Goal: Task Accomplishment & Management: Manage account settings

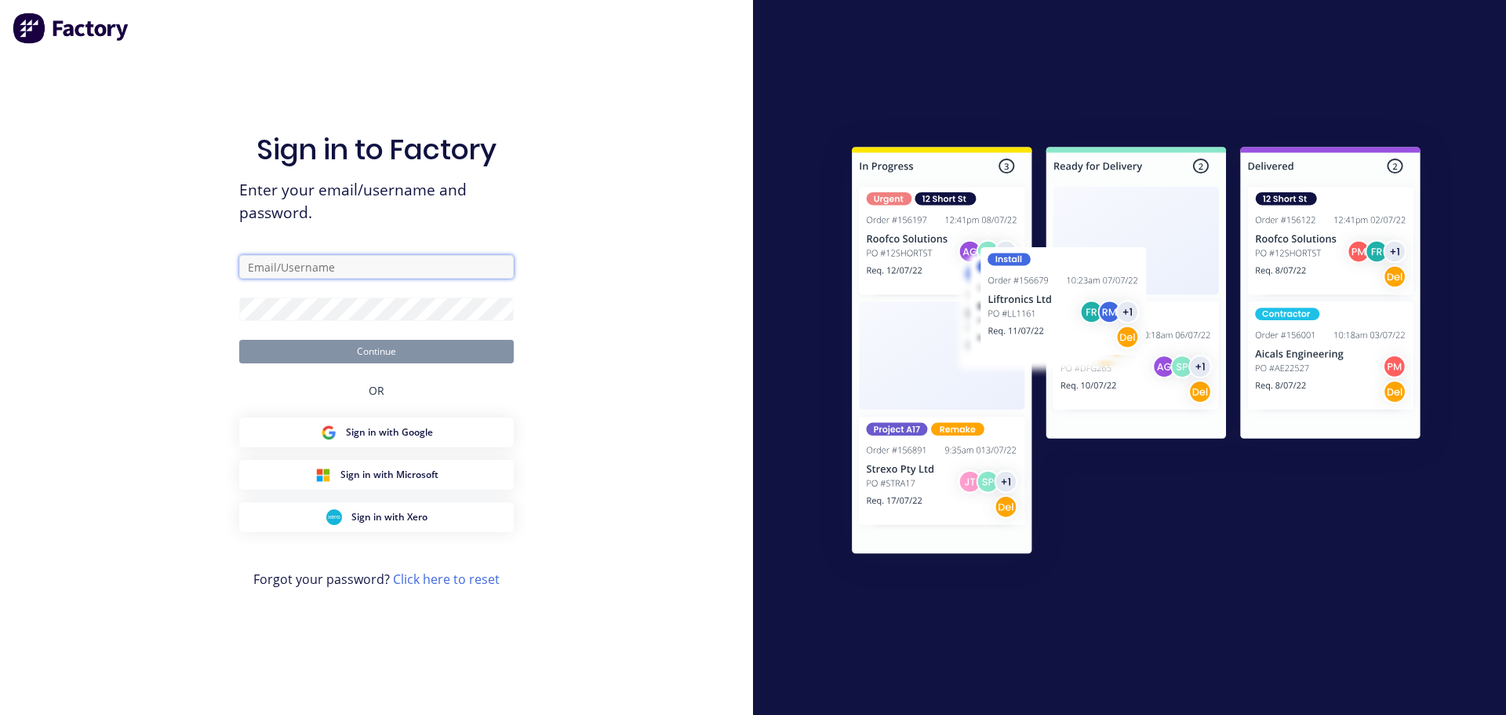
drag, startPoint x: 0, startPoint y: 0, endPoint x: 426, endPoint y: 275, distance: 507.2
click at [426, 275] on input "text" at bounding box center [376, 267] width 275 height 24
type input "[EMAIL_ADDRESS][DOMAIN_NAME]"
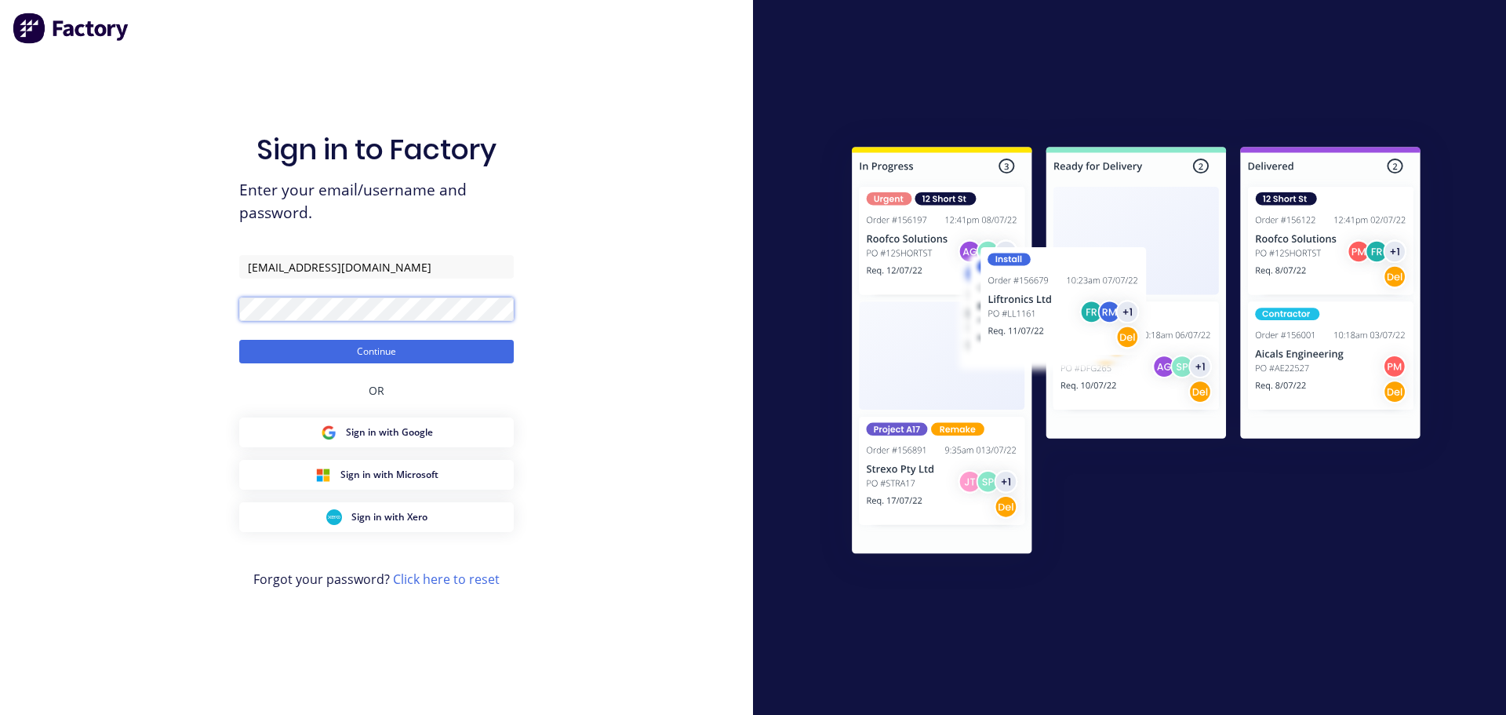
click at [239, 340] on button "Continue" at bounding box center [376, 352] width 275 height 24
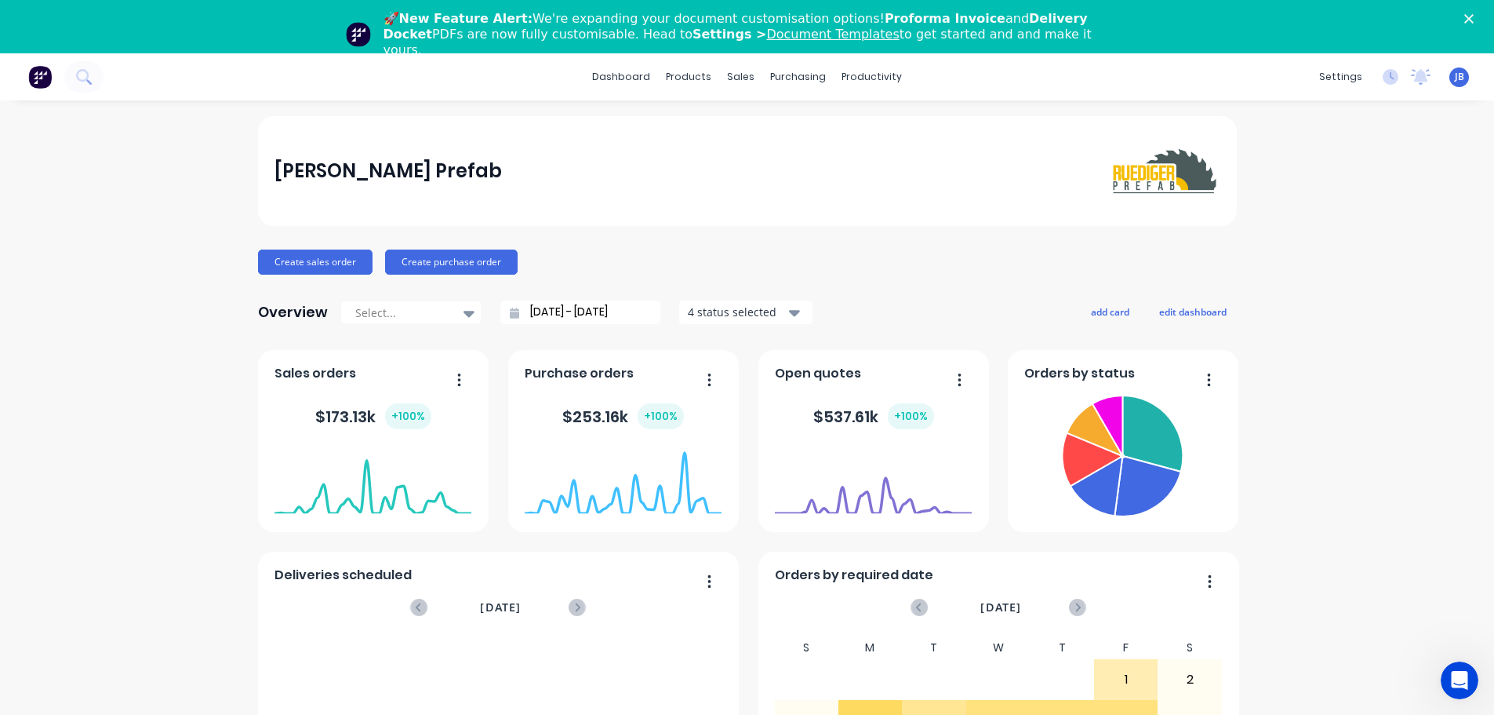
click at [1474, 17] on polygon "Close" at bounding box center [1469, 18] width 9 height 9
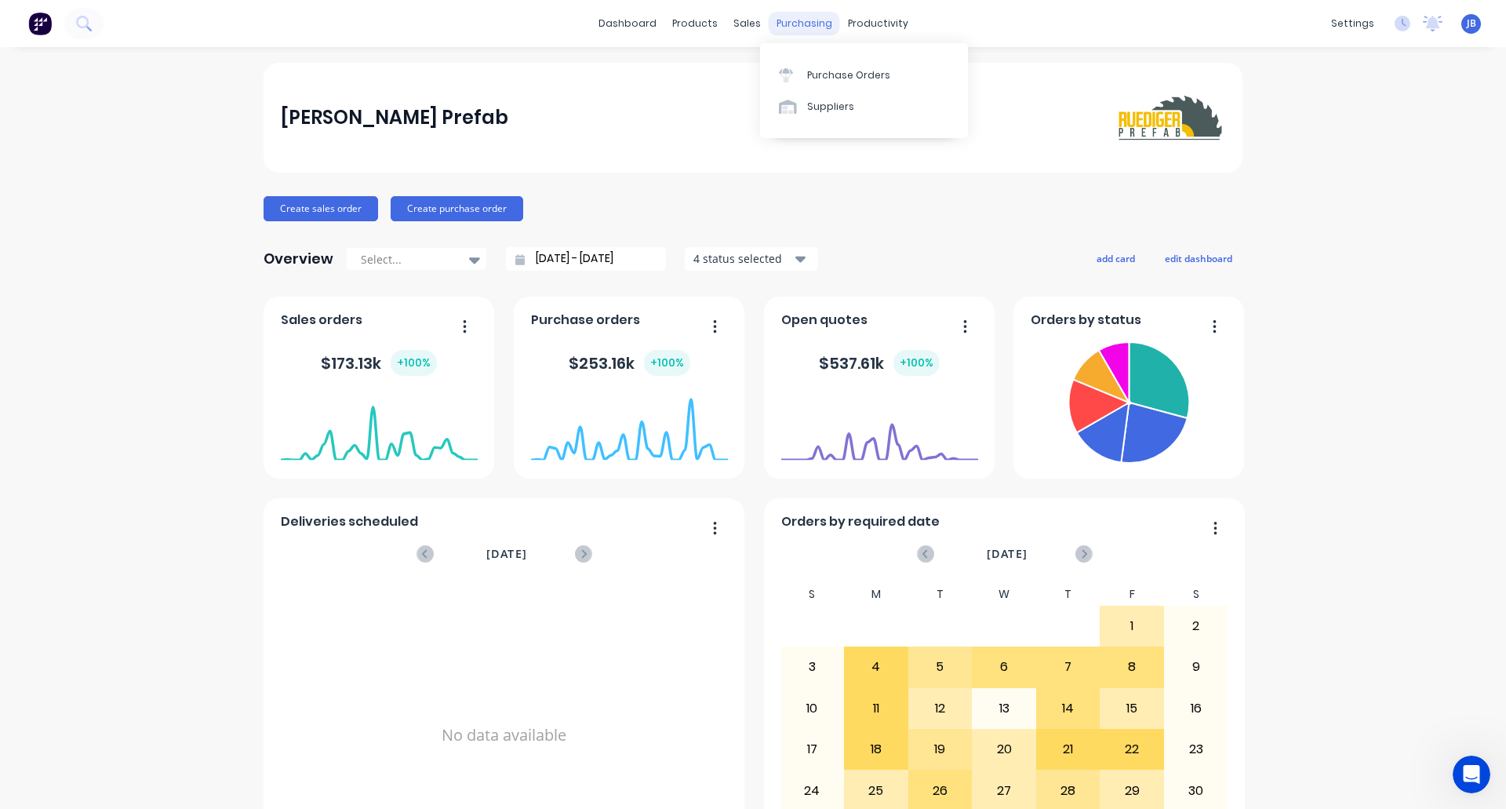
click at [780, 22] on div "purchasing" at bounding box center [804, 24] width 71 height 24
click at [831, 74] on div "Purchase Orders" at bounding box center [848, 75] width 83 height 14
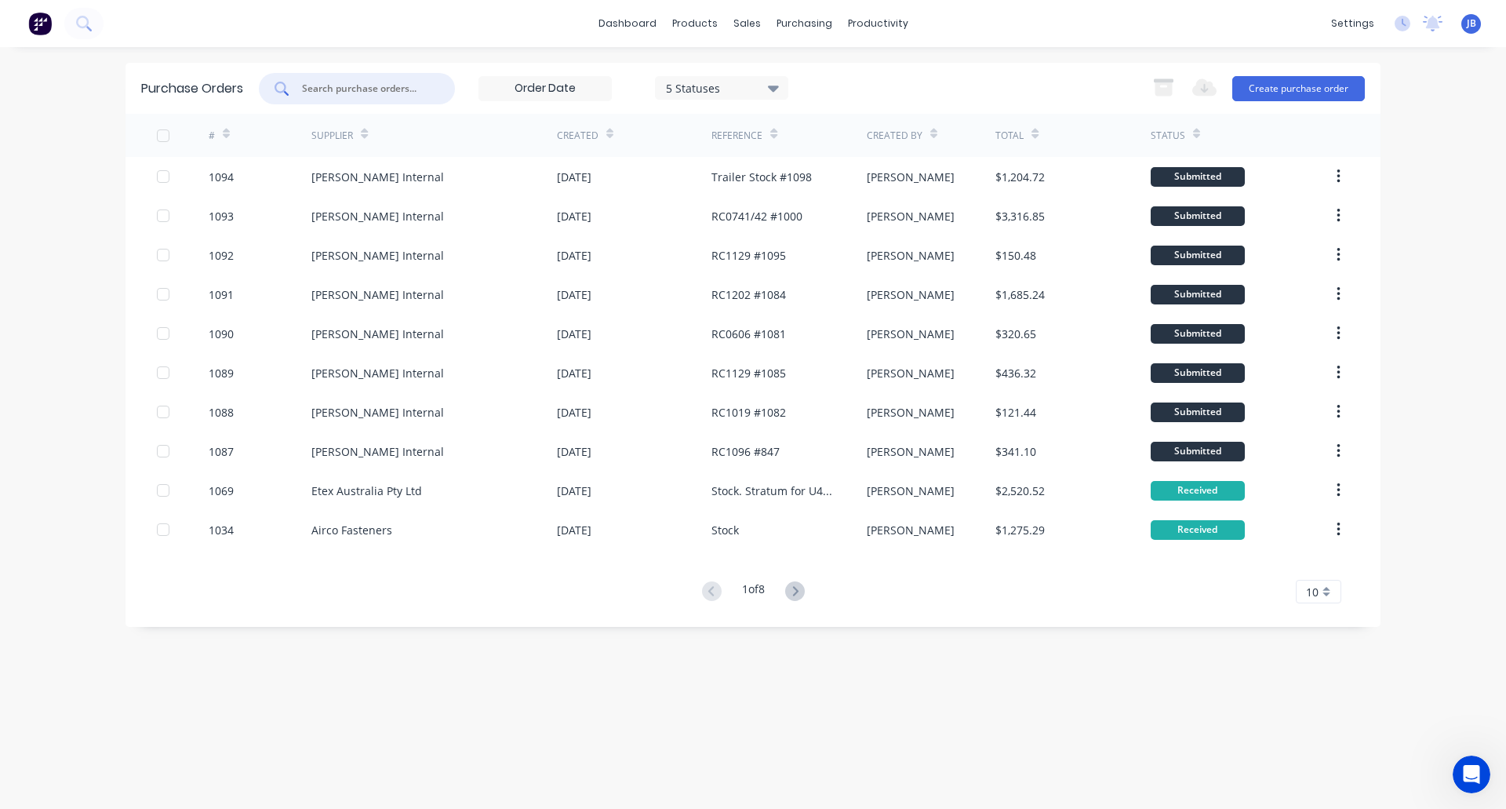
click at [425, 82] on input "text" at bounding box center [365, 89] width 130 height 16
type input "rue"
click at [796, 588] on icon at bounding box center [795, 591] width 20 height 20
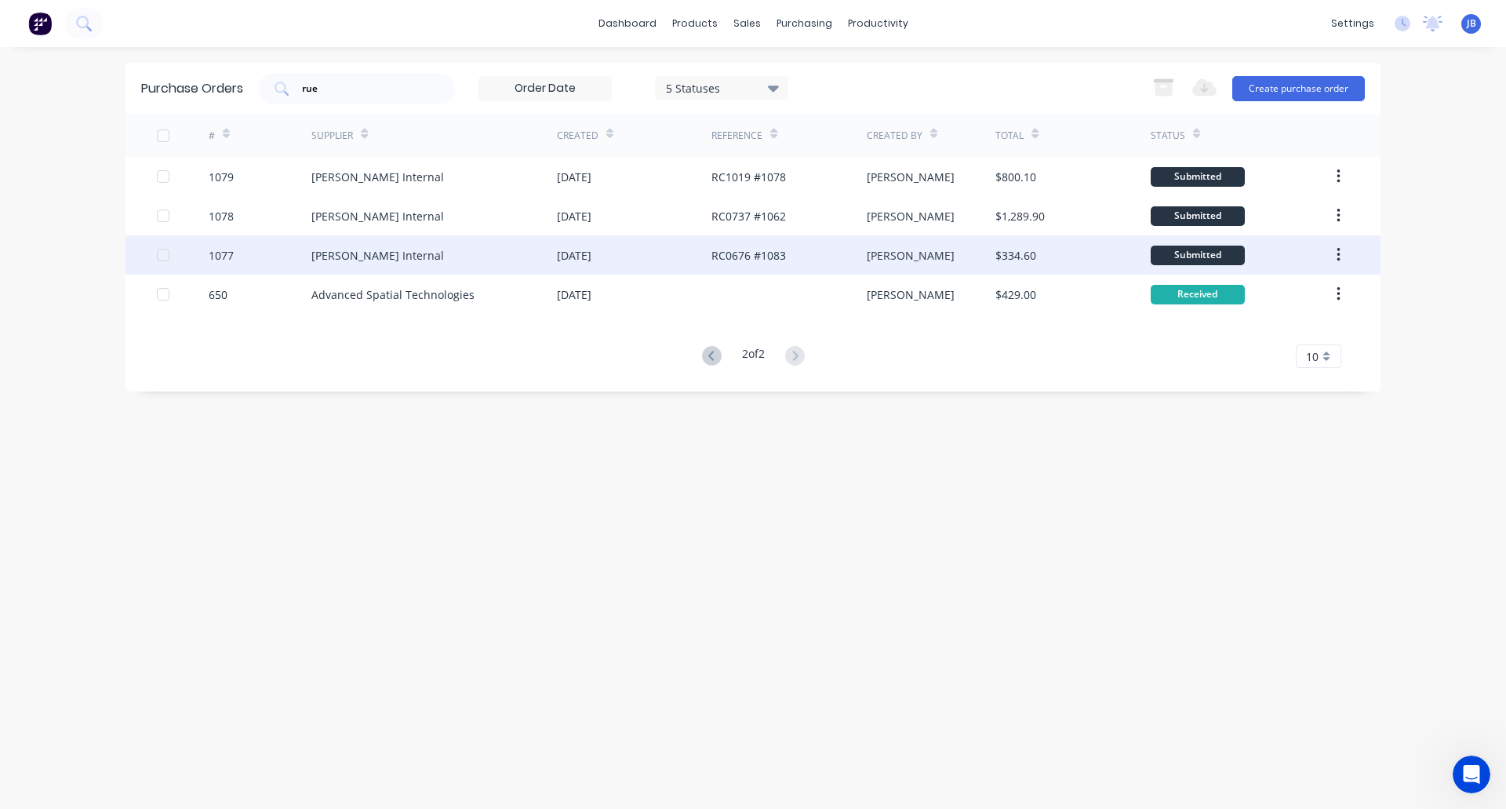
click at [544, 251] on div "[PERSON_NAME] Internal" at bounding box center [434, 254] width 246 height 39
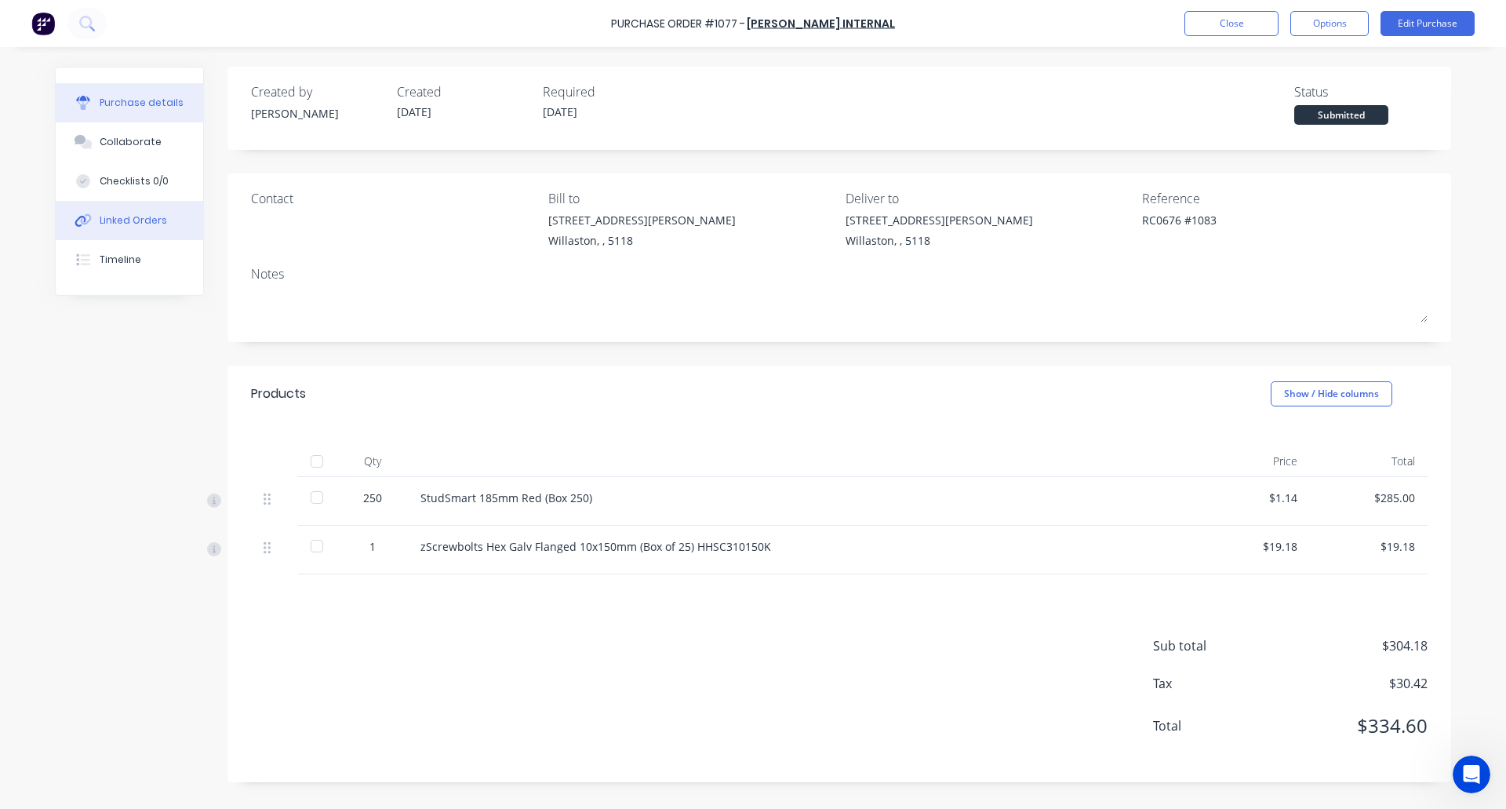
click at [146, 227] on div "Linked Orders" at bounding box center [133, 220] width 67 height 14
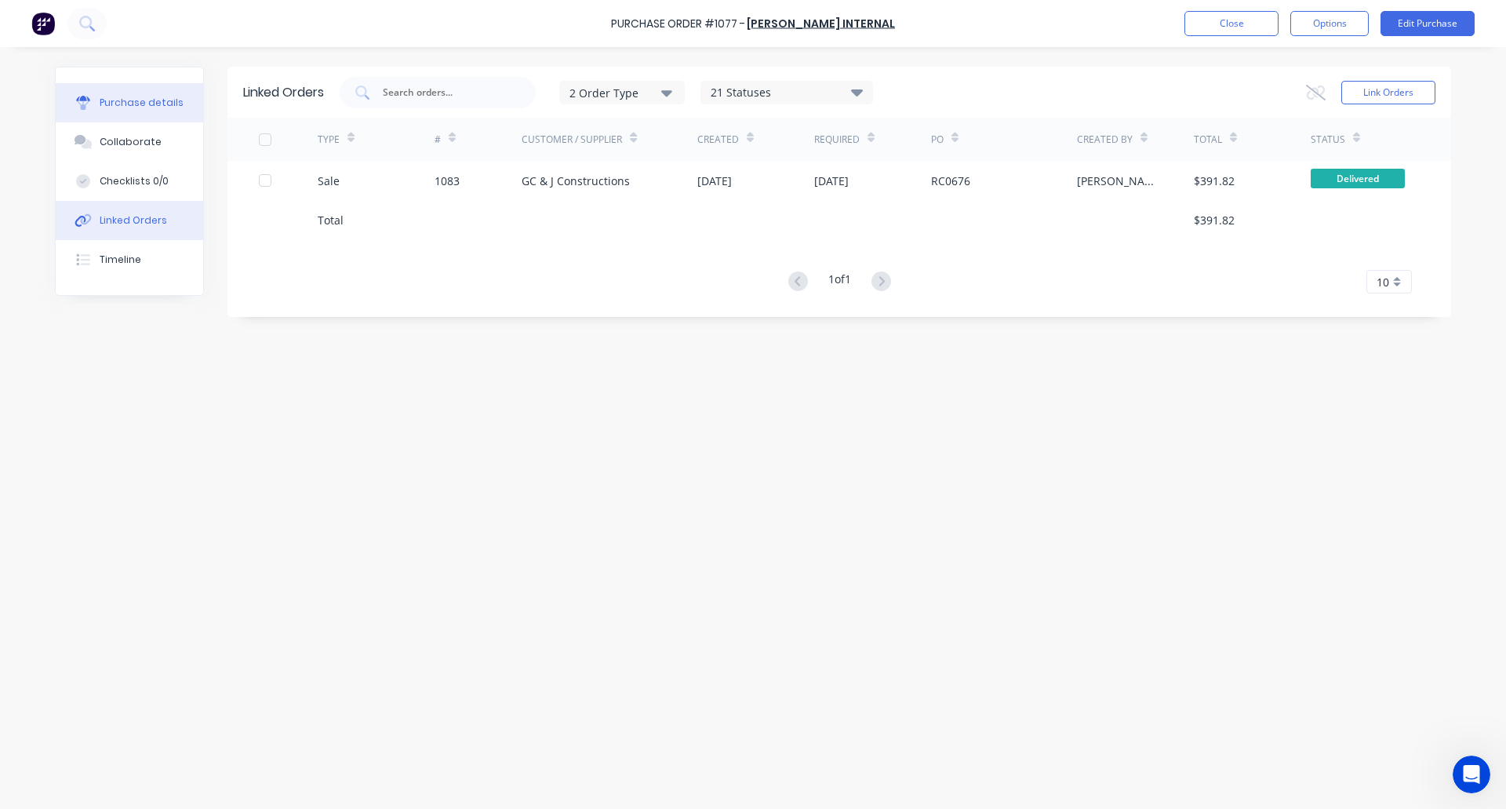
click at [107, 101] on div "Purchase details" at bounding box center [142, 103] width 84 height 14
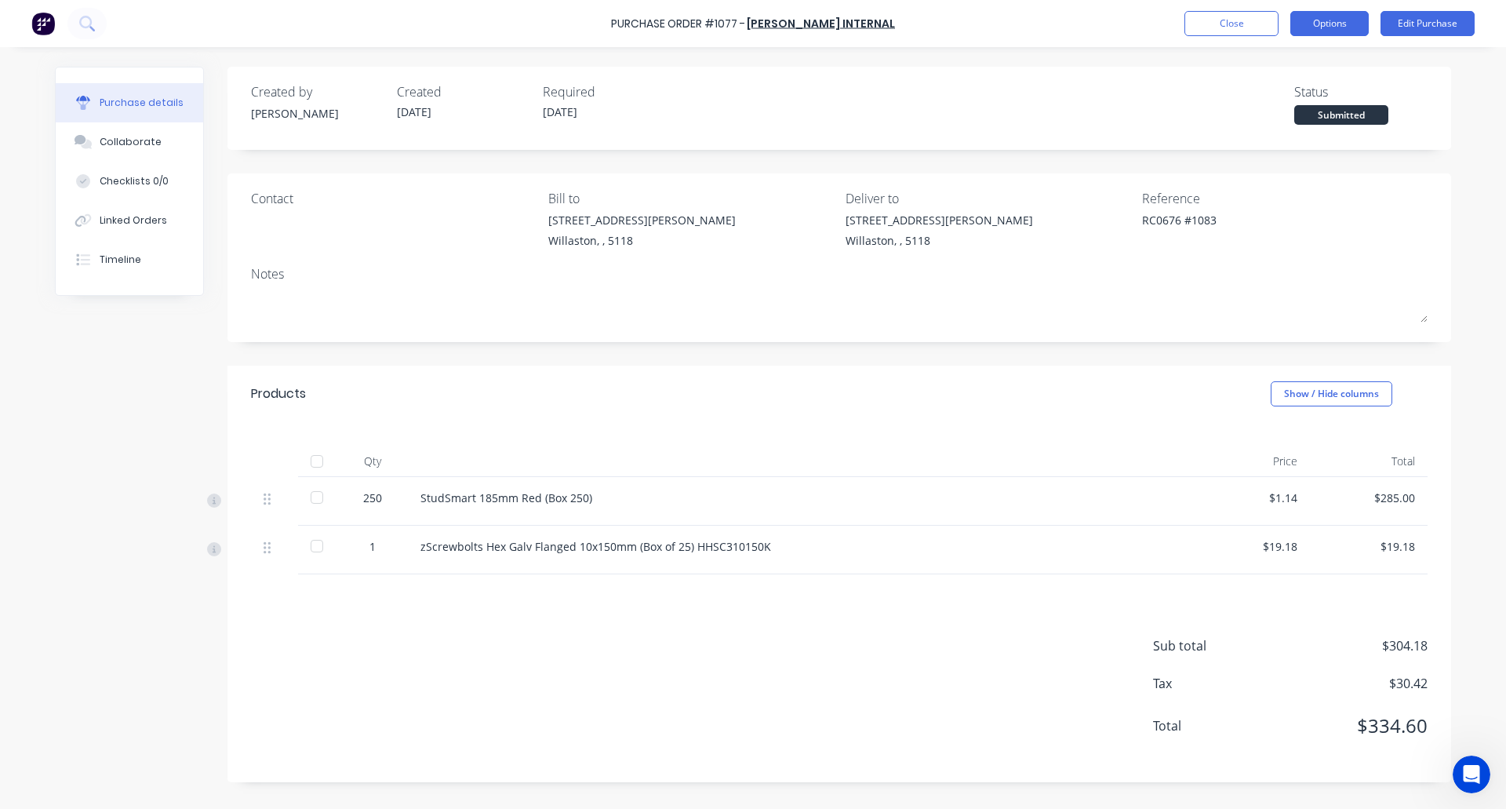
click at [1337, 22] on button "Options" at bounding box center [1329, 23] width 78 height 25
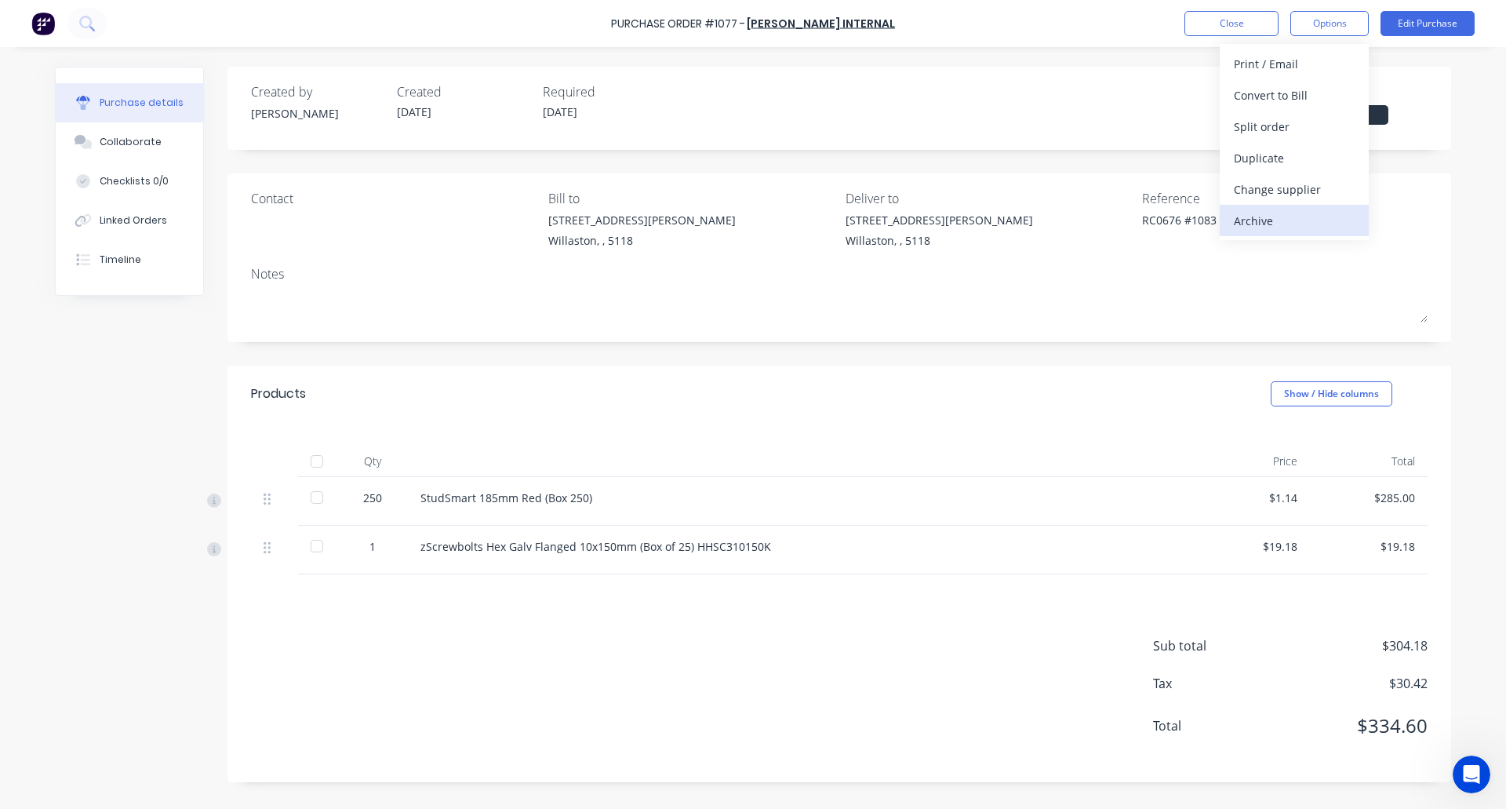
click at [1268, 218] on div "Archive" at bounding box center [1294, 220] width 121 height 23
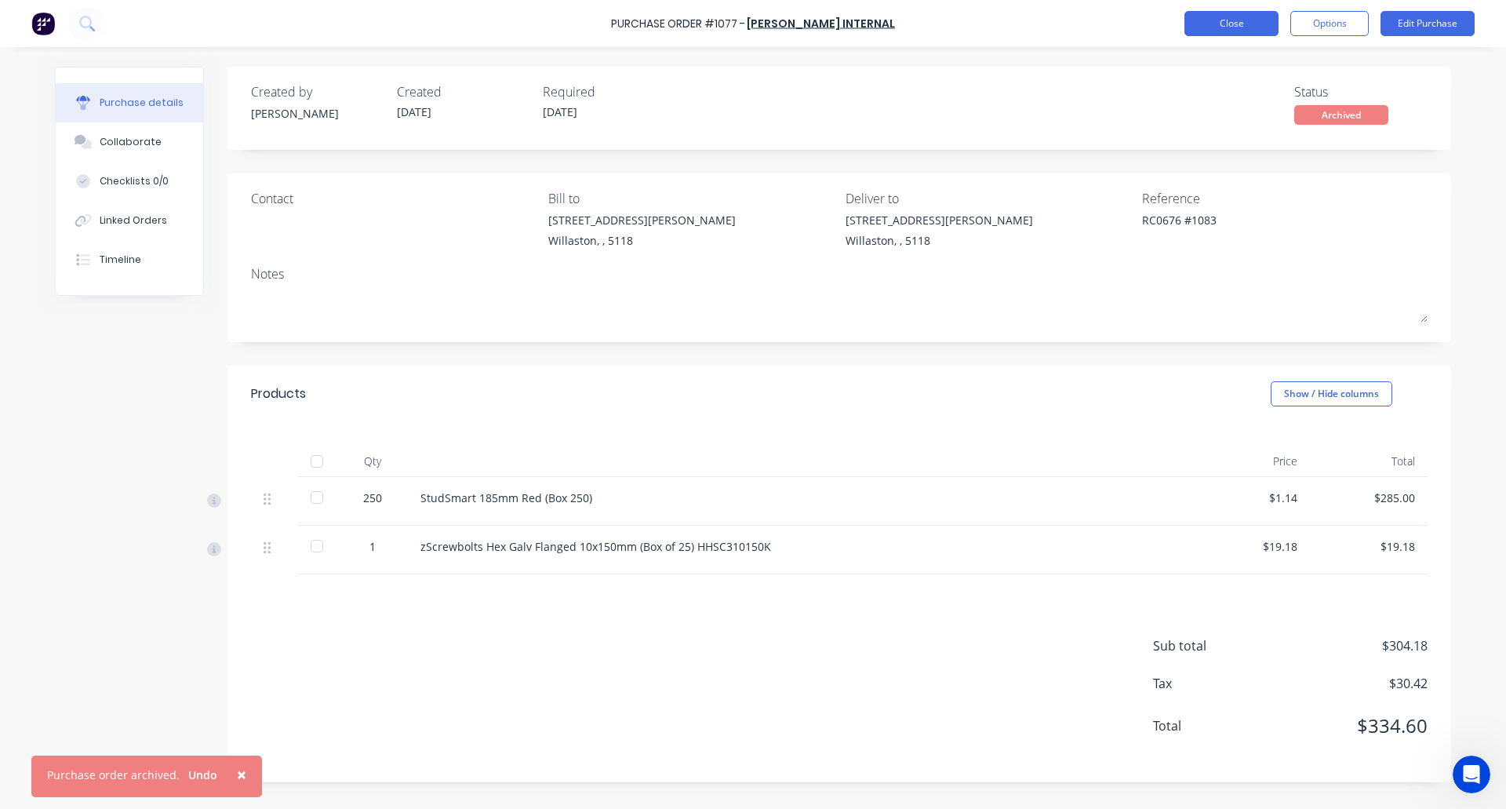
click at [1223, 19] on button "Close" at bounding box center [1231, 23] width 94 height 25
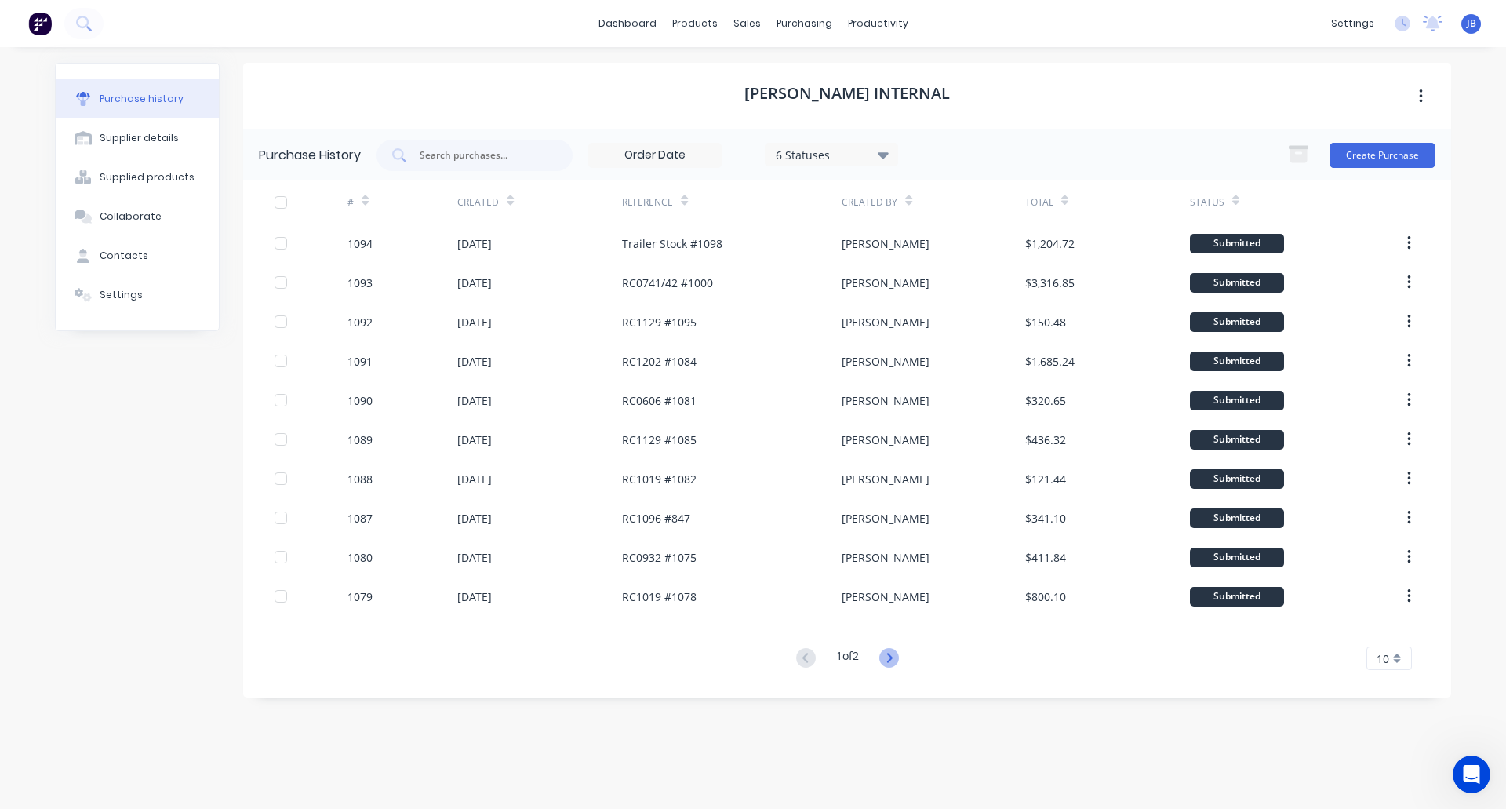
click at [898, 658] on icon at bounding box center [889, 658] width 20 height 20
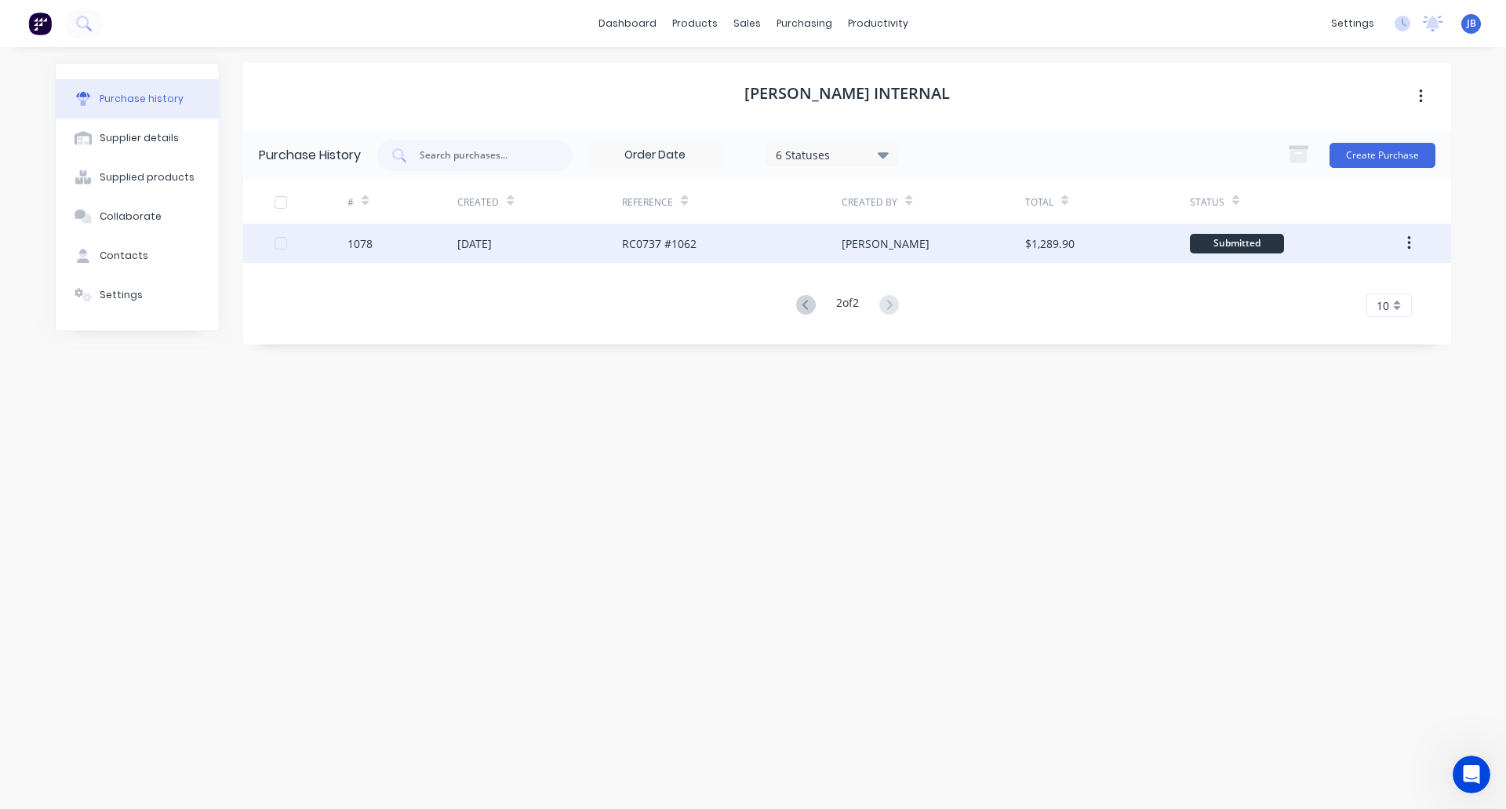
click at [712, 247] on div "RC0737 #1062" at bounding box center [732, 243] width 220 height 39
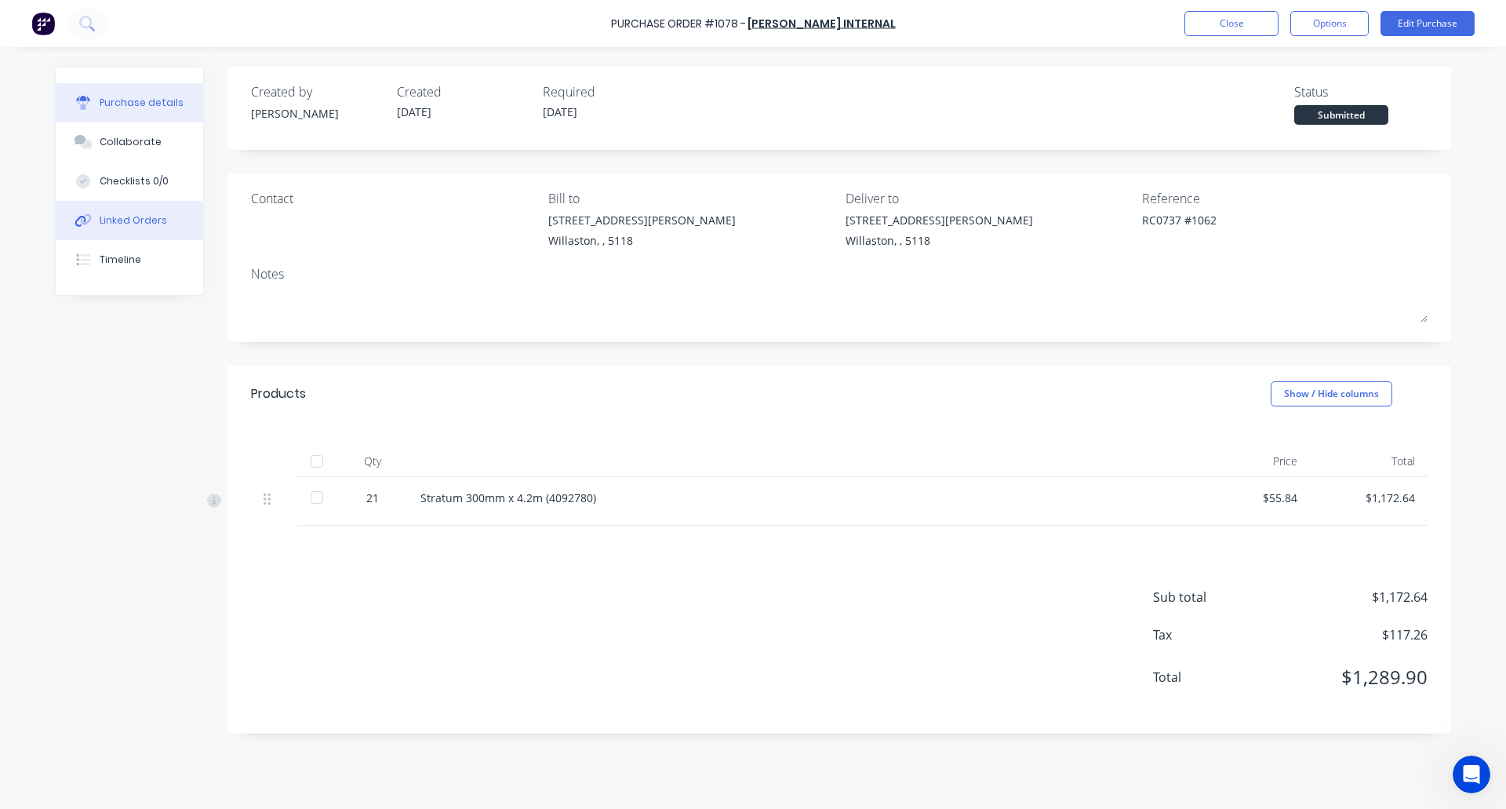
click at [125, 207] on button "Linked Orders" at bounding box center [129, 220] width 147 height 39
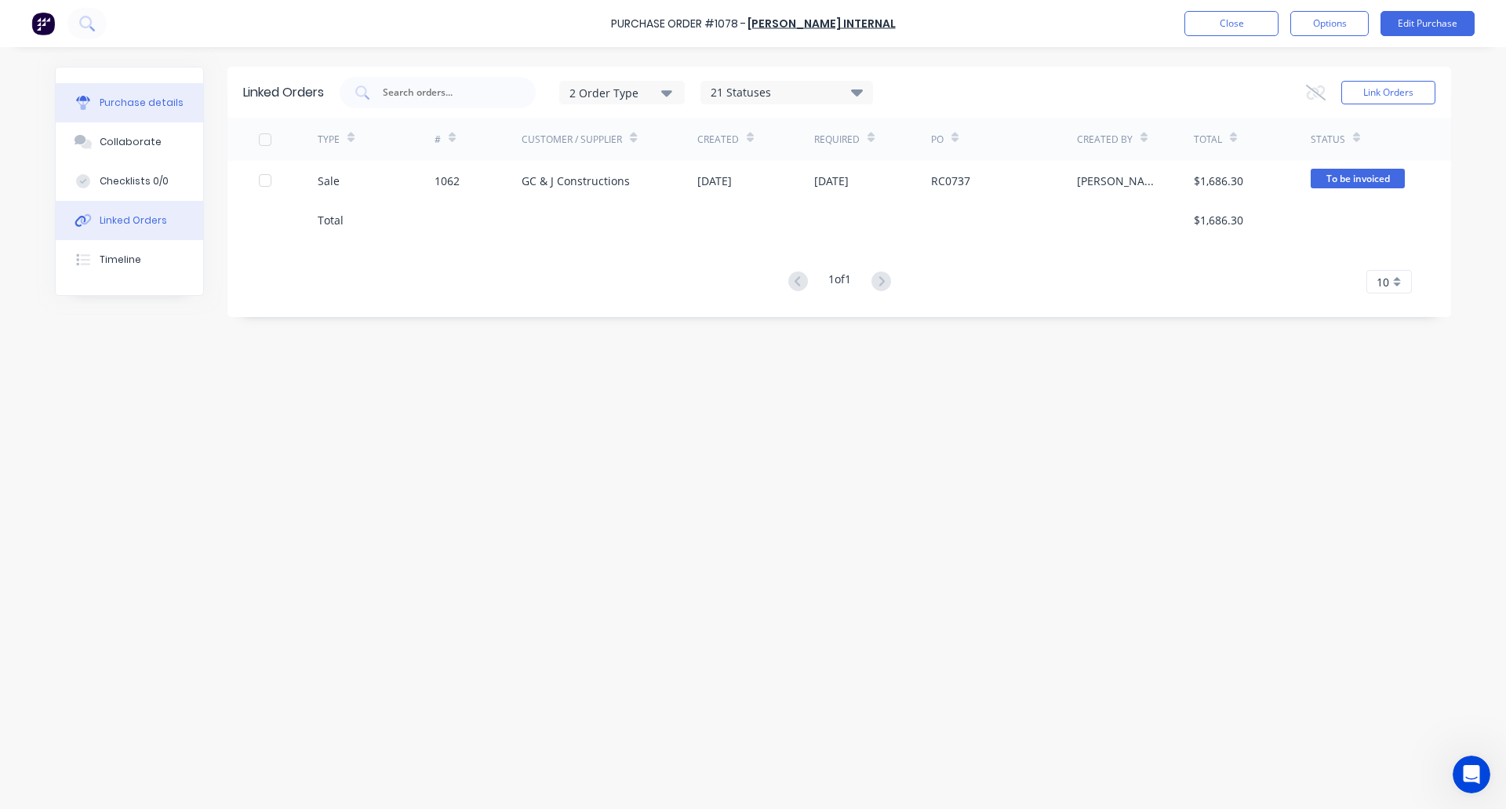
click at [120, 100] on div "Purchase details" at bounding box center [142, 103] width 84 height 14
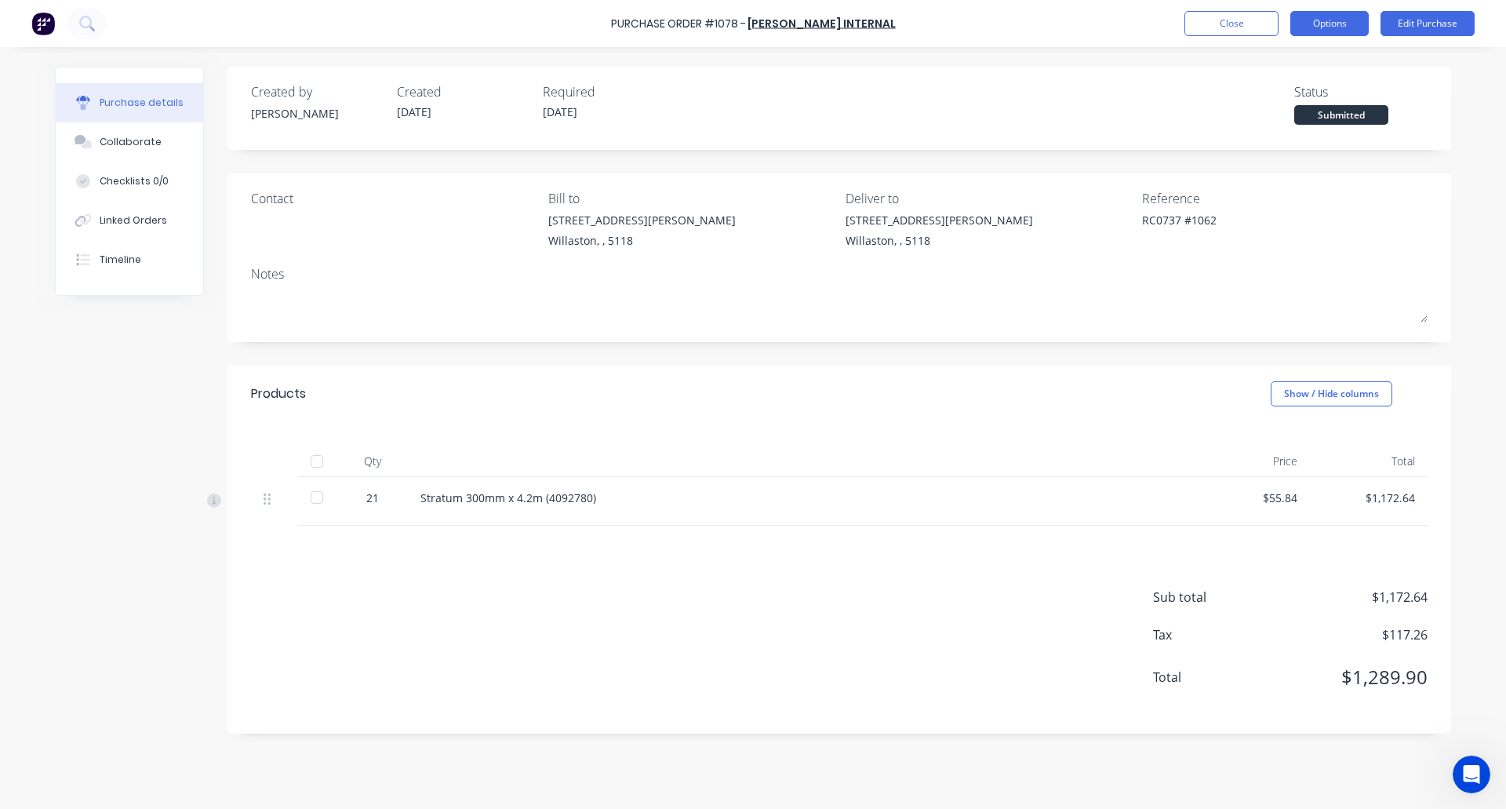
click at [1319, 30] on button "Options" at bounding box center [1329, 23] width 78 height 25
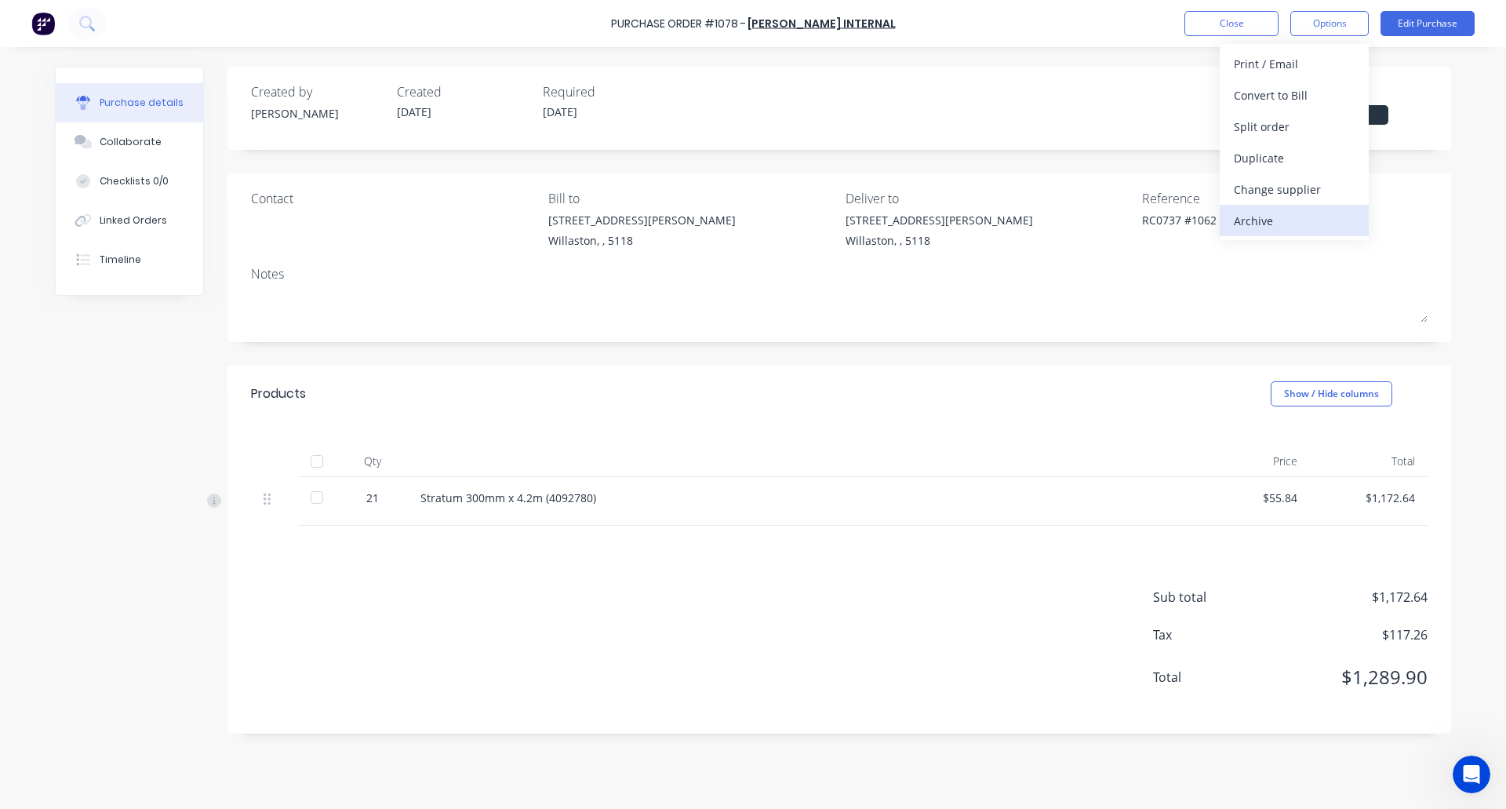
click at [1253, 222] on div "Archive" at bounding box center [1294, 220] width 121 height 23
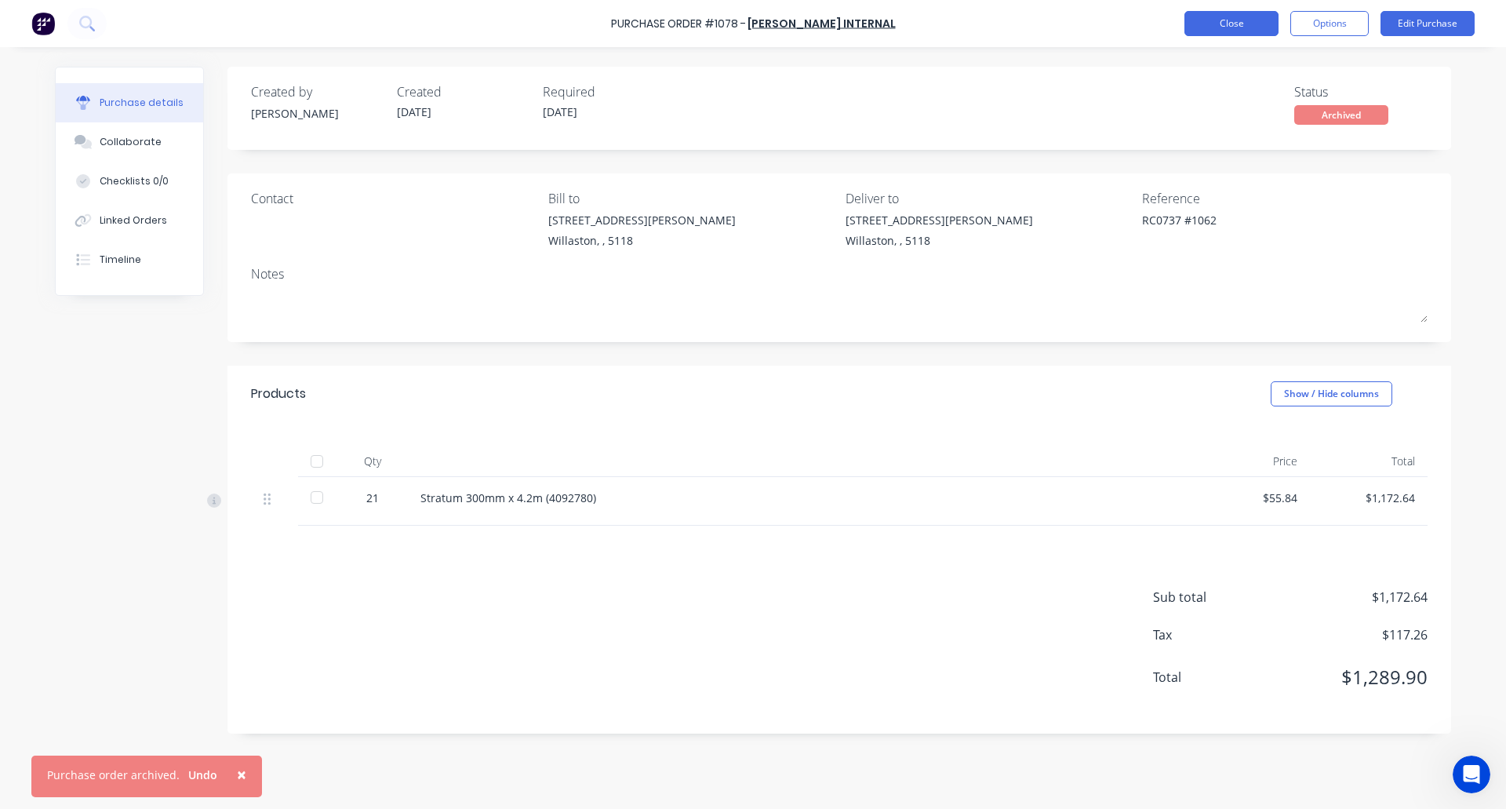
click at [1238, 17] on button "Close" at bounding box center [1231, 23] width 94 height 25
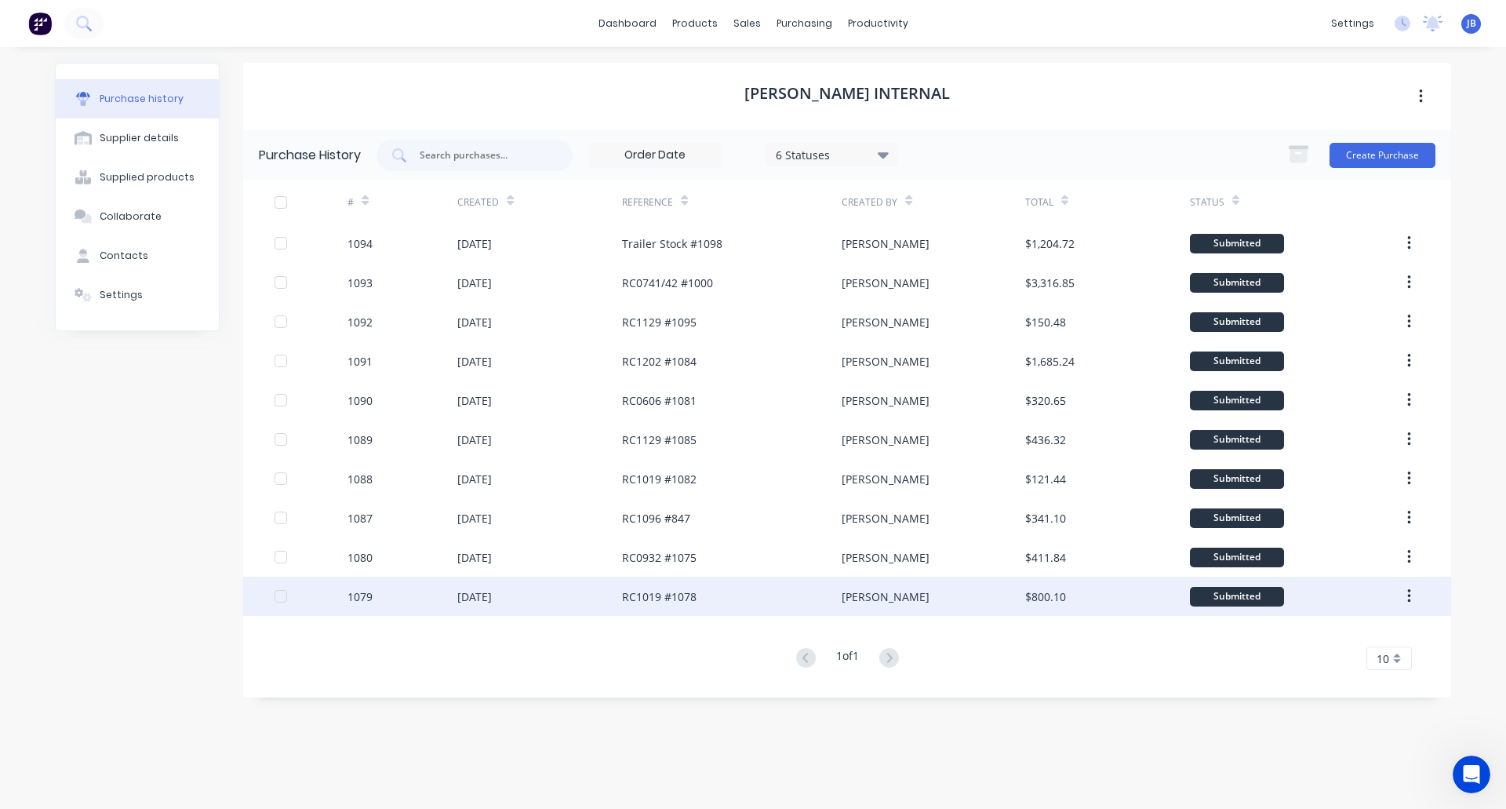
click at [550, 592] on div "[DATE]" at bounding box center [539, 596] width 165 height 39
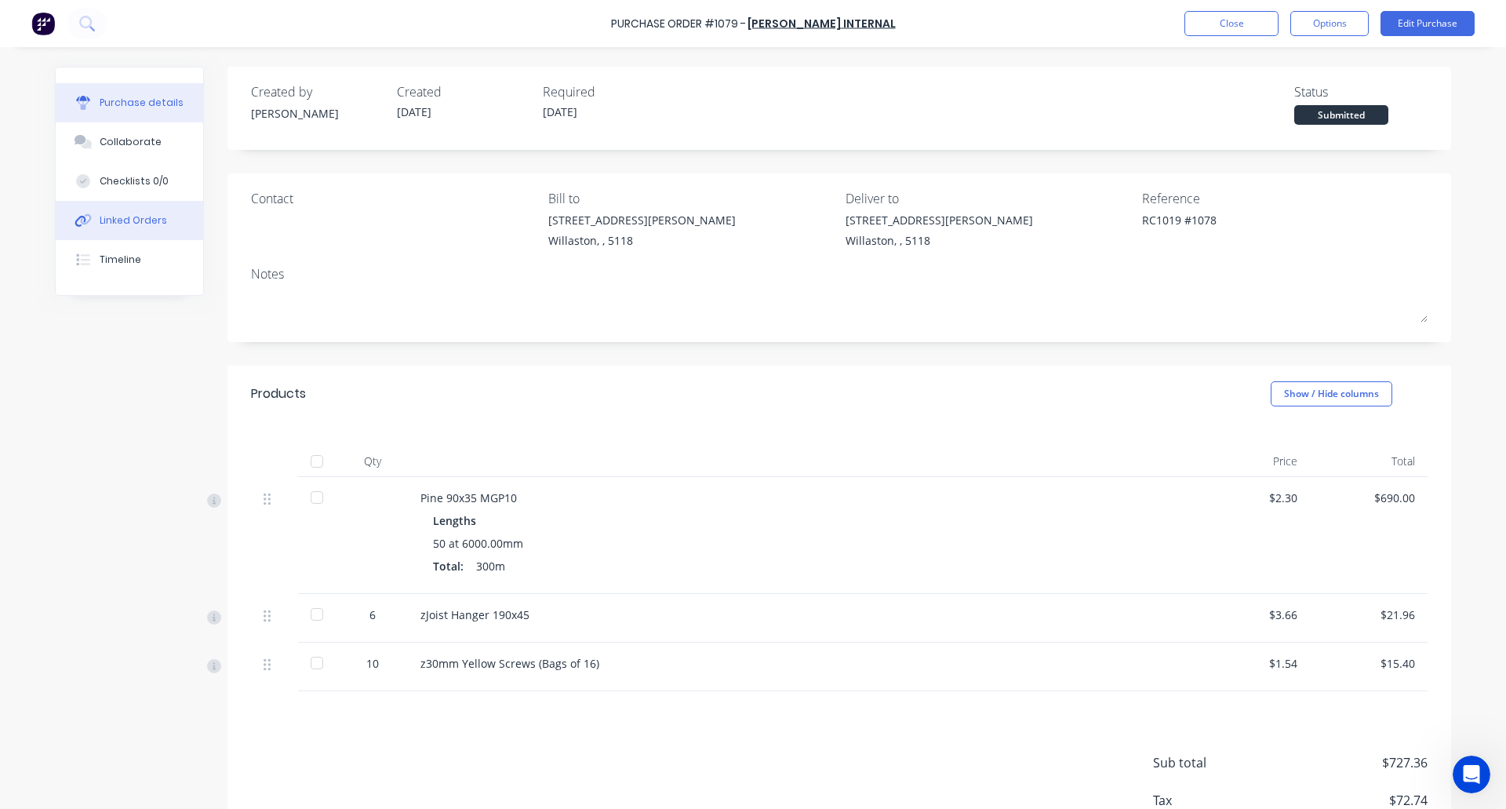
click at [136, 229] on button "Linked Orders" at bounding box center [129, 220] width 147 height 39
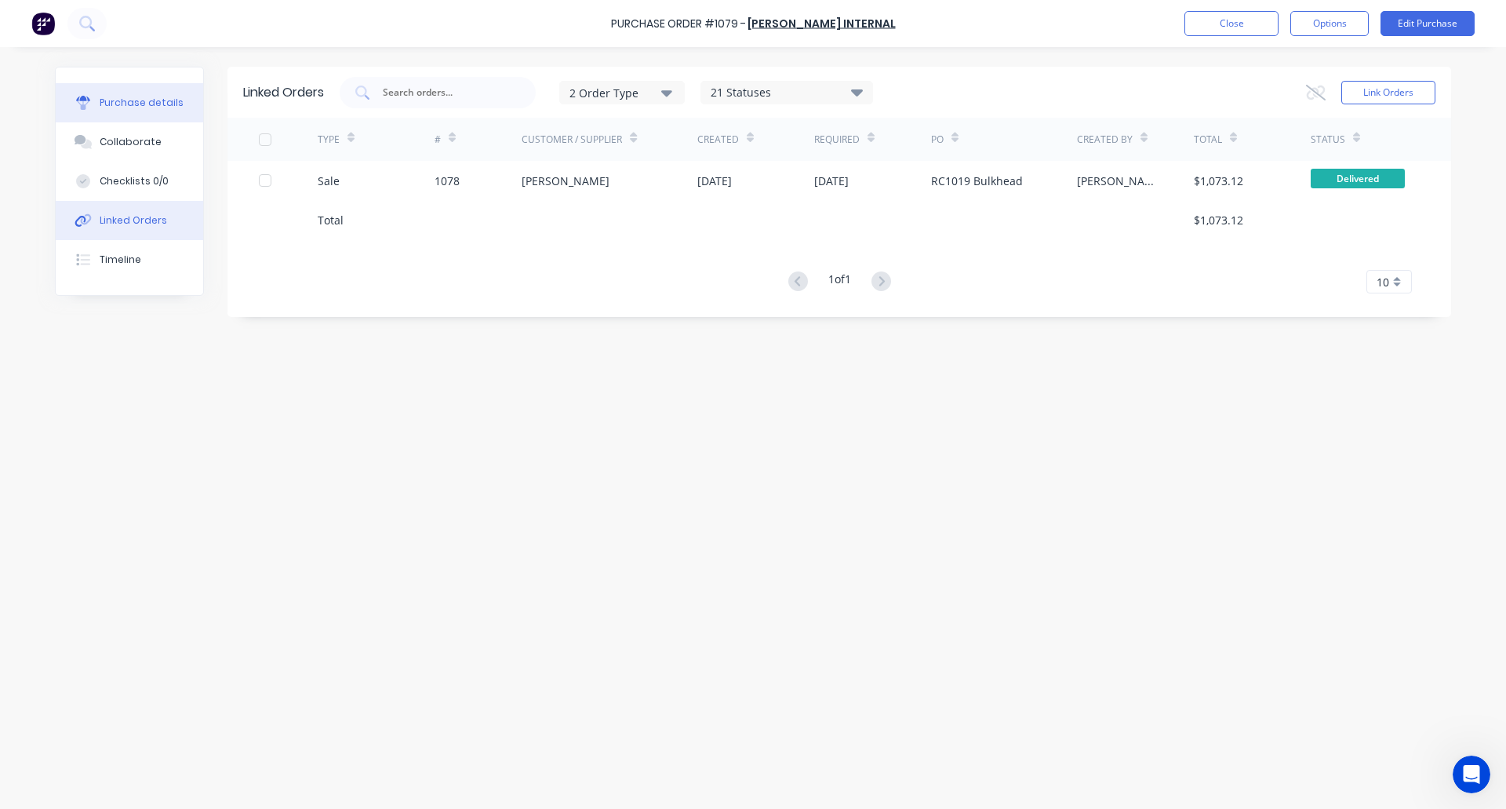
click at [151, 105] on div "Purchase details" at bounding box center [142, 103] width 84 height 14
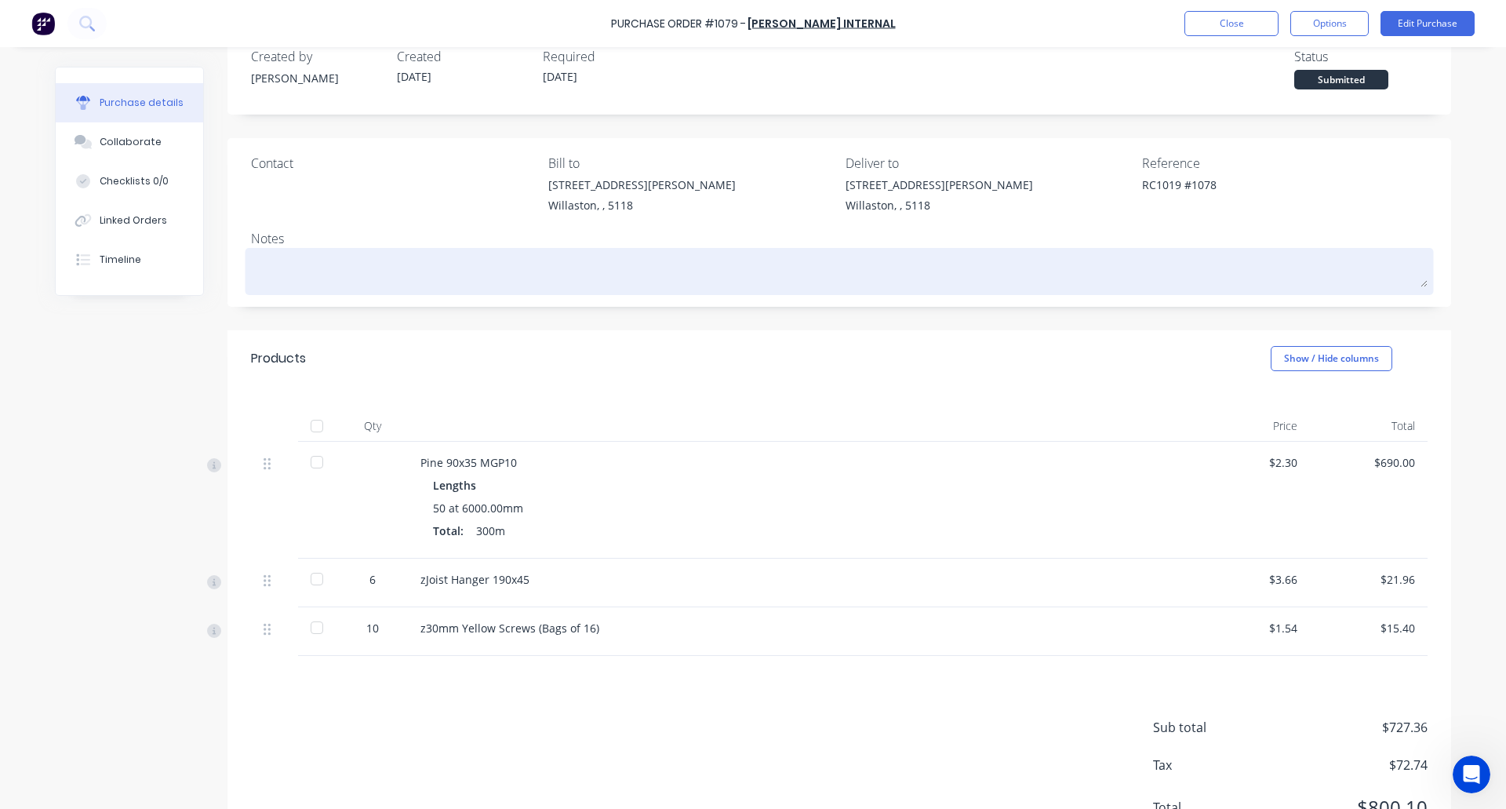
scroll to position [28, 0]
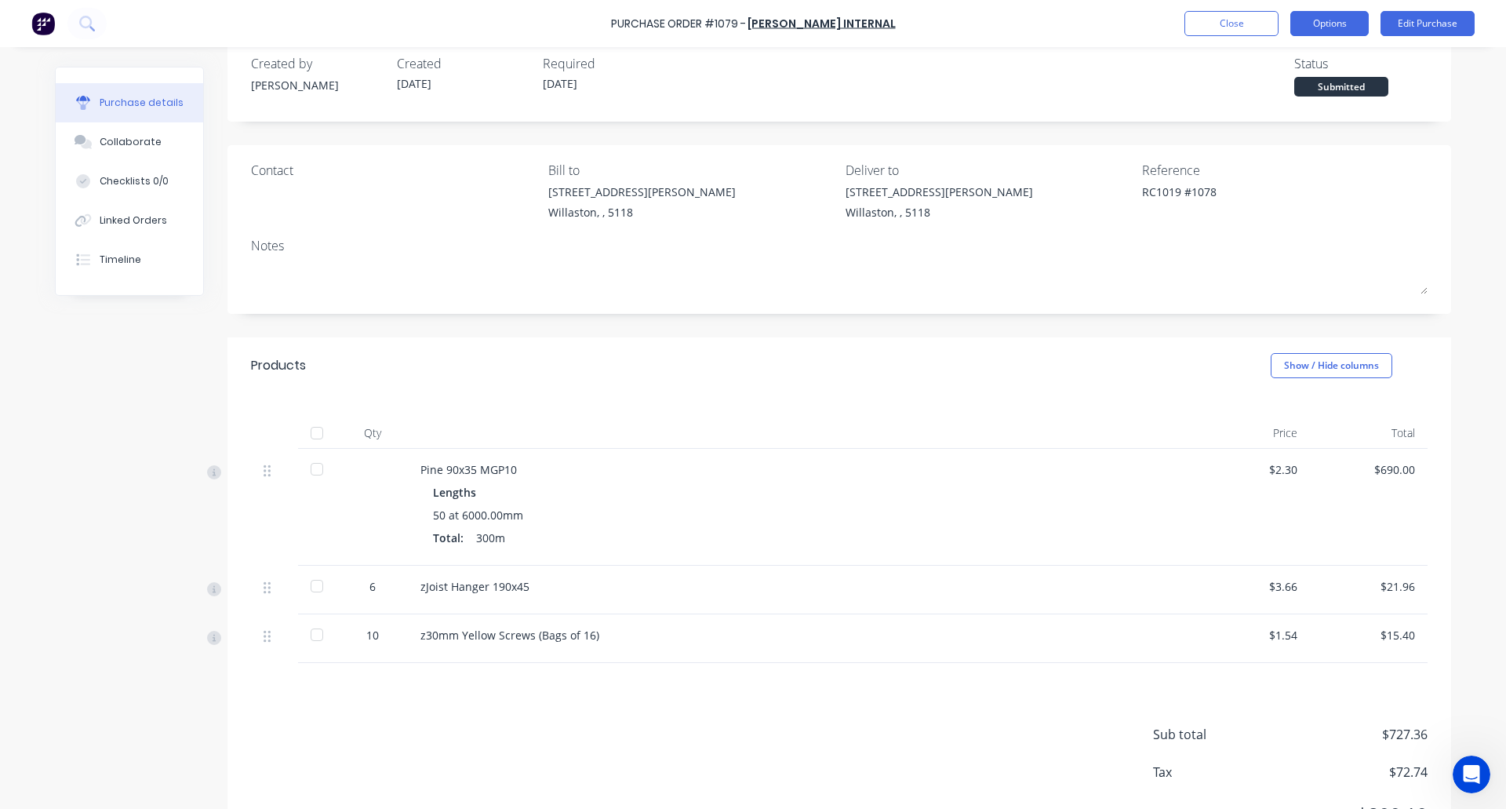
click at [1341, 16] on button "Options" at bounding box center [1329, 23] width 78 height 25
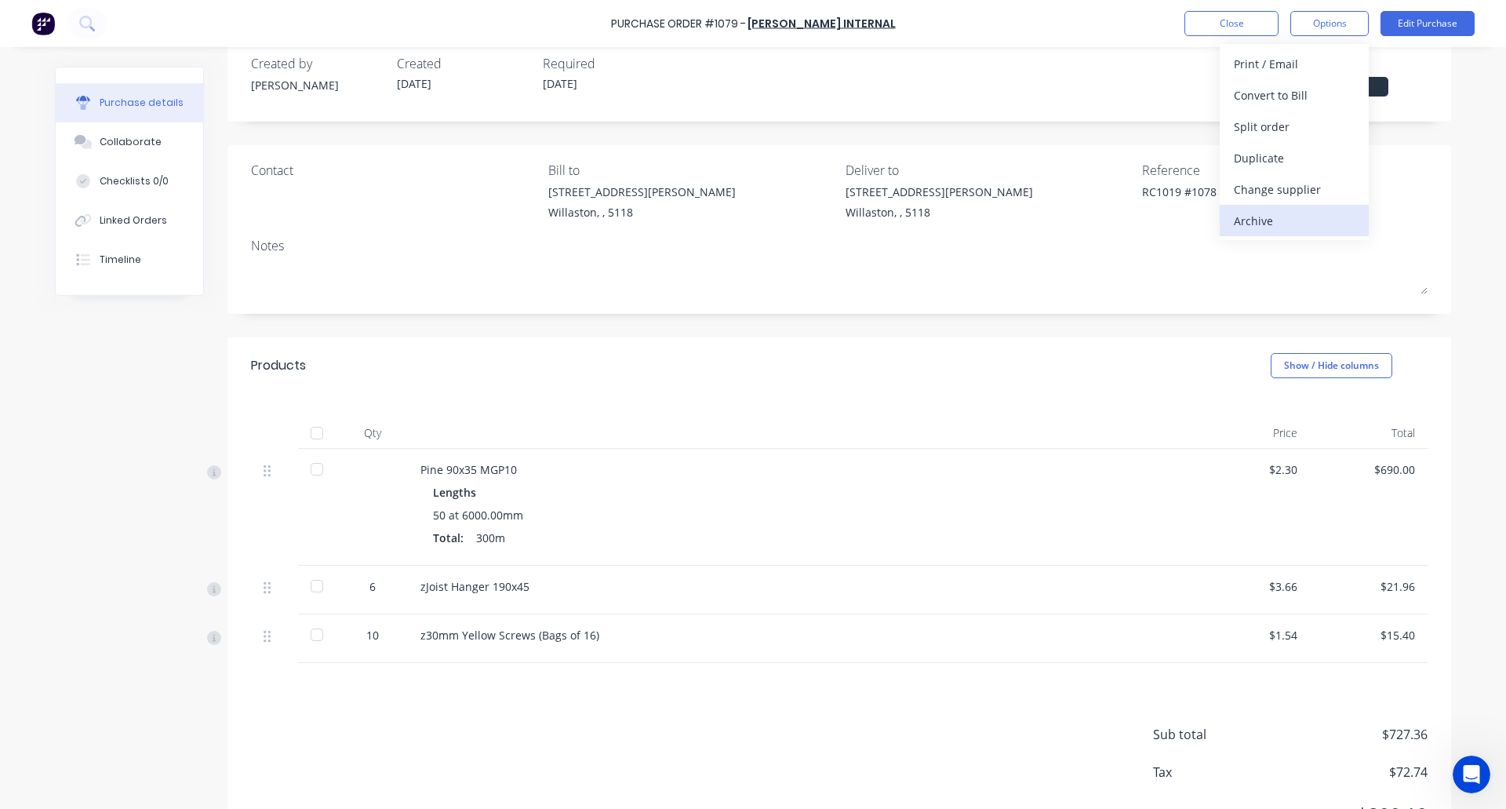
click at [1284, 224] on div "Archive" at bounding box center [1294, 220] width 121 height 23
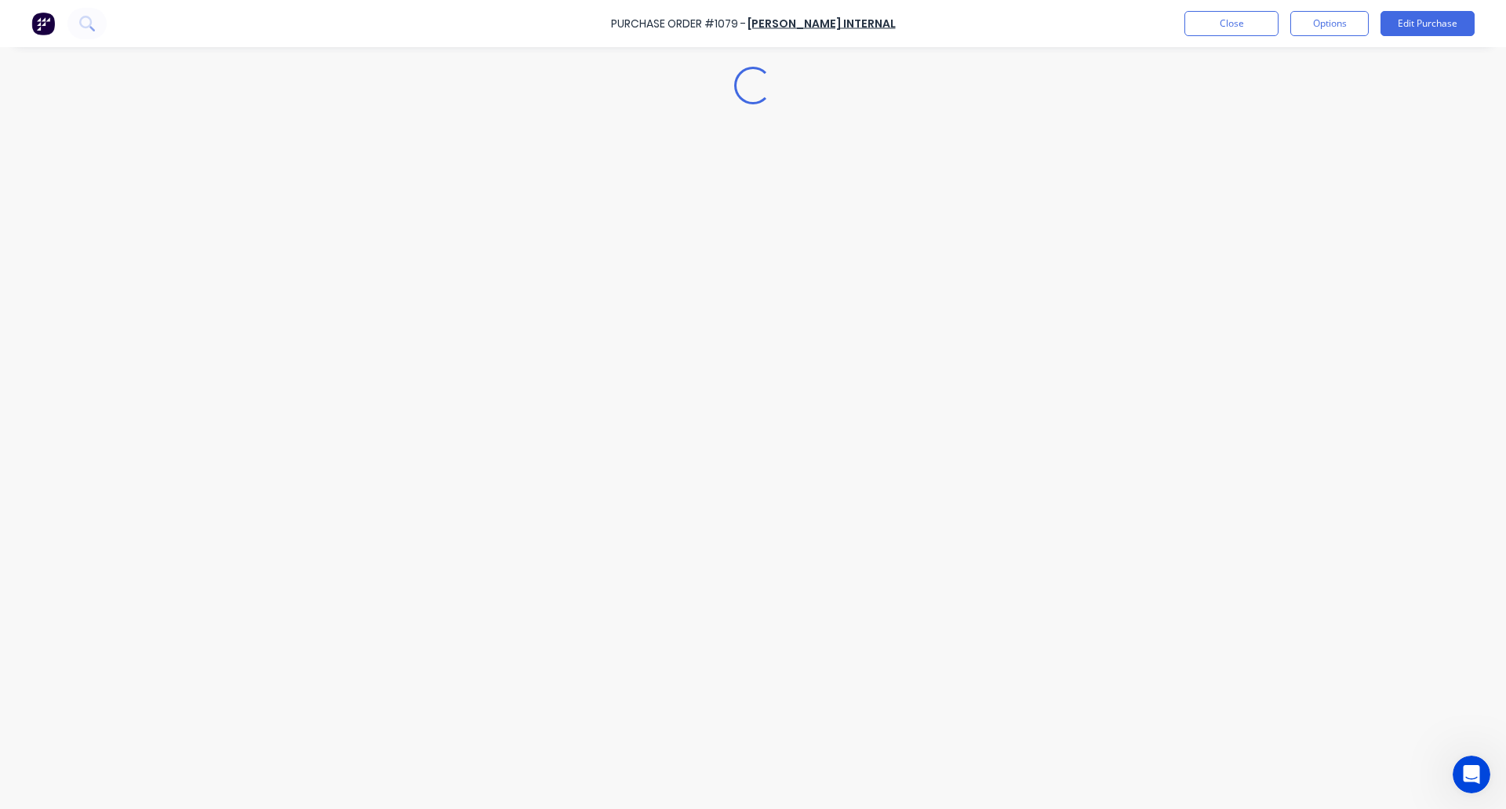
scroll to position [0, 0]
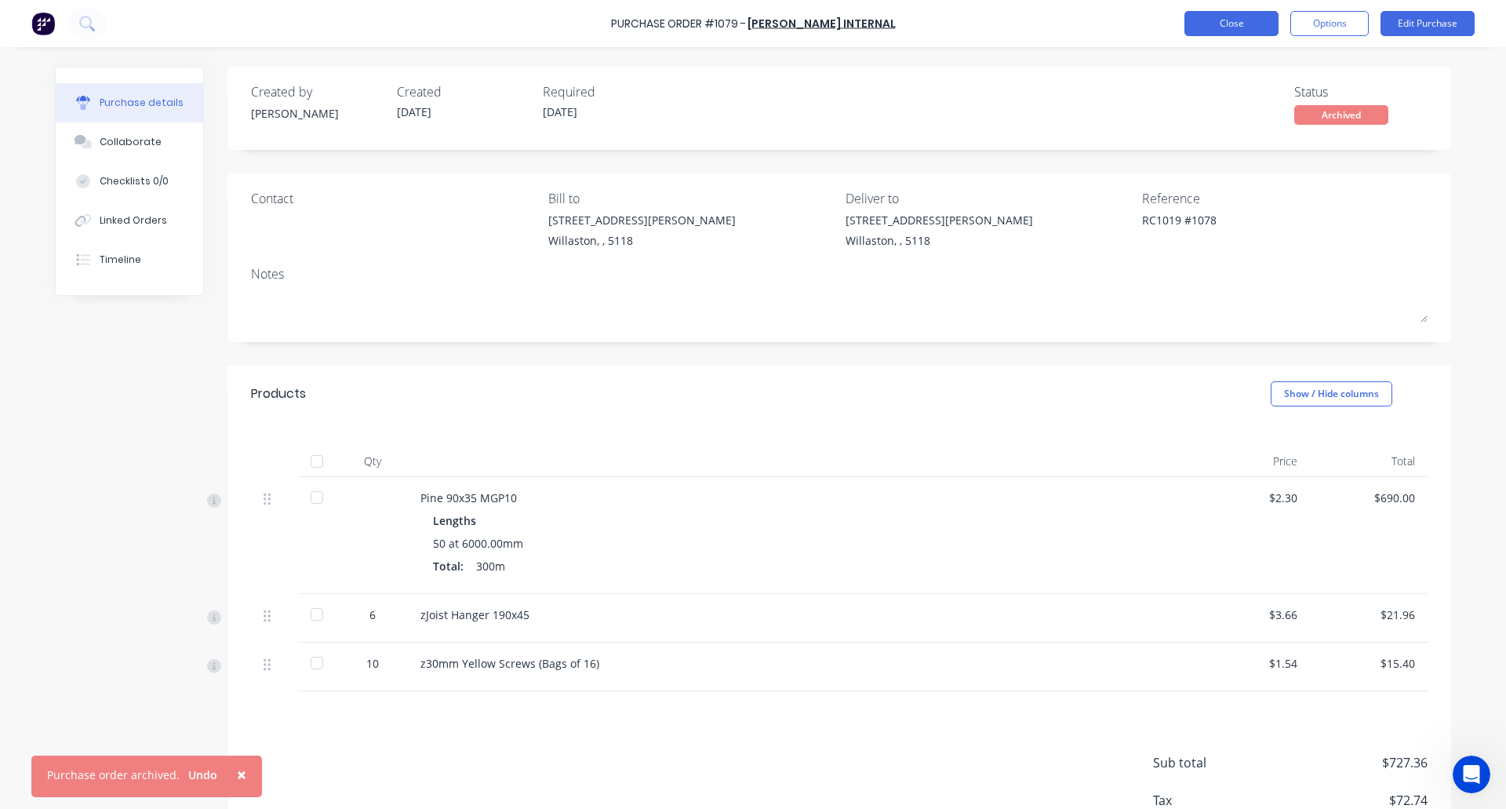
click at [1250, 20] on button "Close" at bounding box center [1231, 23] width 94 height 25
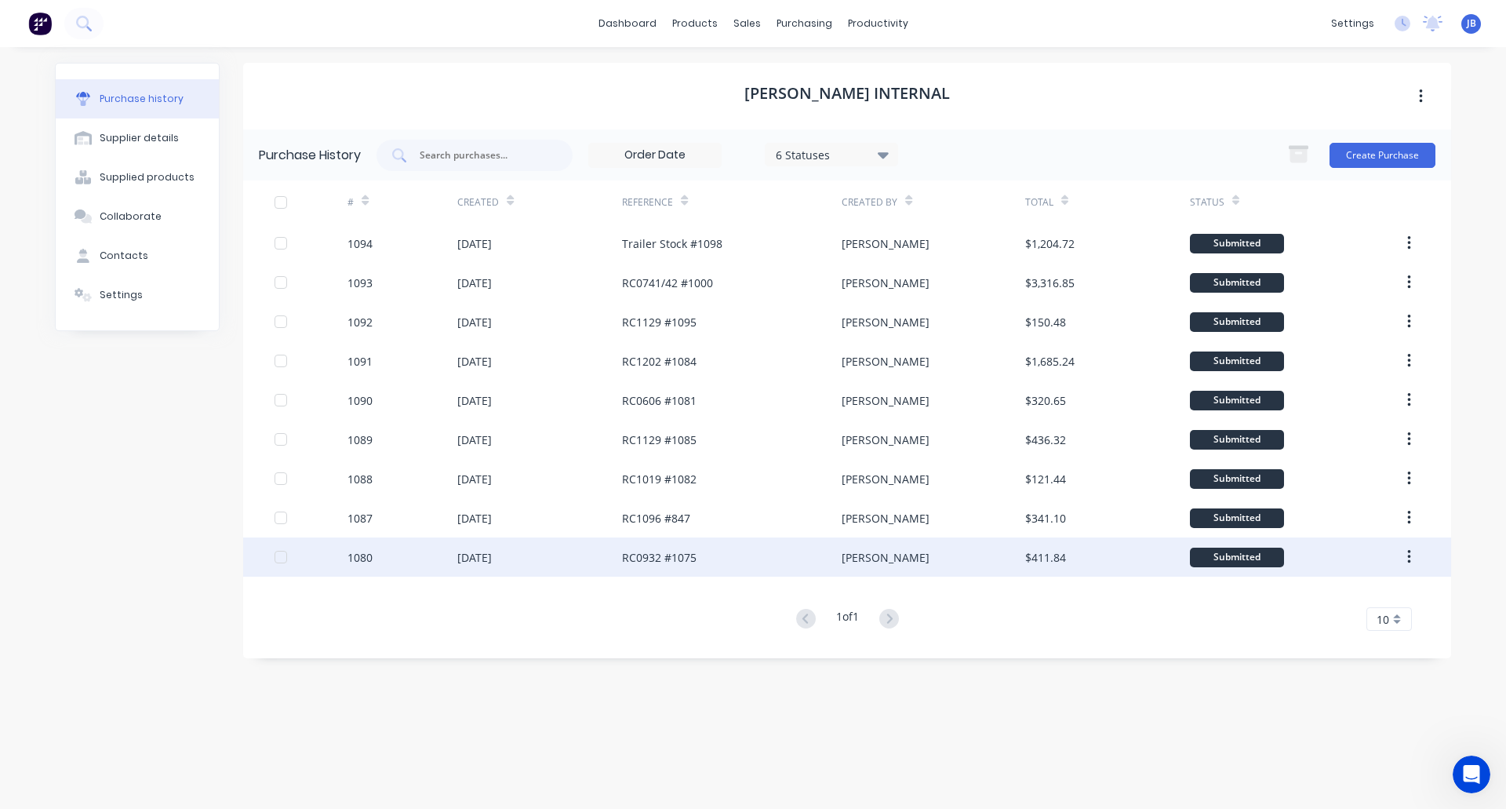
click at [607, 561] on div "[DATE]" at bounding box center [539, 556] width 165 height 39
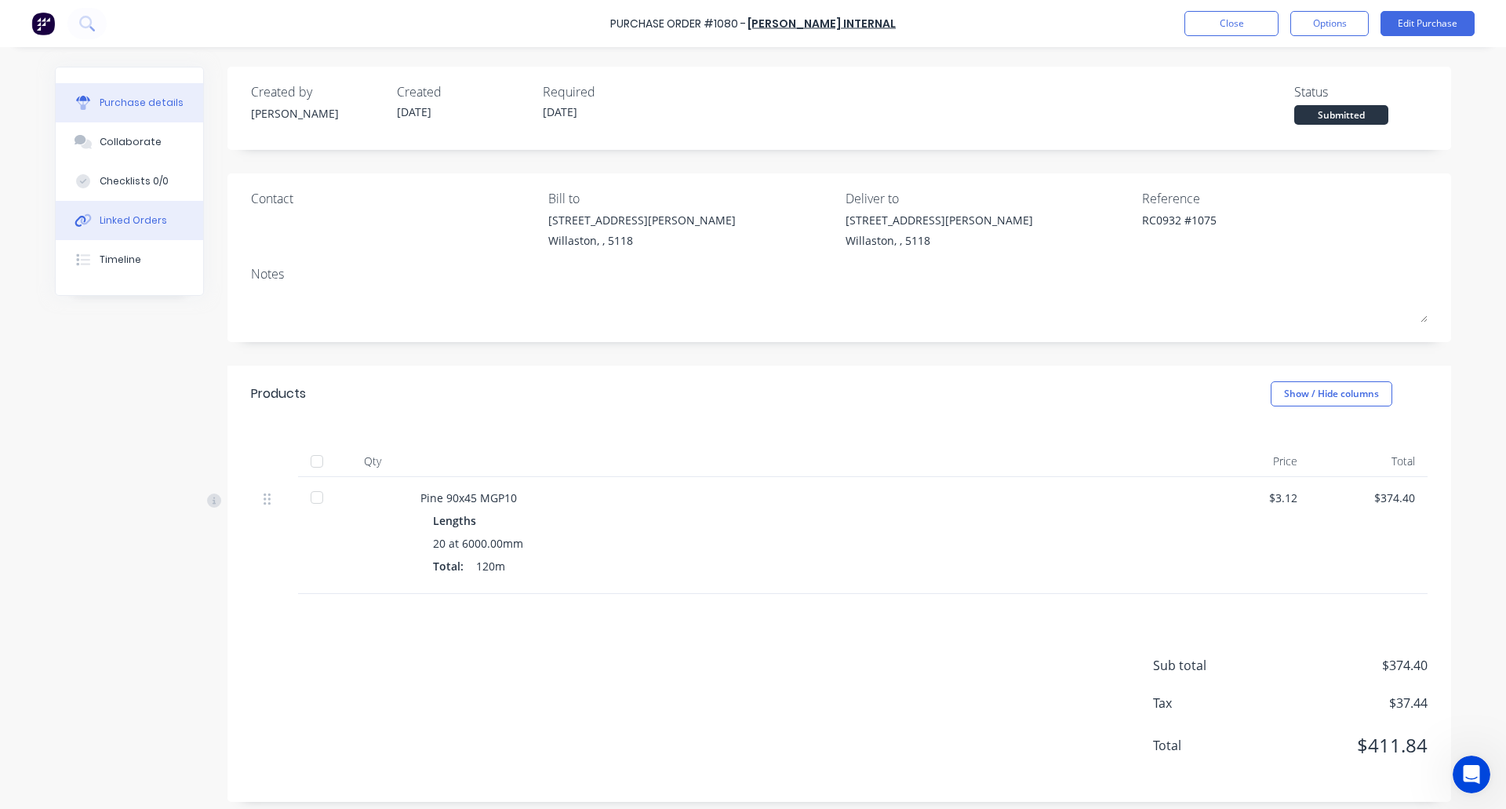
click at [132, 225] on div "Linked Orders" at bounding box center [133, 220] width 67 height 14
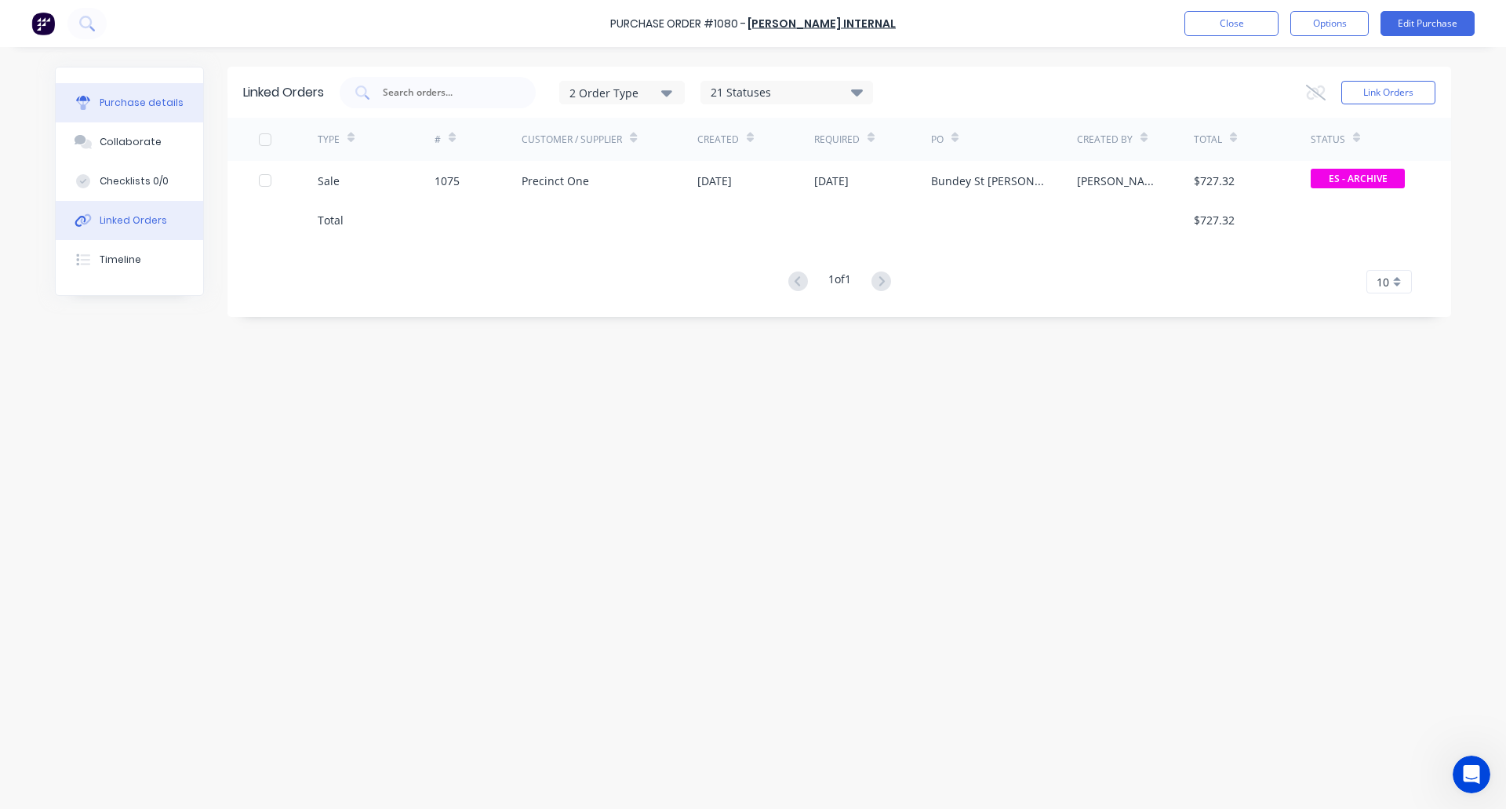
click at [161, 107] on div "Purchase details" at bounding box center [142, 103] width 84 height 14
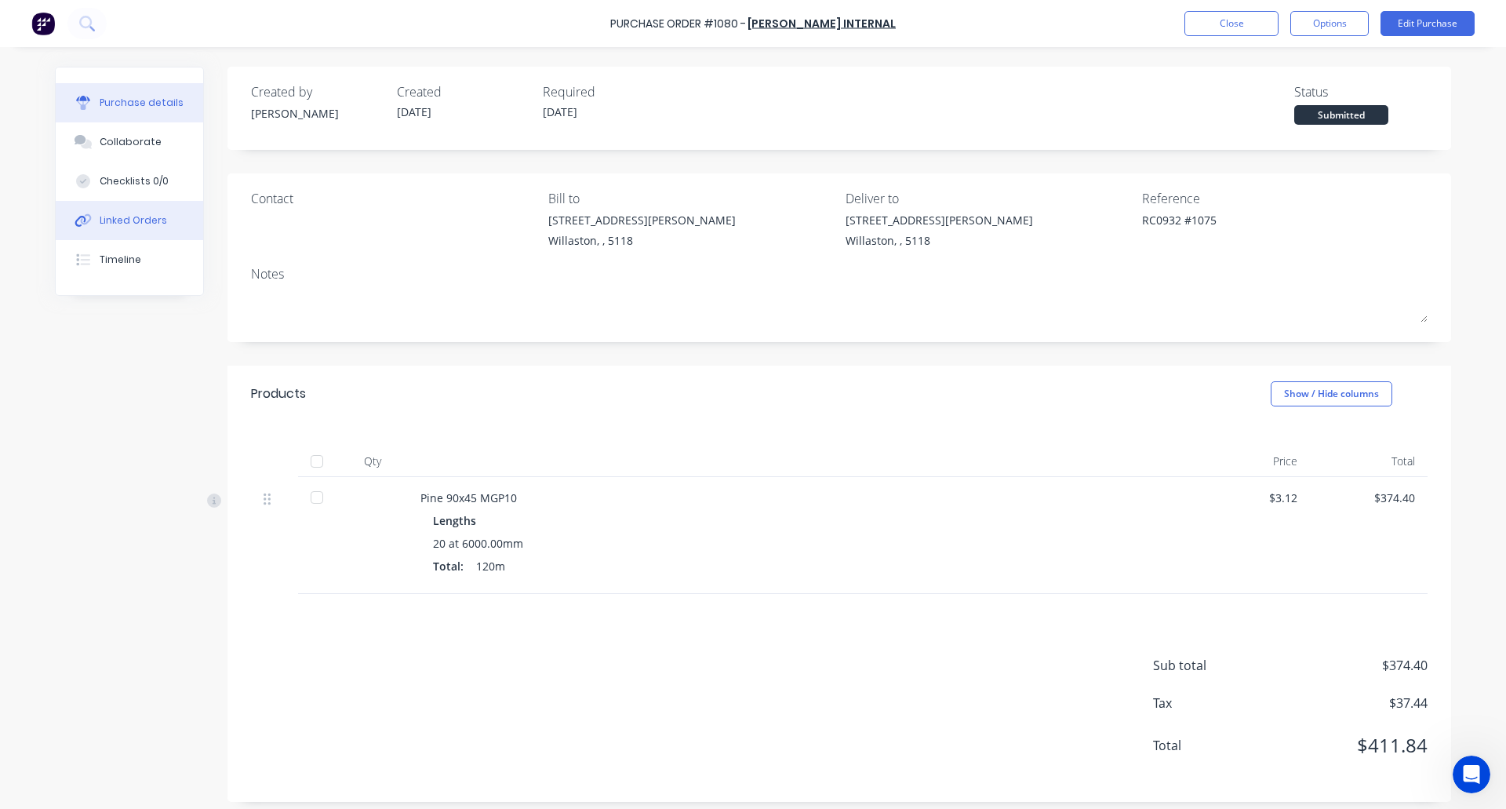
click at [158, 206] on button "Linked Orders" at bounding box center [129, 220] width 147 height 39
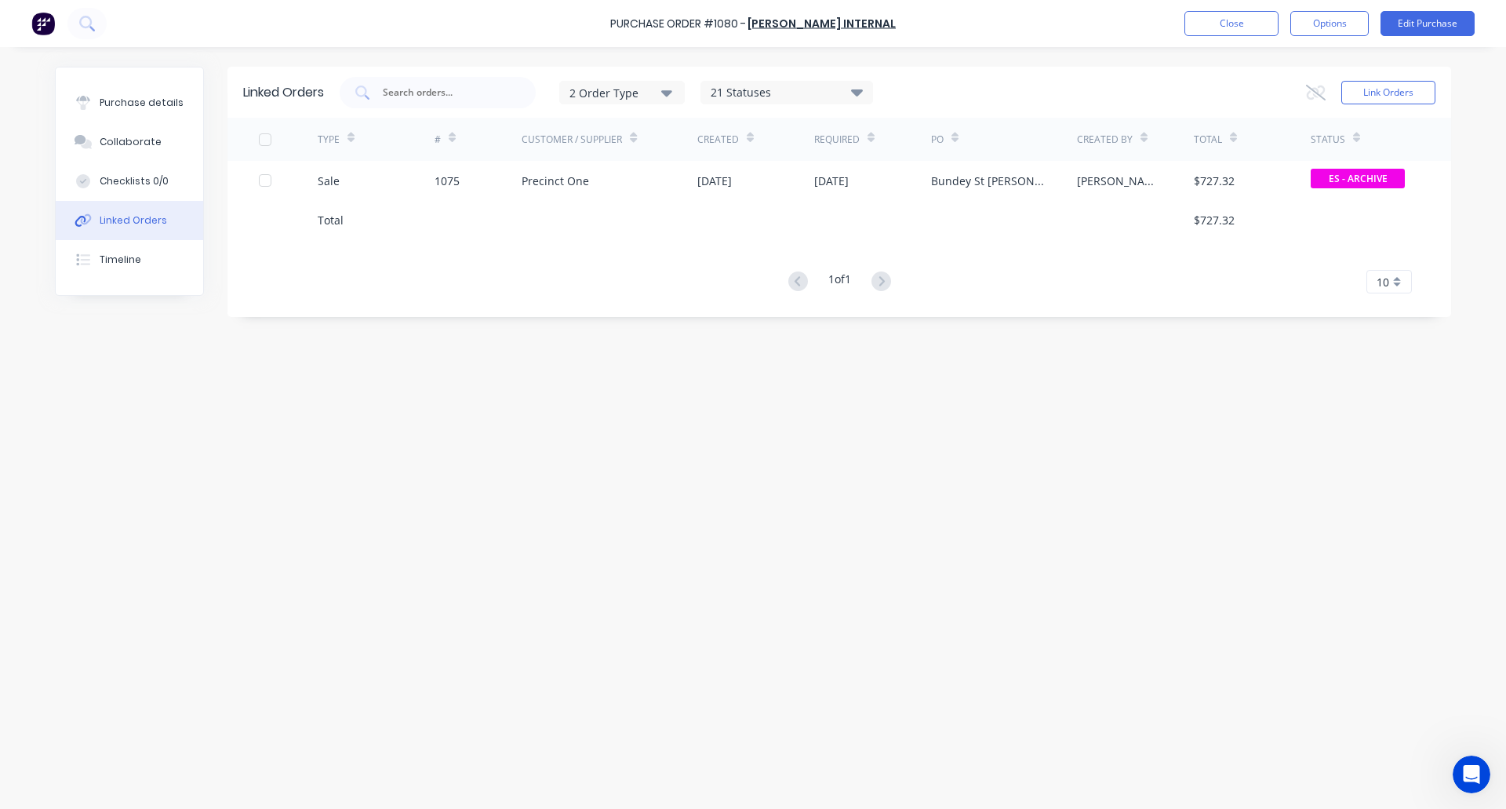
click at [141, 77] on div "Purchase details Collaborate Checklists 0/0 Linked Orders Timeline" at bounding box center [129, 180] width 147 height 227
click at [140, 110] on button "Purchase details" at bounding box center [129, 102] width 147 height 39
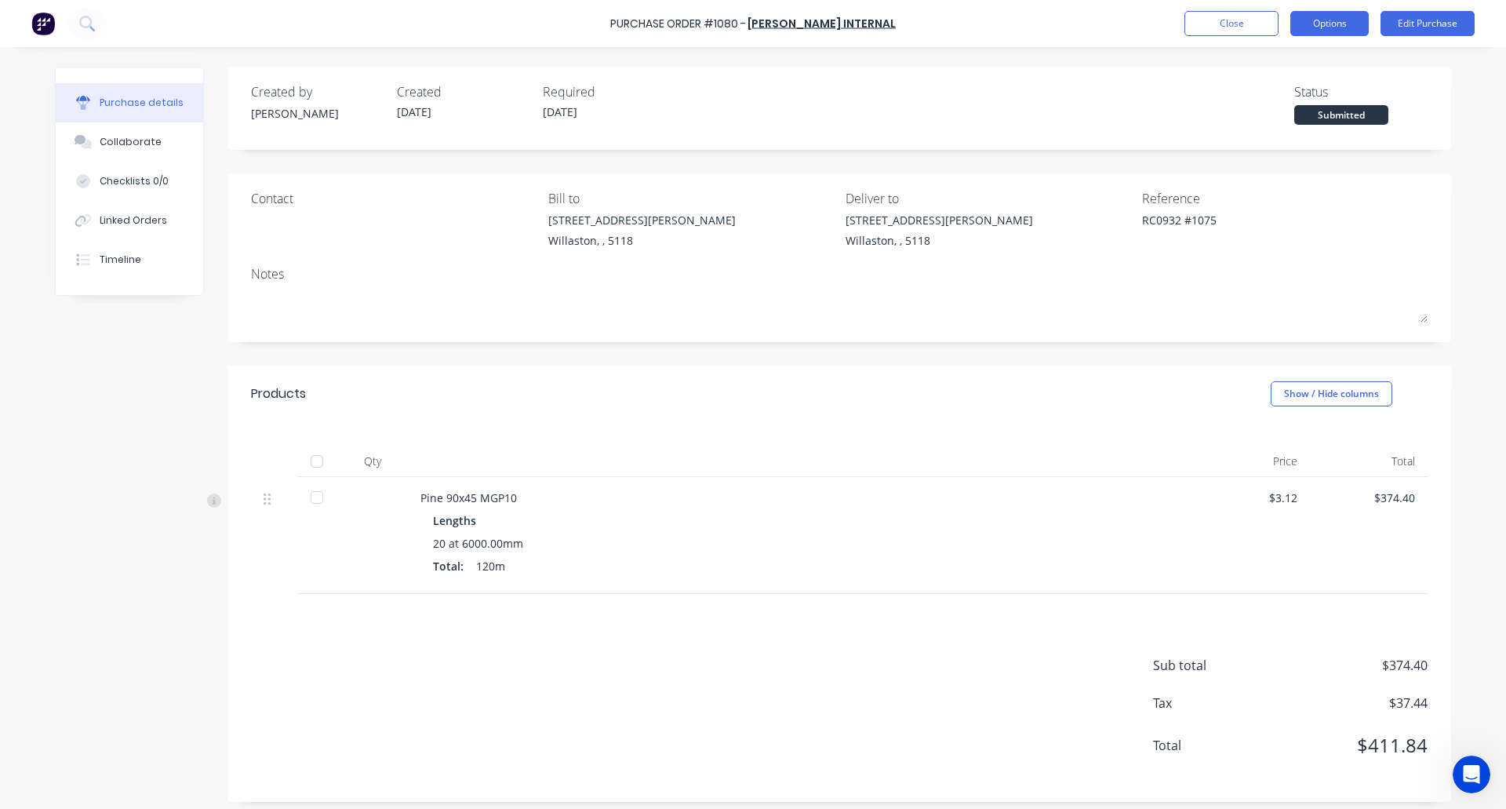
click at [1323, 26] on button "Options" at bounding box center [1329, 23] width 78 height 25
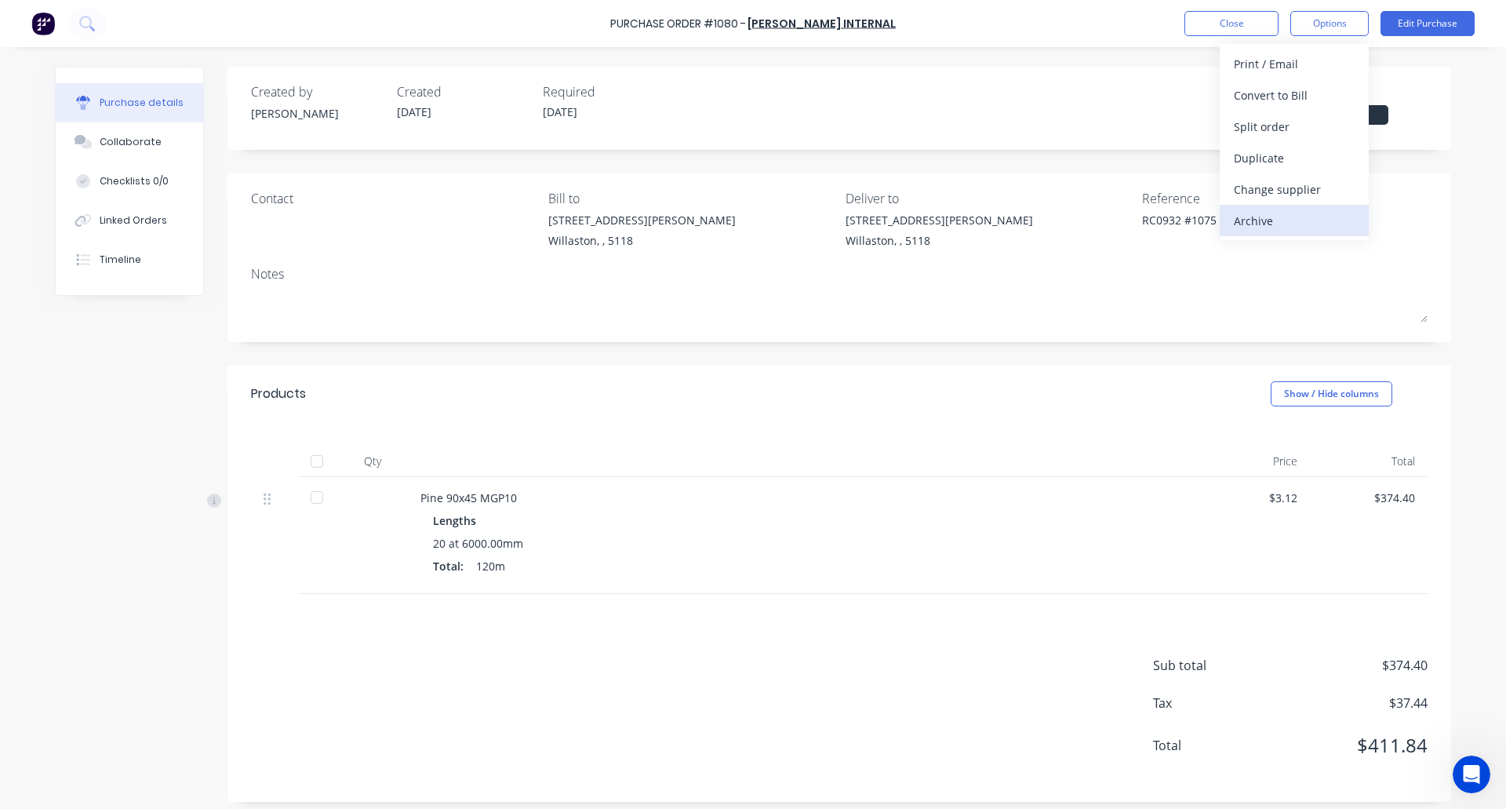
click at [1279, 219] on div "Archive" at bounding box center [1294, 220] width 121 height 23
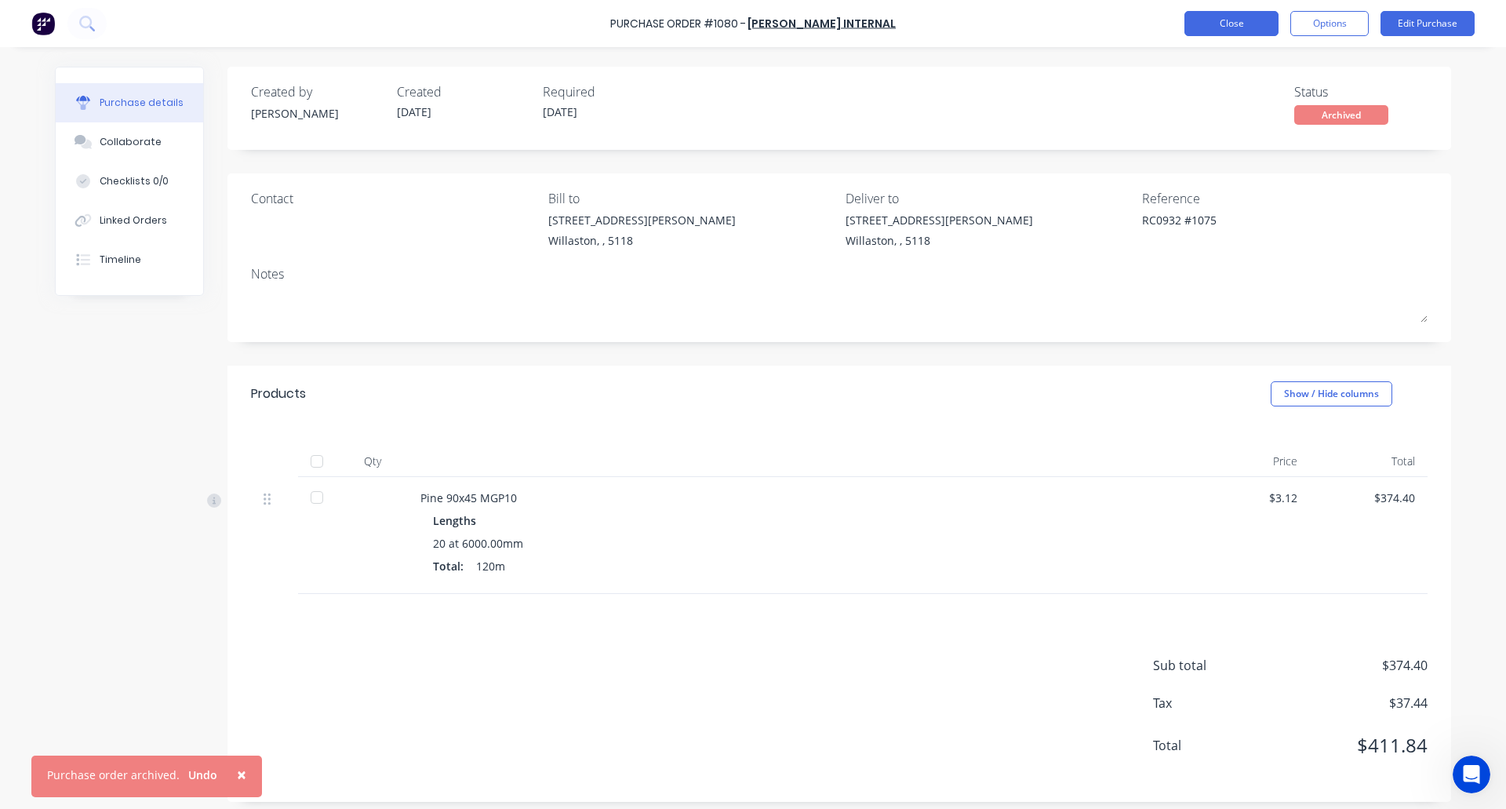
click at [1249, 17] on button "Close" at bounding box center [1231, 23] width 94 height 25
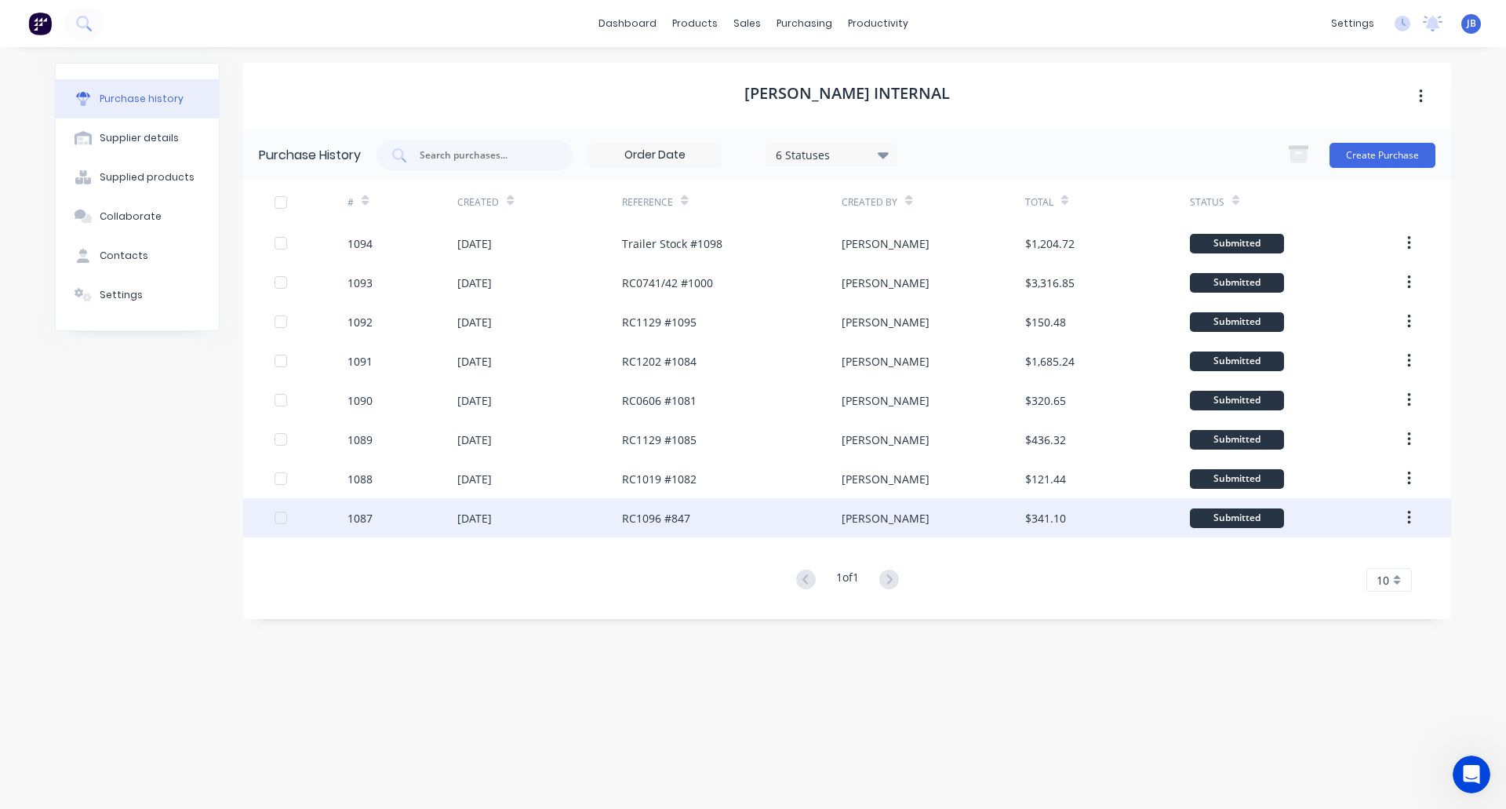
click at [555, 509] on div "[DATE]" at bounding box center [539, 517] width 165 height 39
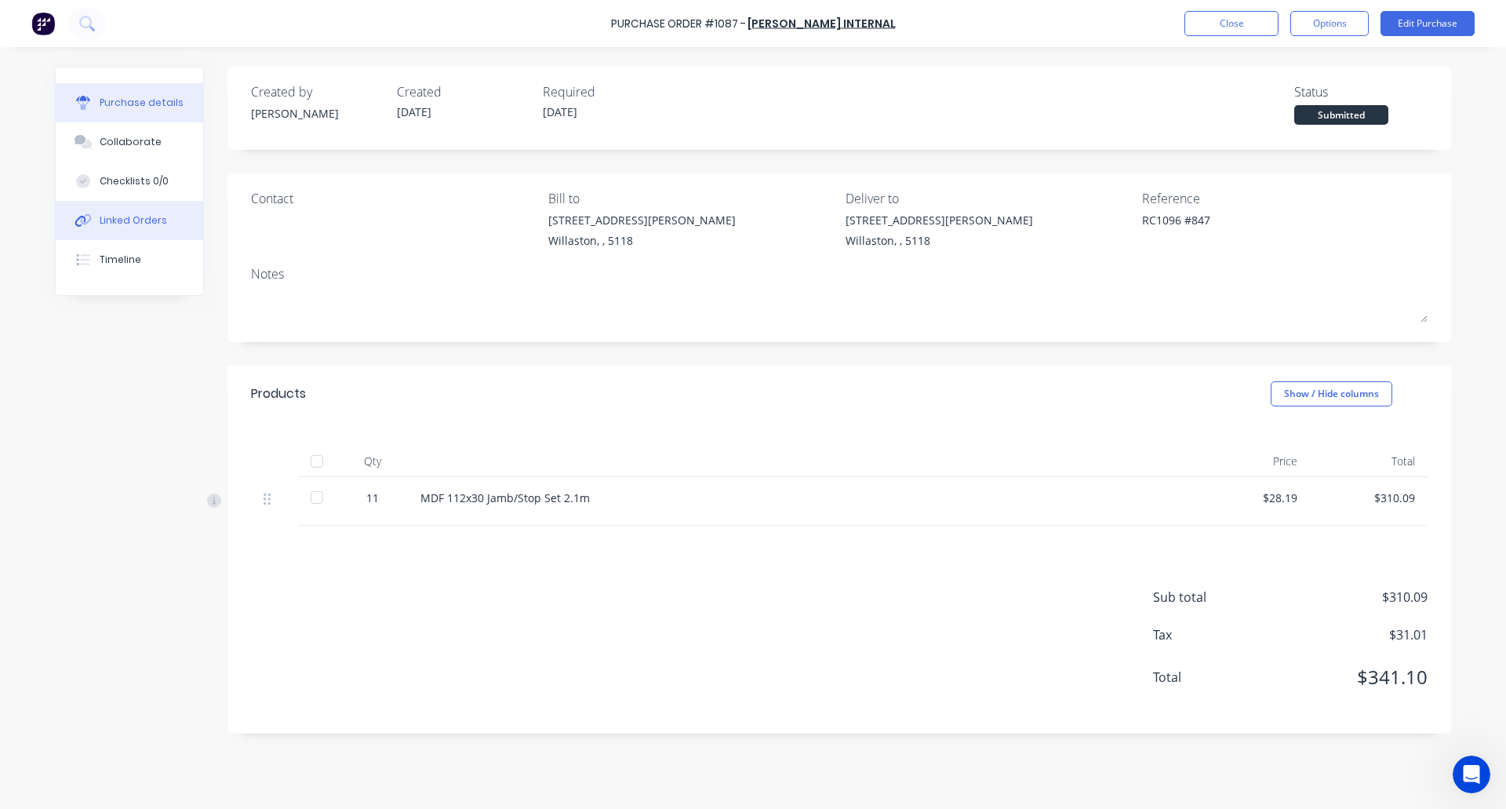
click at [126, 224] on div "Linked Orders" at bounding box center [133, 220] width 67 height 14
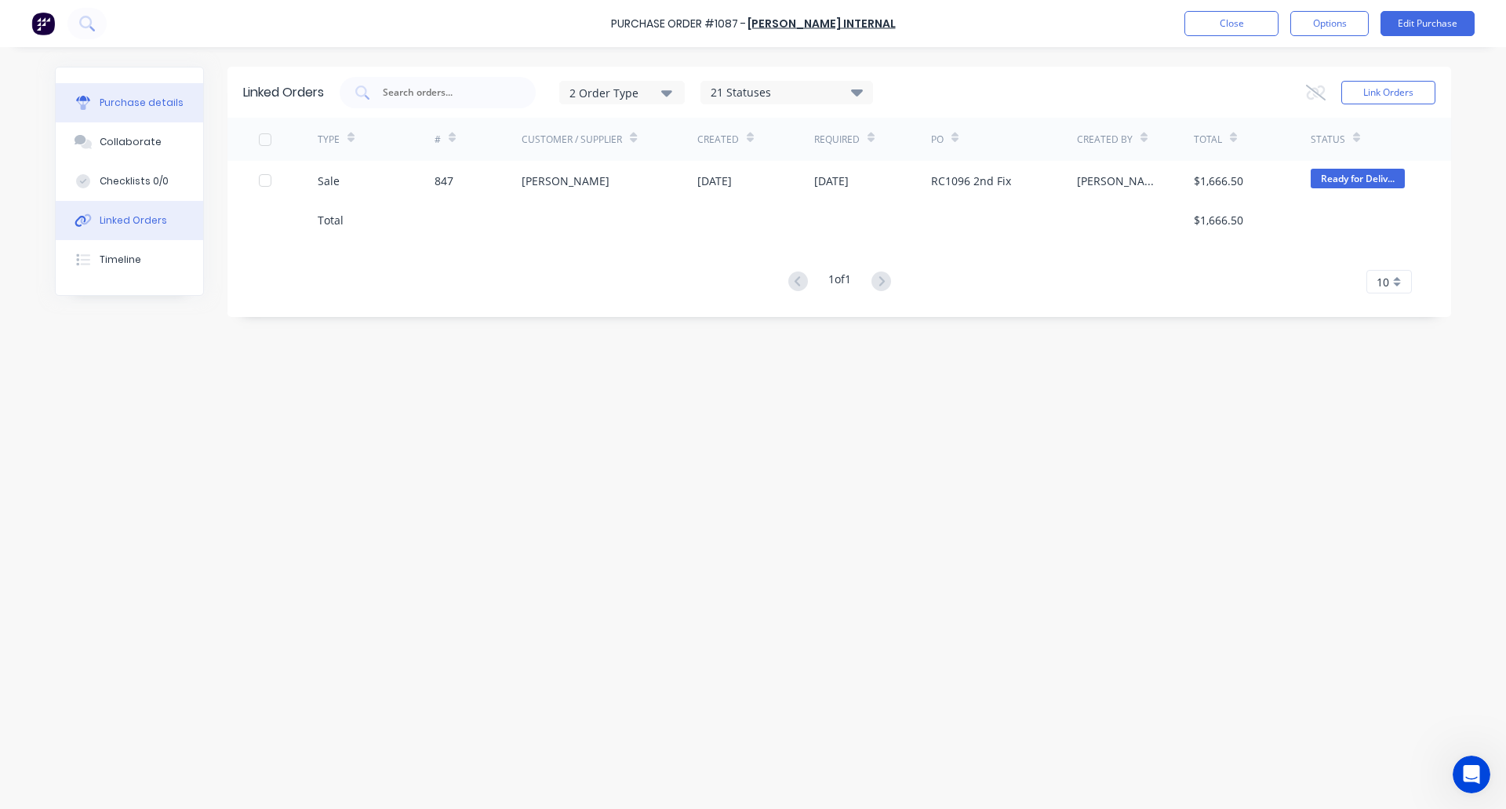
click at [140, 104] on div "Purchase details" at bounding box center [142, 103] width 84 height 14
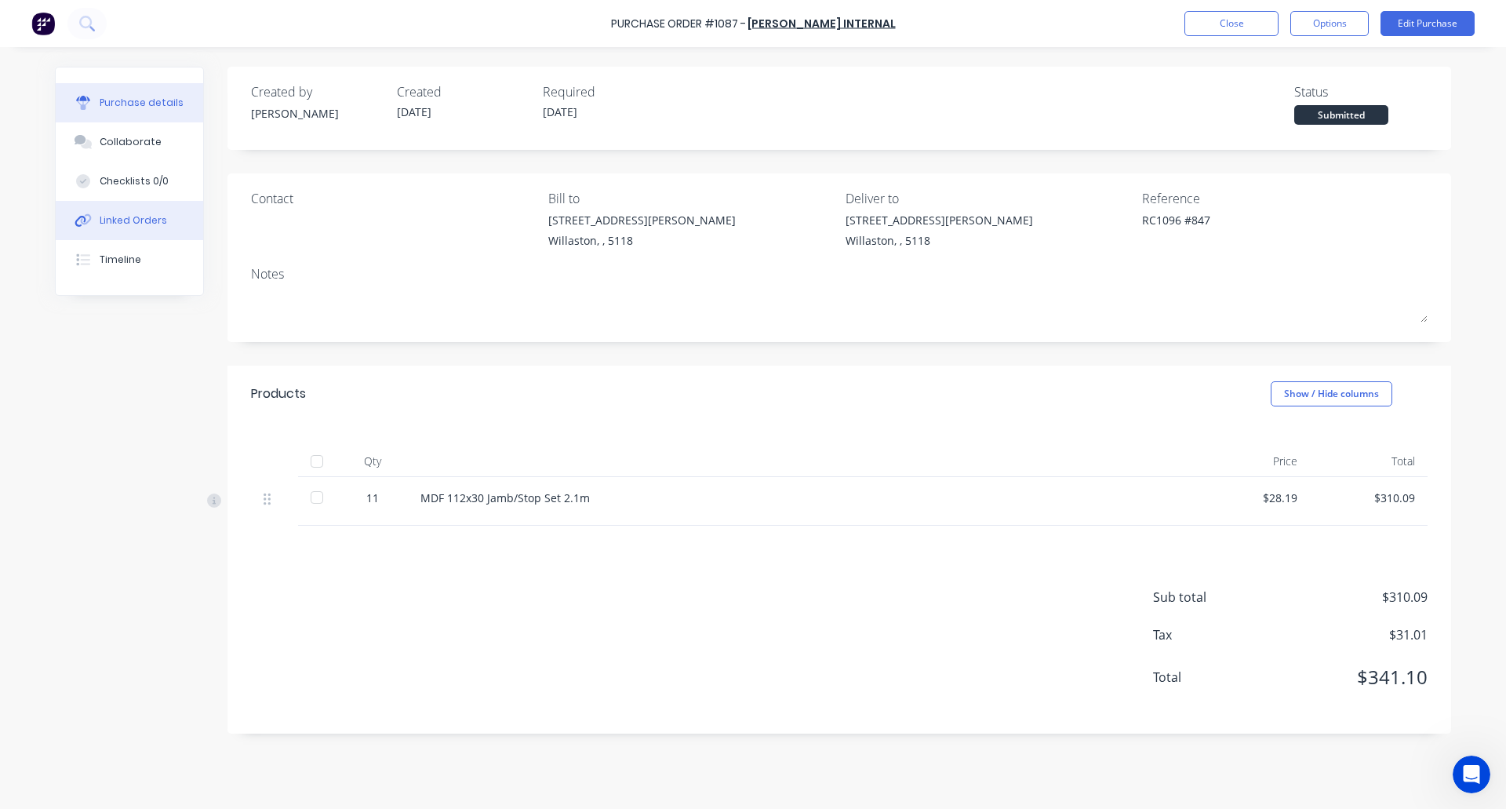
click at [163, 219] on button "Linked Orders" at bounding box center [129, 220] width 147 height 39
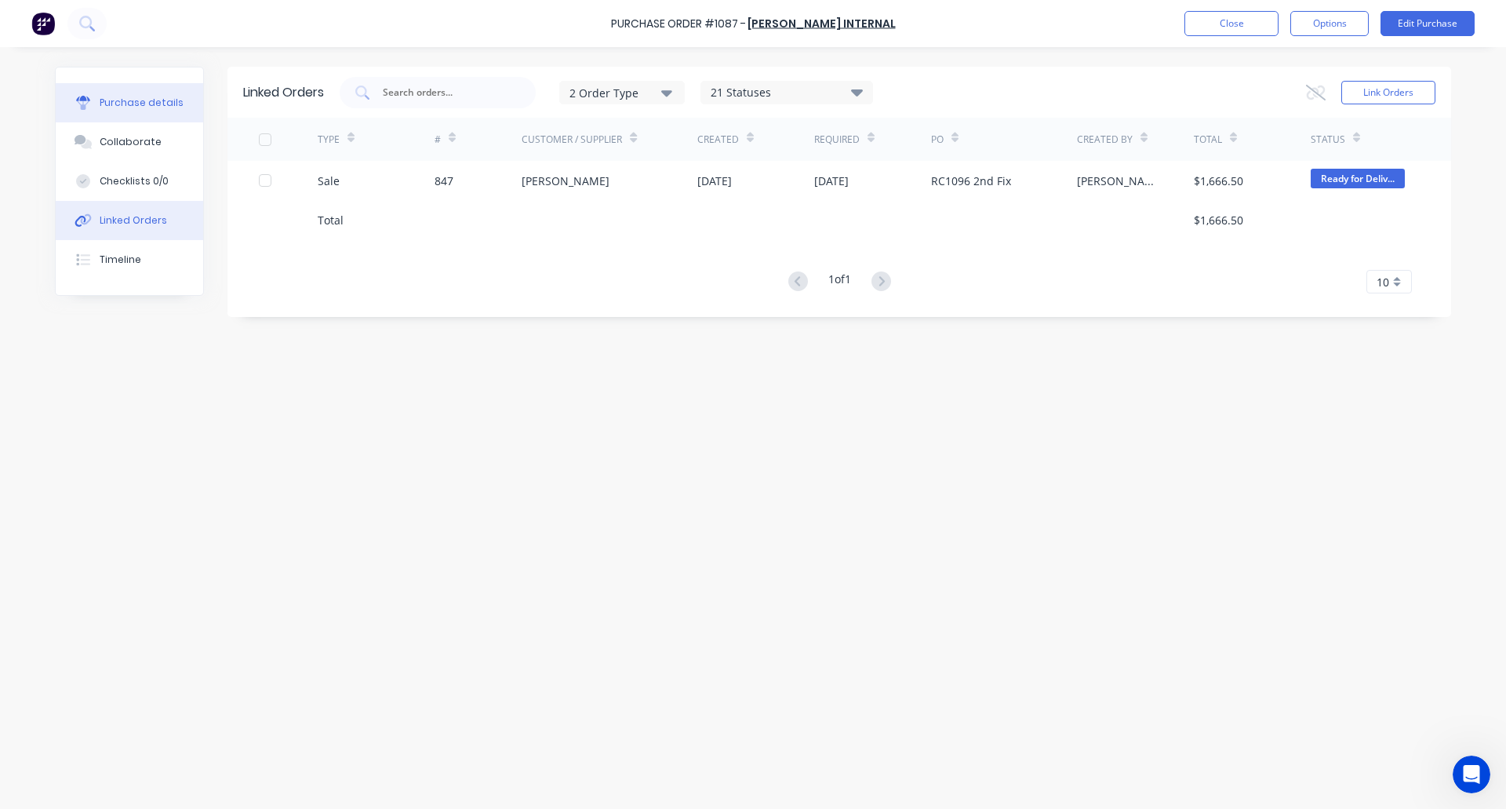
click at [129, 99] on div "Purchase details" at bounding box center [142, 103] width 84 height 14
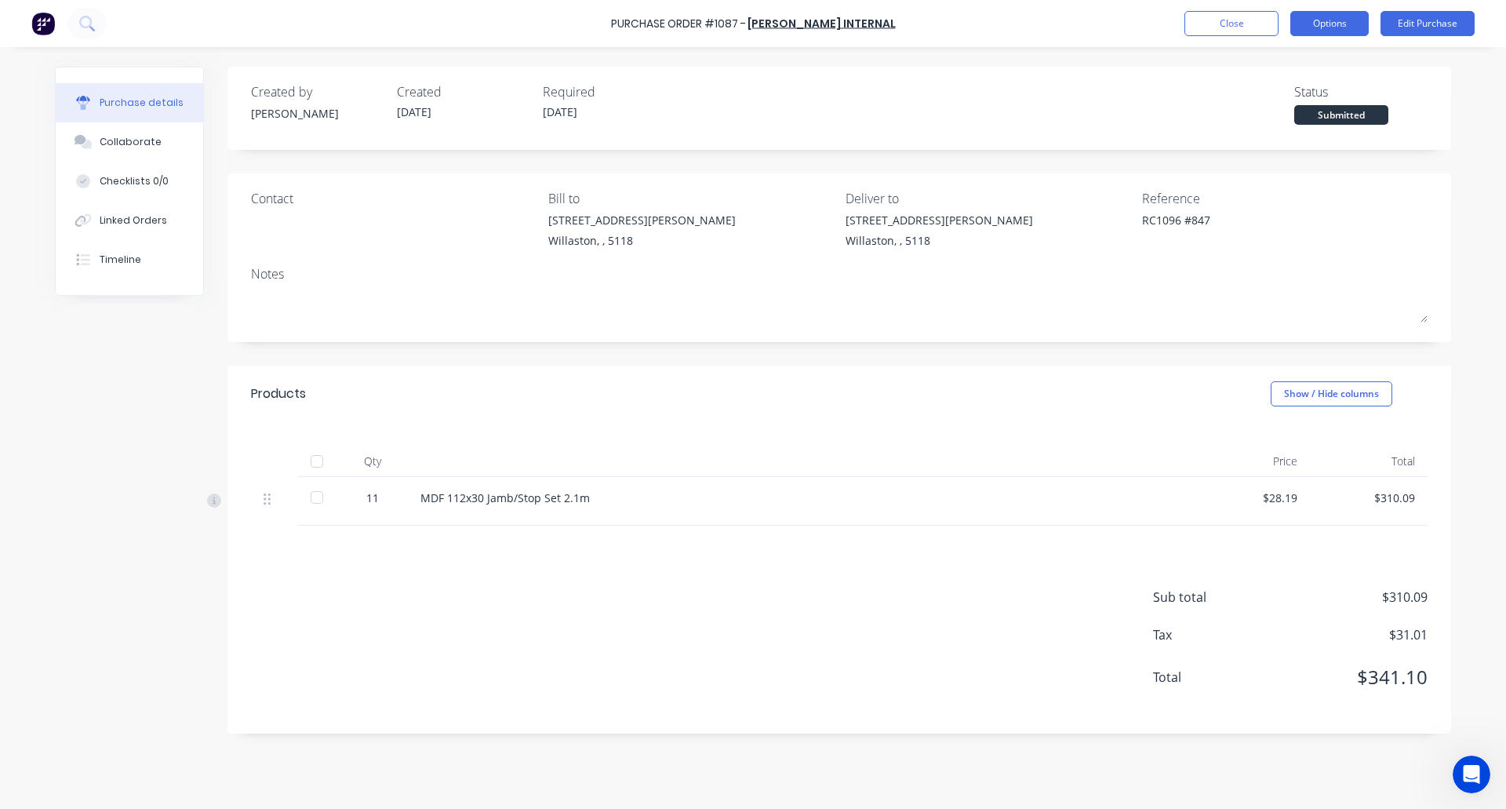
click at [1326, 30] on button "Options" at bounding box center [1329, 23] width 78 height 25
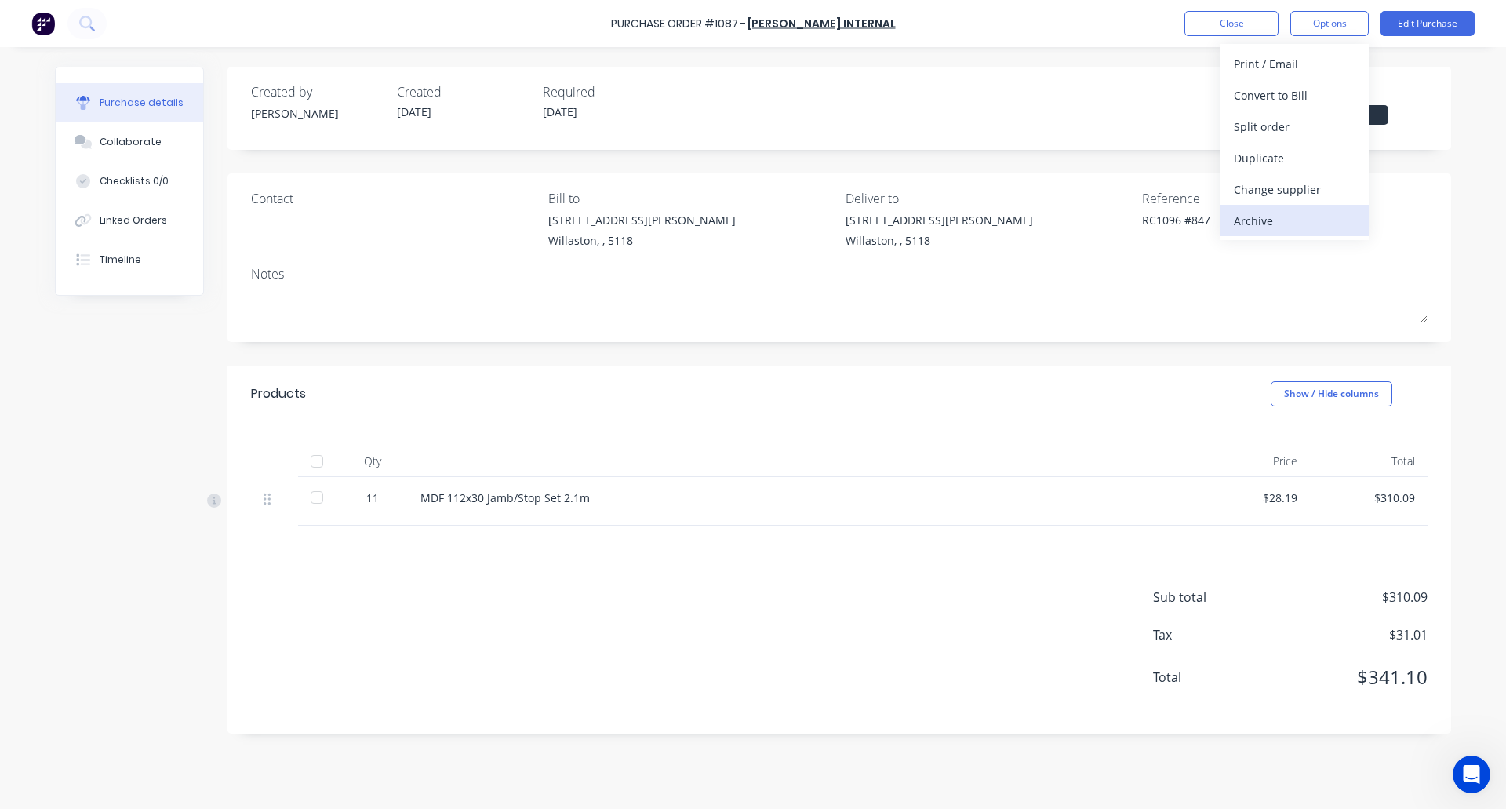
click at [1277, 219] on div "Archive" at bounding box center [1294, 220] width 121 height 23
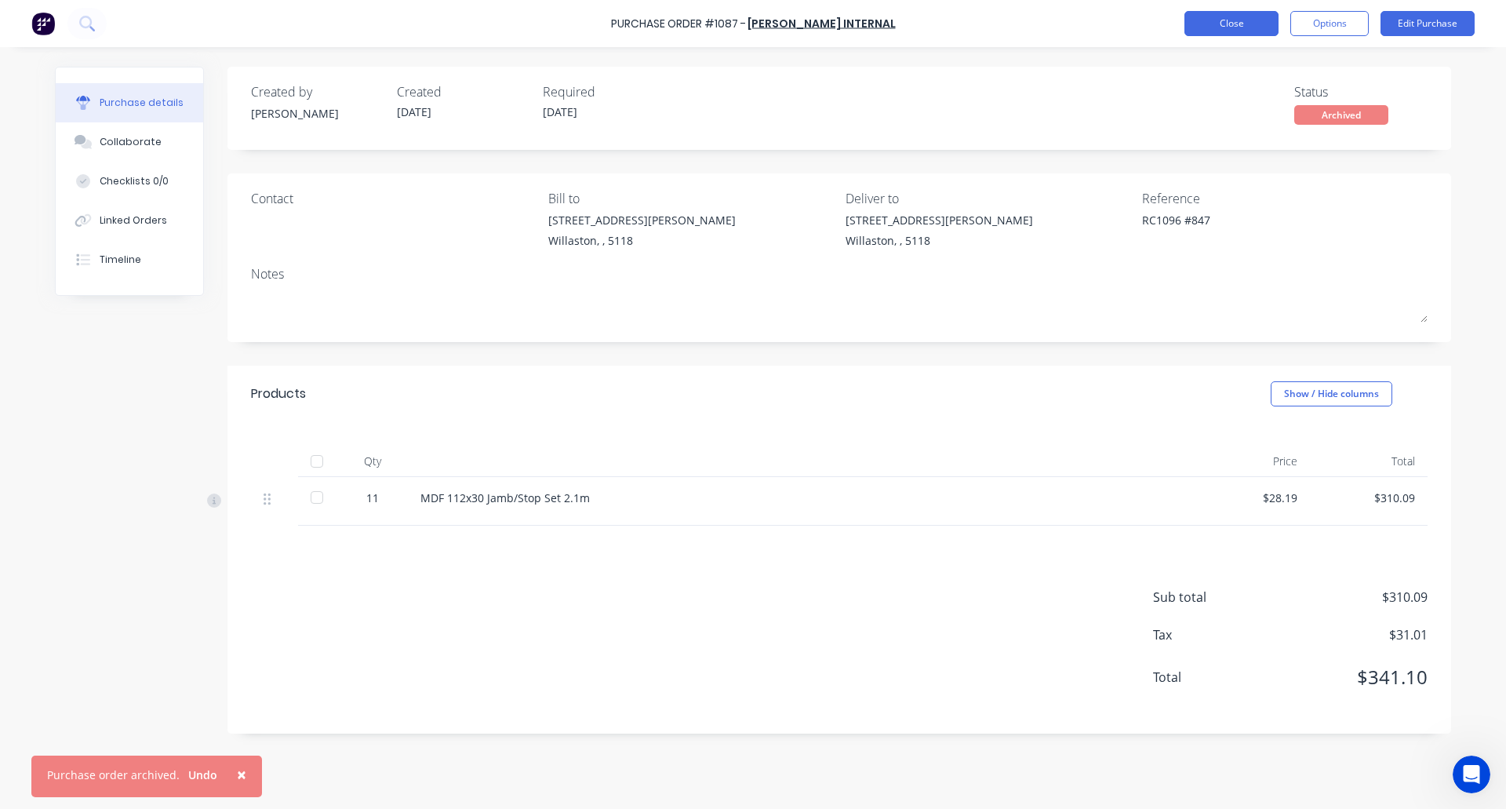
click at [1230, 27] on button "Close" at bounding box center [1231, 23] width 94 height 25
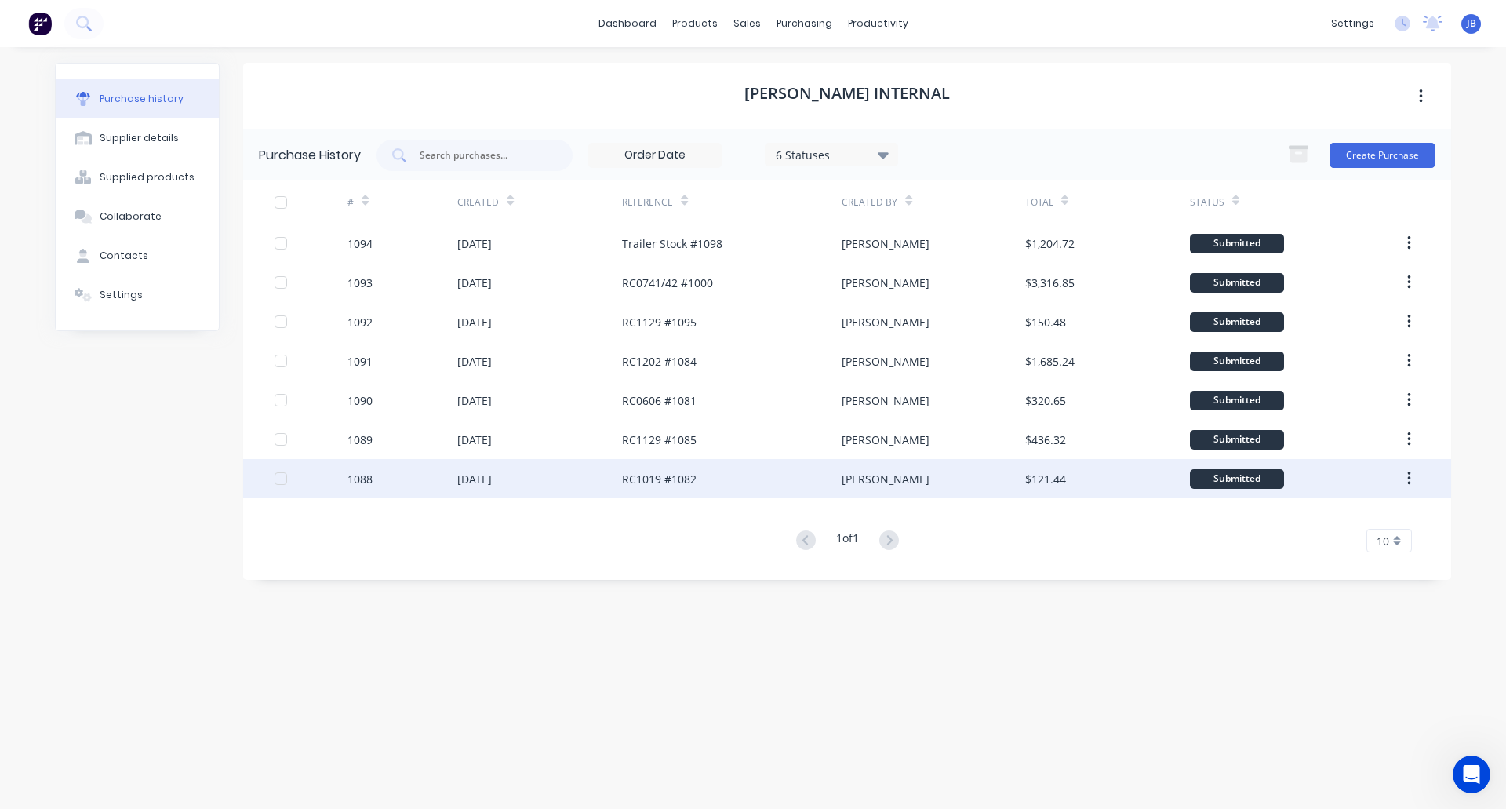
click at [728, 471] on div "RC1019 #1082" at bounding box center [732, 478] width 220 height 39
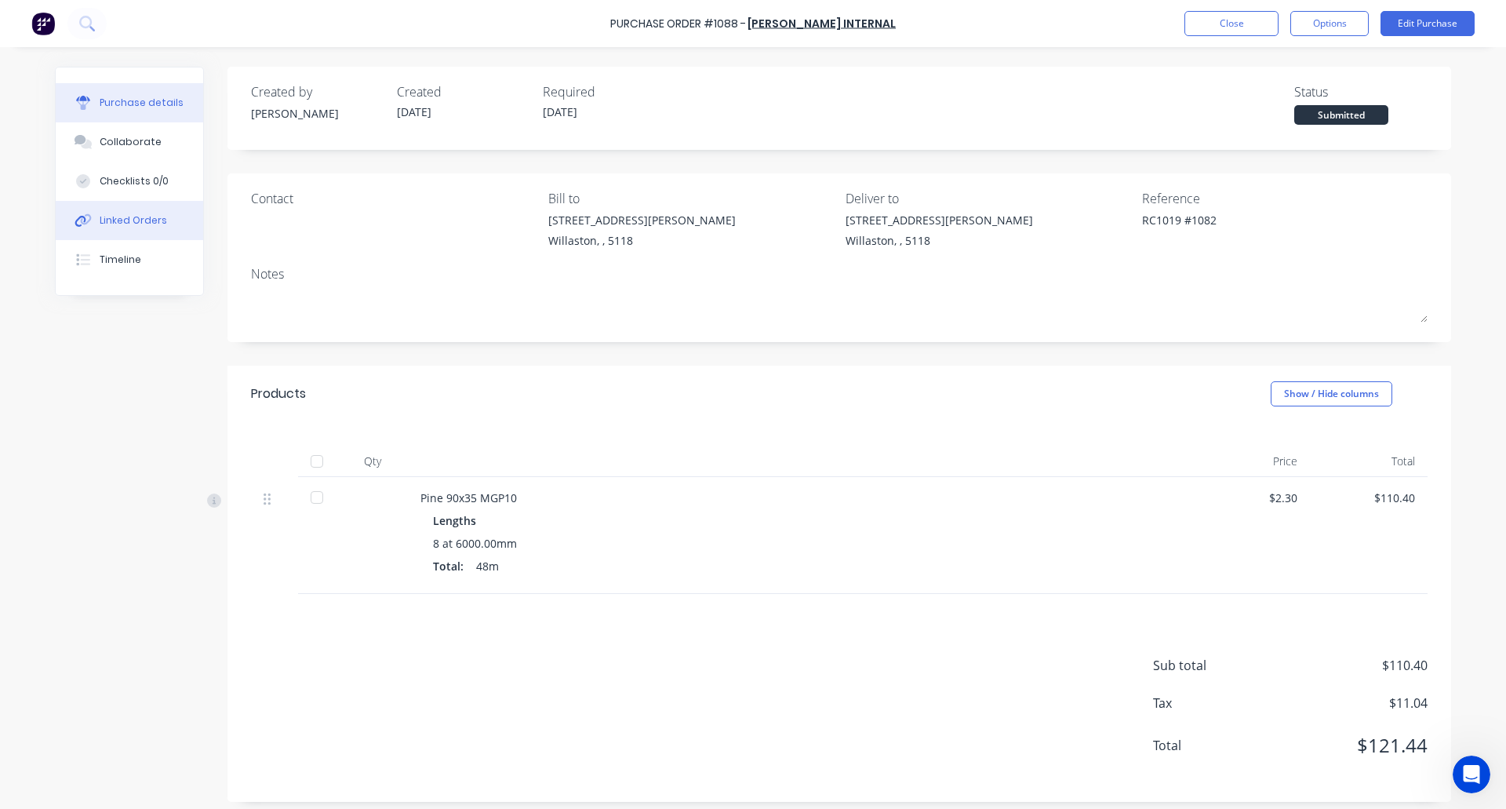
click at [136, 223] on div "Linked Orders" at bounding box center [133, 220] width 67 height 14
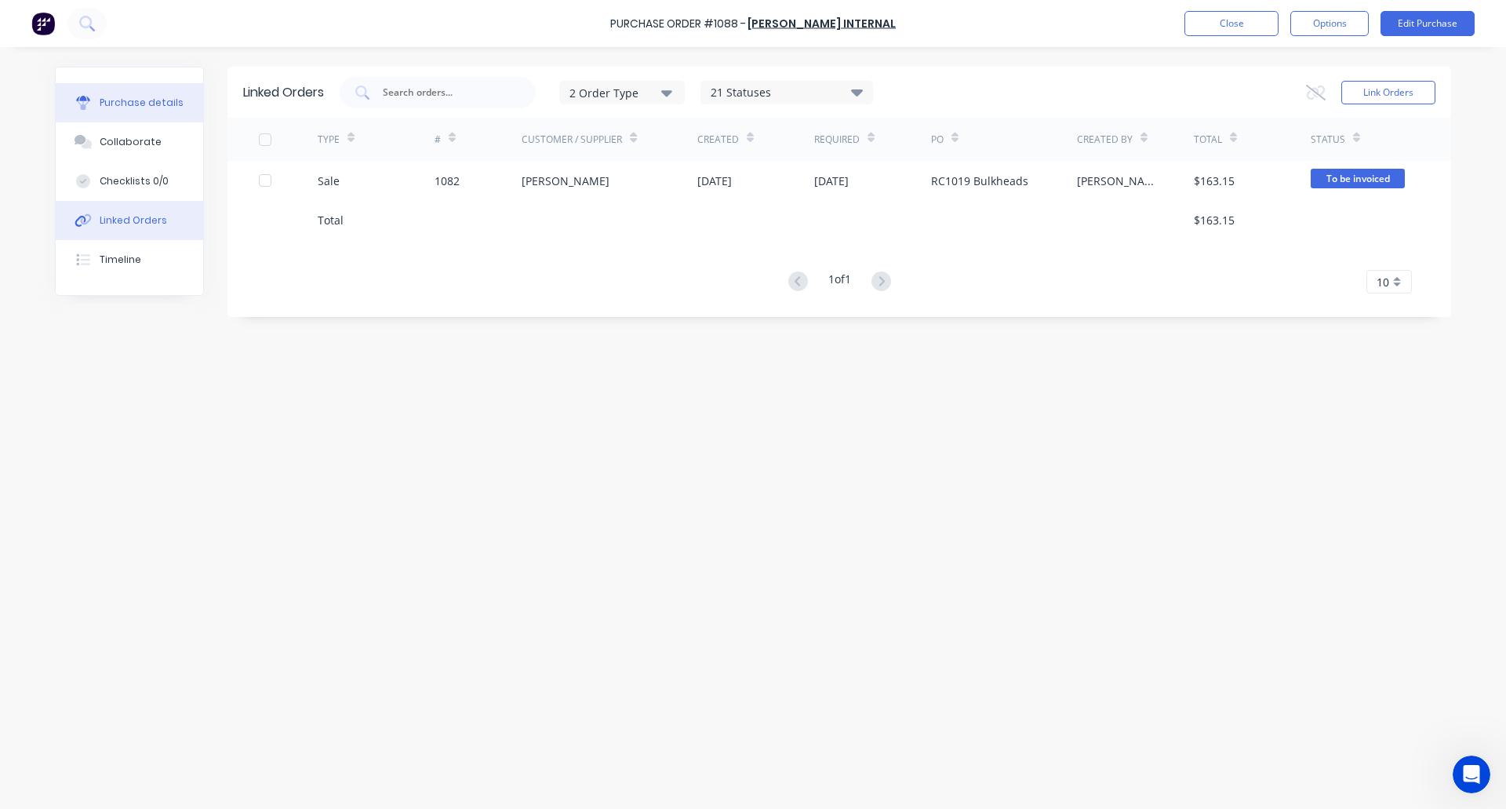
click at [127, 102] on div "Purchase details" at bounding box center [142, 103] width 84 height 14
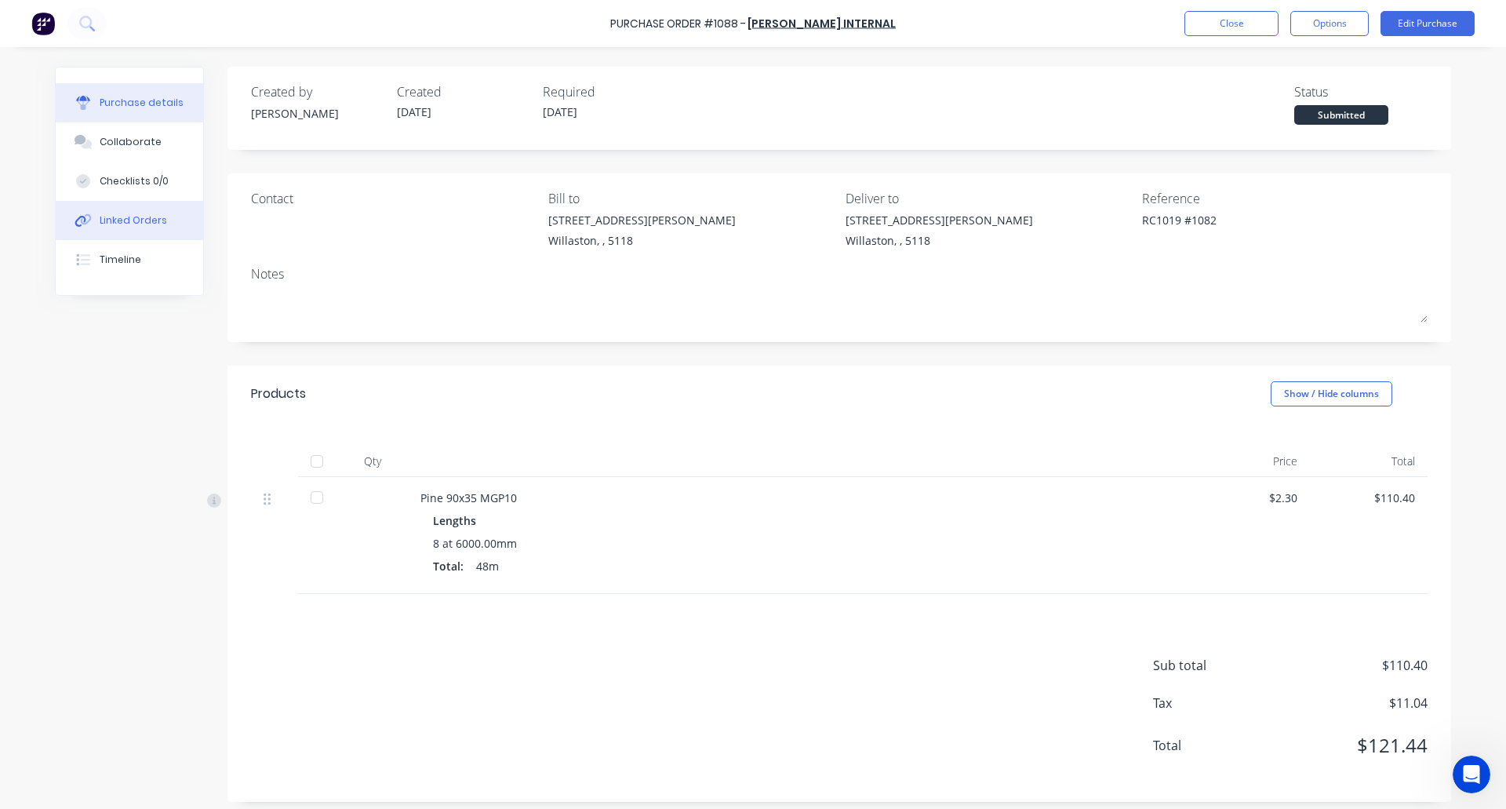
click at [138, 217] on div "Linked Orders" at bounding box center [133, 220] width 67 height 14
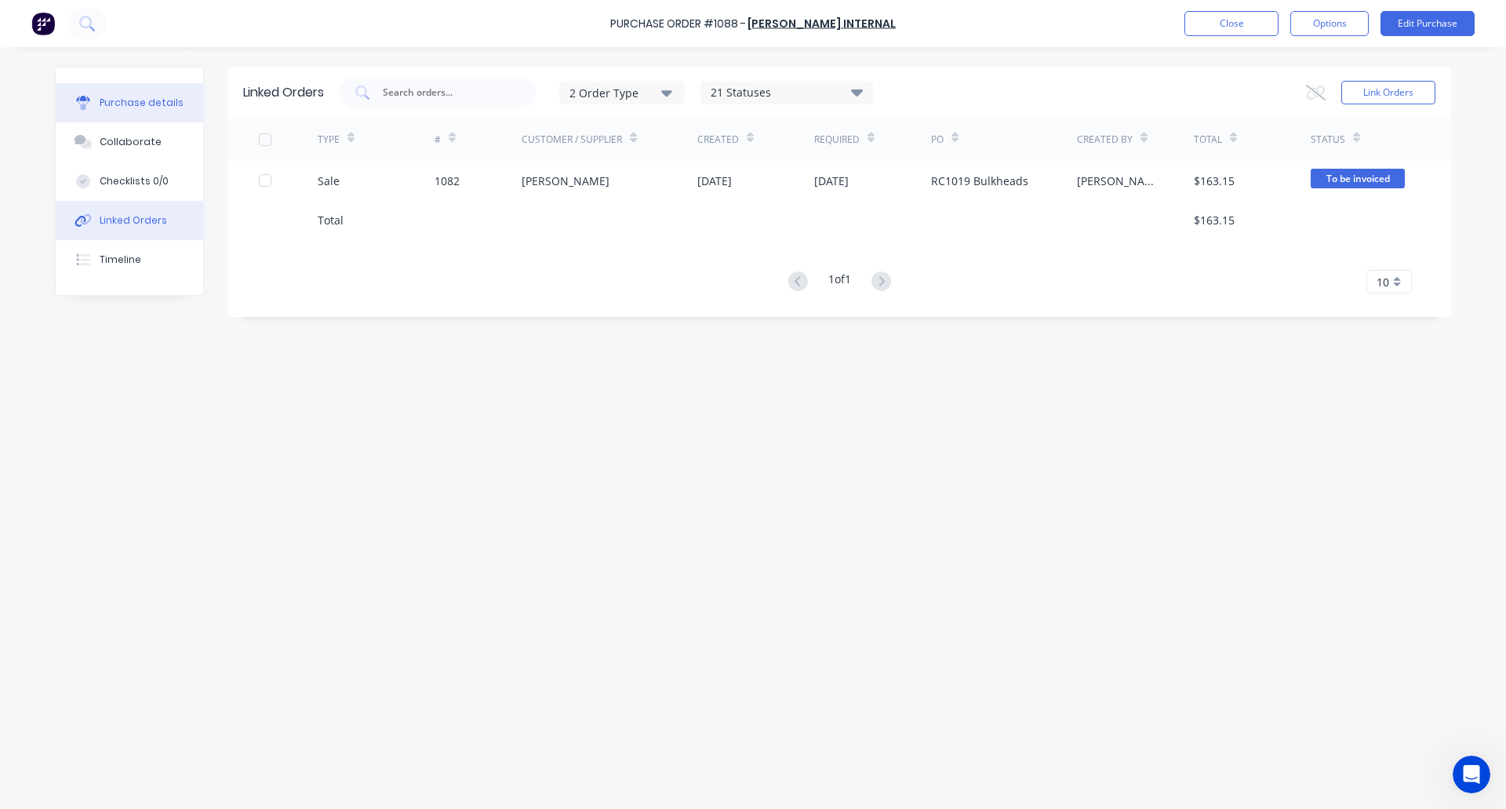
click at [133, 103] on div "Purchase details" at bounding box center [142, 103] width 84 height 14
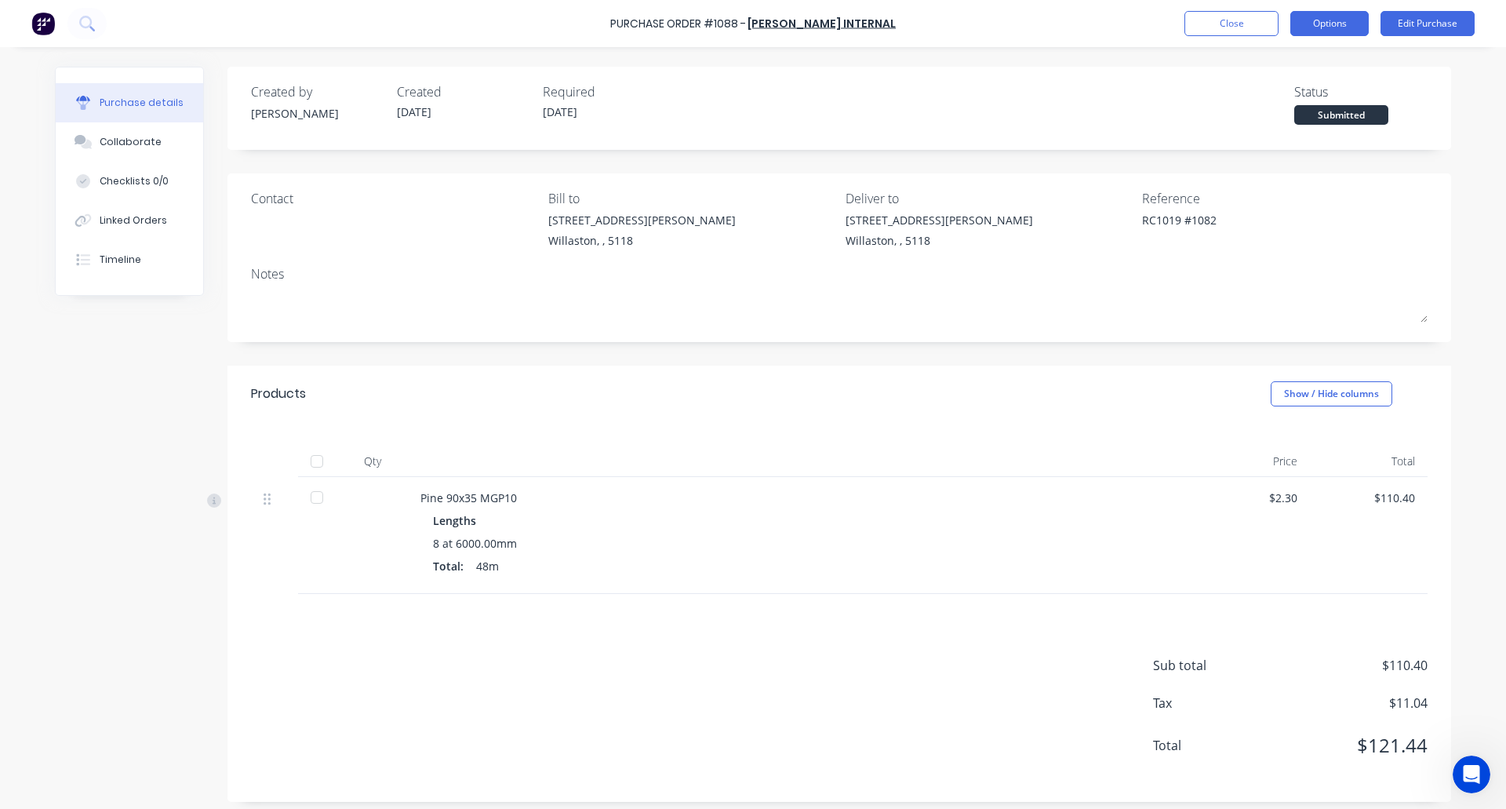
click at [1342, 15] on button "Options" at bounding box center [1329, 23] width 78 height 25
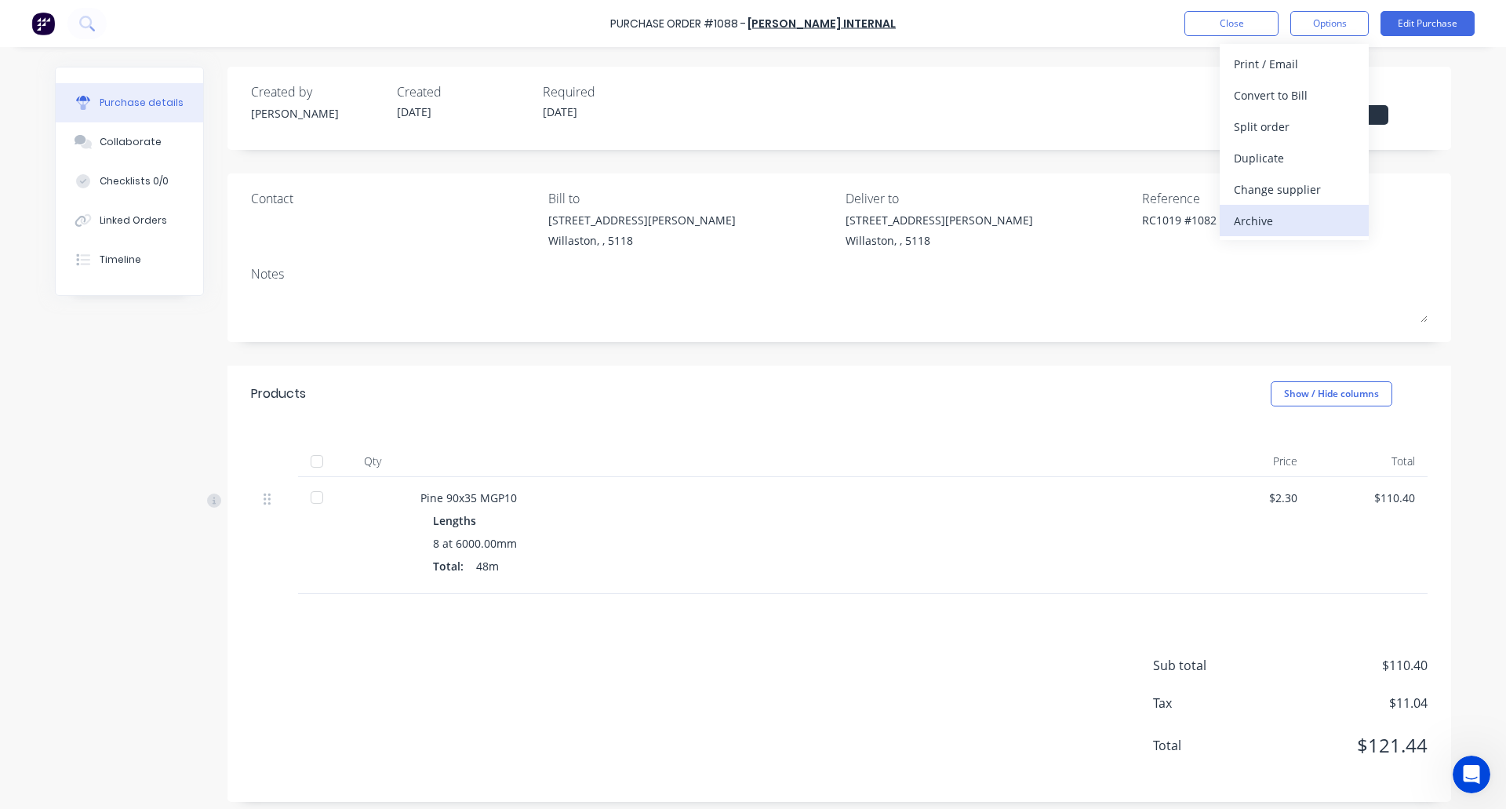
click at [1278, 220] on div "Archive" at bounding box center [1294, 220] width 121 height 23
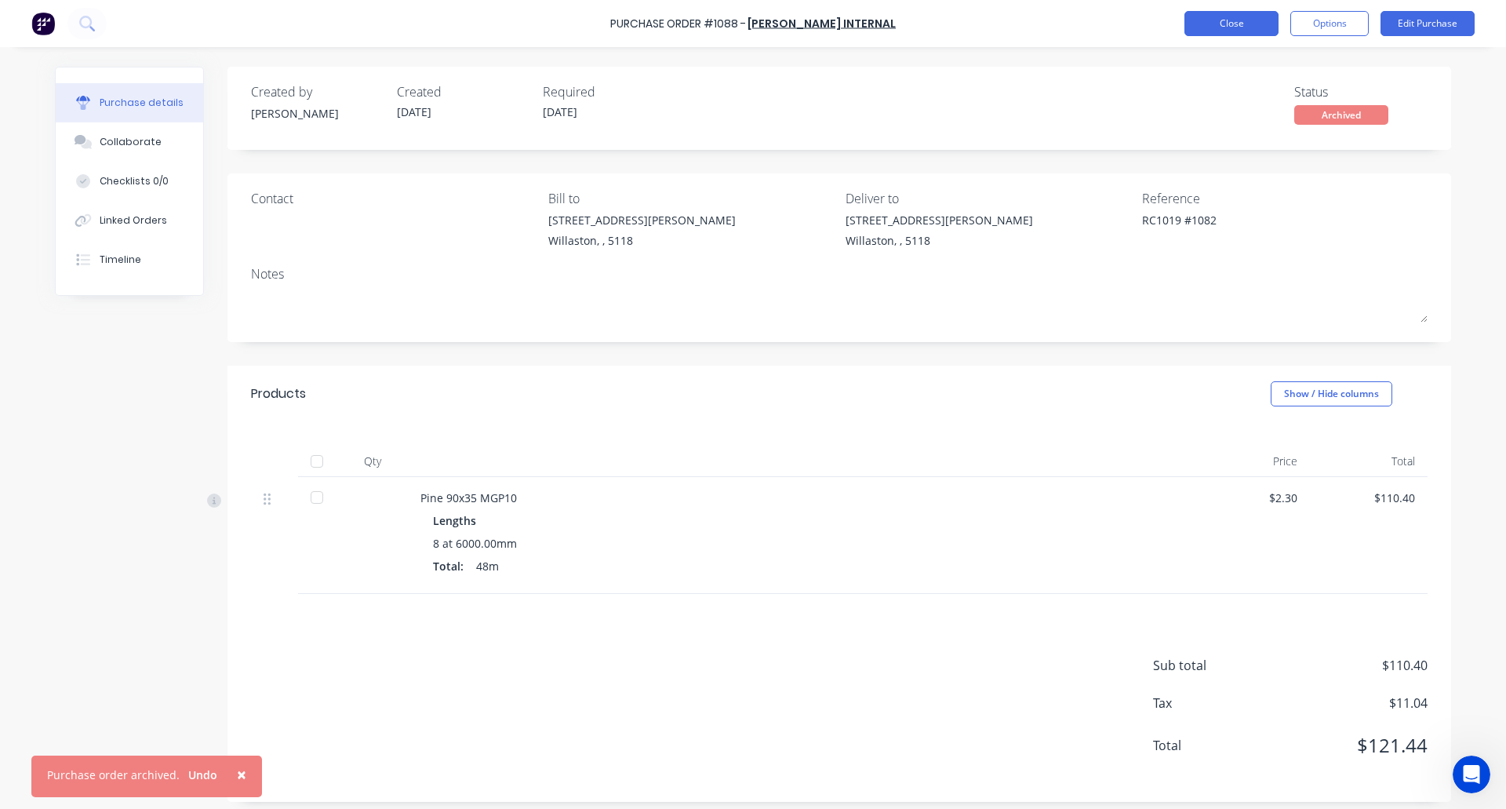
click at [1233, 19] on button "Close" at bounding box center [1231, 23] width 94 height 25
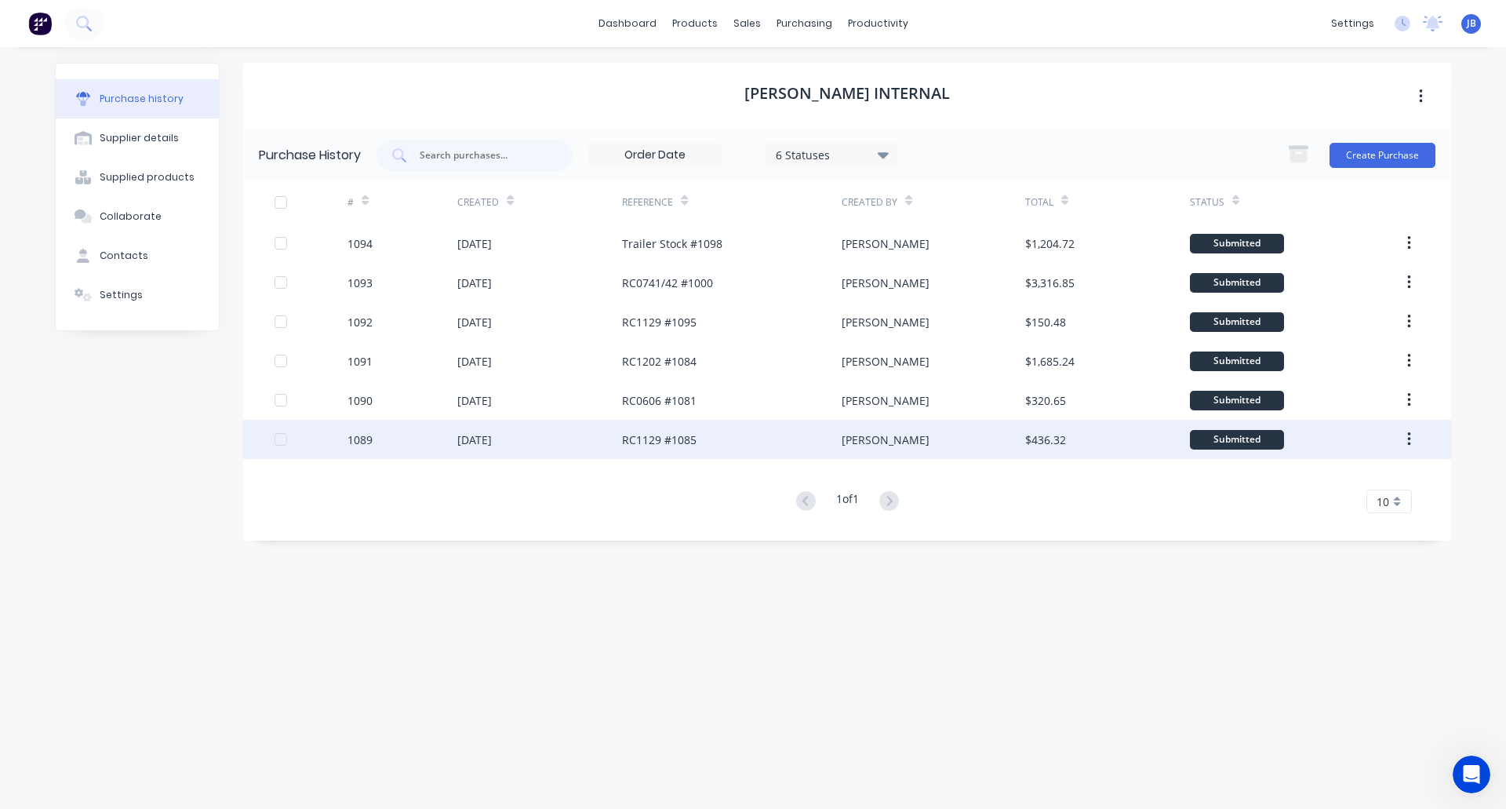
click at [559, 435] on div "[DATE]" at bounding box center [539, 439] width 165 height 39
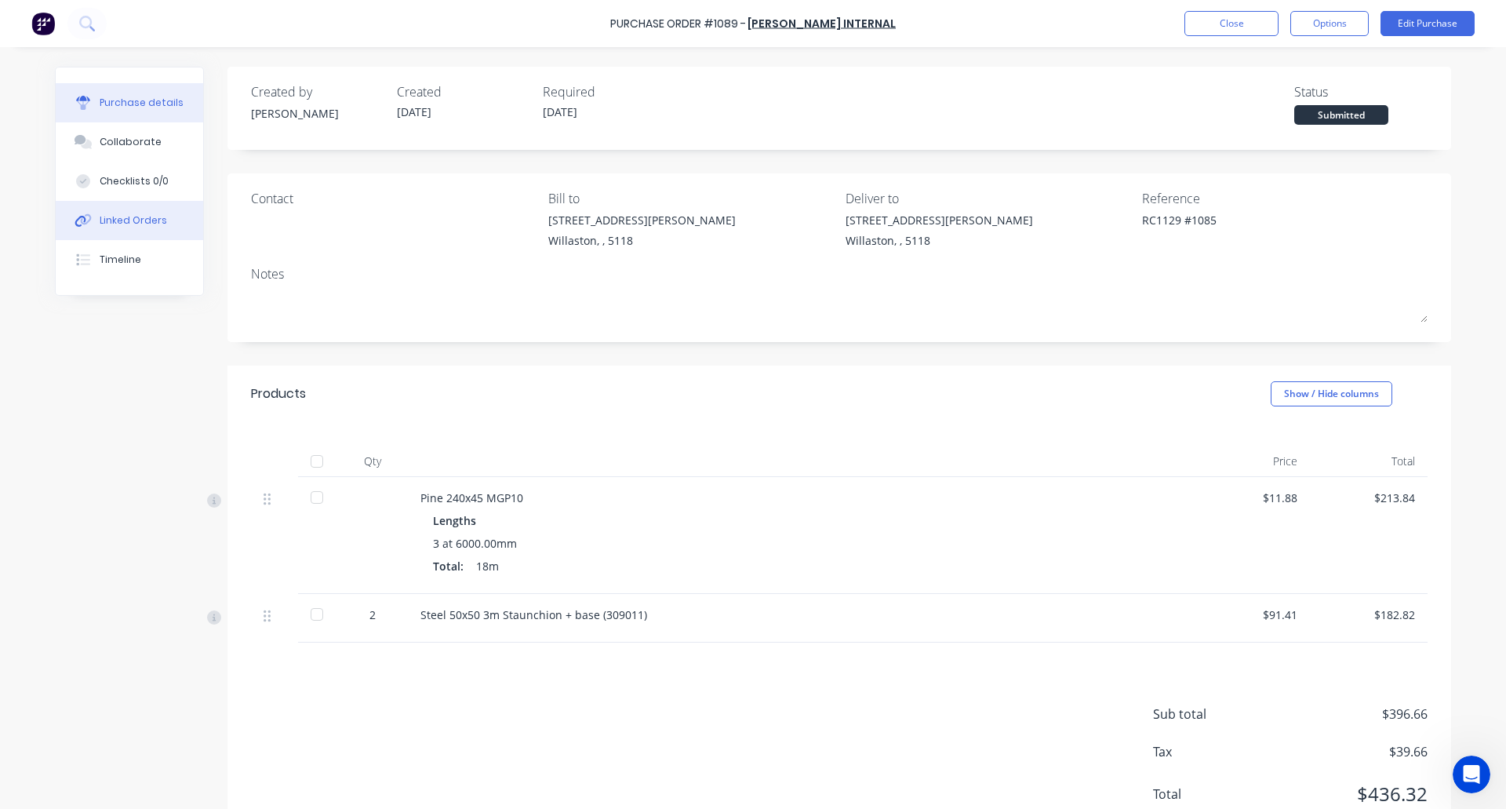
click at [141, 225] on div "Linked Orders" at bounding box center [133, 220] width 67 height 14
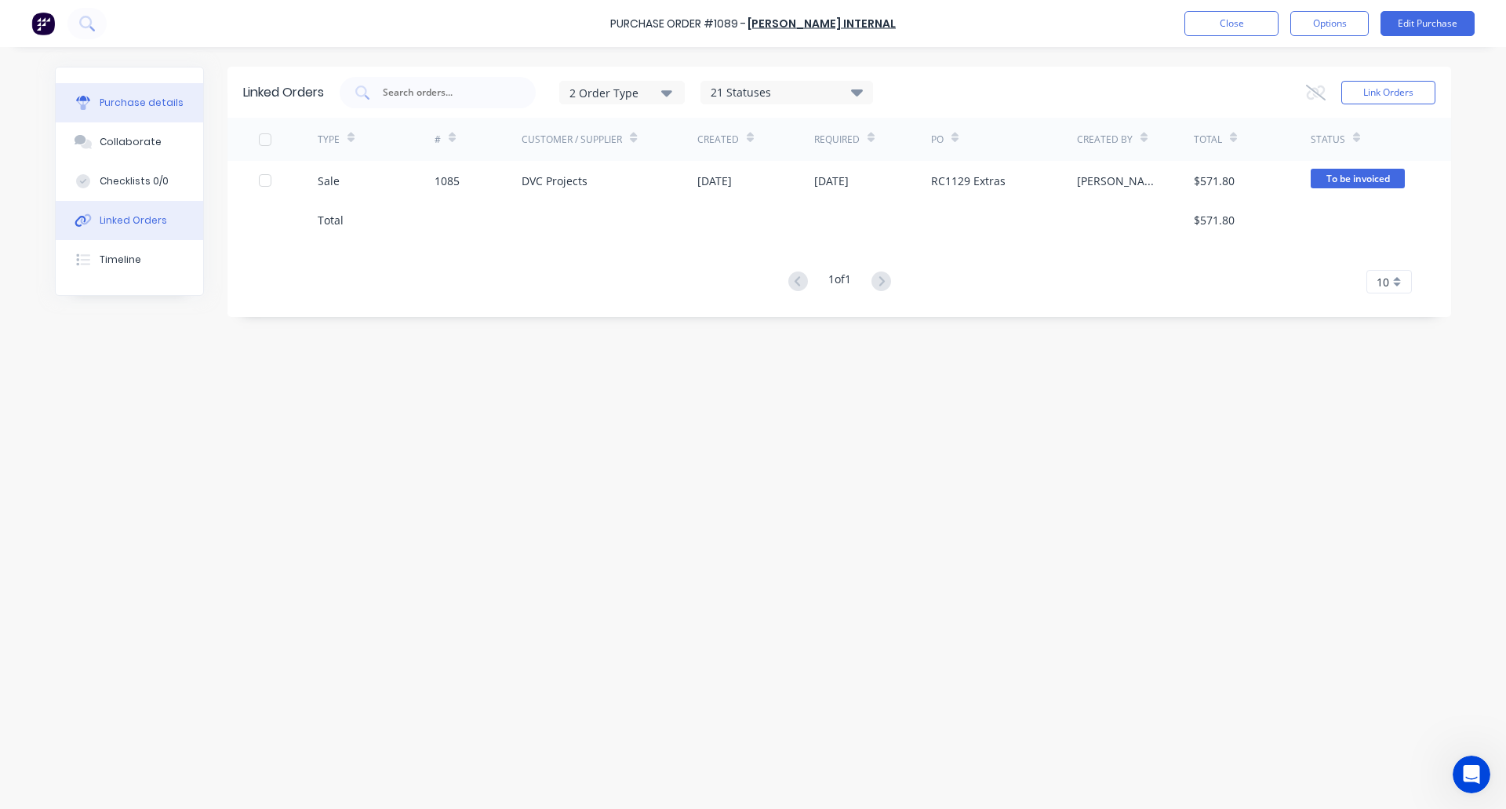
click at [164, 100] on div "Purchase details" at bounding box center [142, 103] width 84 height 14
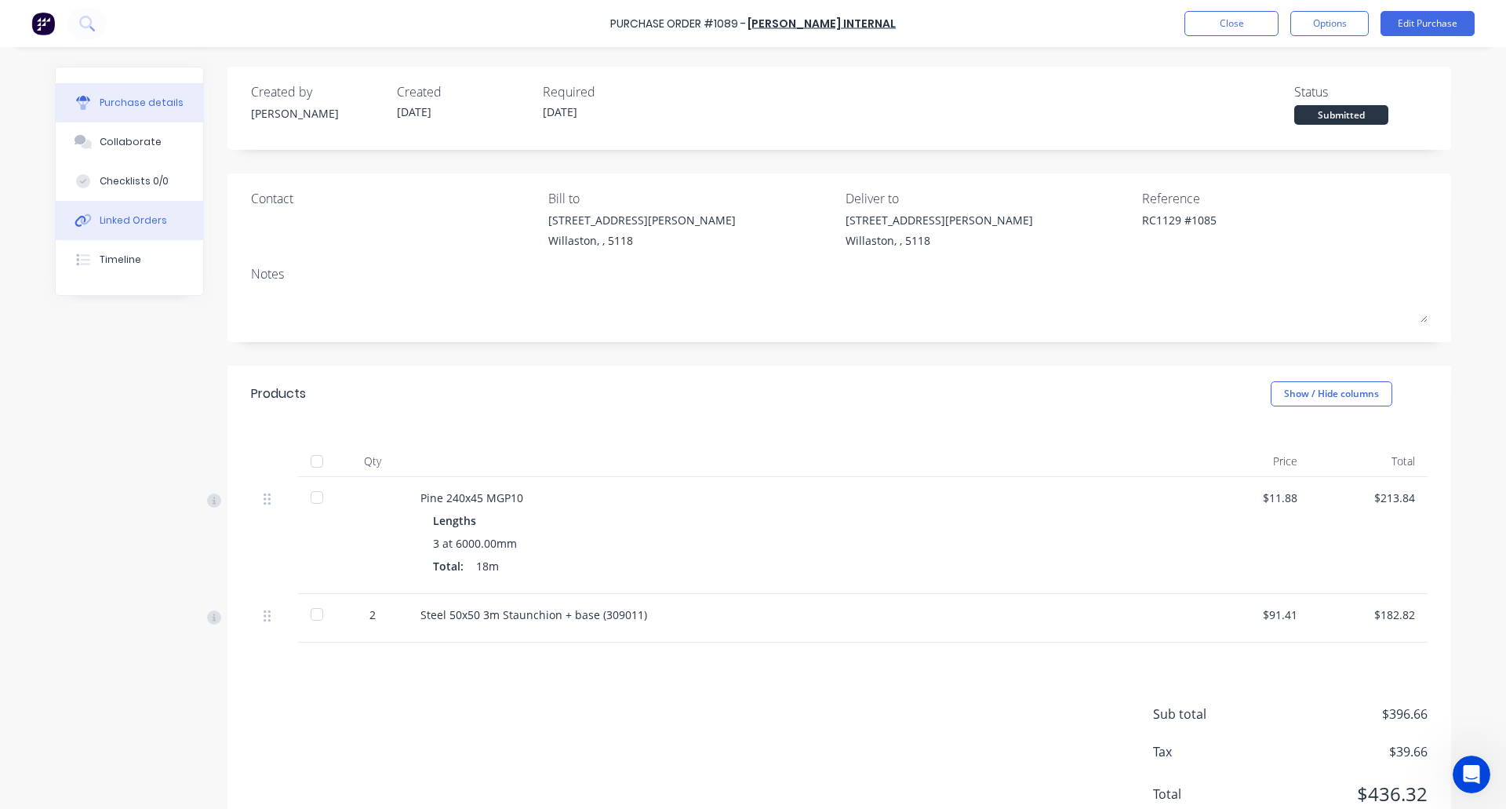
click at [145, 224] on div "Linked Orders" at bounding box center [133, 220] width 67 height 14
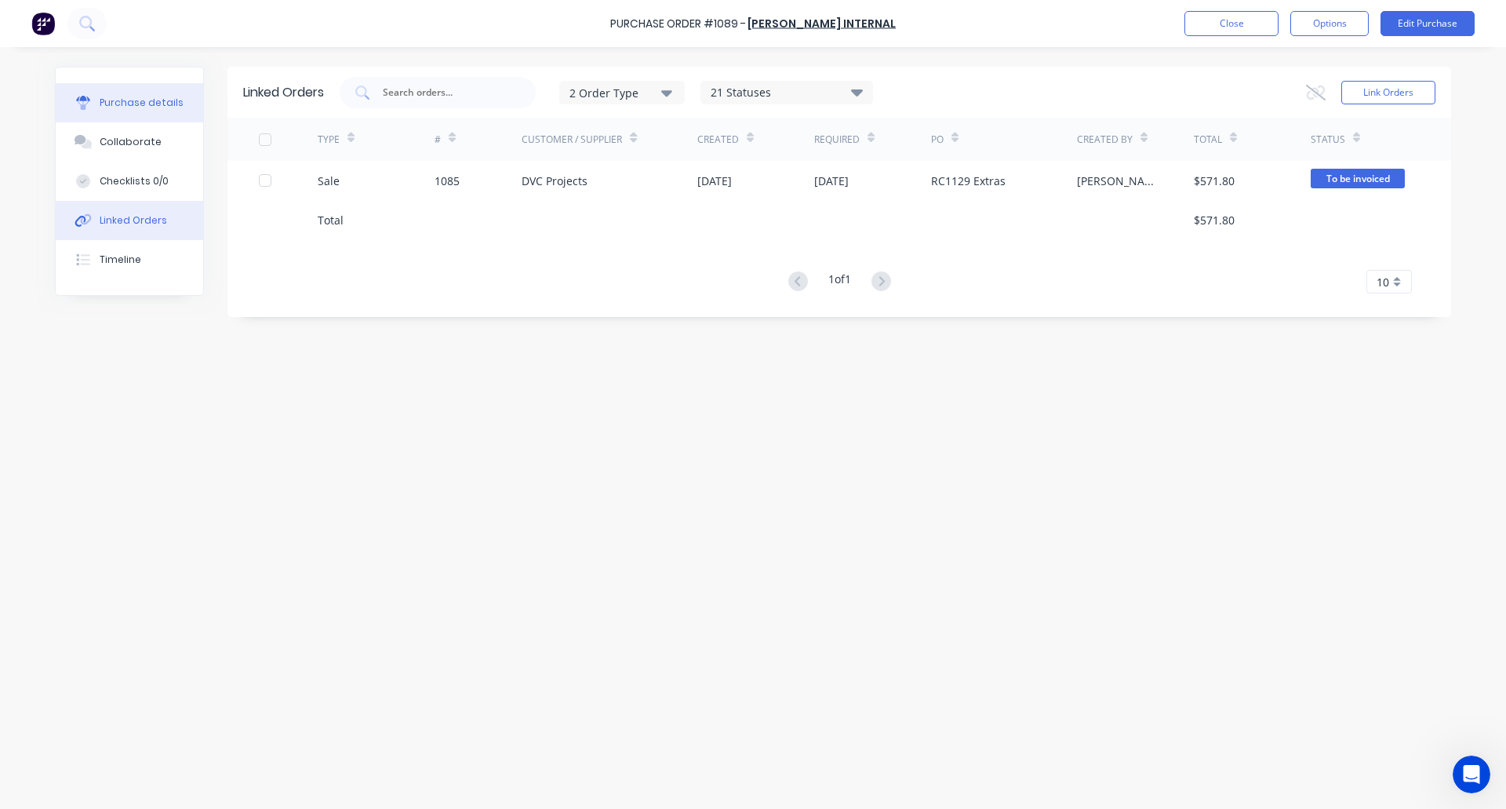
click at [154, 93] on button "Purchase details" at bounding box center [129, 102] width 147 height 39
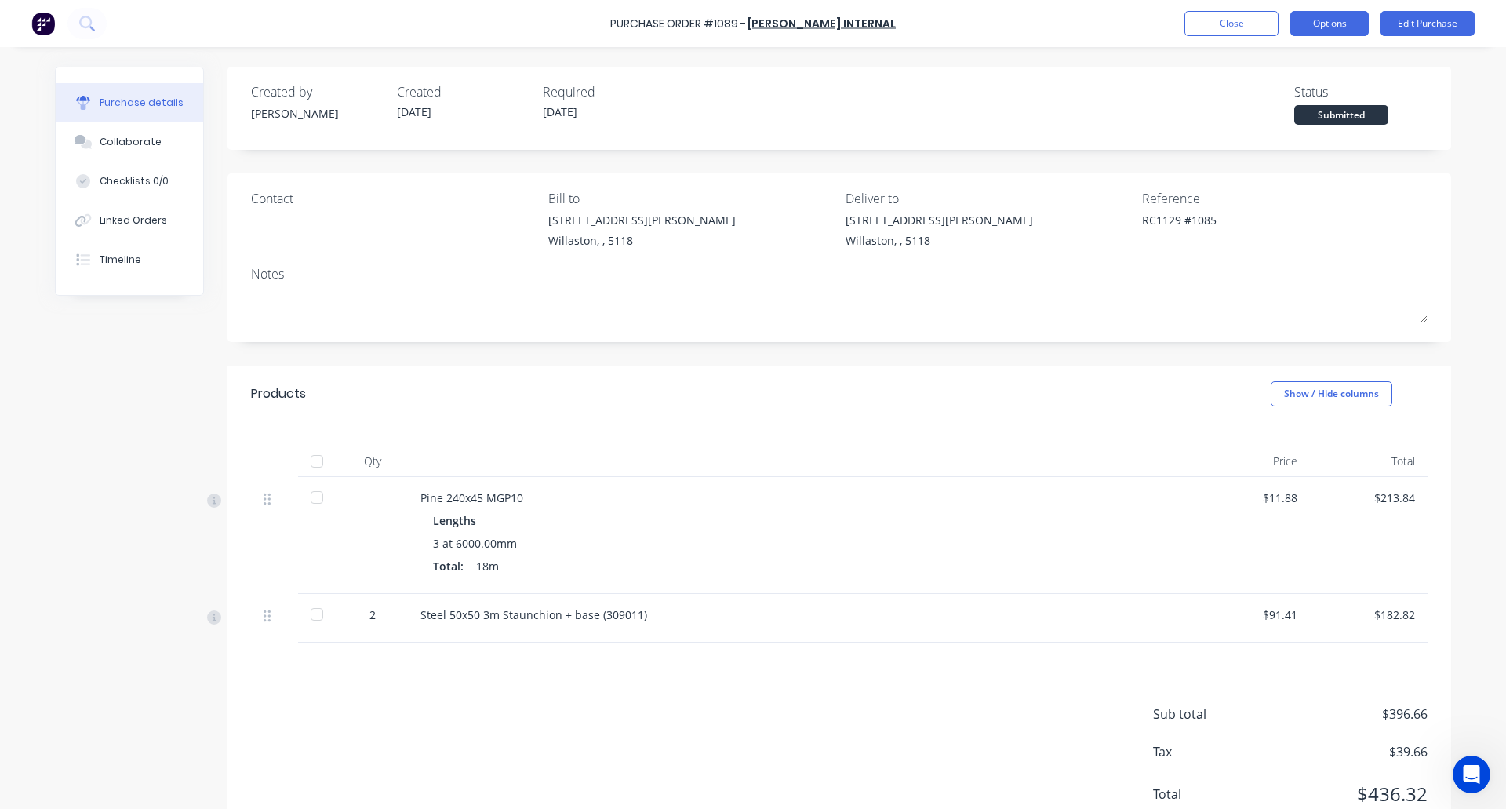
click at [1330, 26] on button "Options" at bounding box center [1329, 23] width 78 height 25
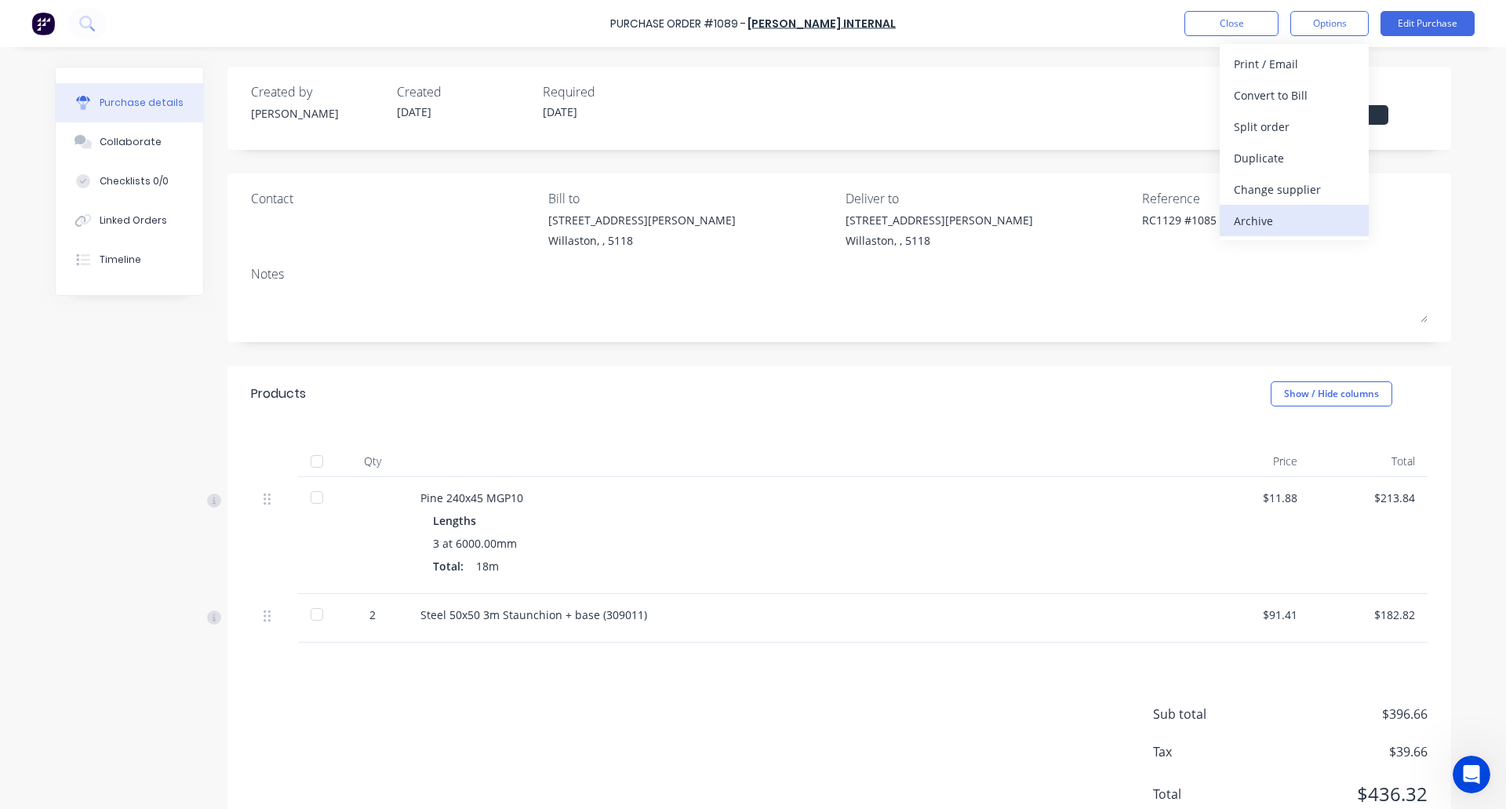
click at [1270, 227] on div "Archive" at bounding box center [1294, 220] width 121 height 23
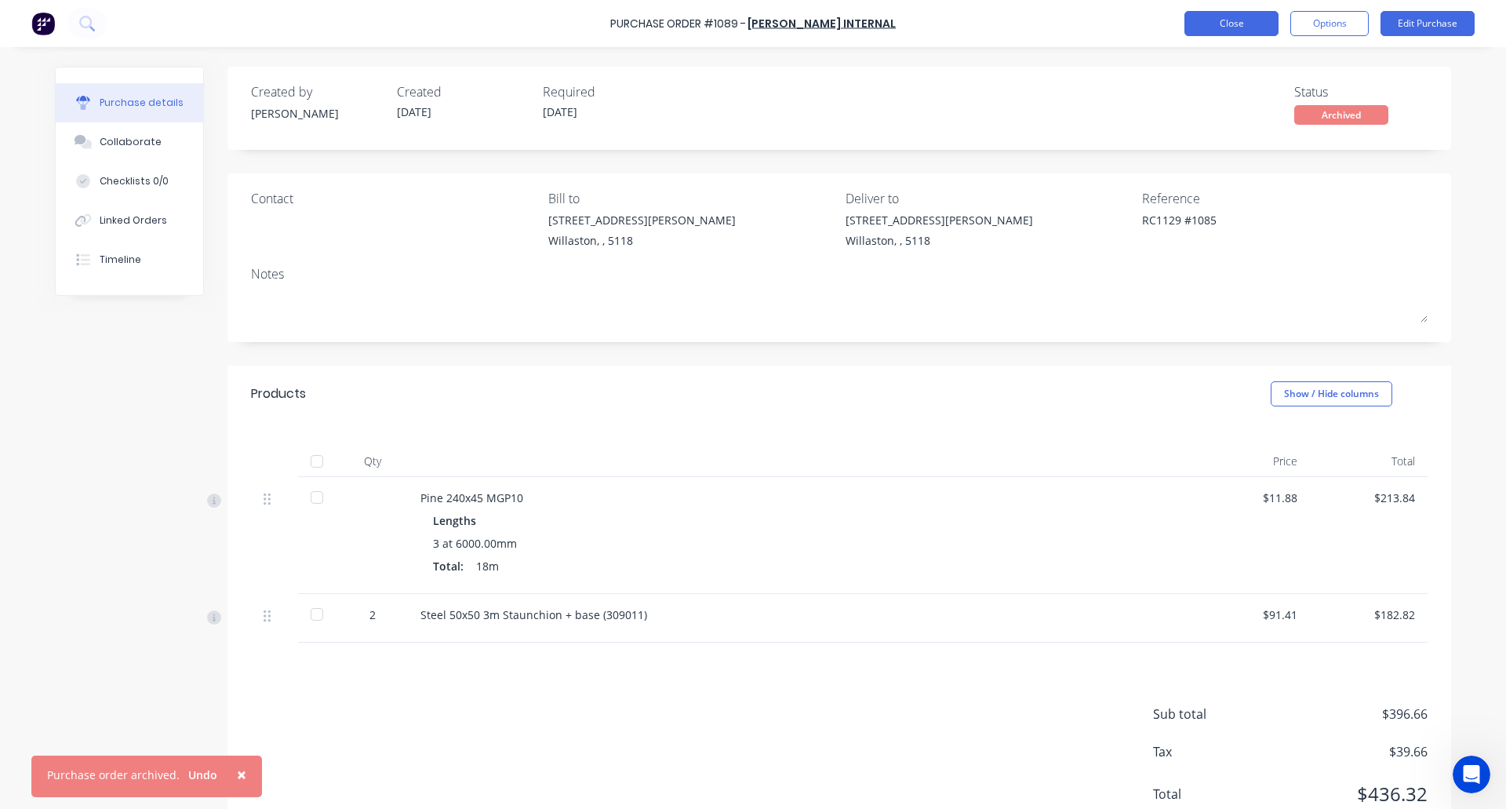
click at [1235, 20] on button "Close" at bounding box center [1231, 23] width 94 height 25
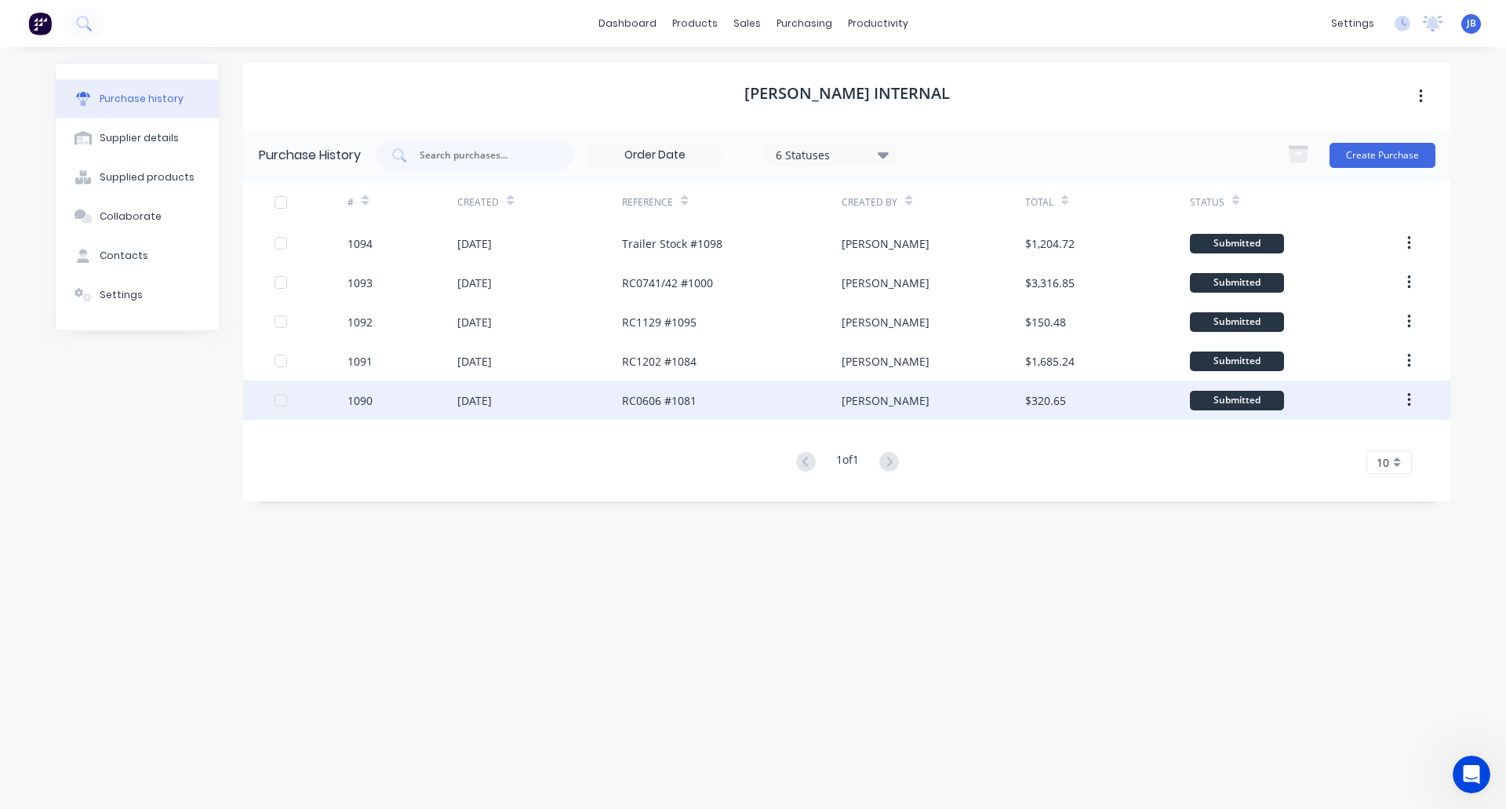
click at [580, 402] on div "[DATE]" at bounding box center [539, 399] width 165 height 39
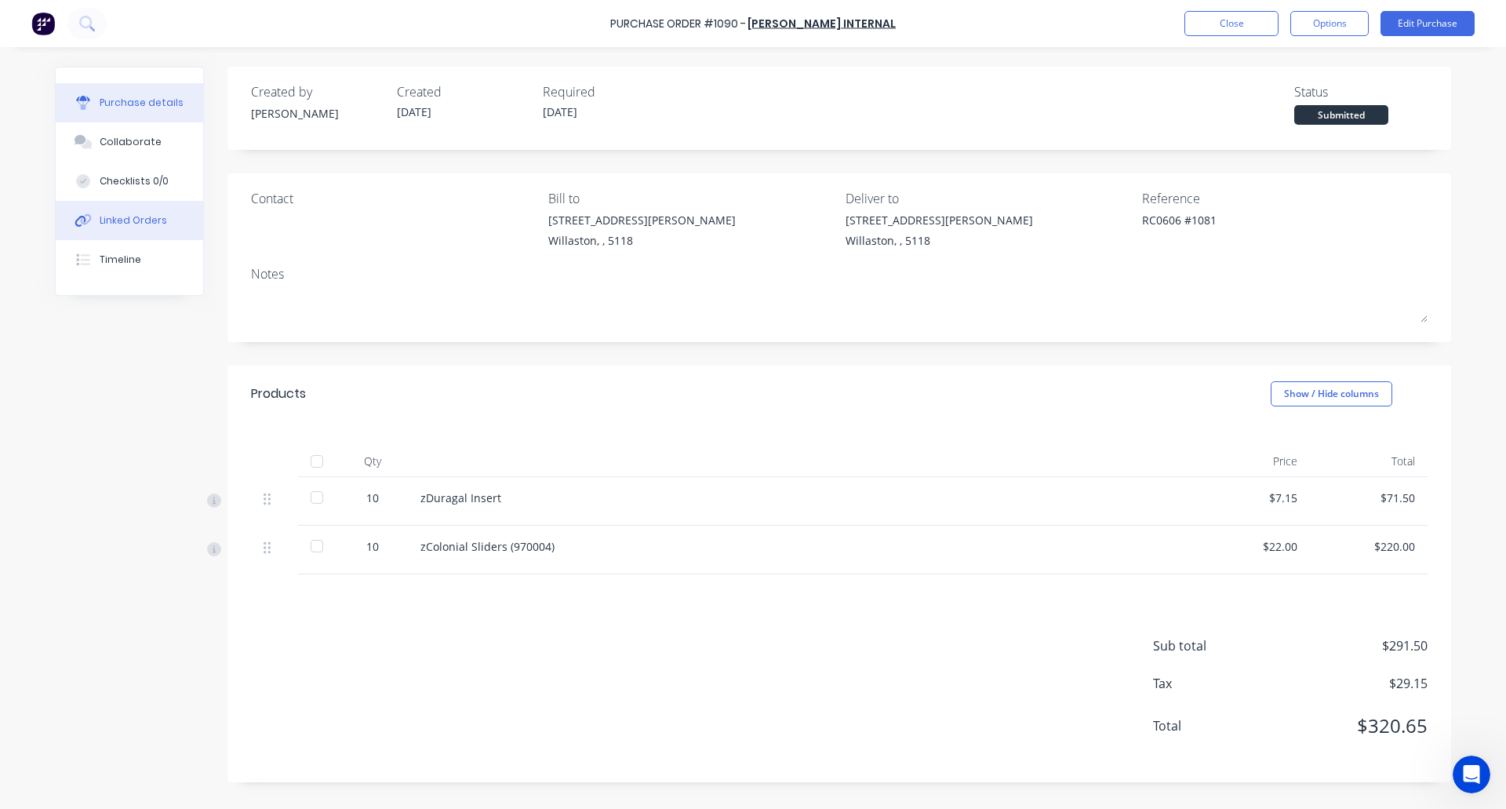
click at [145, 224] on div "Linked Orders" at bounding box center [133, 220] width 67 height 14
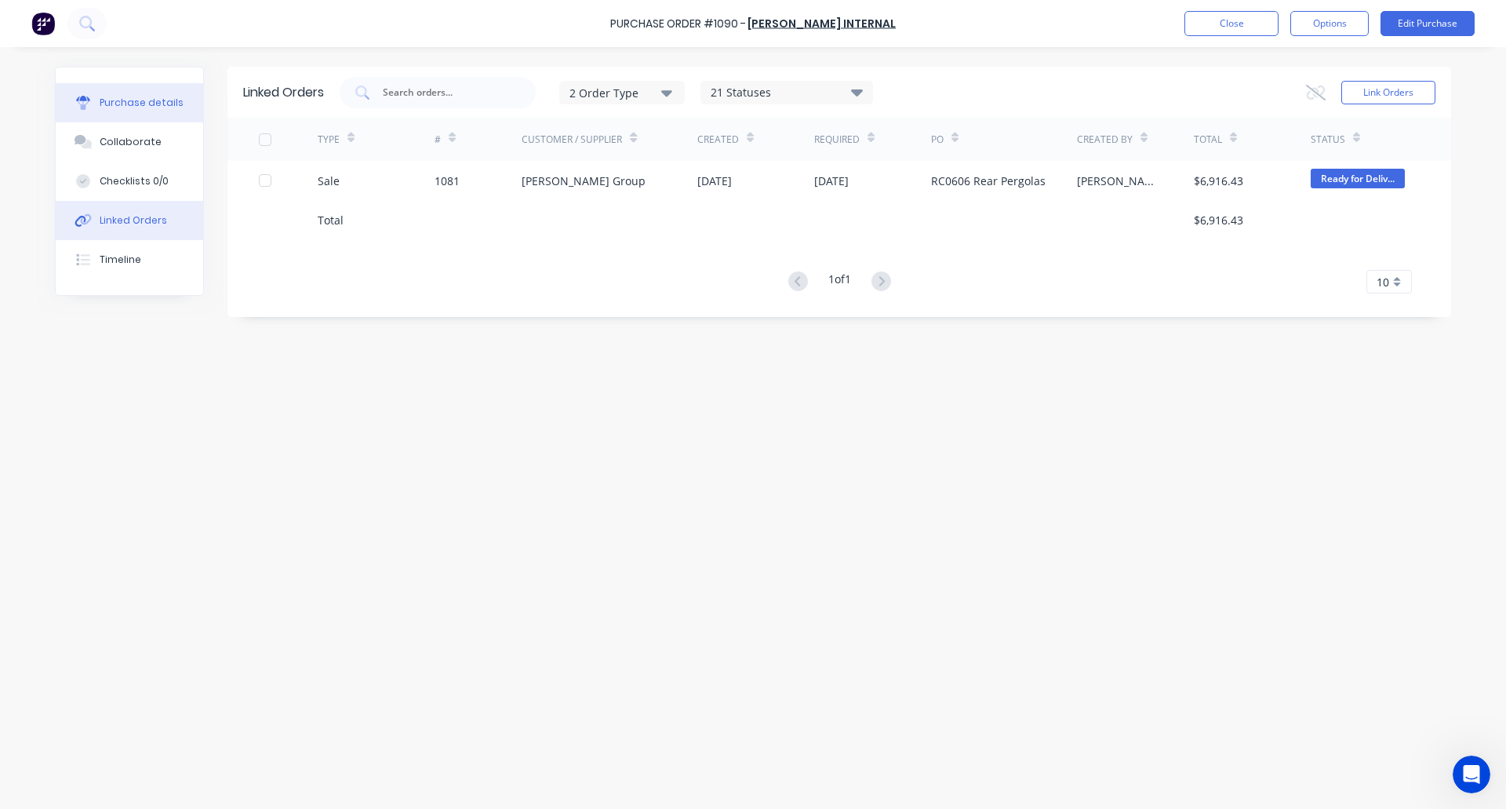
click at [136, 100] on div "Purchase details" at bounding box center [142, 103] width 84 height 14
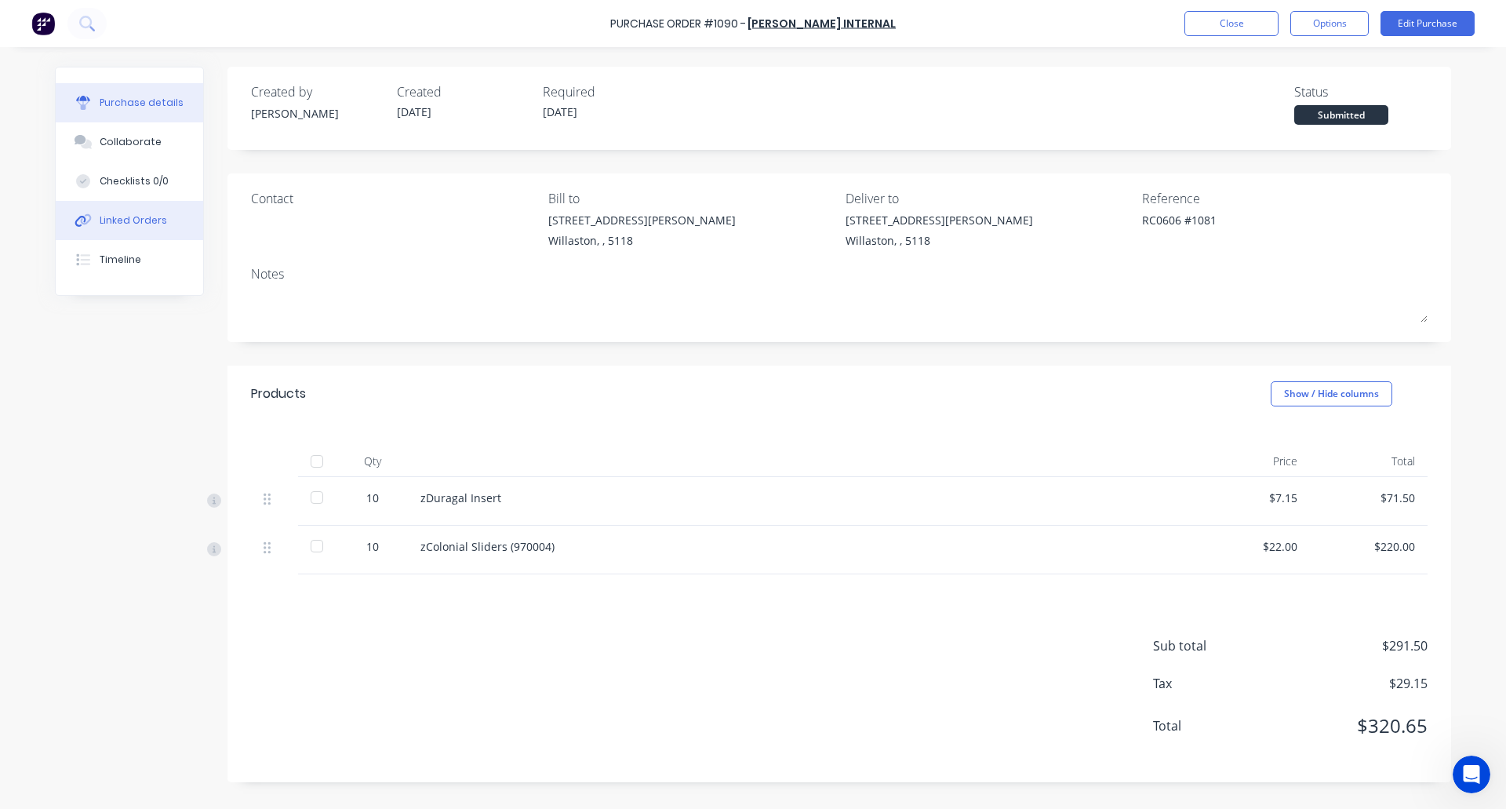
click at [144, 214] on div "Linked Orders" at bounding box center [133, 220] width 67 height 14
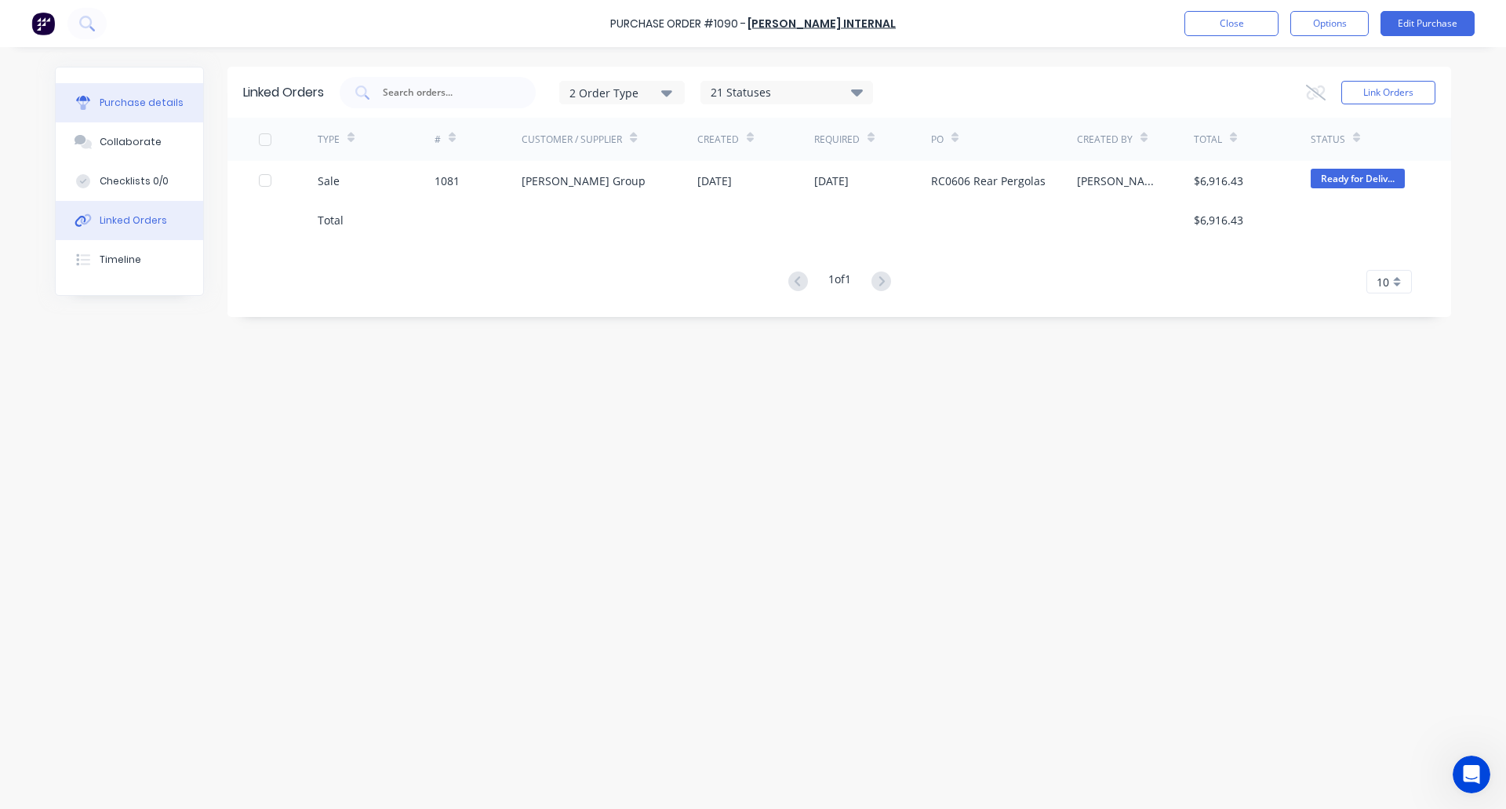
click at [133, 104] on div "Purchase details" at bounding box center [142, 103] width 84 height 14
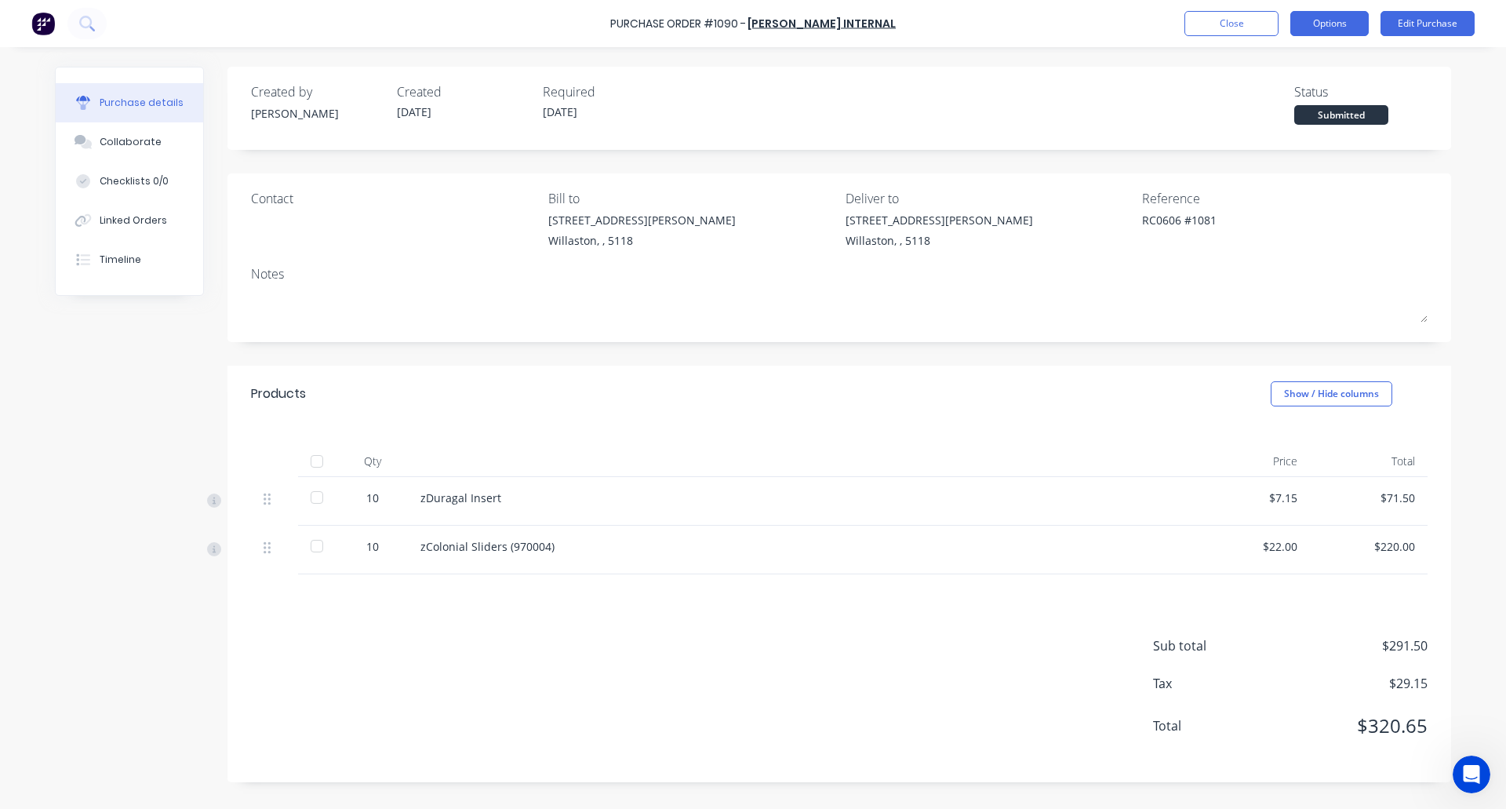
click at [1339, 31] on button "Options" at bounding box center [1329, 23] width 78 height 25
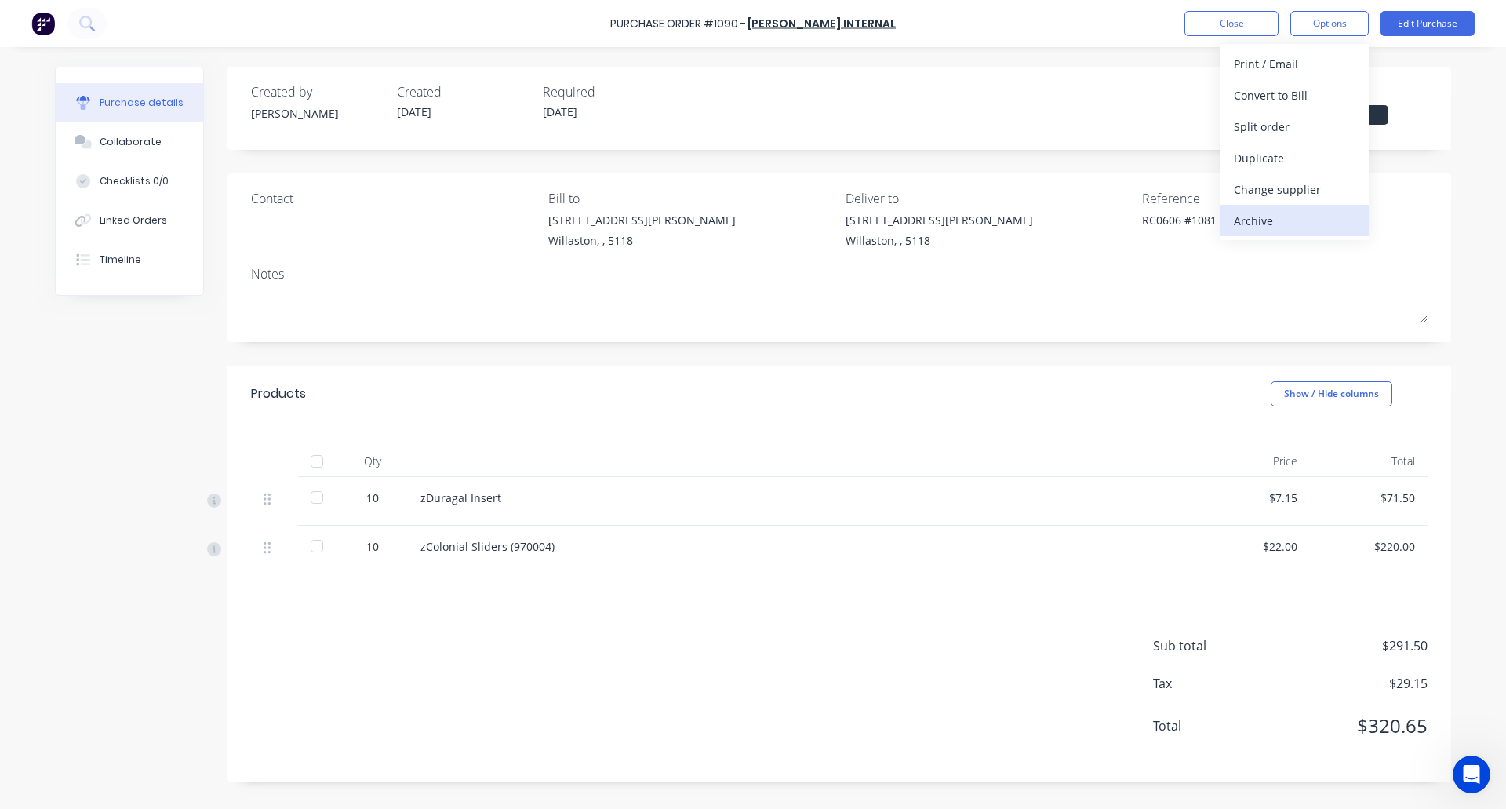
click at [1273, 222] on div "Archive" at bounding box center [1294, 220] width 121 height 23
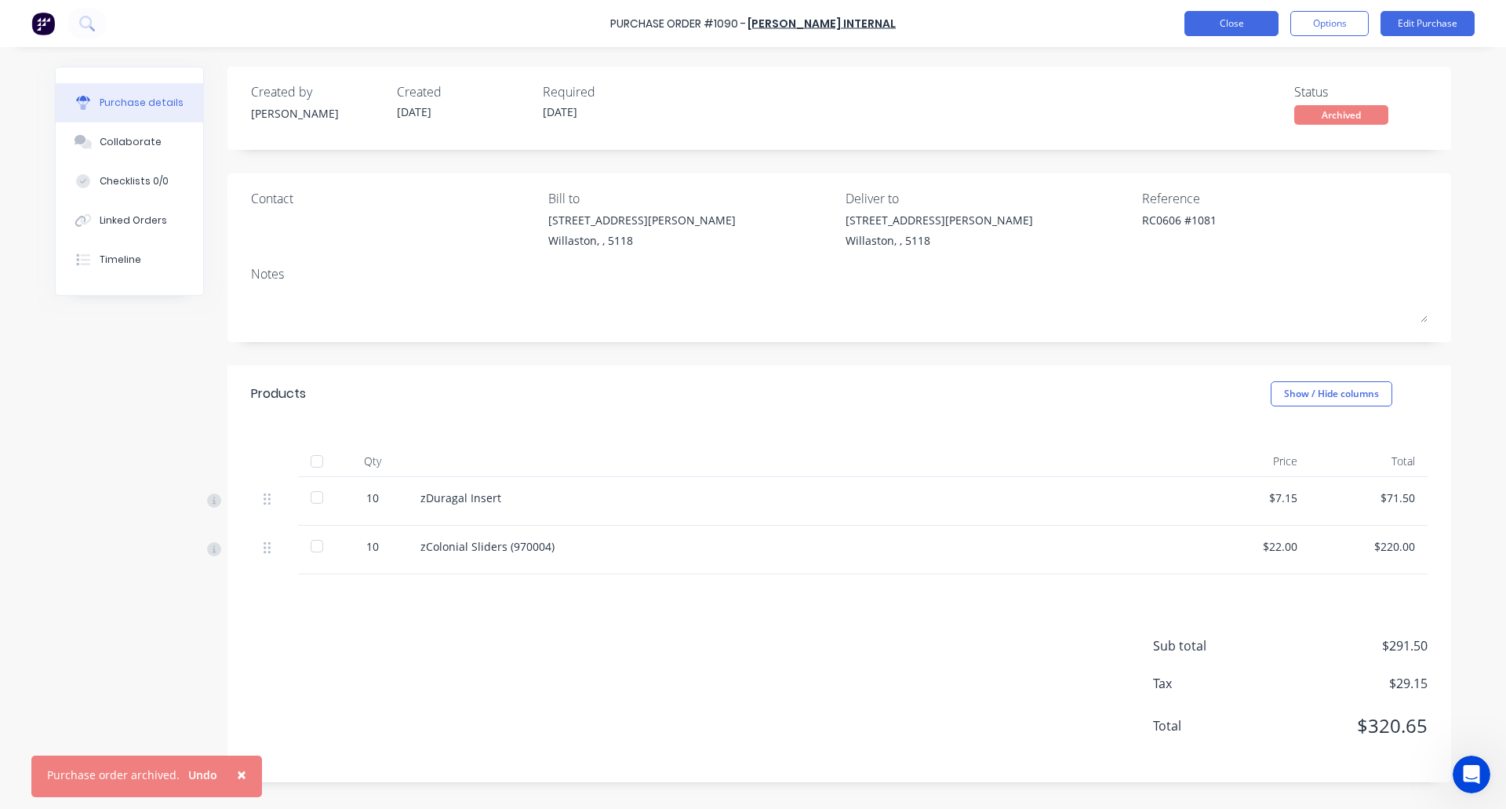
click at [1234, 12] on button "Close" at bounding box center [1231, 23] width 94 height 25
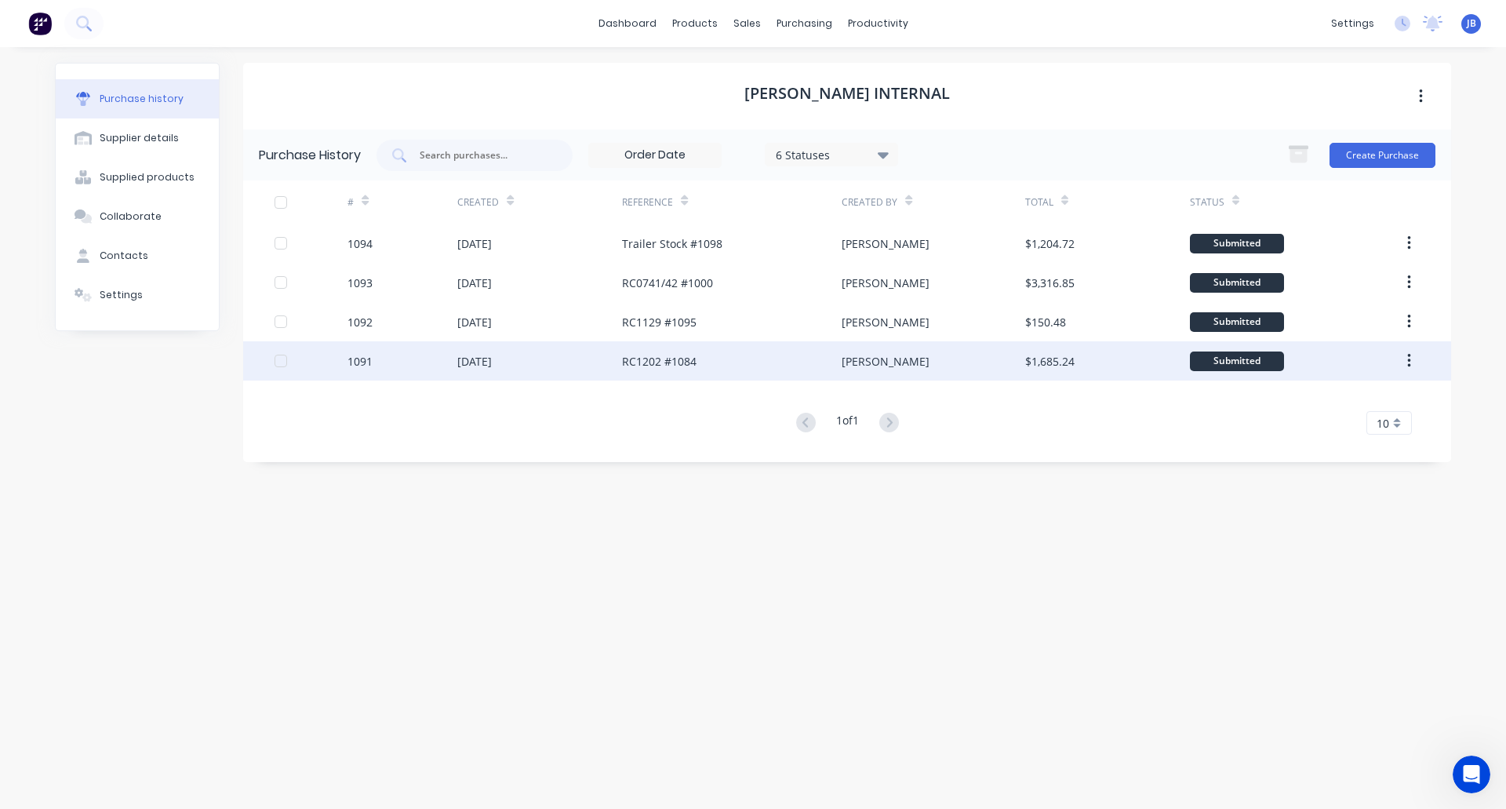
click at [737, 358] on div "RC1202 #1084" at bounding box center [732, 360] width 220 height 39
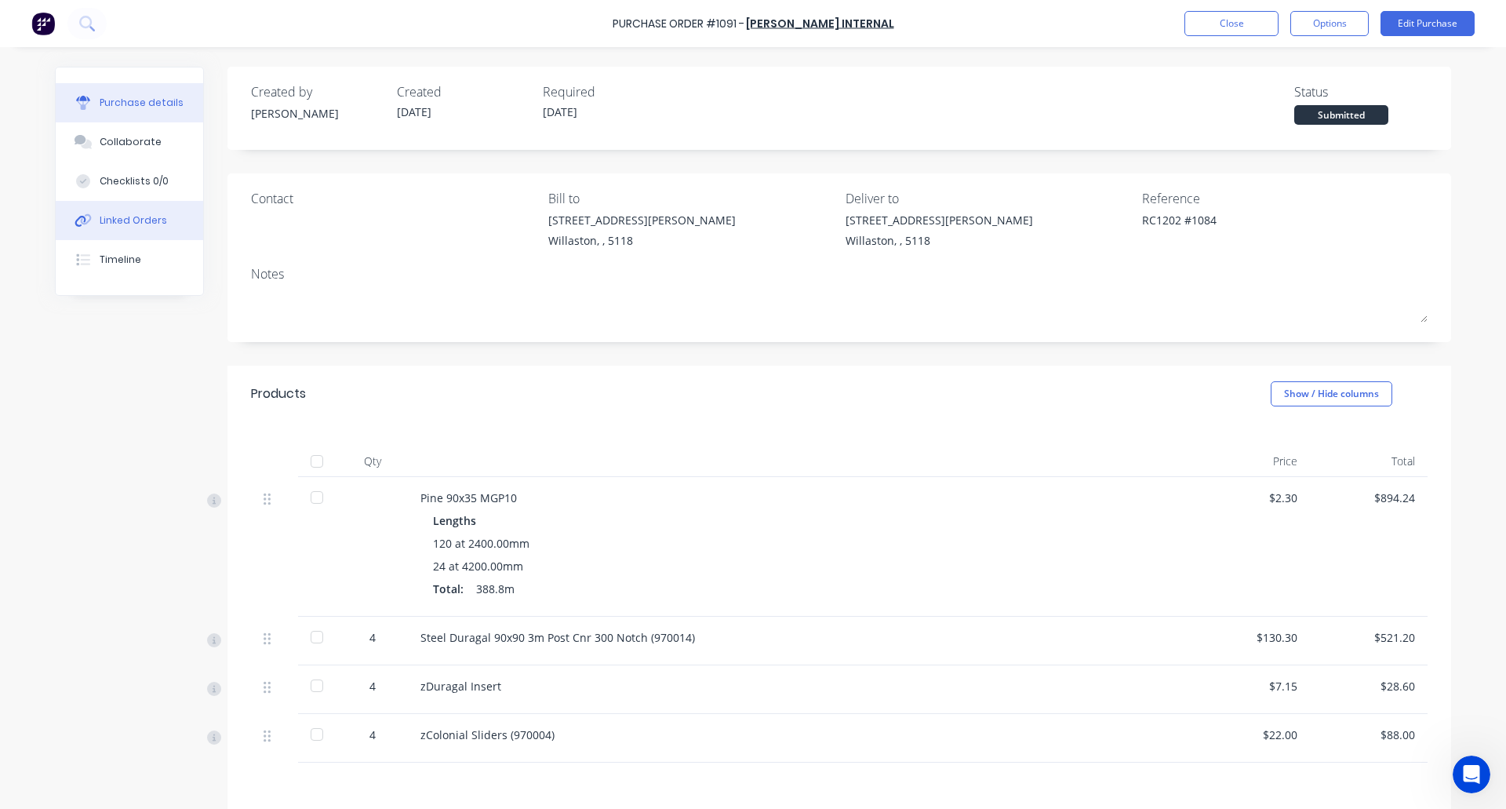
click at [126, 224] on div "Linked Orders" at bounding box center [133, 220] width 67 height 14
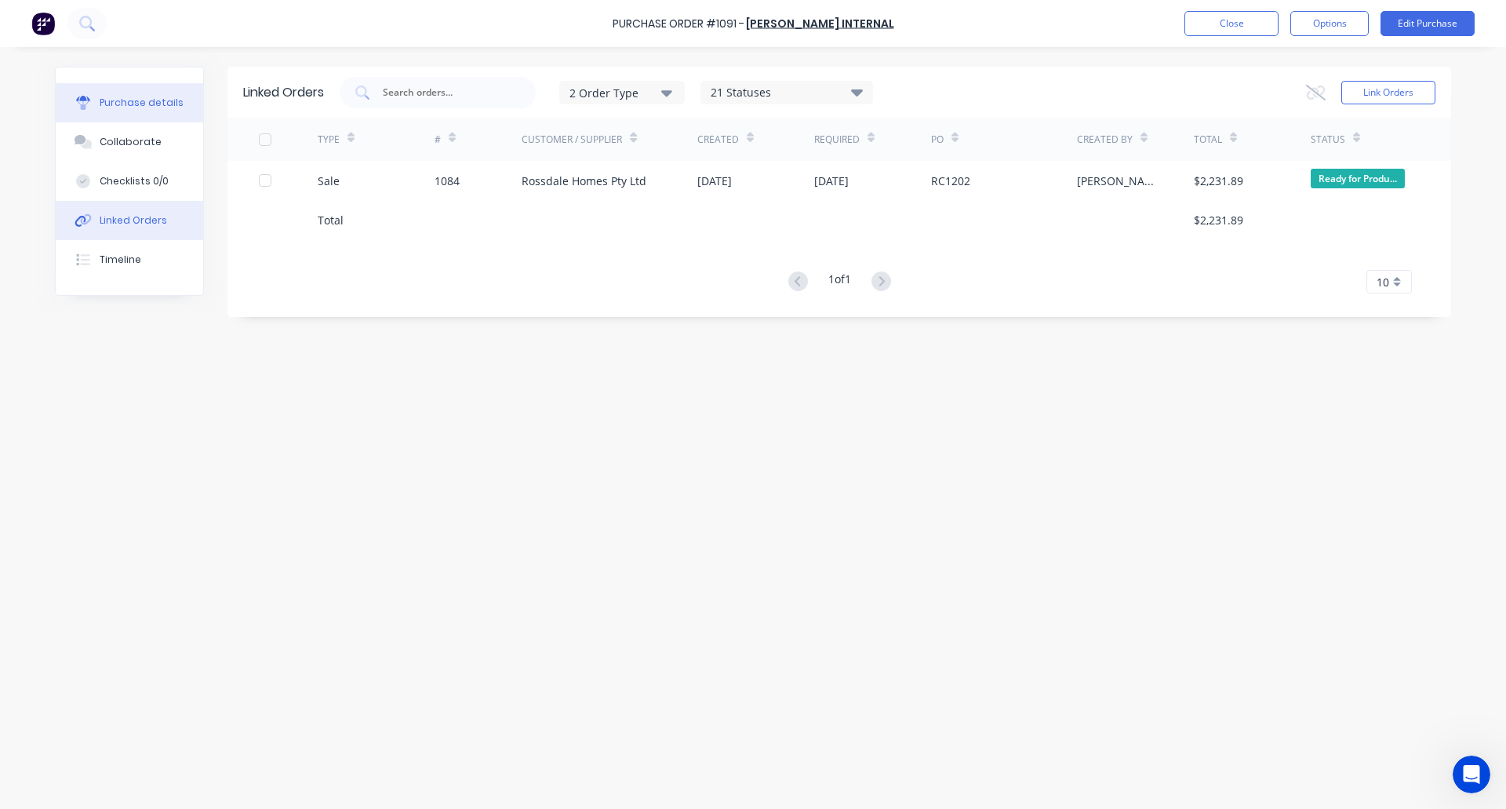
click at [131, 106] on div "Purchase details" at bounding box center [142, 103] width 84 height 14
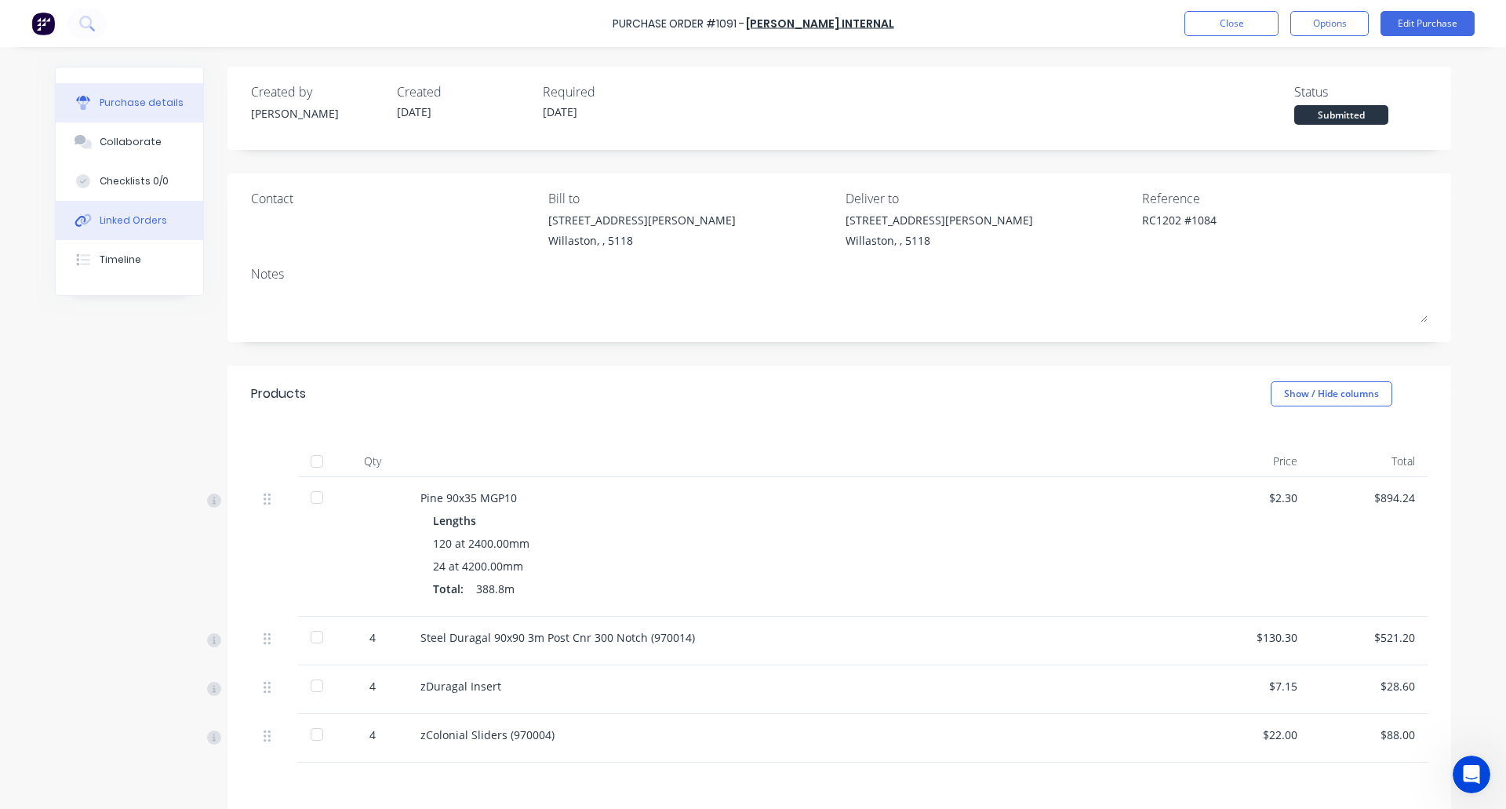
click at [145, 217] on div "Linked Orders" at bounding box center [133, 220] width 67 height 14
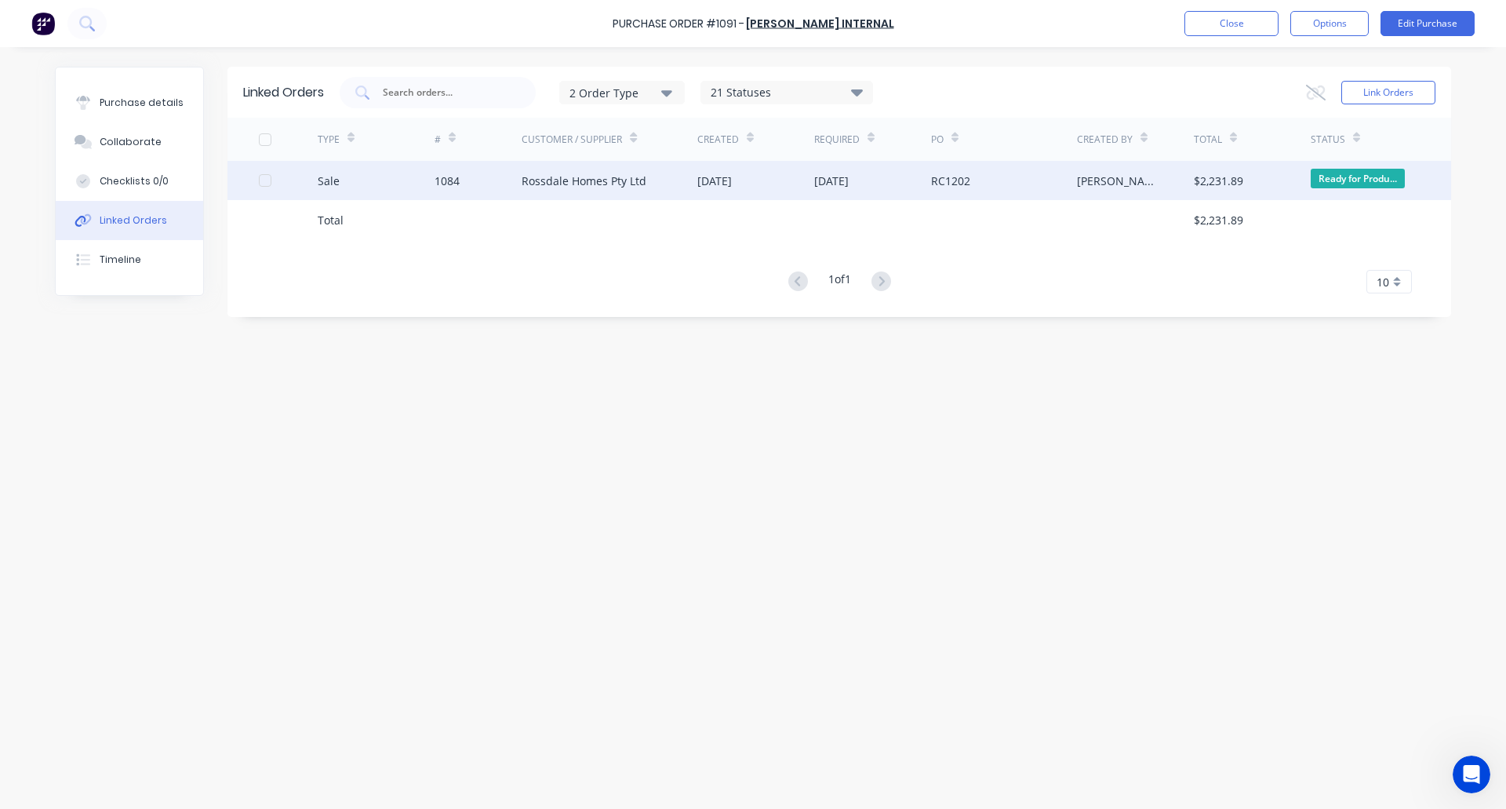
click at [580, 180] on div "Rossdale Homes Pty Ltd" at bounding box center [584, 181] width 125 height 16
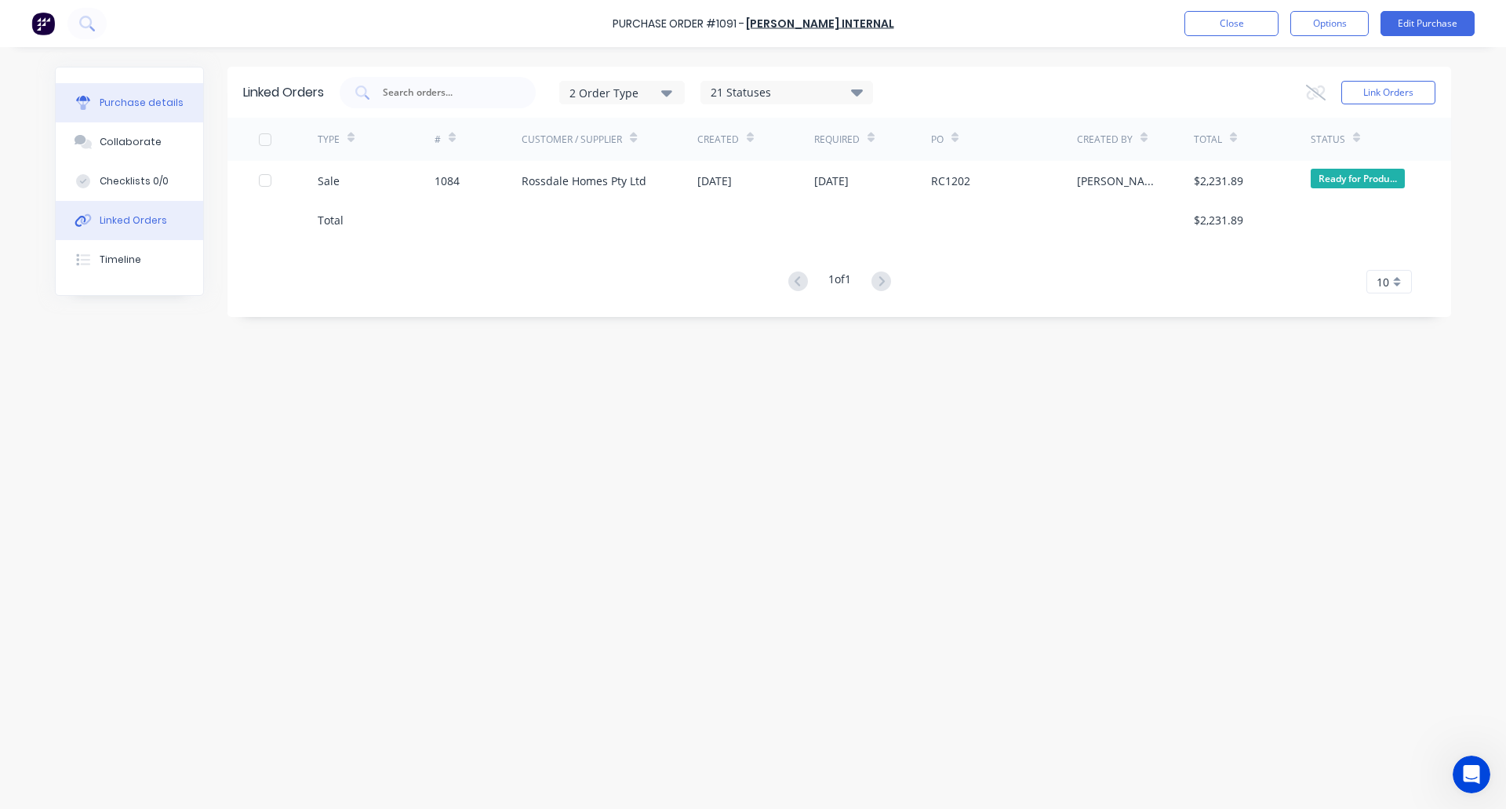
click at [137, 104] on div "Purchase details" at bounding box center [142, 103] width 84 height 14
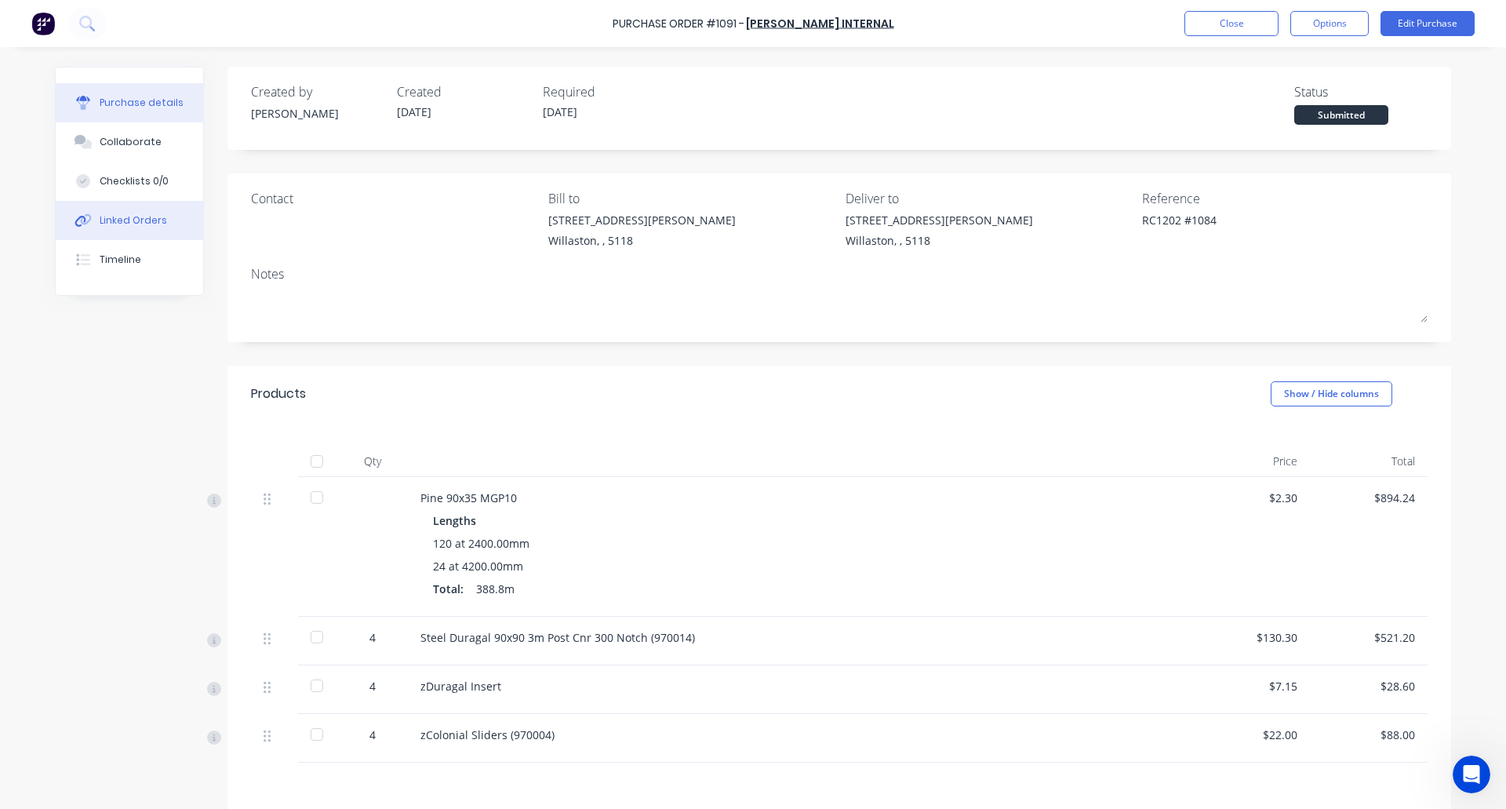
click at [121, 215] on div "Linked Orders" at bounding box center [133, 220] width 67 height 14
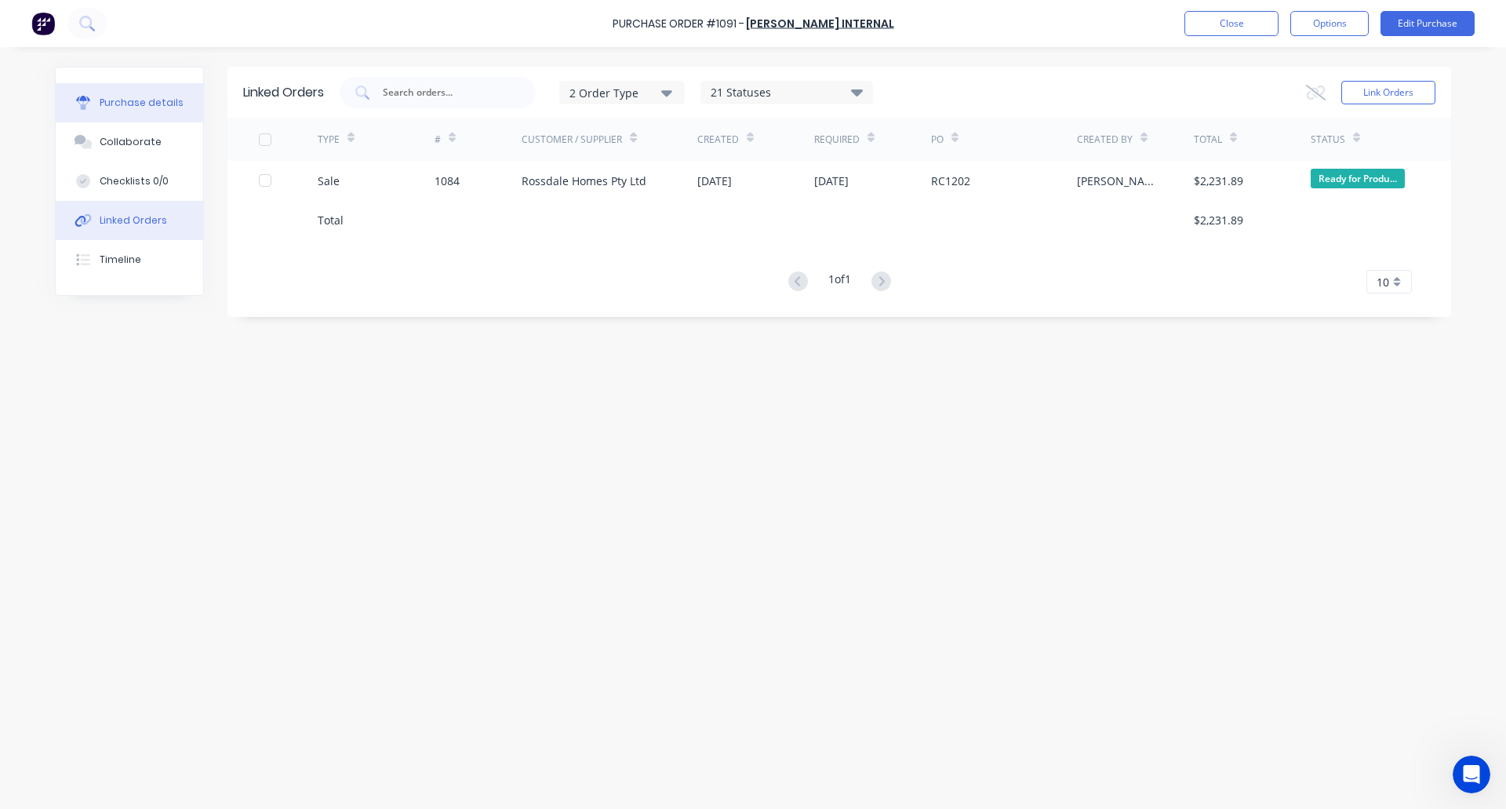
click at [122, 95] on button "Purchase details" at bounding box center [129, 102] width 147 height 39
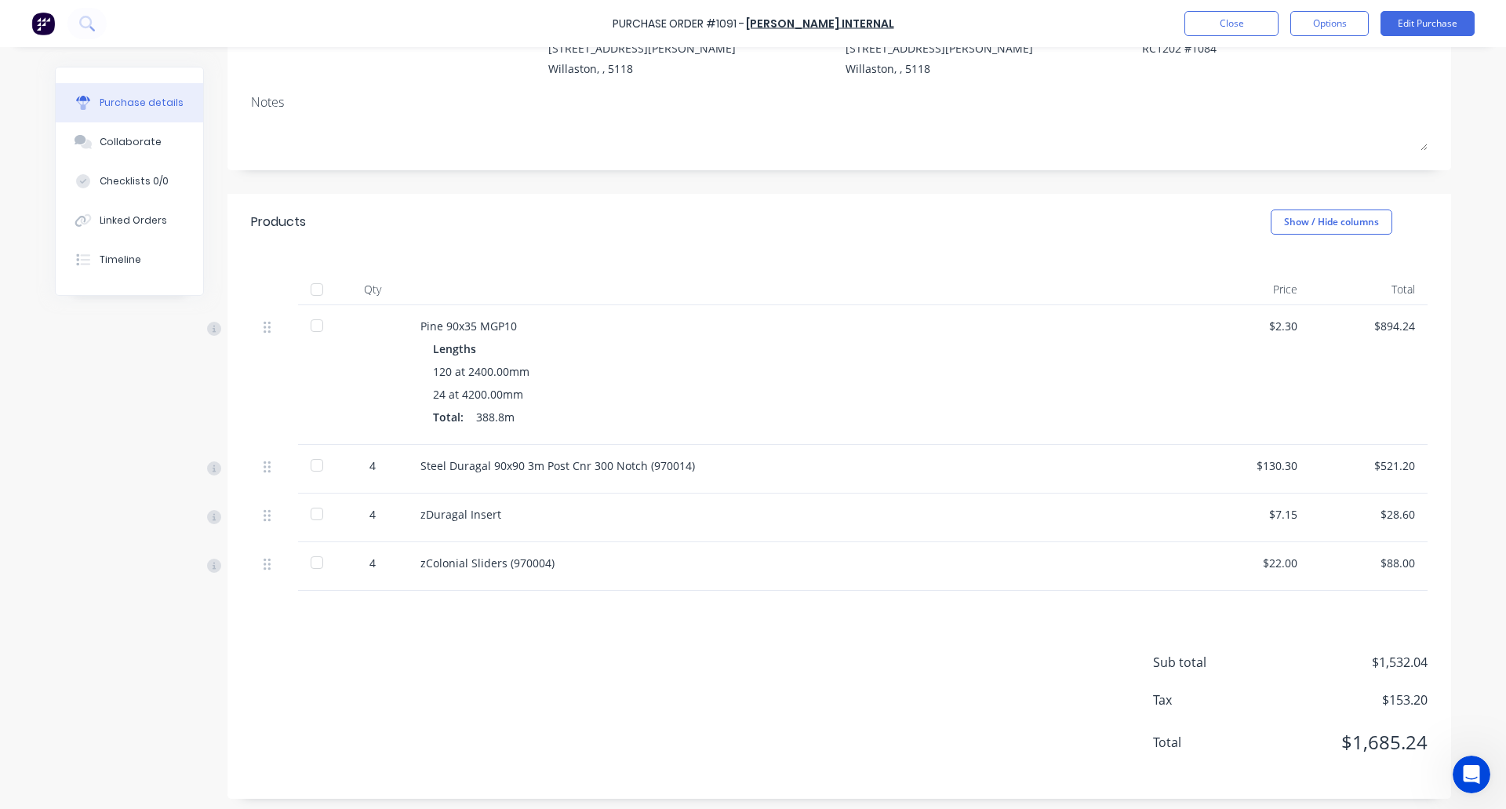
scroll to position [175, 0]
click at [1327, 24] on button "Options" at bounding box center [1329, 23] width 78 height 25
click at [1268, 226] on div "Archive" at bounding box center [1294, 220] width 121 height 23
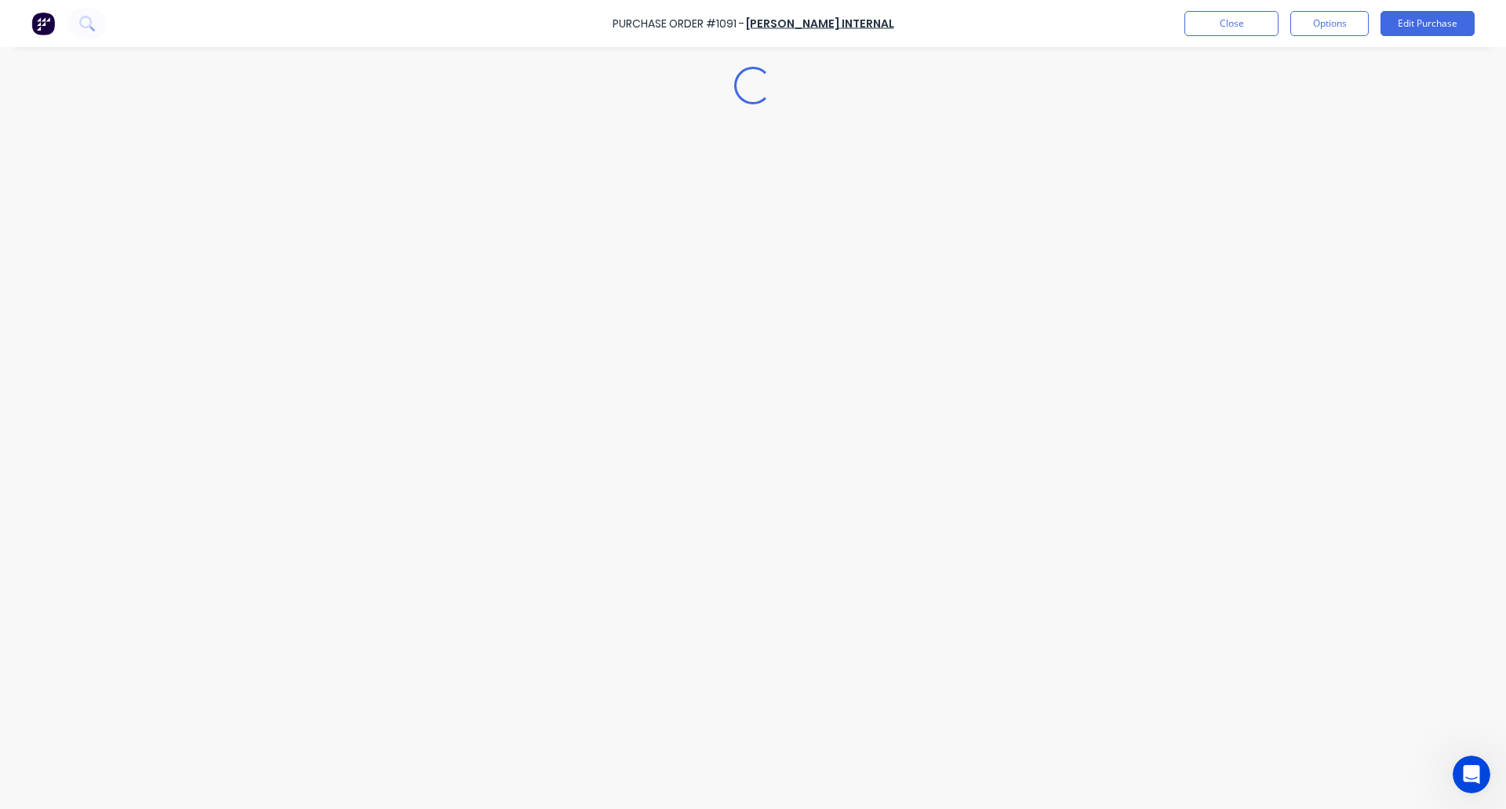
scroll to position [0, 0]
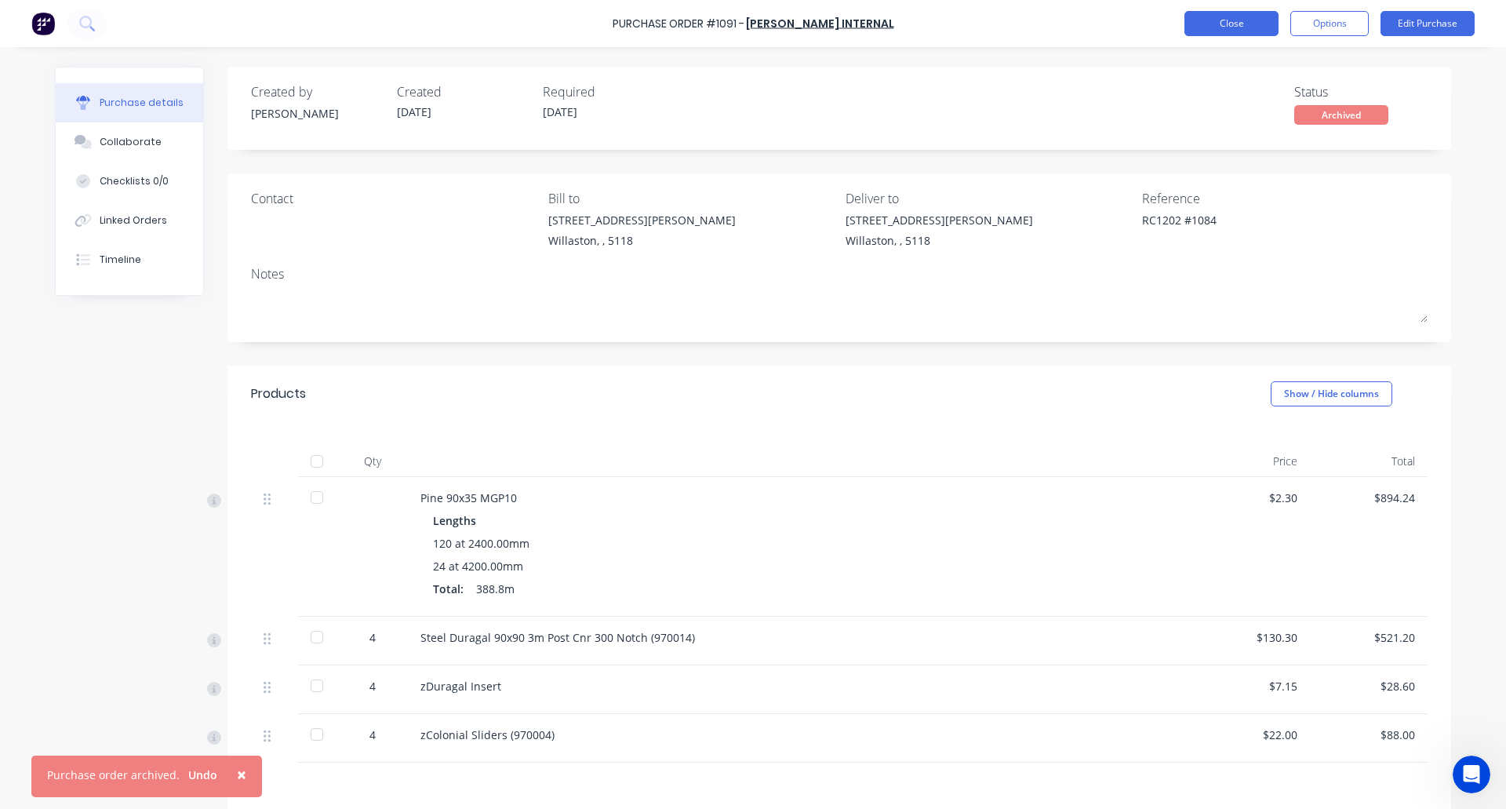
click at [1229, 13] on button "Close" at bounding box center [1231, 23] width 94 height 25
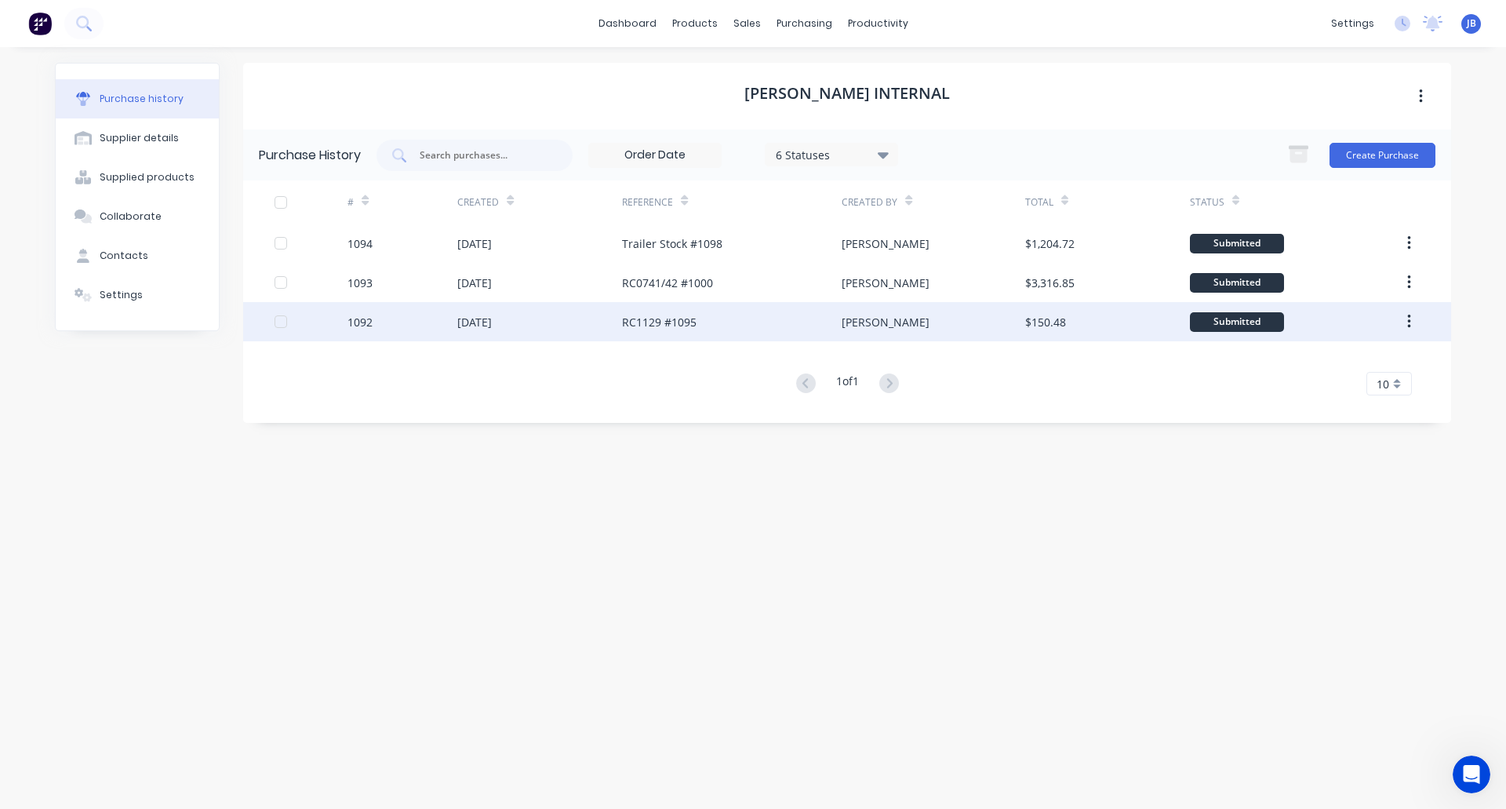
click at [573, 316] on div "[DATE]" at bounding box center [539, 321] width 165 height 39
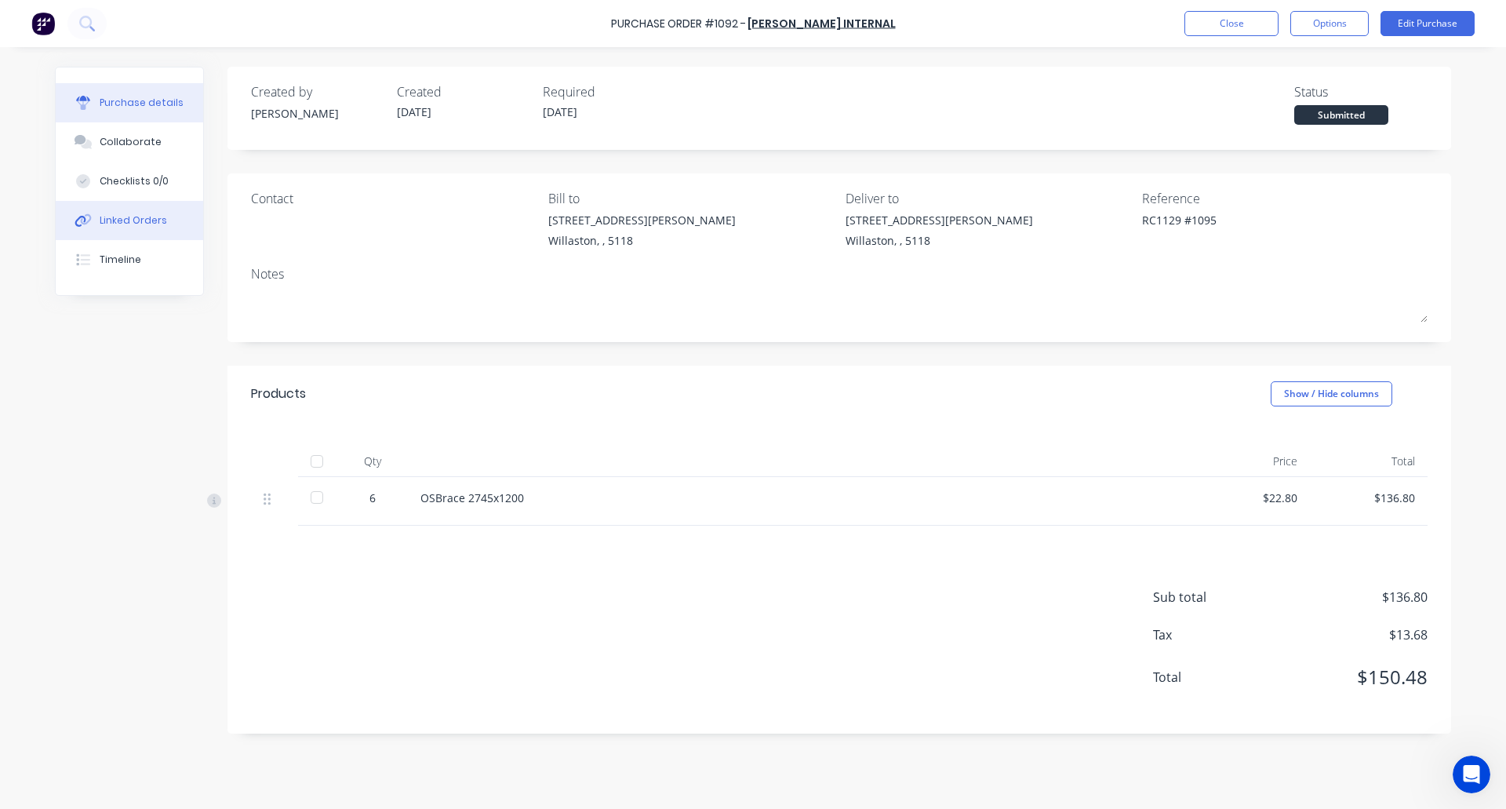
click at [133, 215] on div "Linked Orders" at bounding box center [133, 220] width 67 height 14
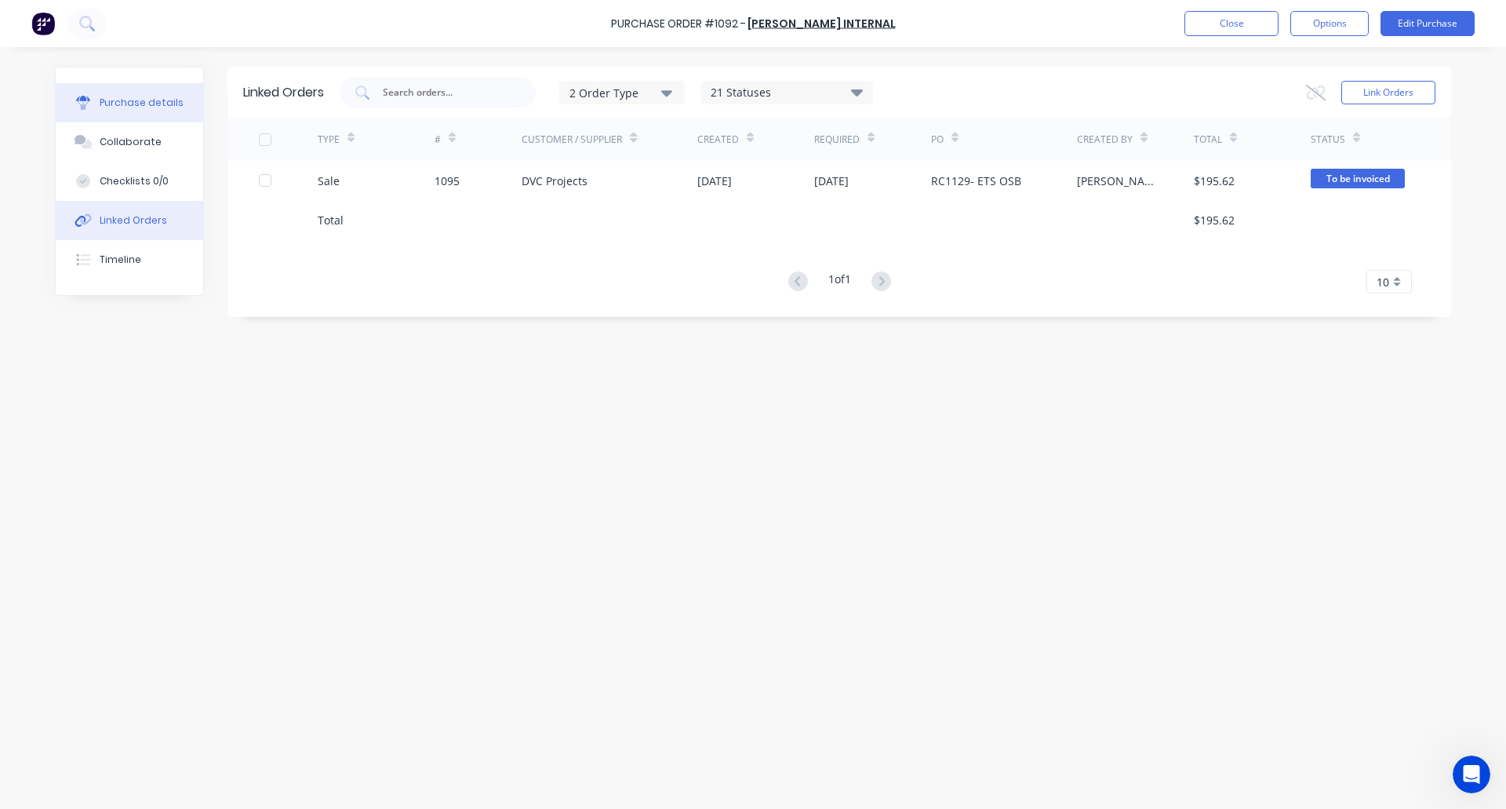
click at [131, 110] on button "Purchase details" at bounding box center [129, 102] width 147 height 39
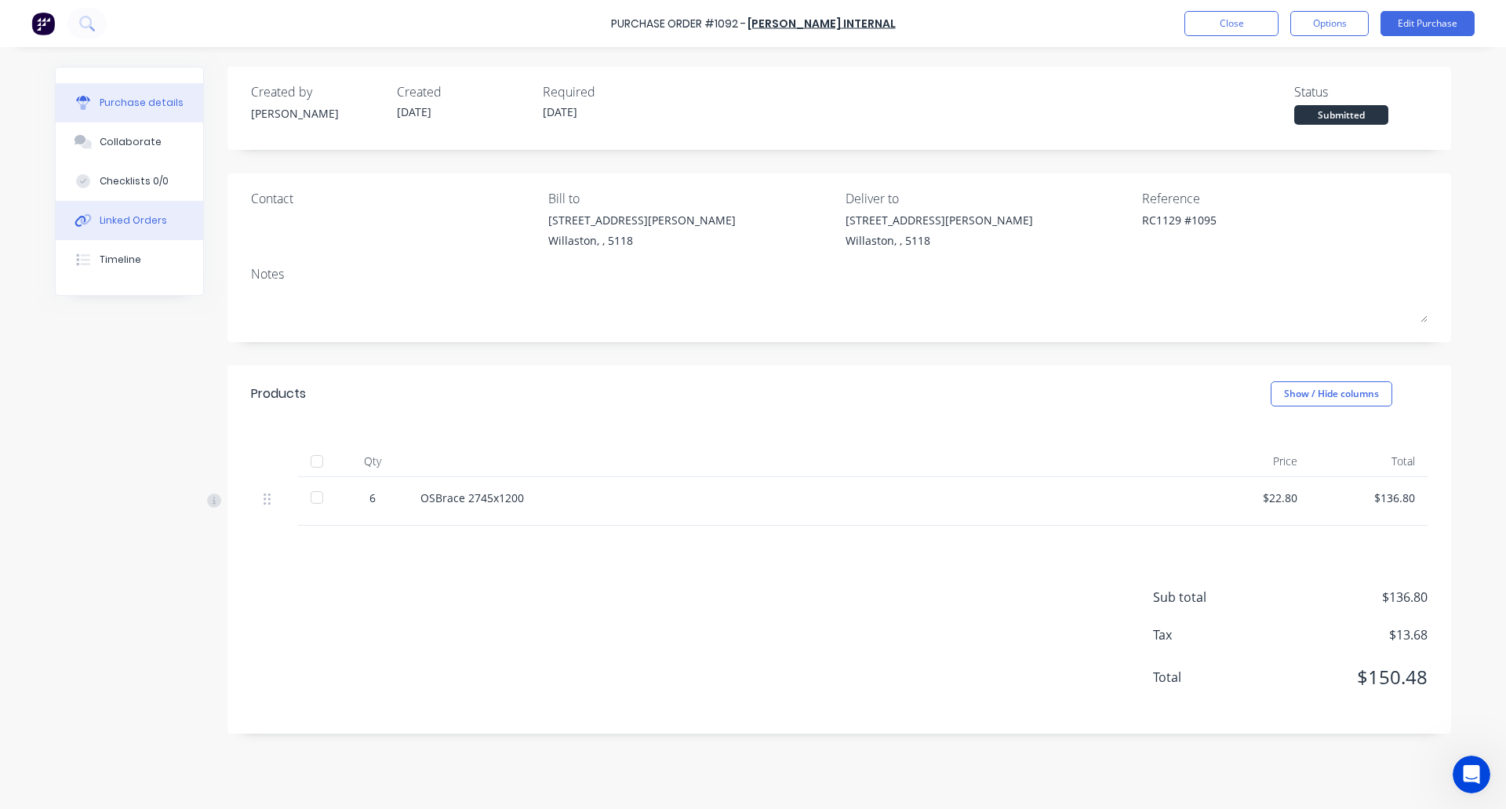
click at [150, 221] on div "Linked Orders" at bounding box center [133, 220] width 67 height 14
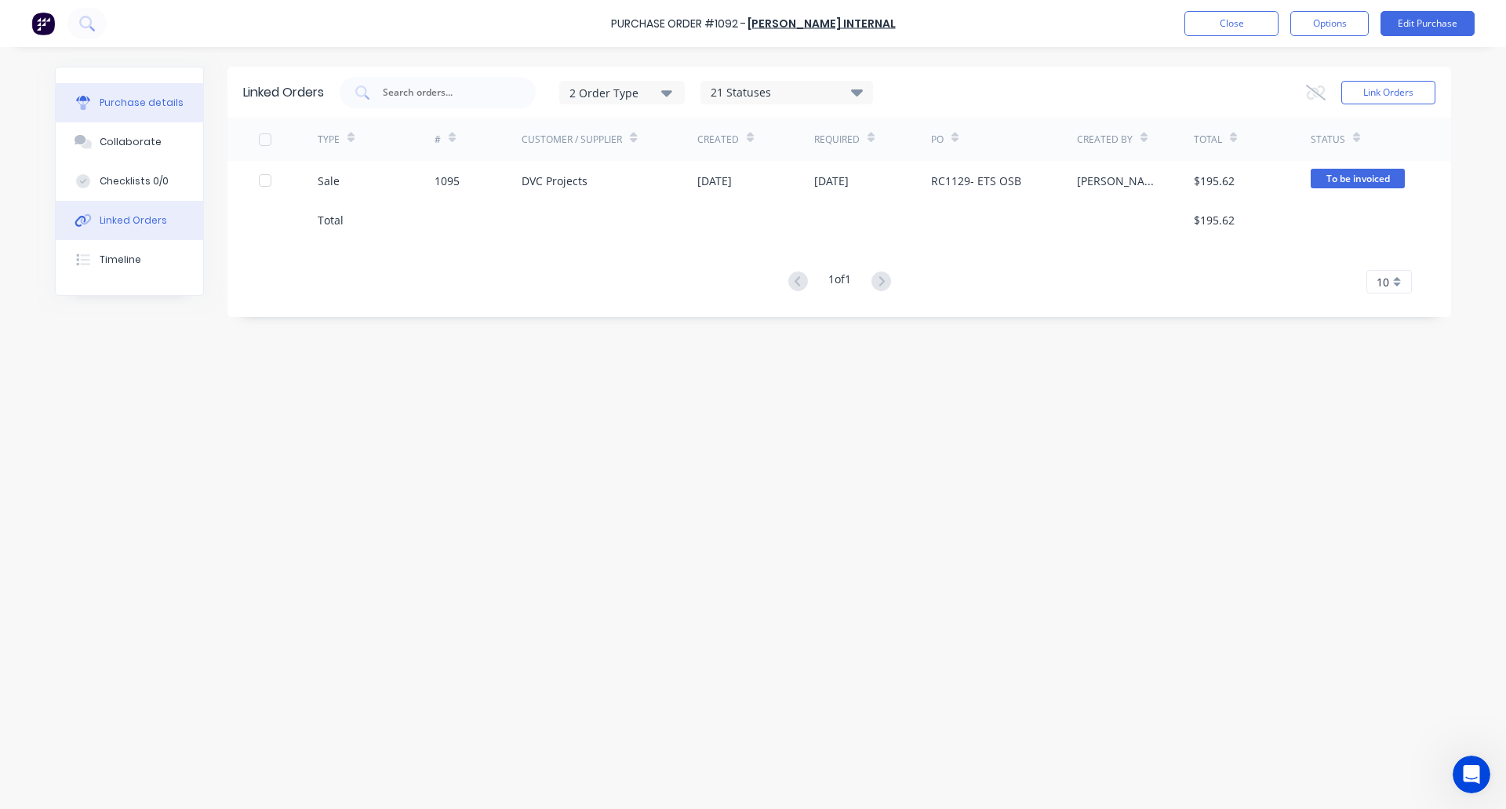
click at [158, 104] on div "Purchase details" at bounding box center [142, 103] width 84 height 14
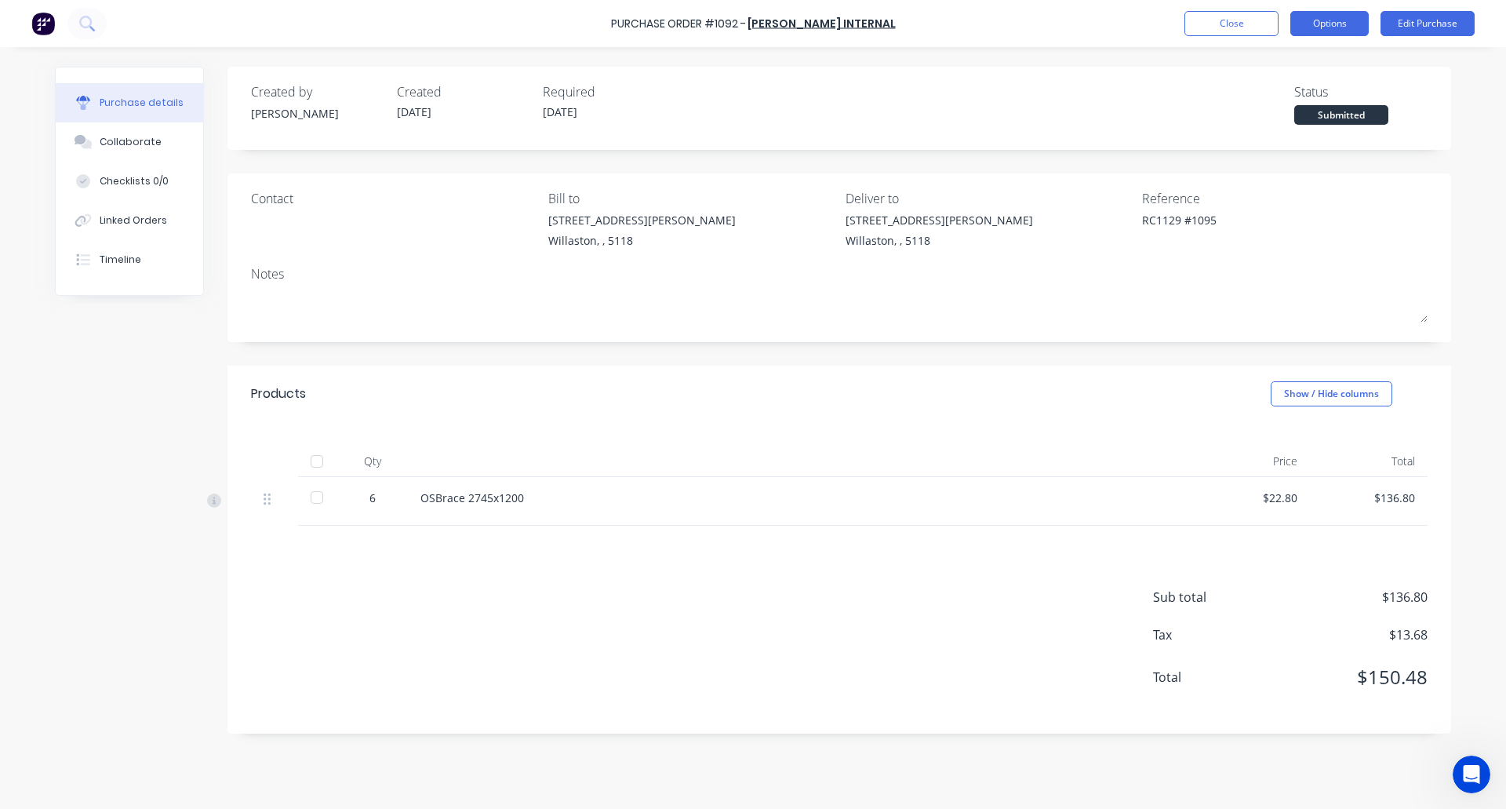
click at [1324, 18] on button "Options" at bounding box center [1329, 23] width 78 height 25
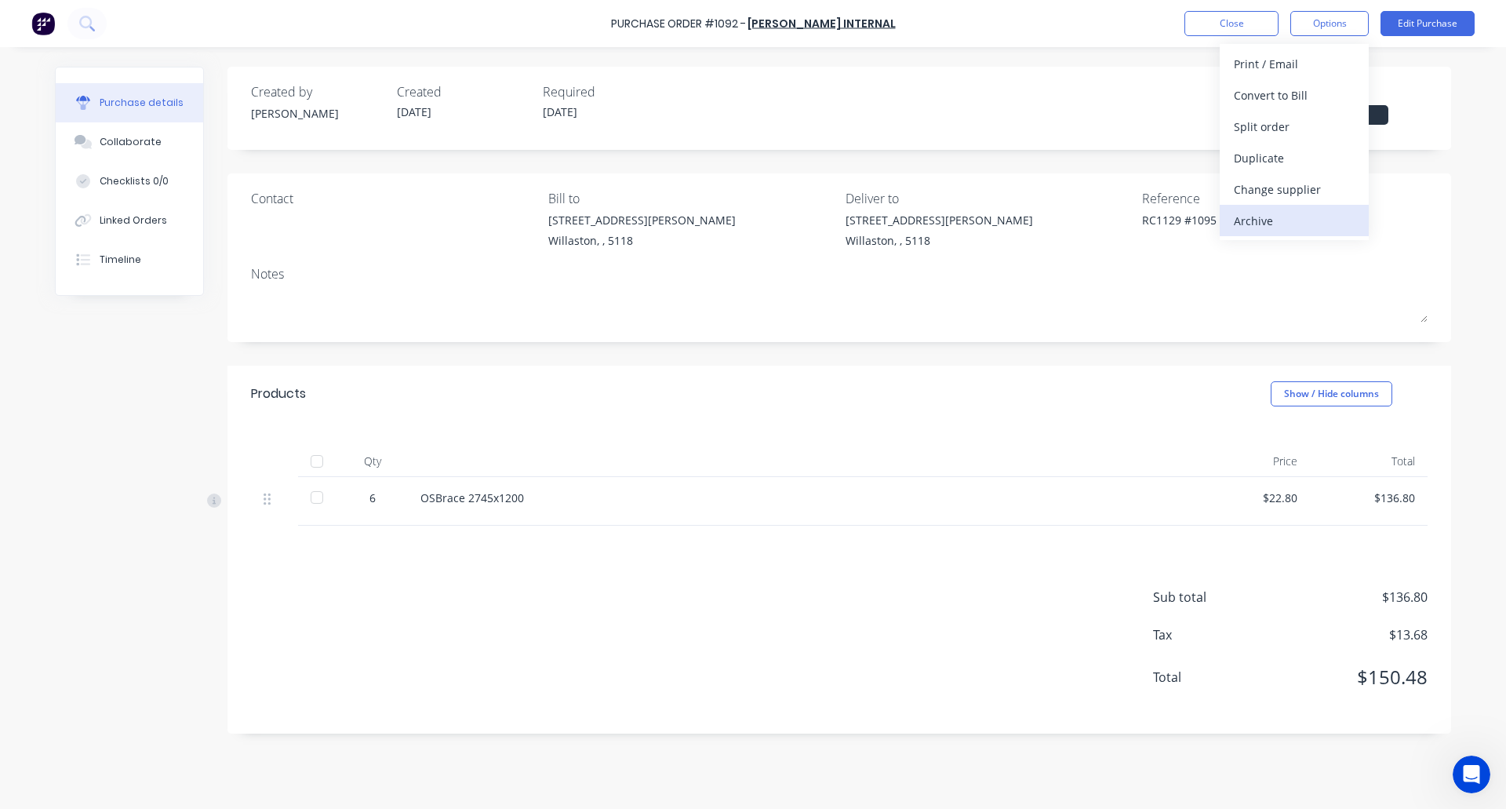
click at [1285, 222] on div "Archive" at bounding box center [1294, 220] width 121 height 23
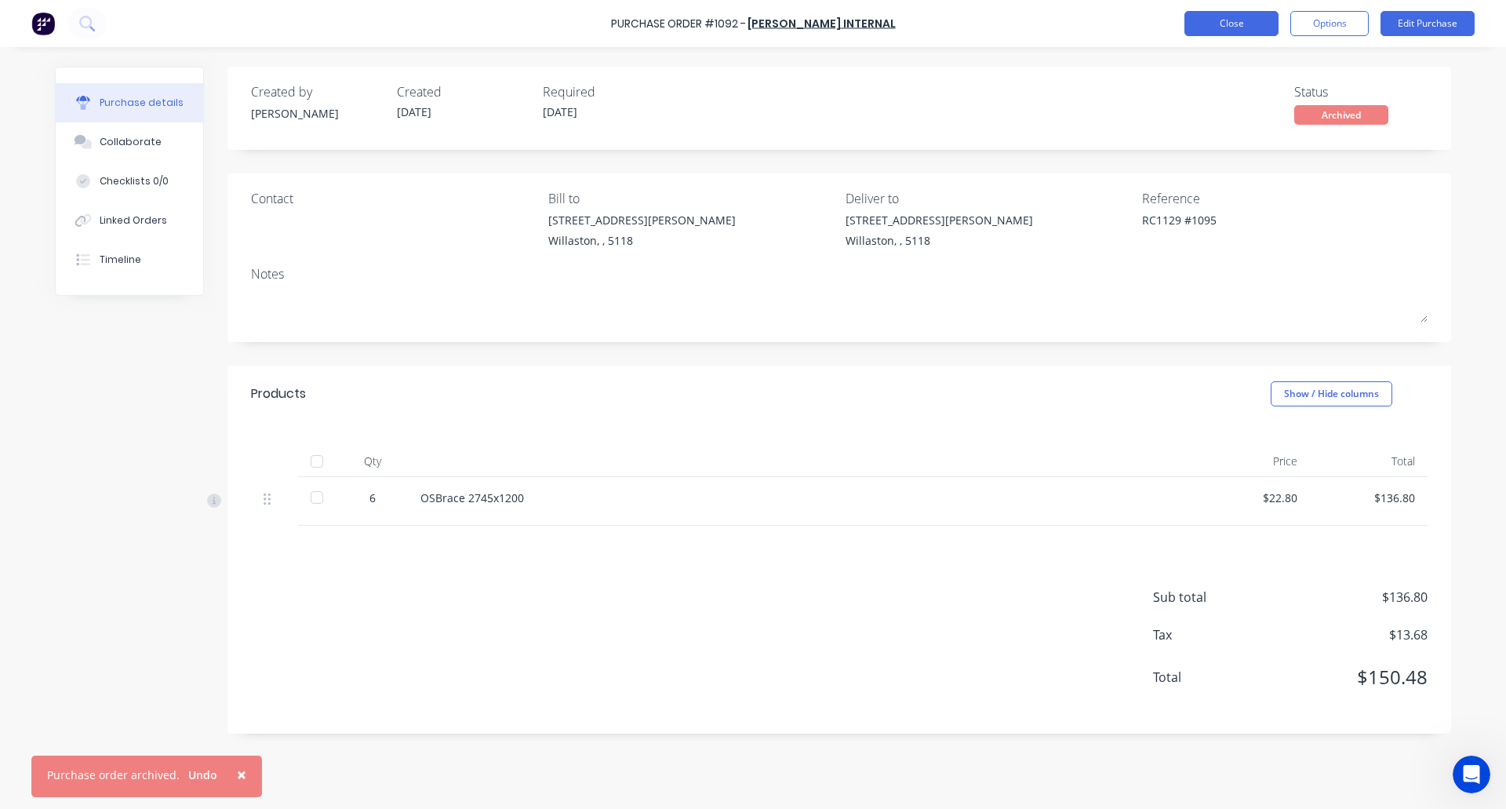
click at [1226, 27] on button "Close" at bounding box center [1231, 23] width 94 height 25
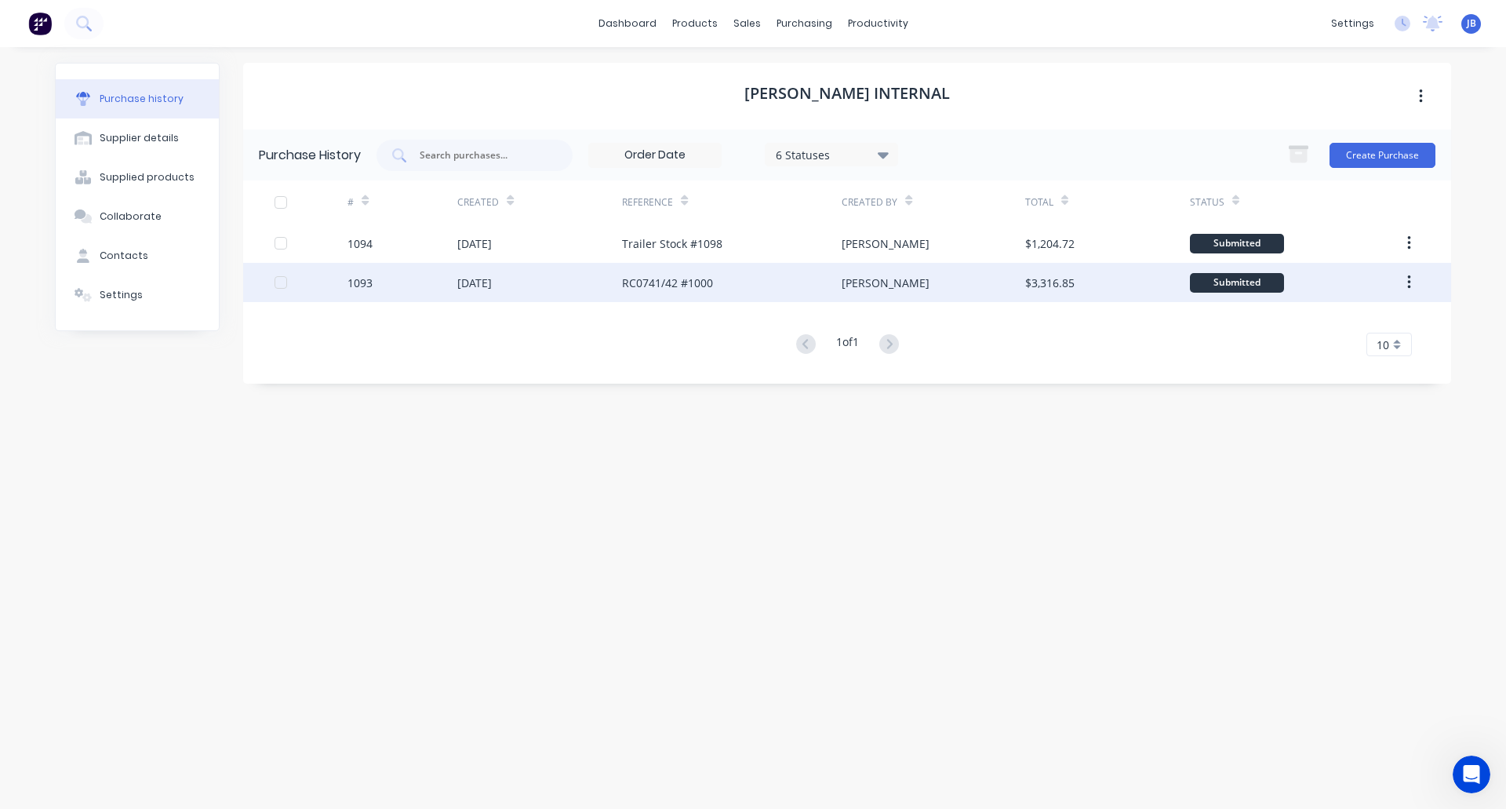
click at [562, 281] on div "[DATE]" at bounding box center [539, 282] width 165 height 39
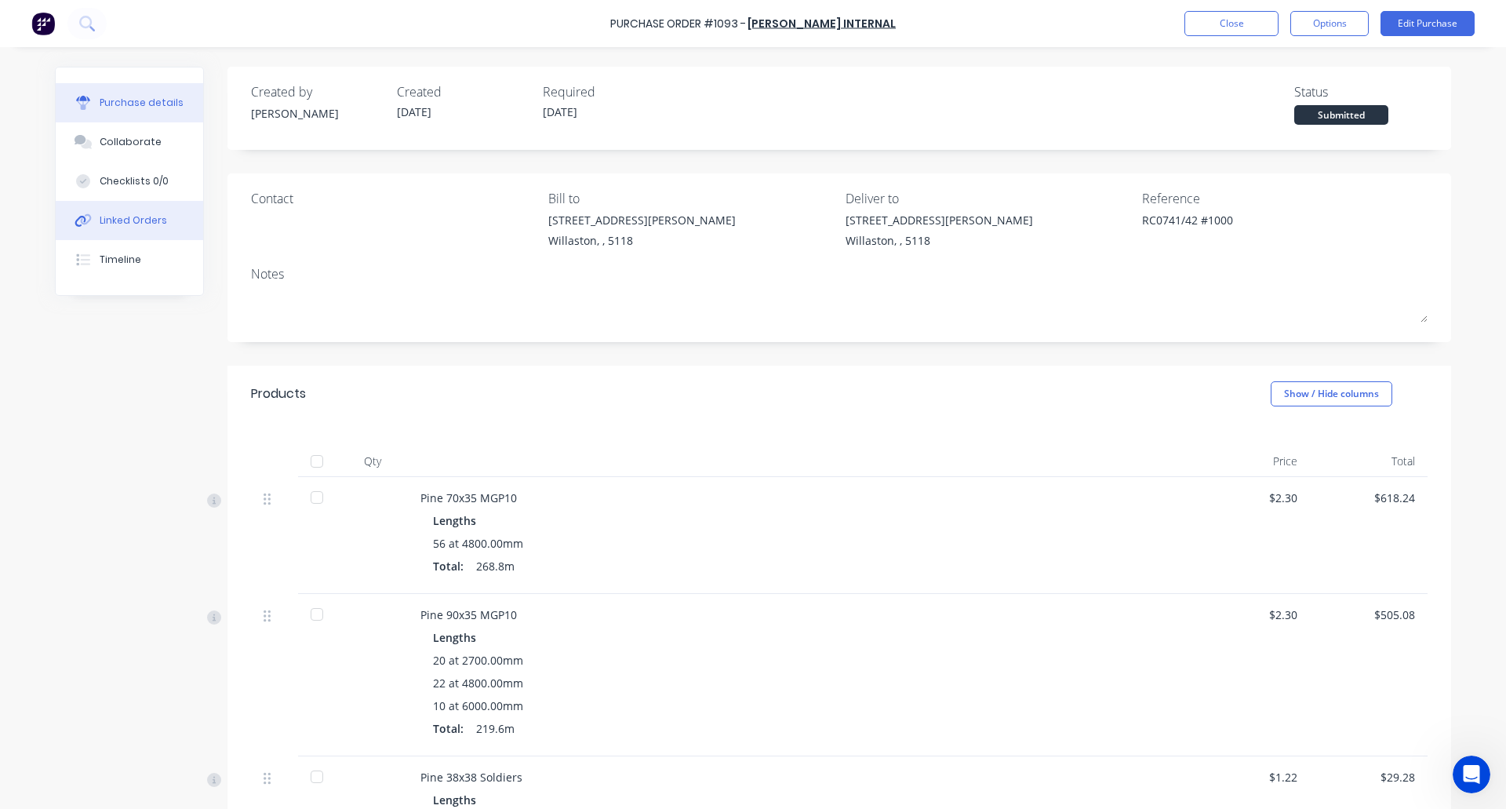
click at [123, 213] on div "Linked Orders" at bounding box center [133, 220] width 67 height 14
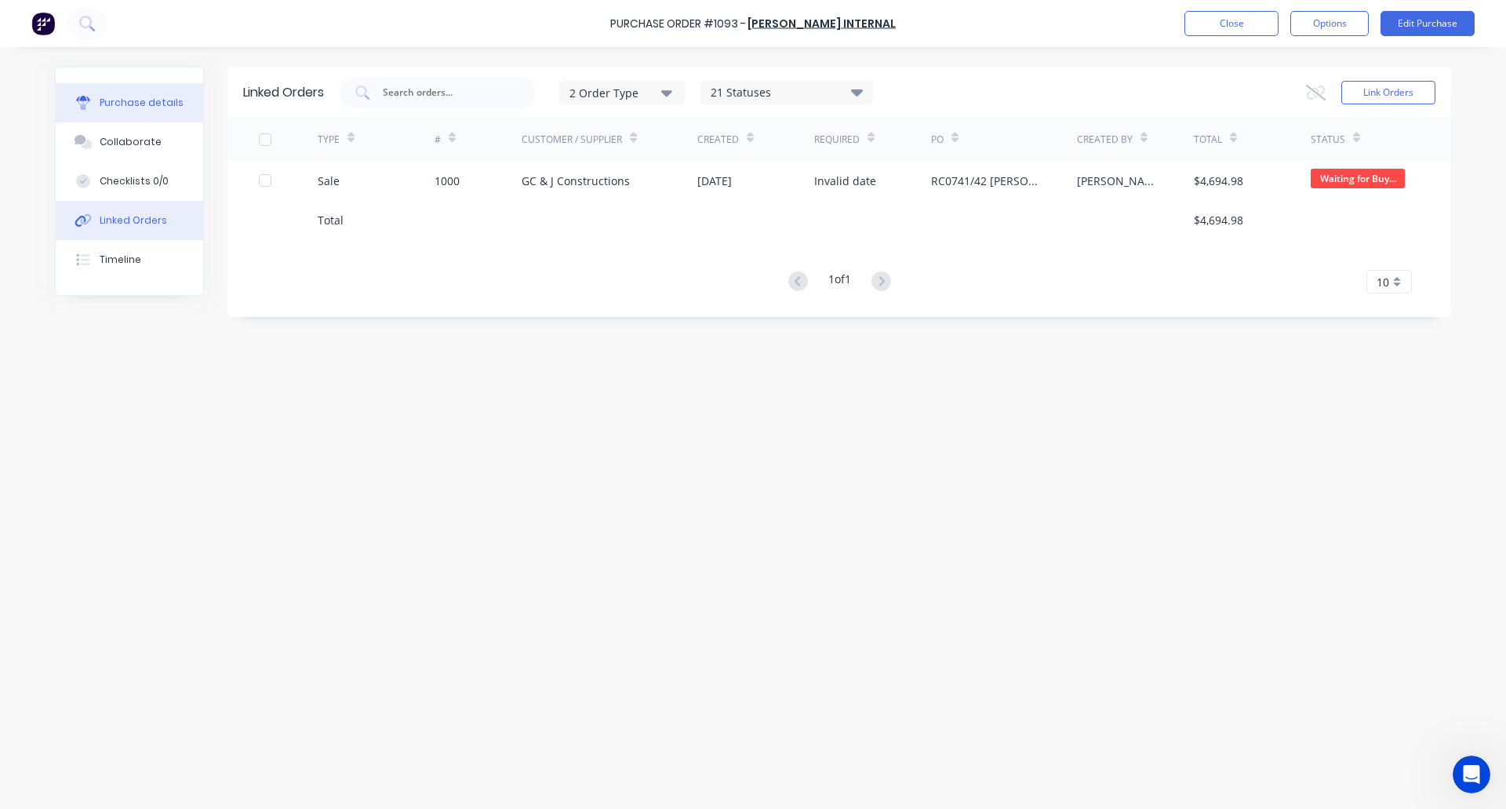
click at [122, 102] on div "Purchase details" at bounding box center [142, 103] width 84 height 14
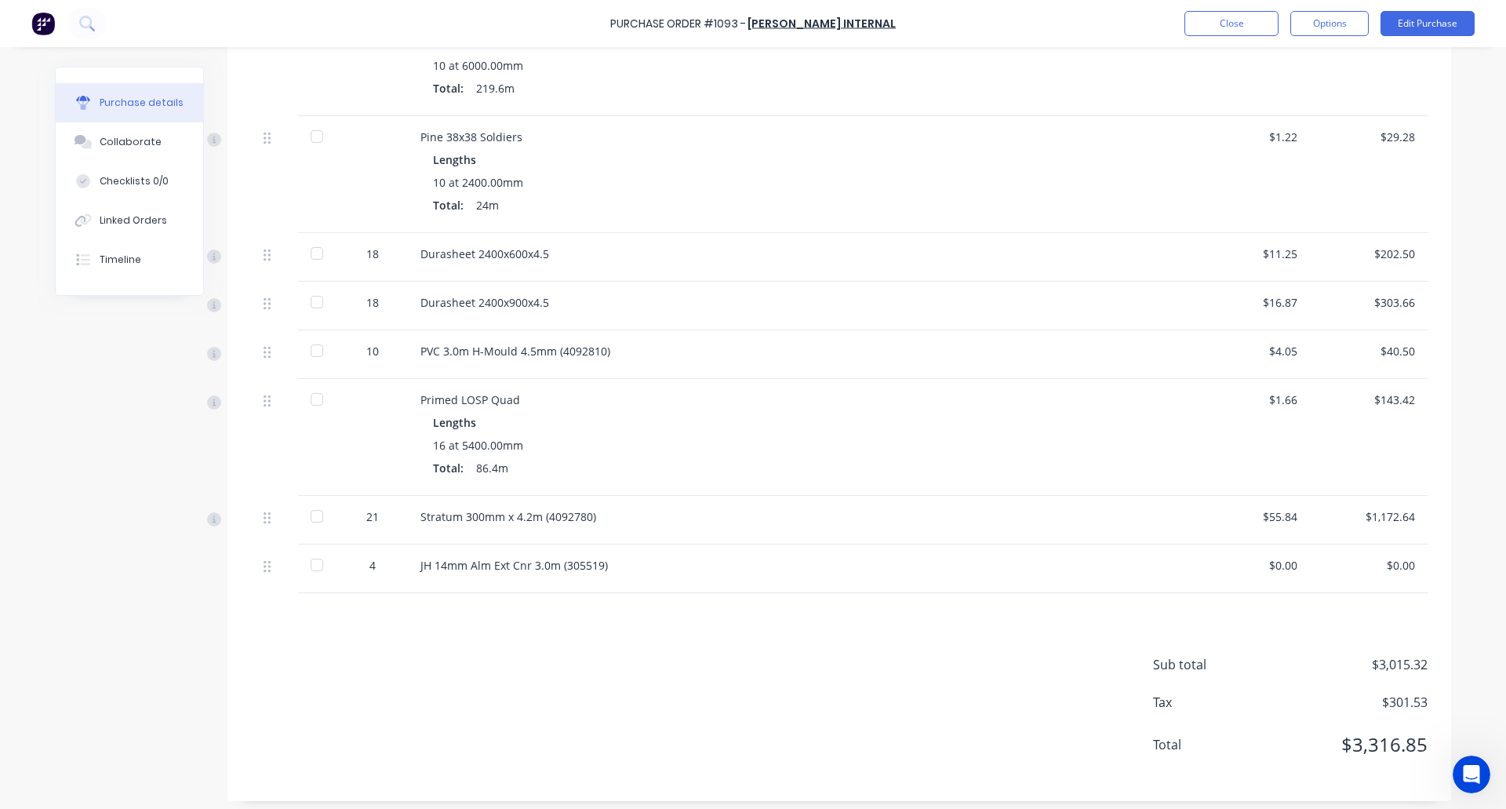
scroll to position [641, 0]
click at [1332, 27] on button "Options" at bounding box center [1329, 23] width 78 height 25
click at [1289, 212] on div "Archive" at bounding box center [1294, 220] width 121 height 23
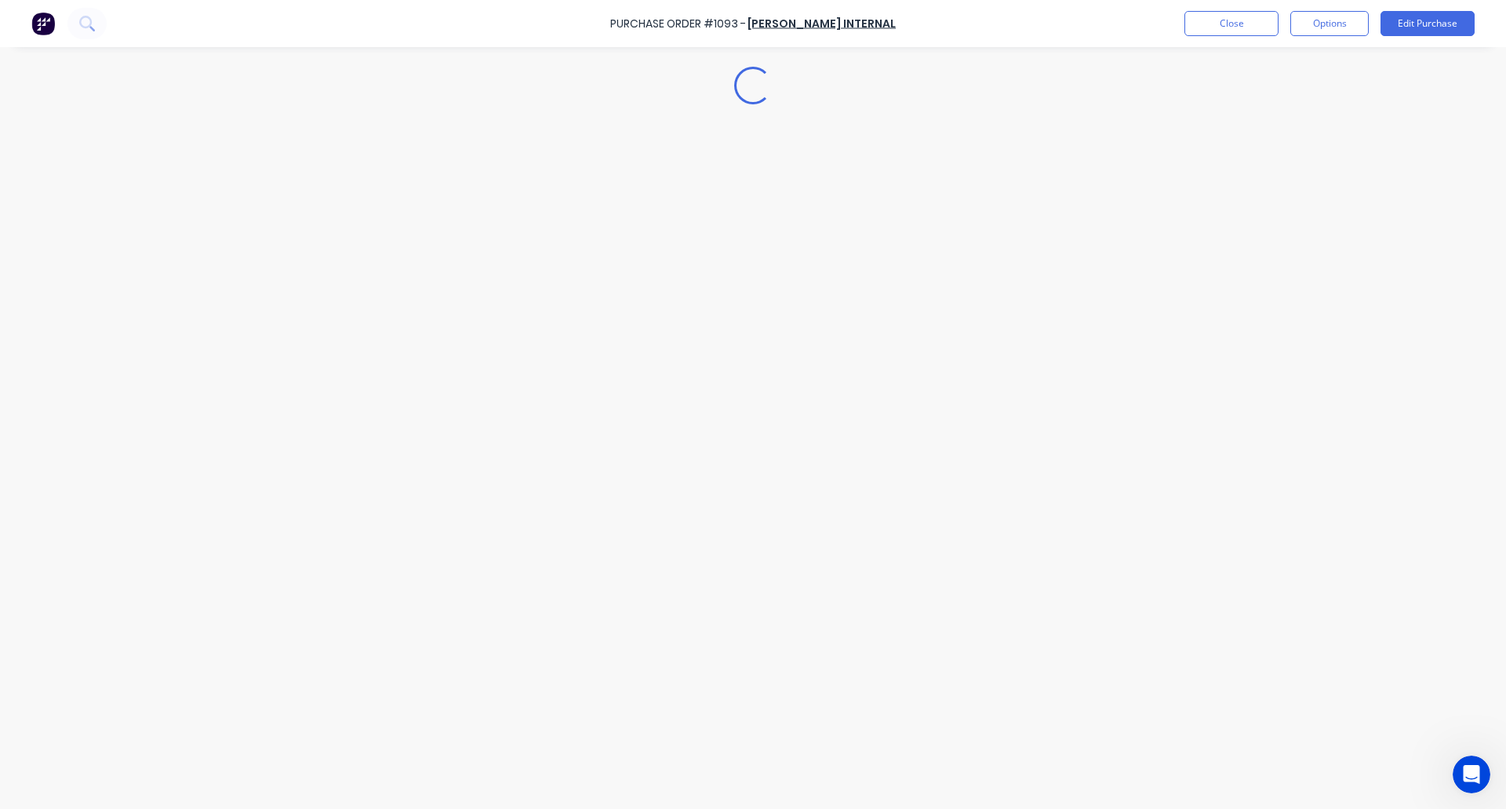
scroll to position [0, 0]
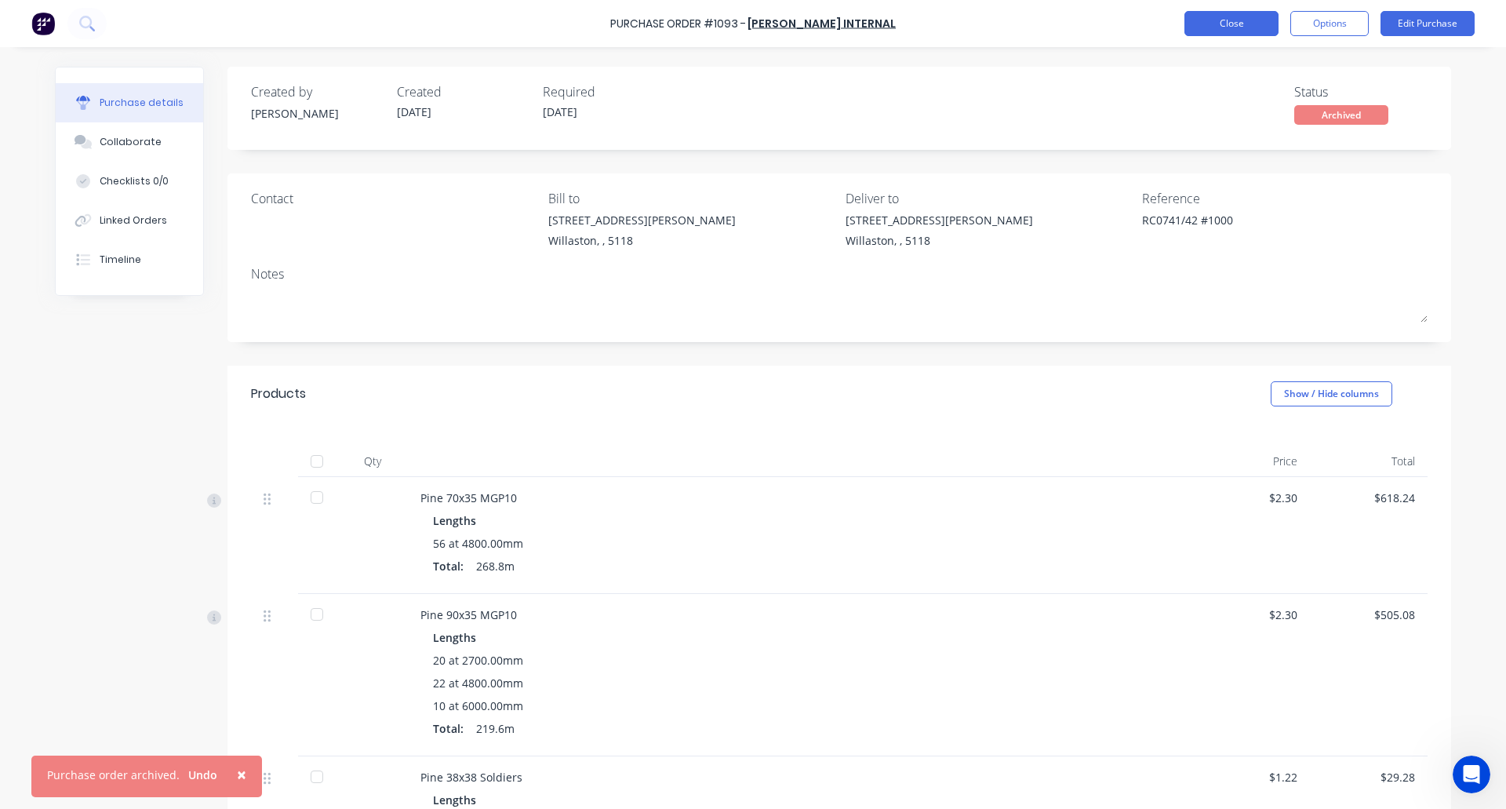
click at [1238, 21] on button "Close" at bounding box center [1231, 23] width 94 height 25
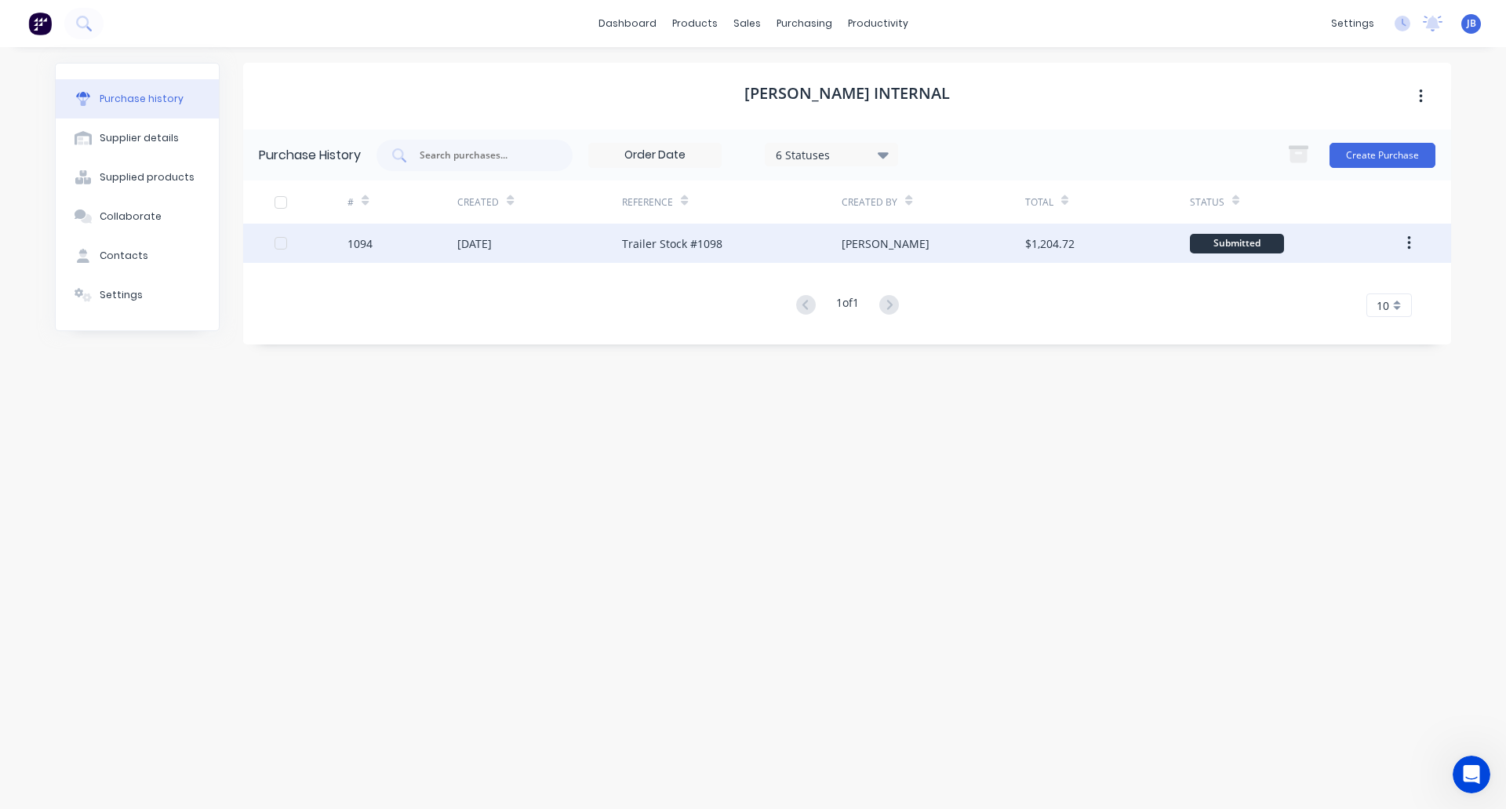
click at [550, 247] on div "[DATE]" at bounding box center [539, 243] width 165 height 39
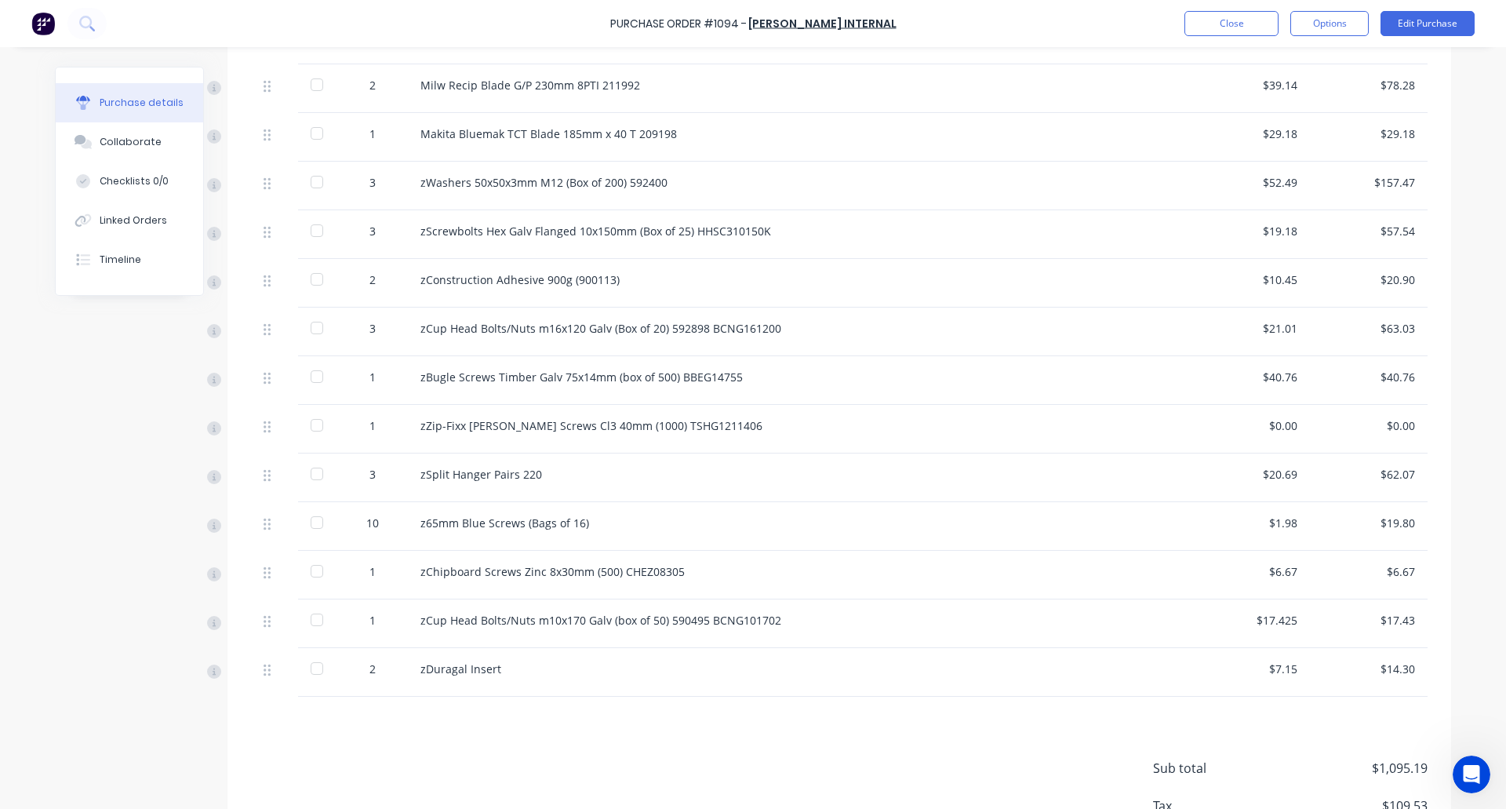
scroll to position [621, 0]
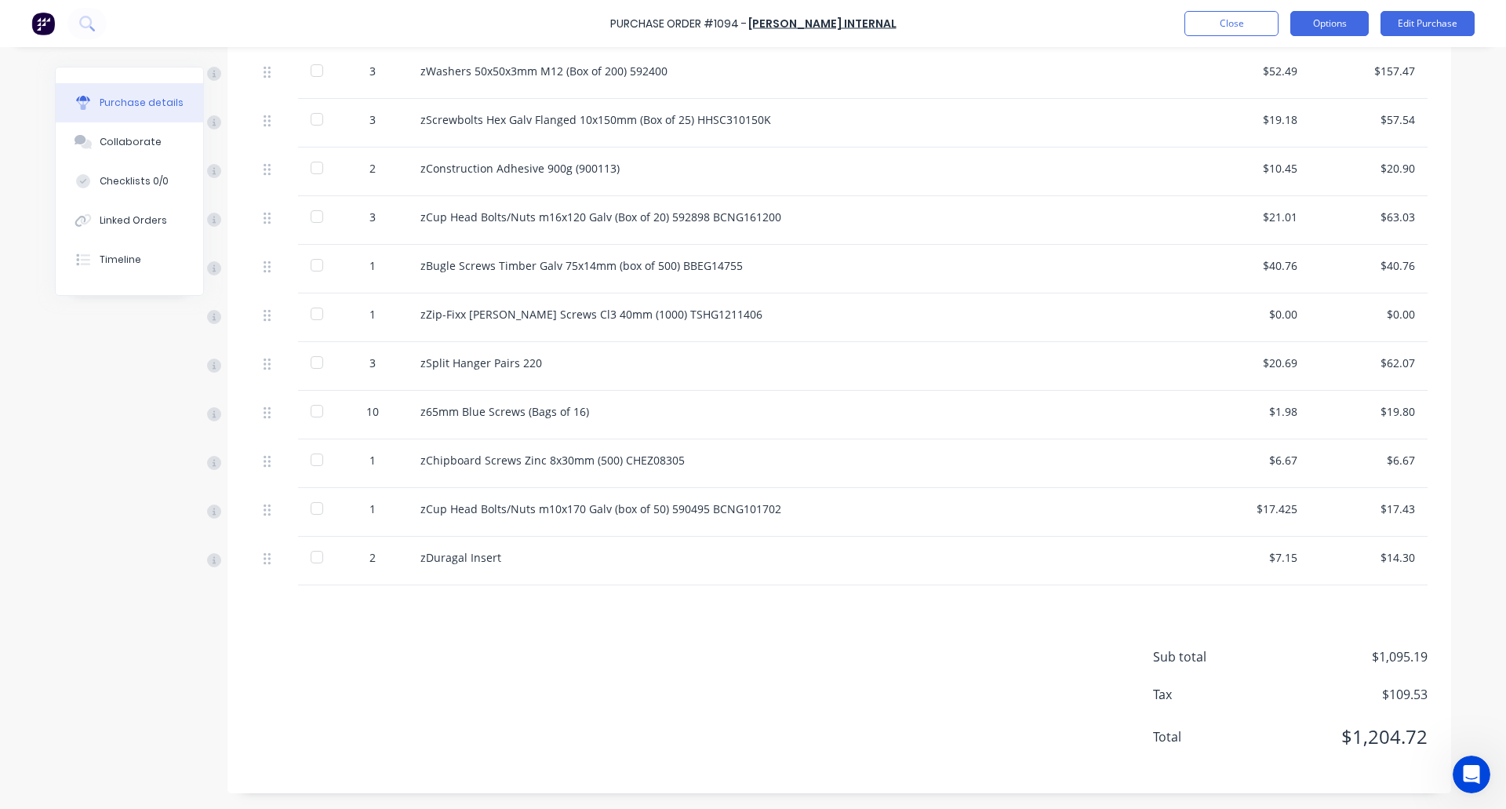
click at [1325, 17] on button "Options" at bounding box center [1329, 23] width 78 height 25
click at [1290, 218] on div "Archive" at bounding box center [1294, 220] width 121 height 23
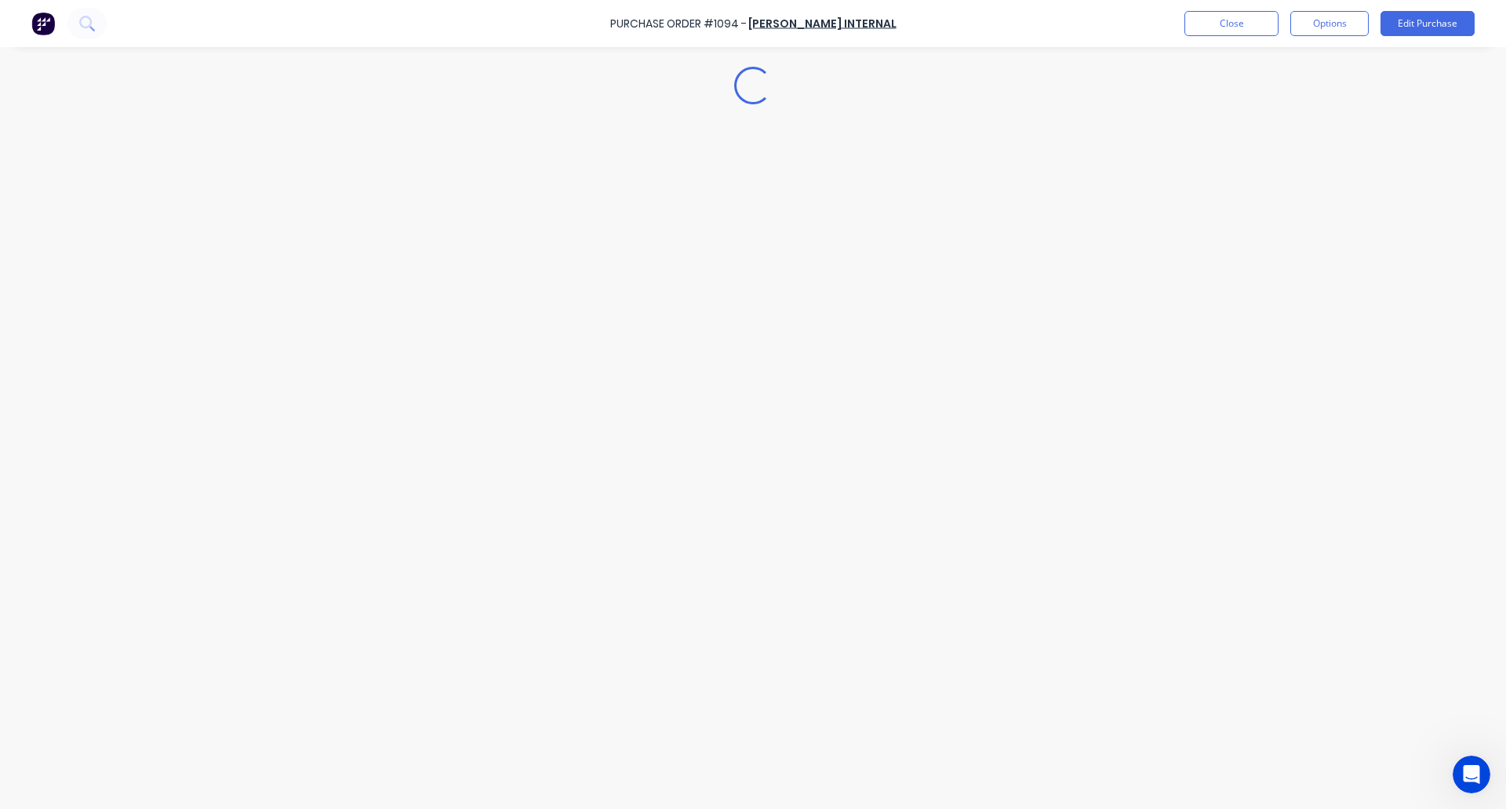
scroll to position [0, 0]
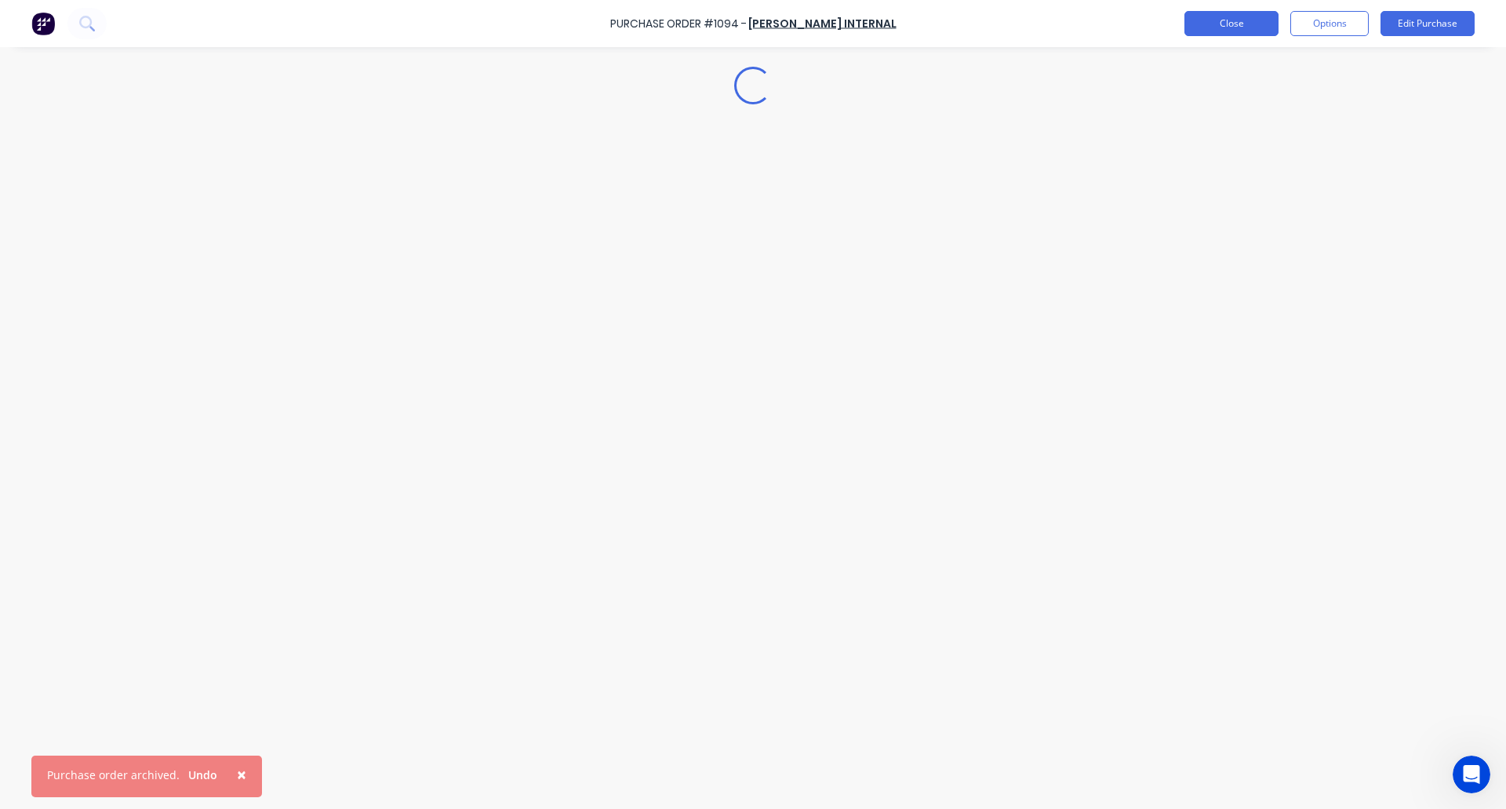
type textarea "x"
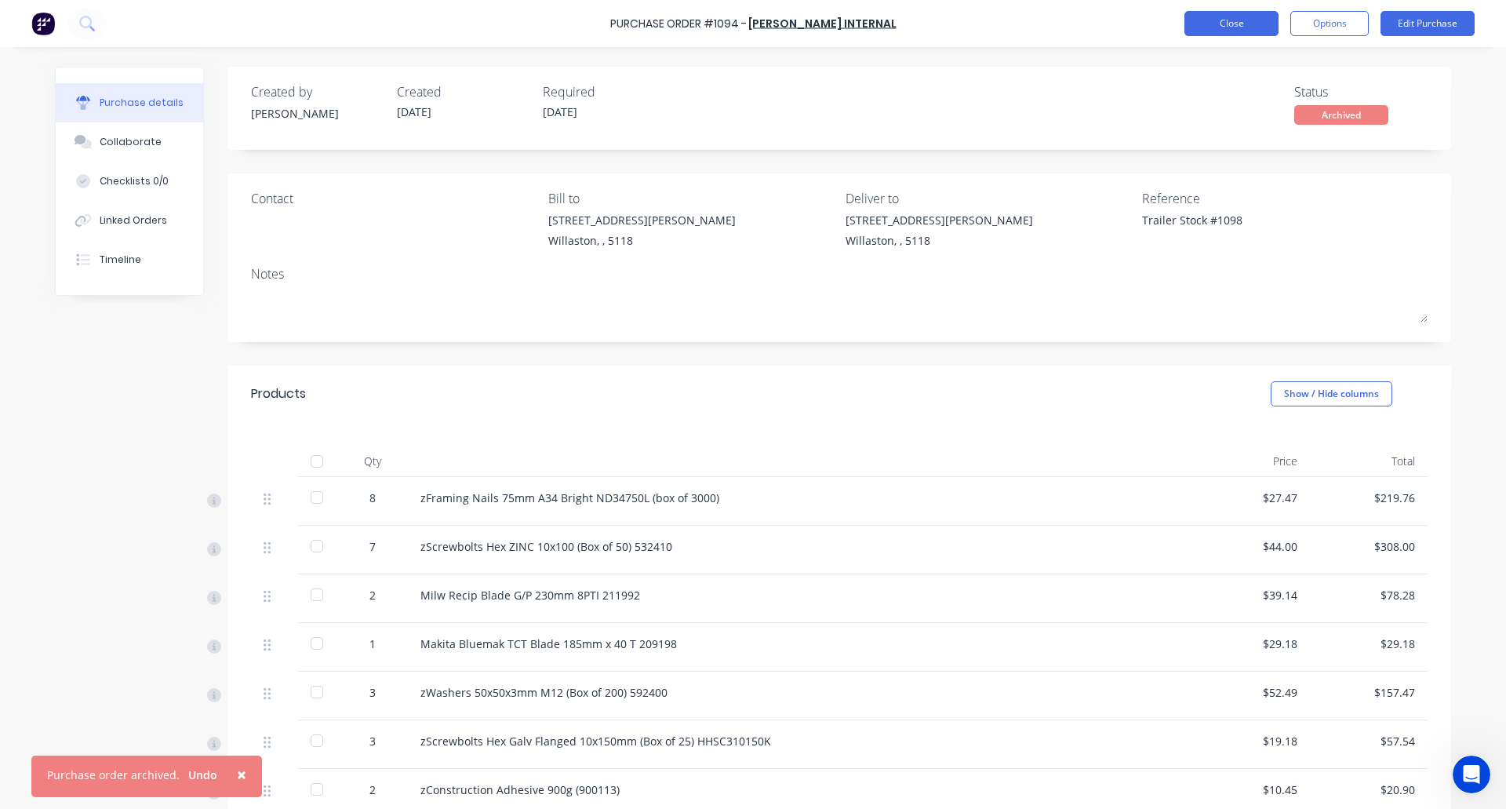
click at [1239, 20] on button "Close" at bounding box center [1231, 23] width 94 height 25
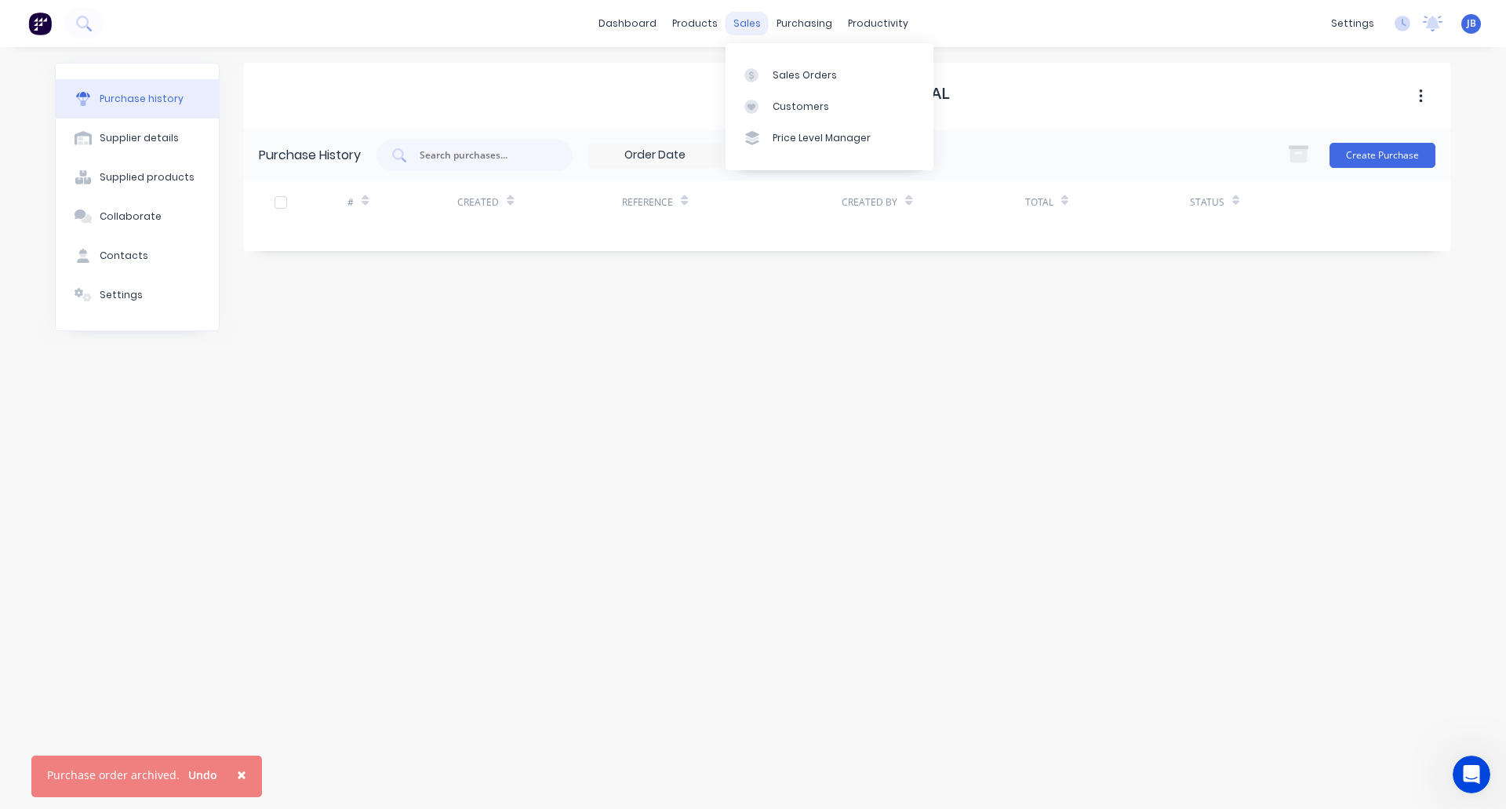
click at [741, 19] on div "sales" at bounding box center [747, 24] width 43 height 24
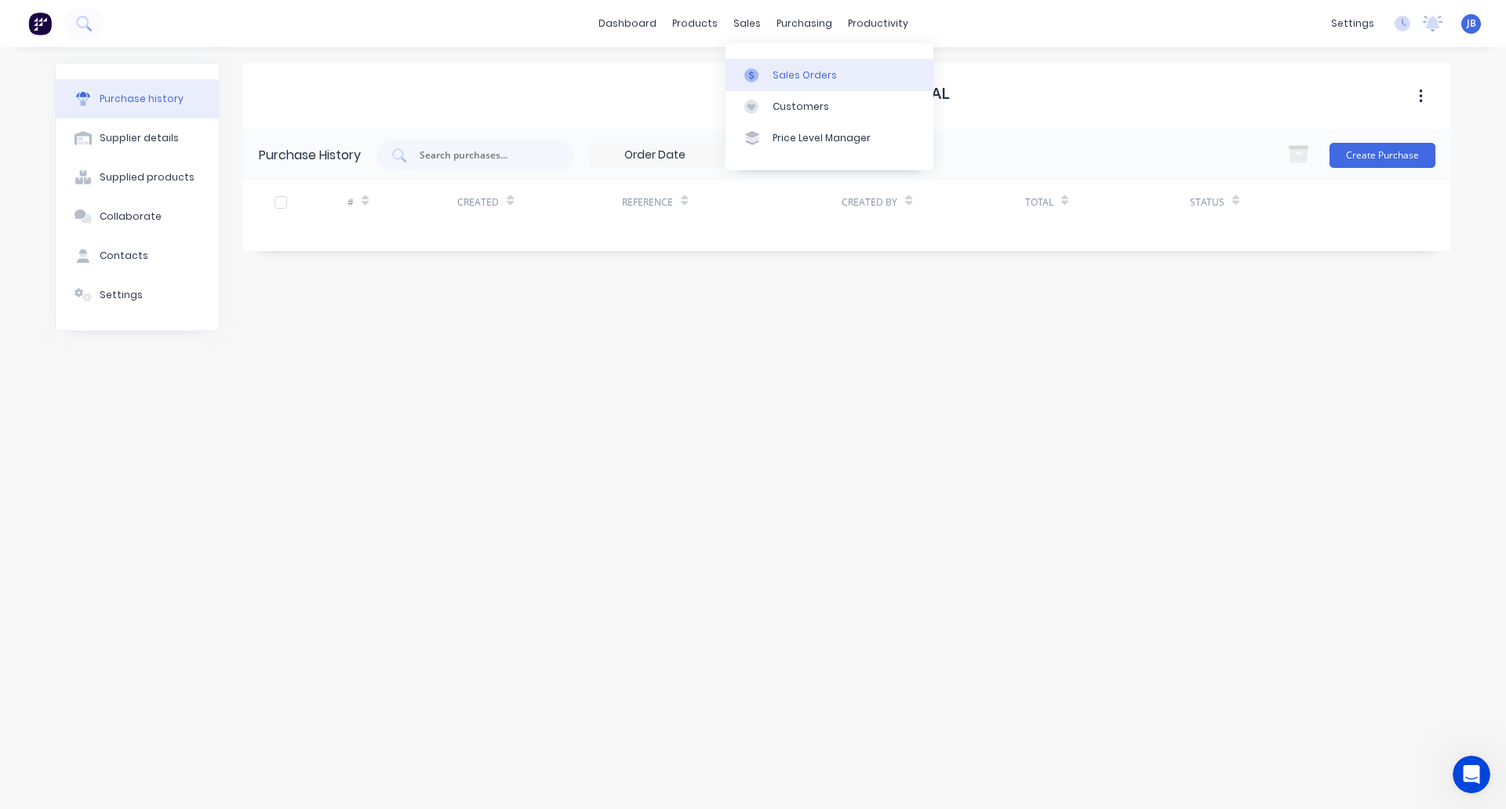
click at [778, 67] on link "Sales Orders" at bounding box center [830, 74] width 208 height 31
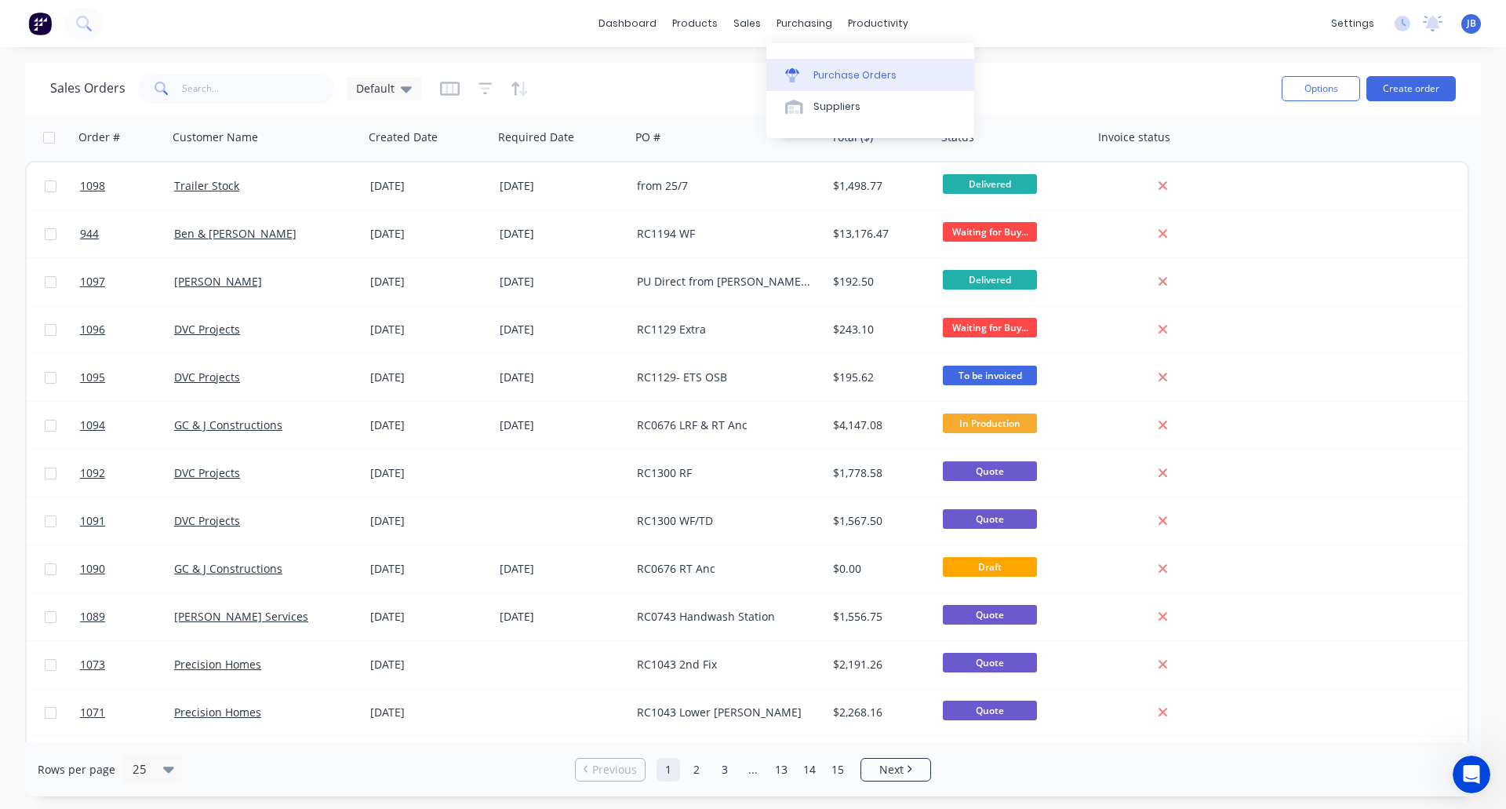
click at [817, 78] on div "Purchase Orders" at bounding box center [854, 75] width 83 height 14
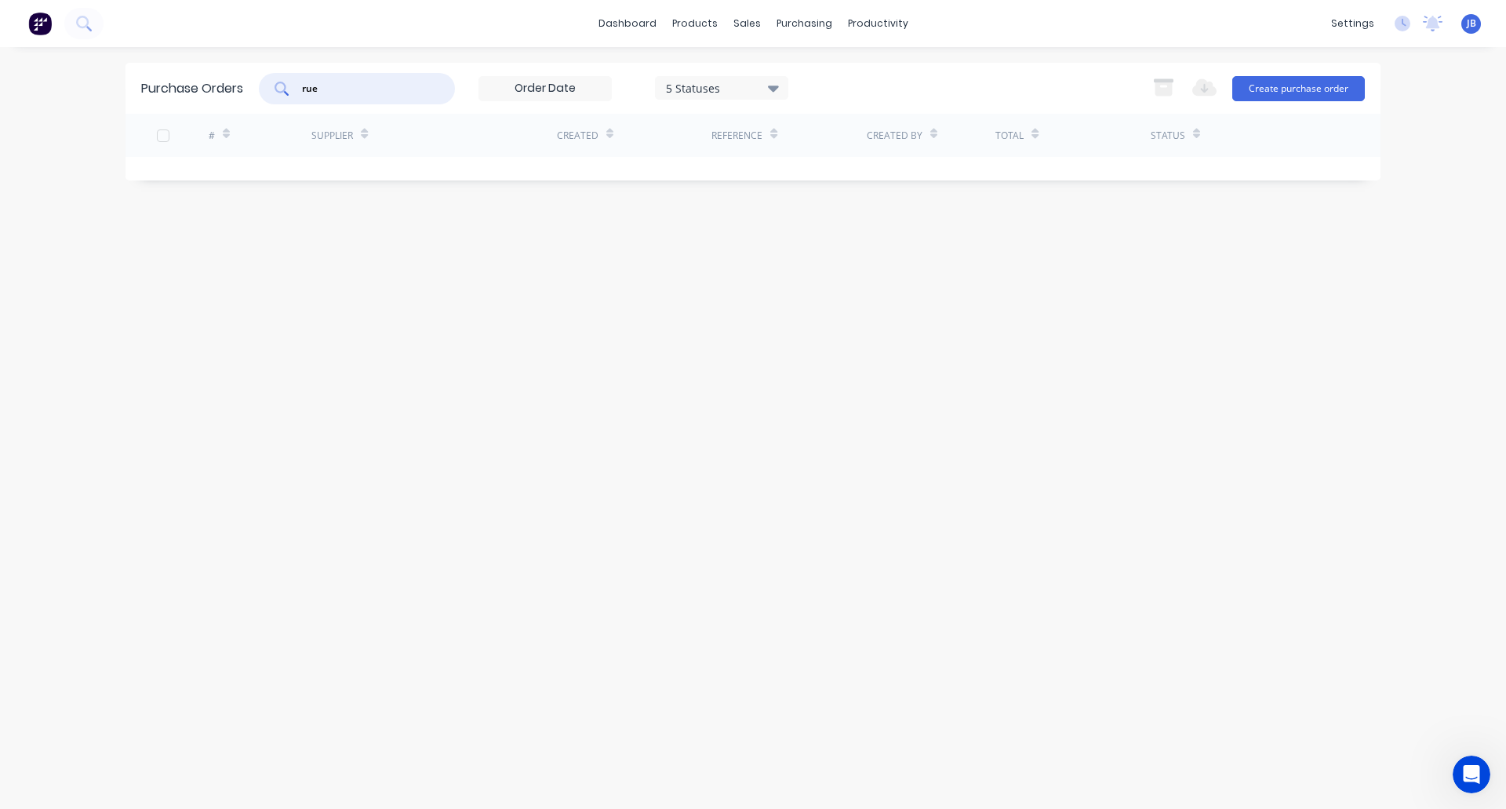
click at [384, 93] on input "rue" at bounding box center [365, 89] width 130 height 16
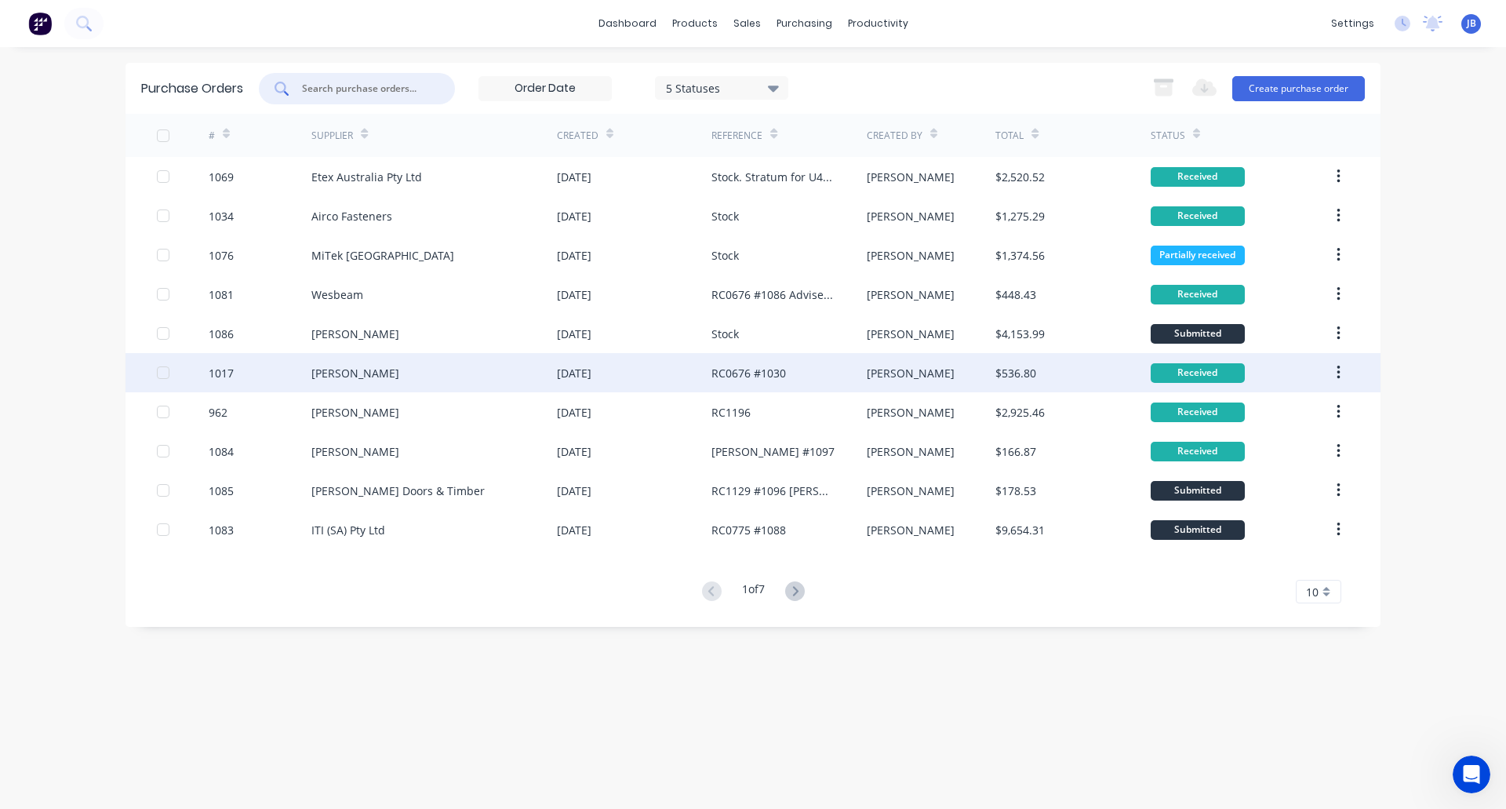
click at [428, 380] on div "[PERSON_NAME]" at bounding box center [434, 372] width 246 height 39
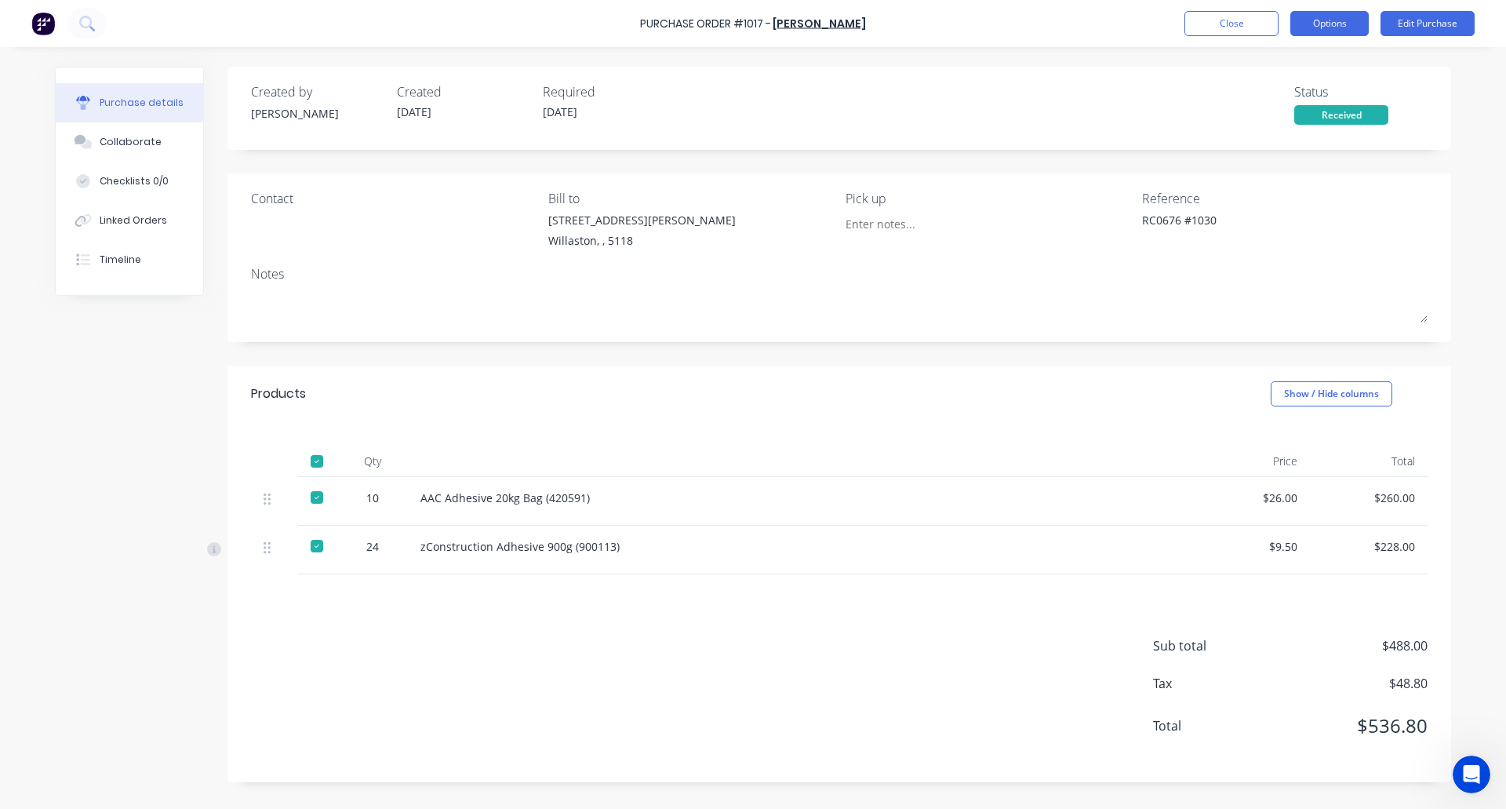
click at [1319, 30] on button "Options" at bounding box center [1329, 23] width 78 height 25
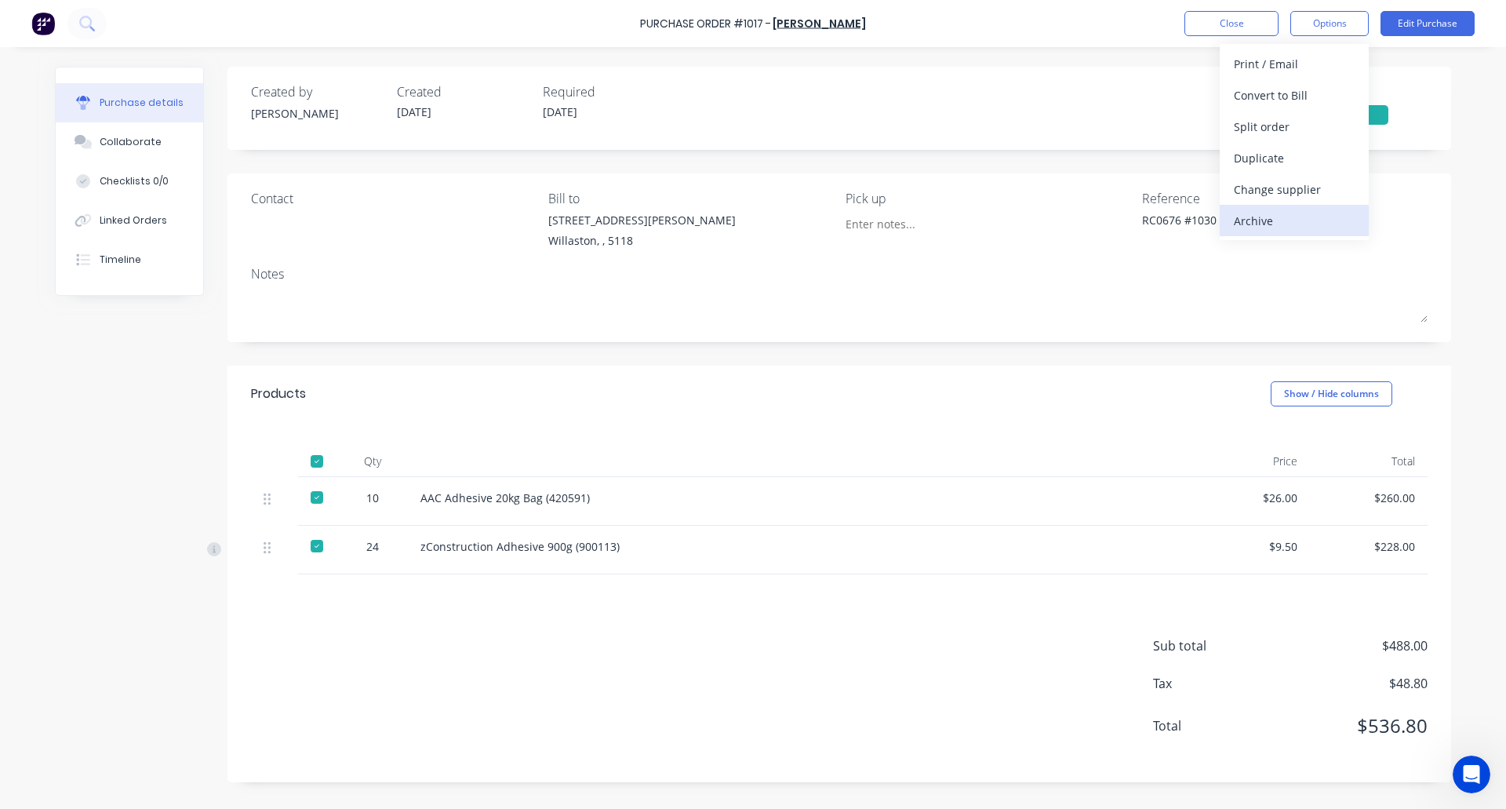
click at [1264, 224] on div "Archive" at bounding box center [1294, 220] width 121 height 23
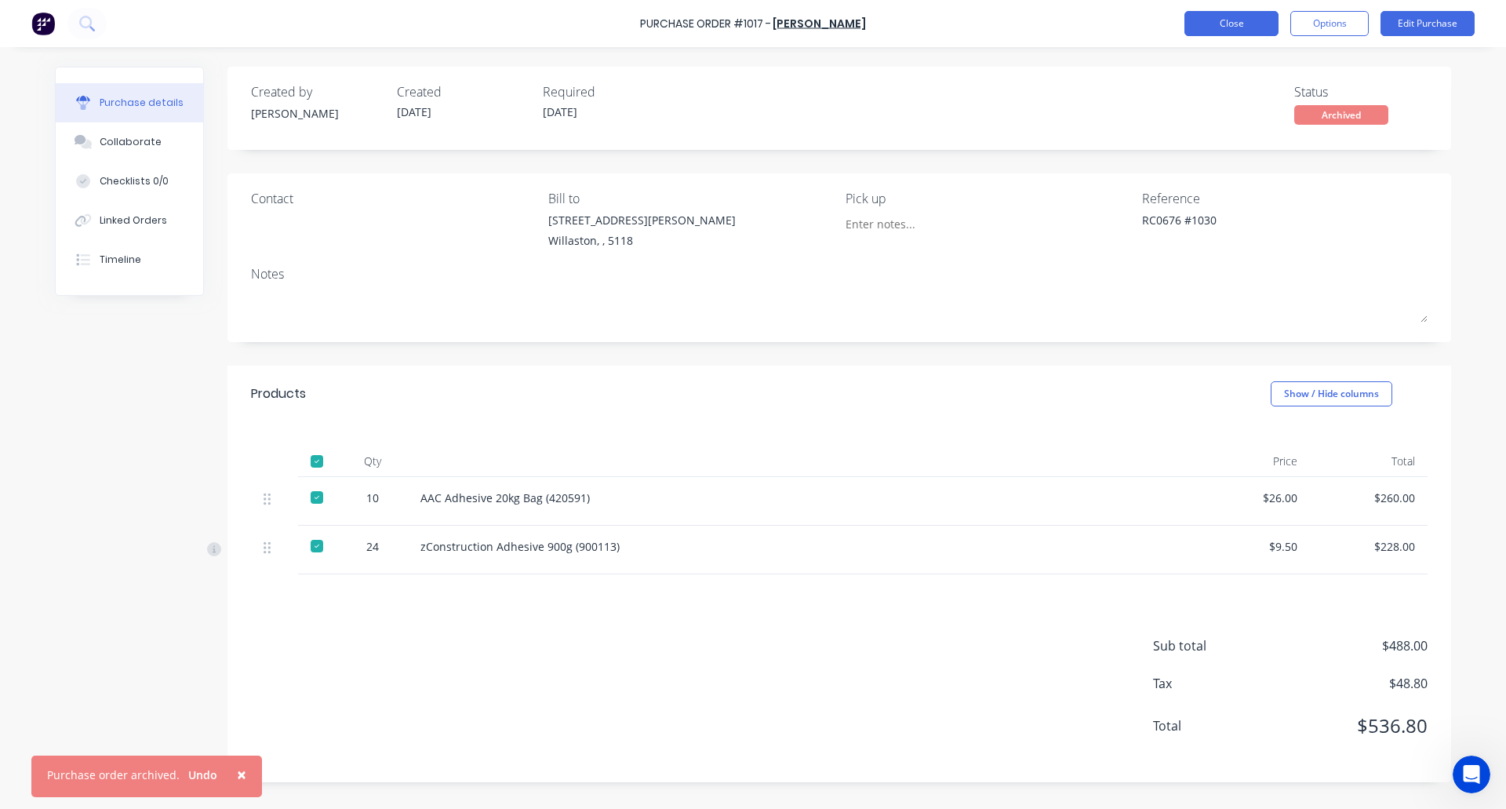
click at [1245, 17] on button "Close" at bounding box center [1231, 23] width 94 height 25
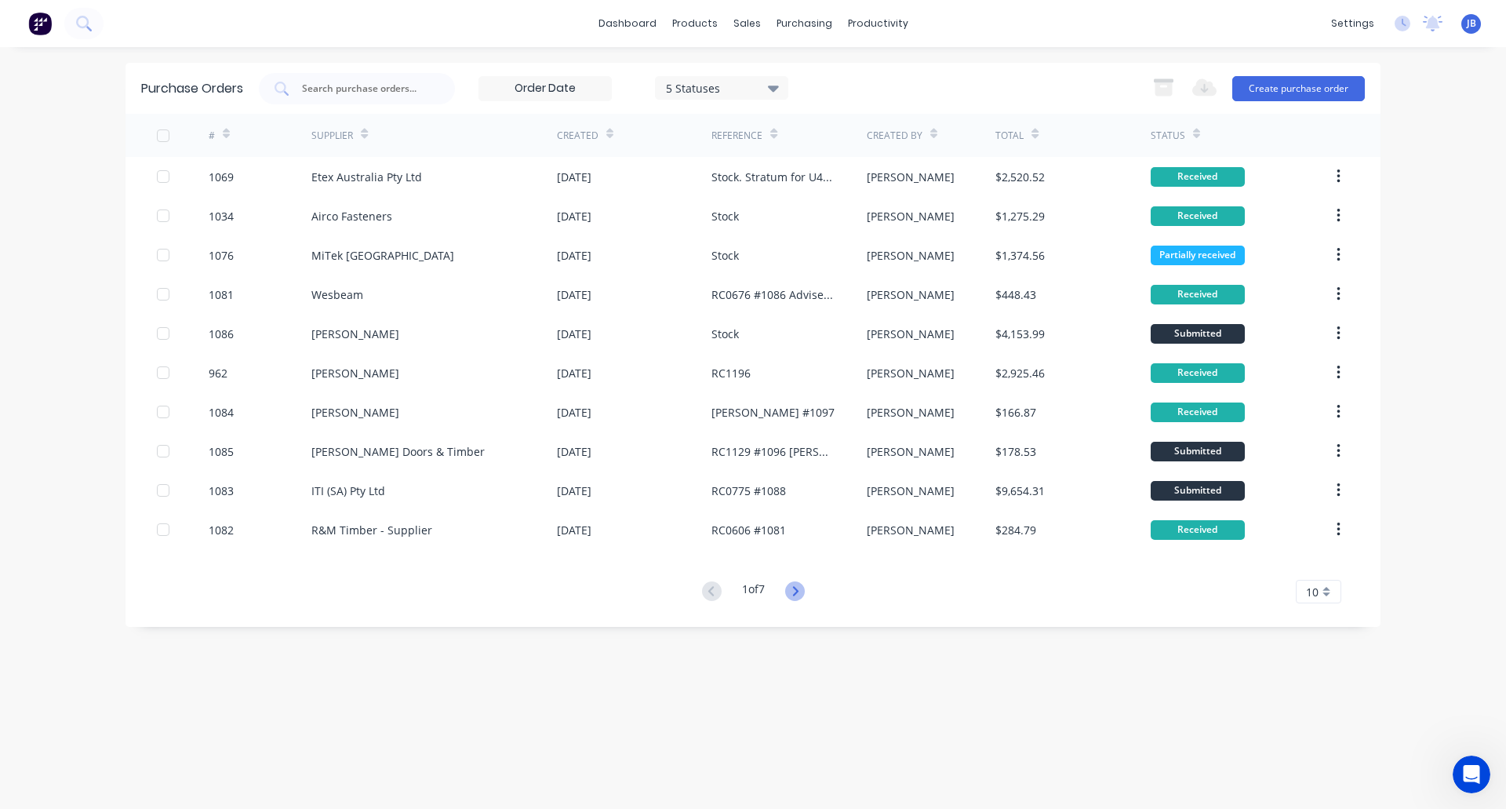
click at [798, 591] on icon at bounding box center [794, 590] width 5 height 9
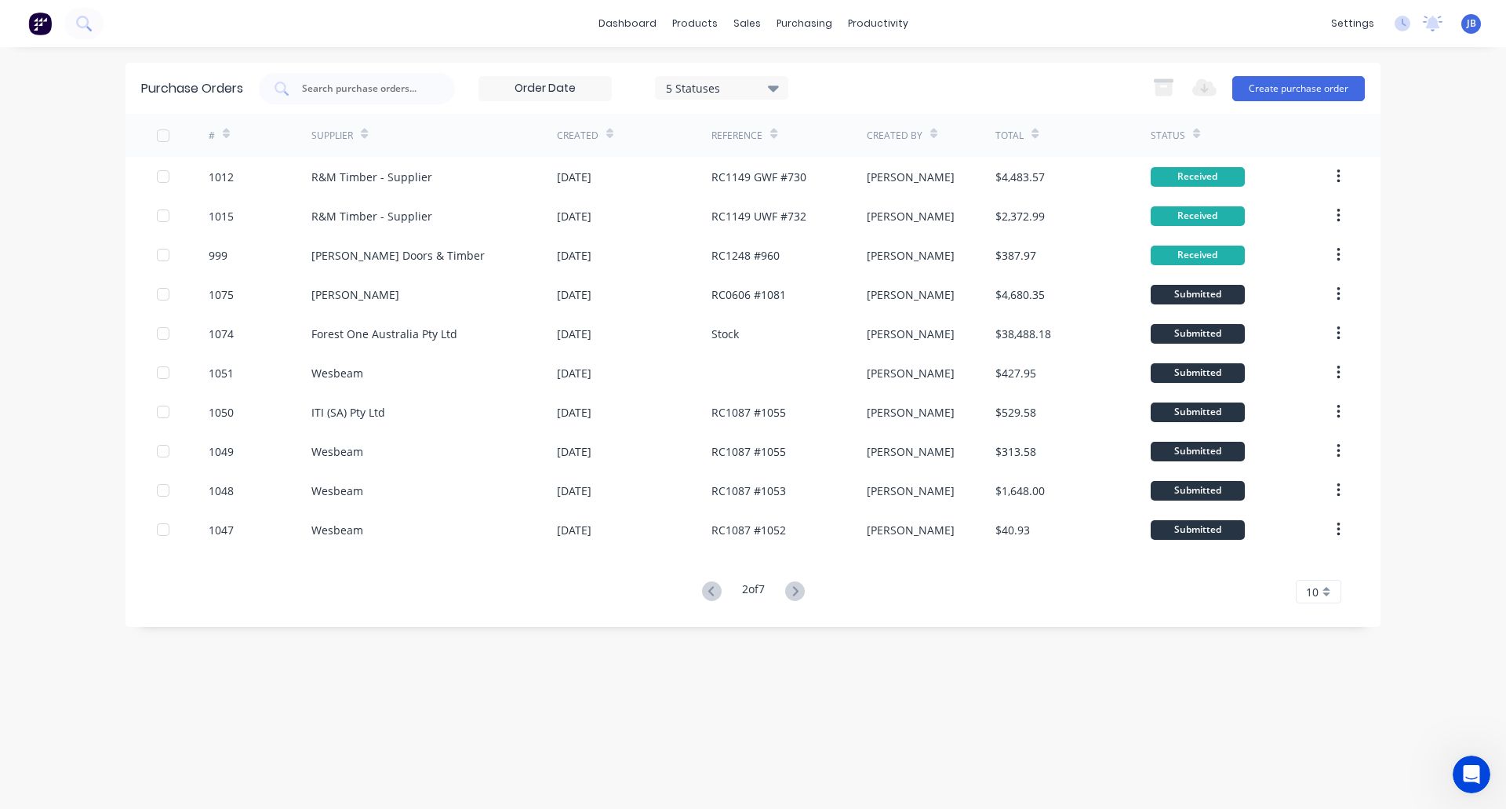
click at [798, 591] on icon at bounding box center [794, 590] width 5 height 9
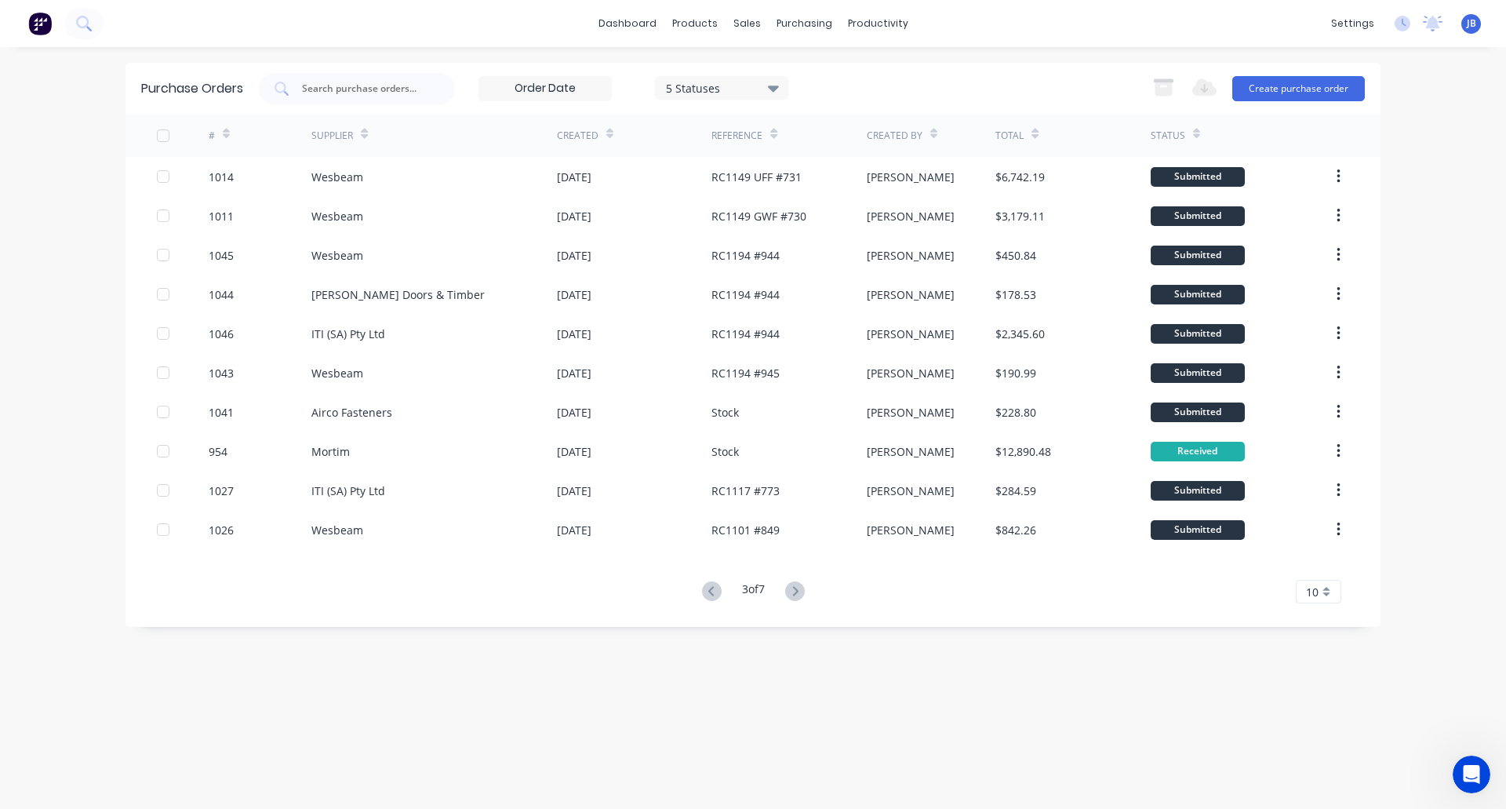
click at [798, 591] on icon at bounding box center [794, 590] width 5 height 9
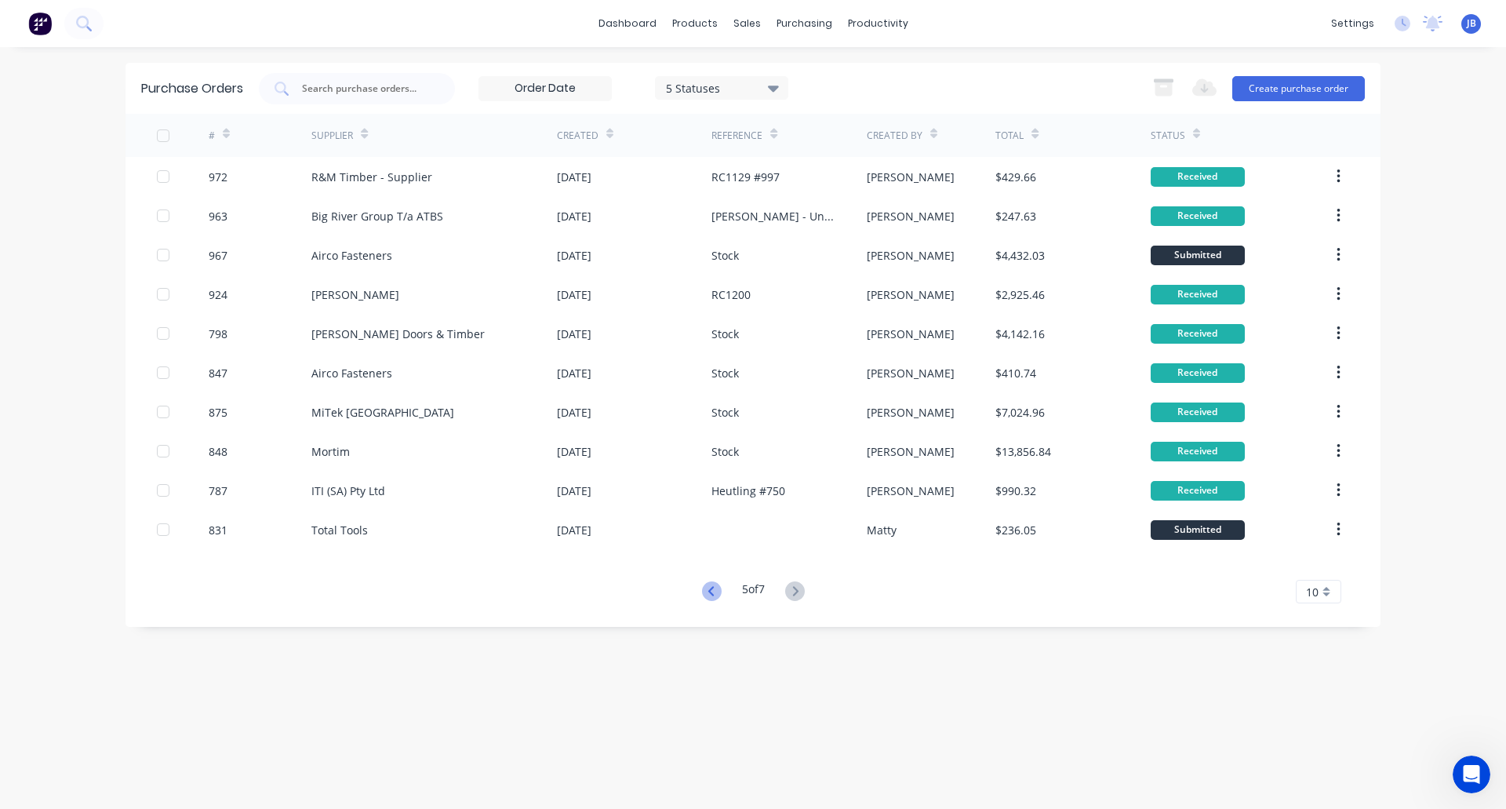
click at [712, 595] on icon at bounding box center [712, 591] width 20 height 20
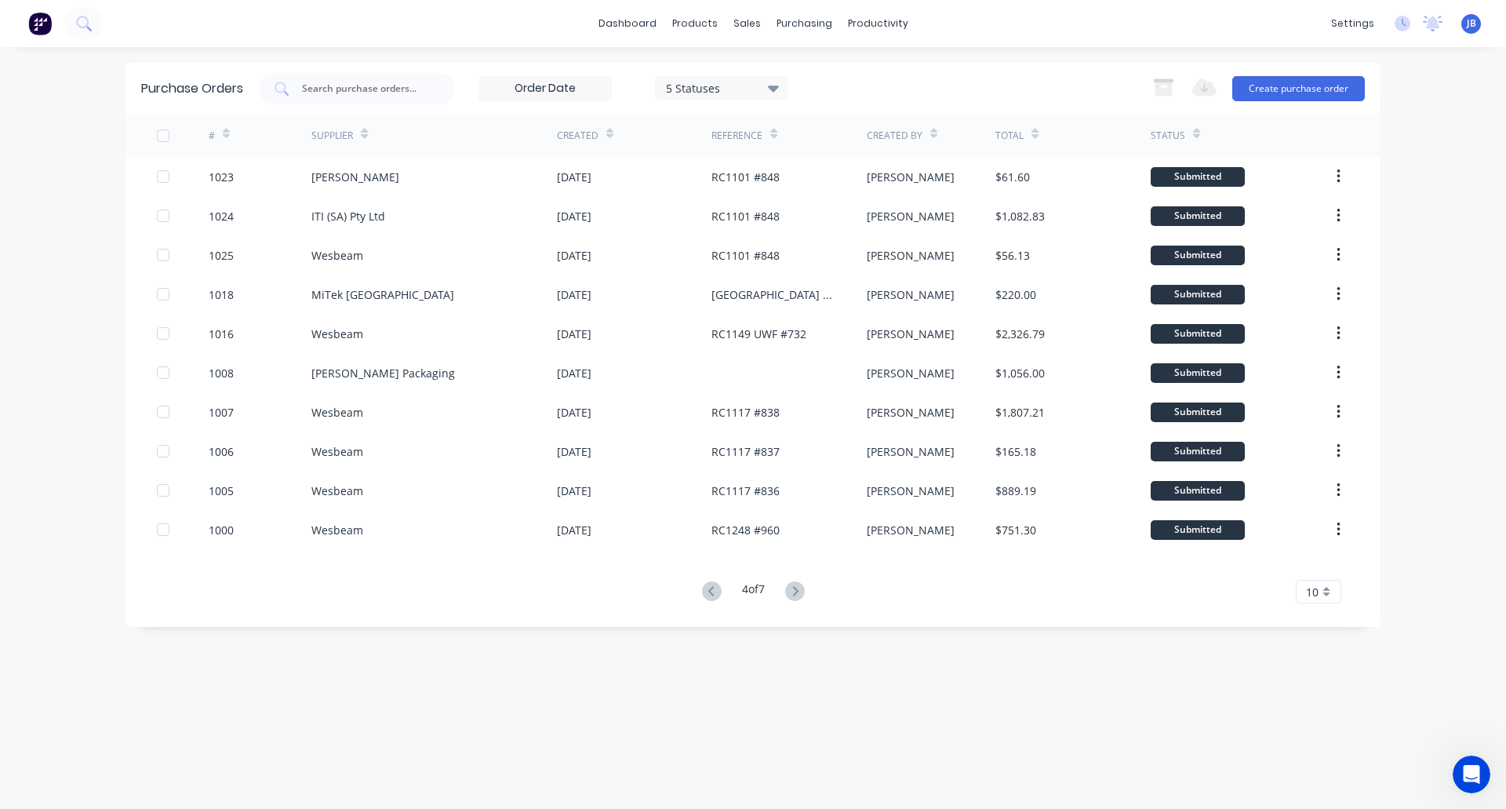
click at [712, 595] on icon at bounding box center [712, 591] width 20 height 20
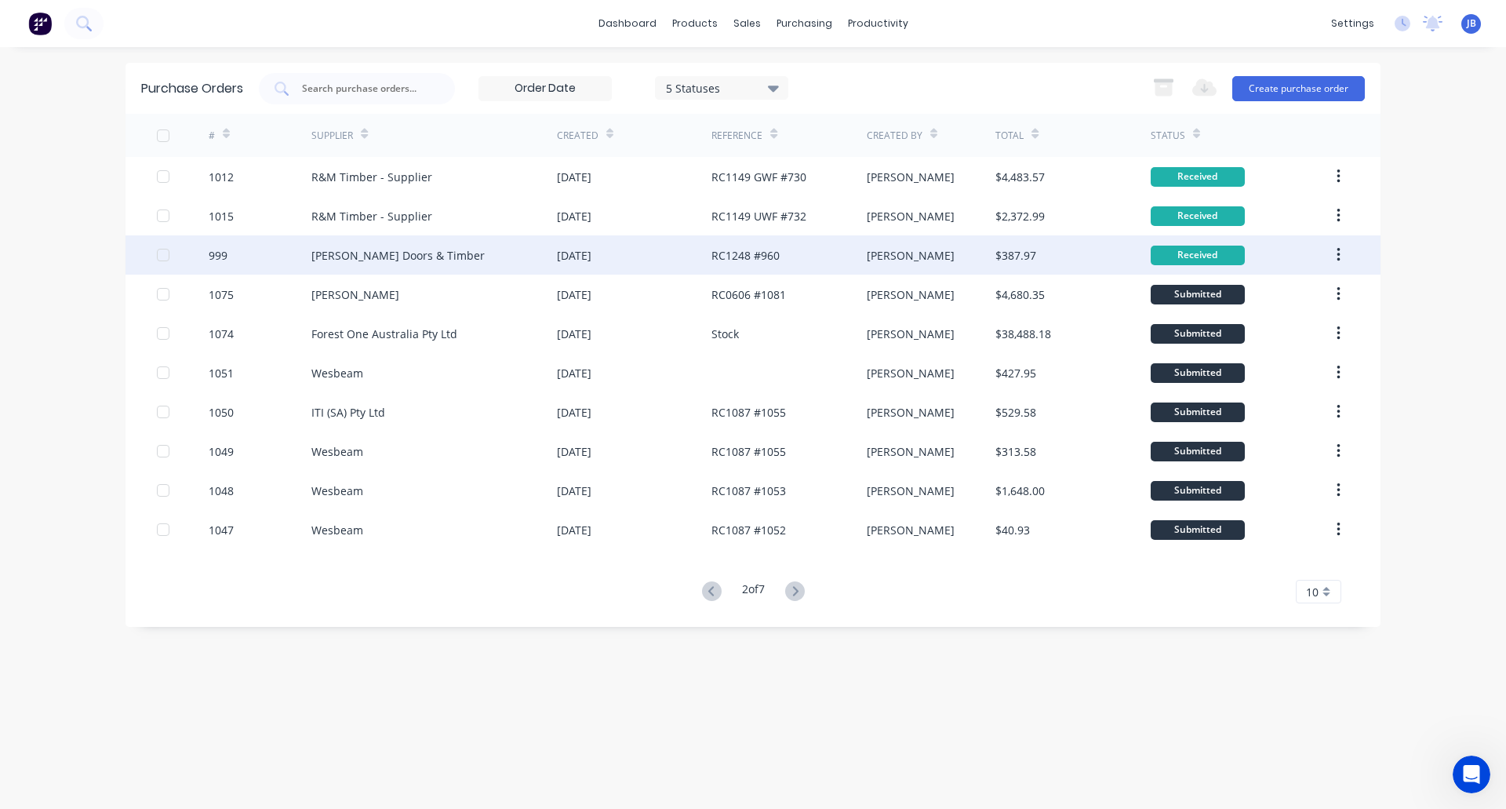
click at [485, 266] on div "[PERSON_NAME] Doors & Timber" at bounding box center [434, 254] width 246 height 39
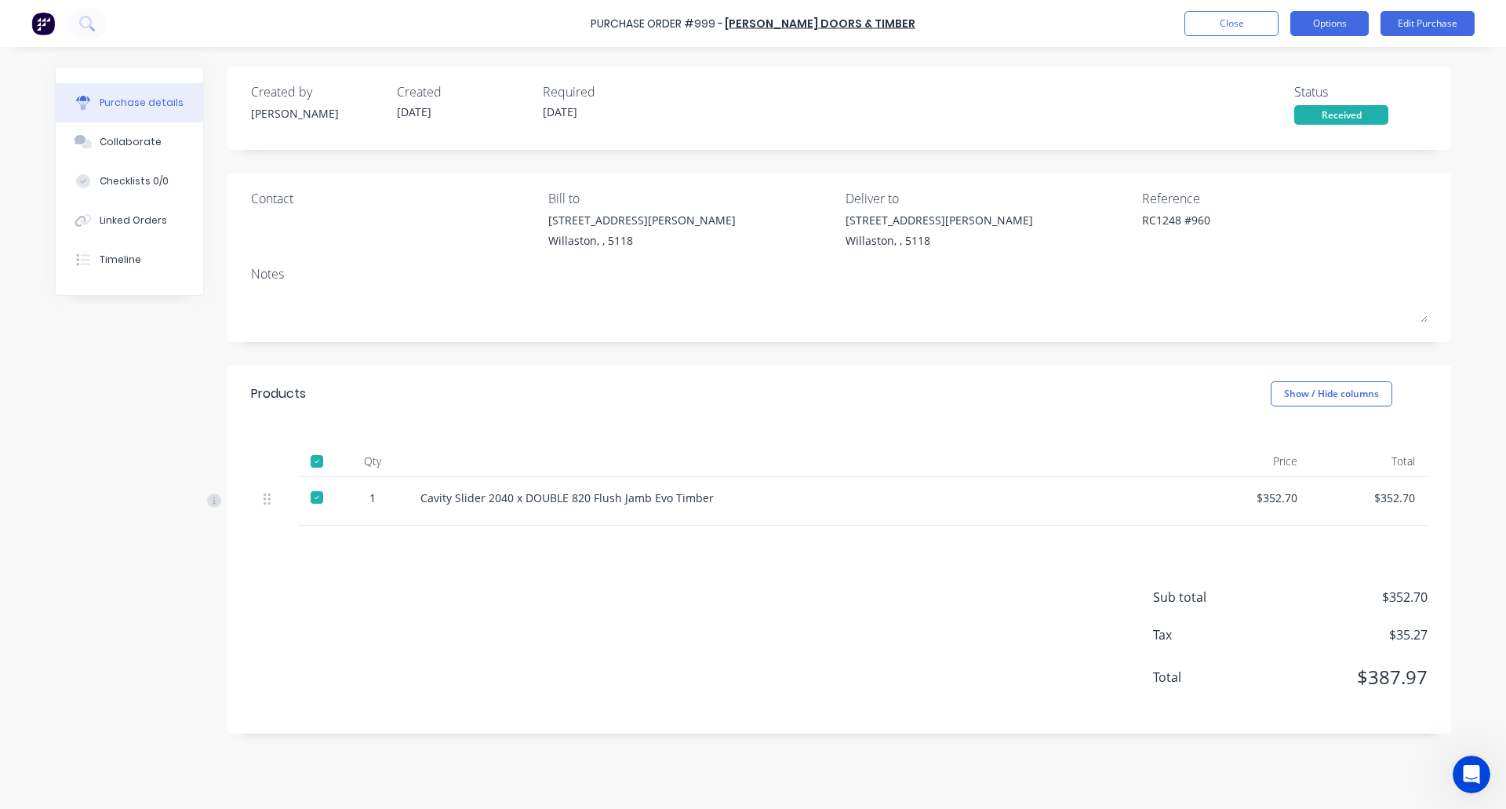
click at [1337, 17] on button "Options" at bounding box center [1329, 23] width 78 height 25
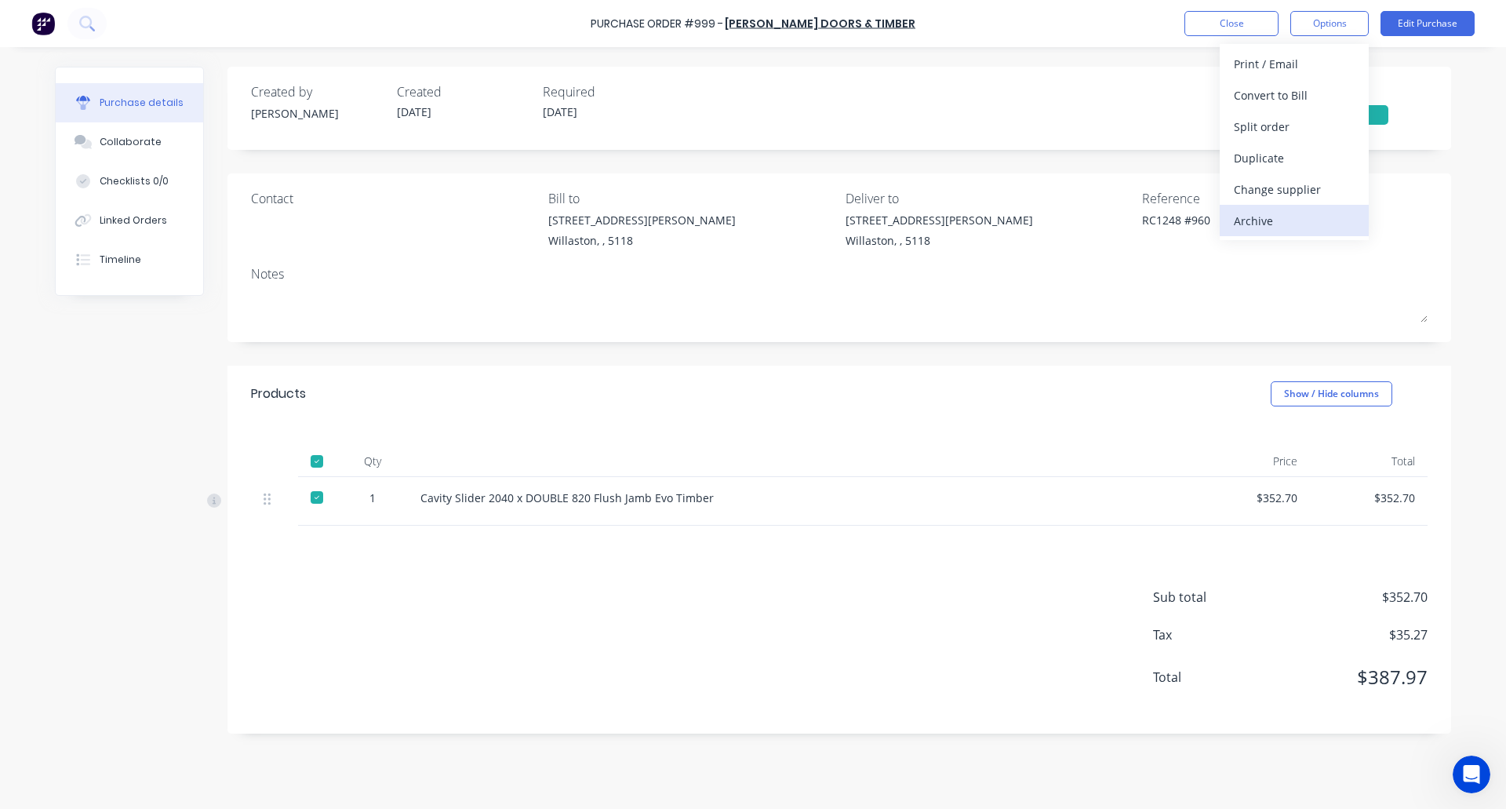
click at [1285, 220] on div "Archive" at bounding box center [1294, 220] width 121 height 23
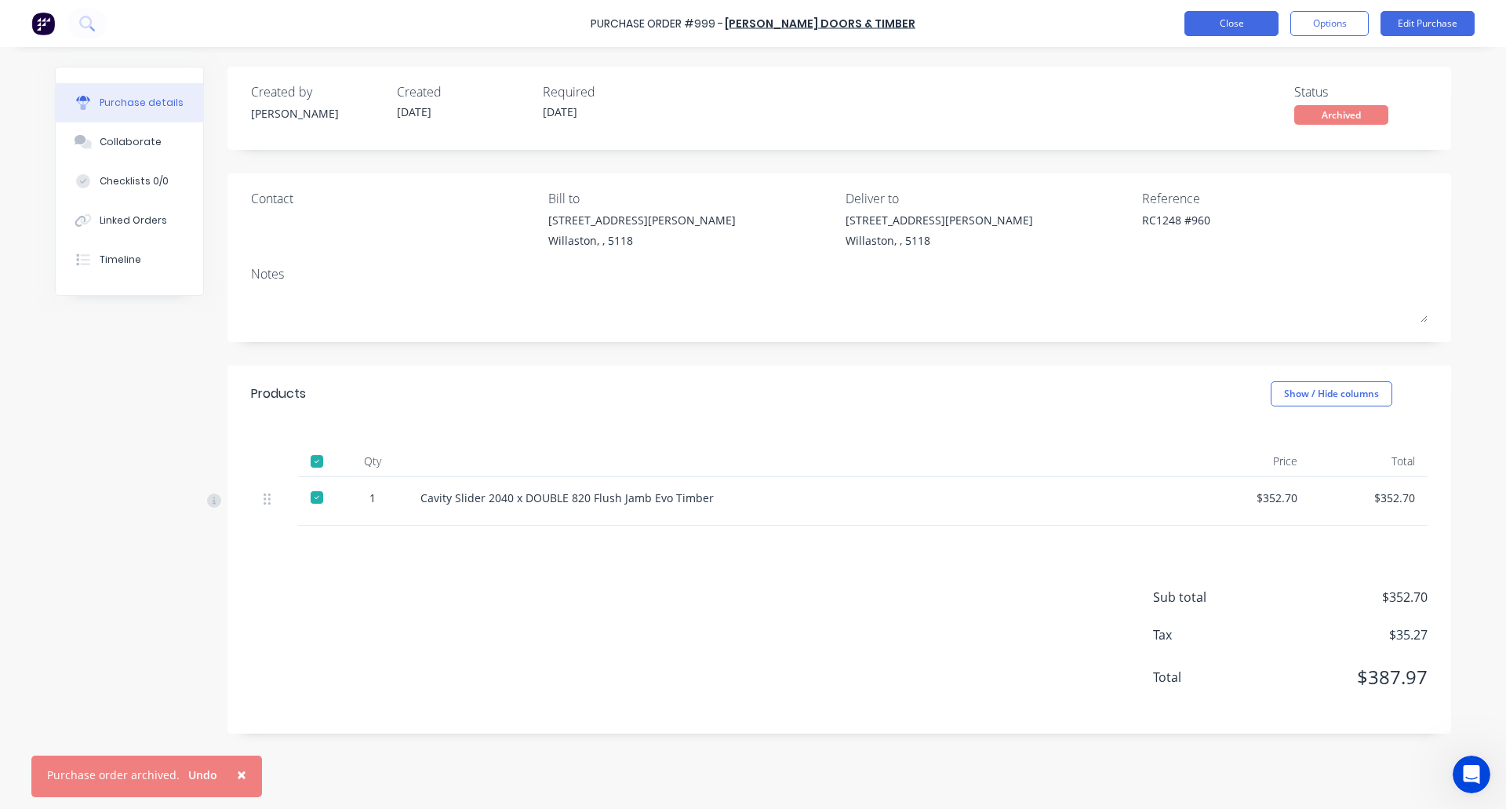
click at [1232, 15] on button "Close" at bounding box center [1231, 23] width 94 height 25
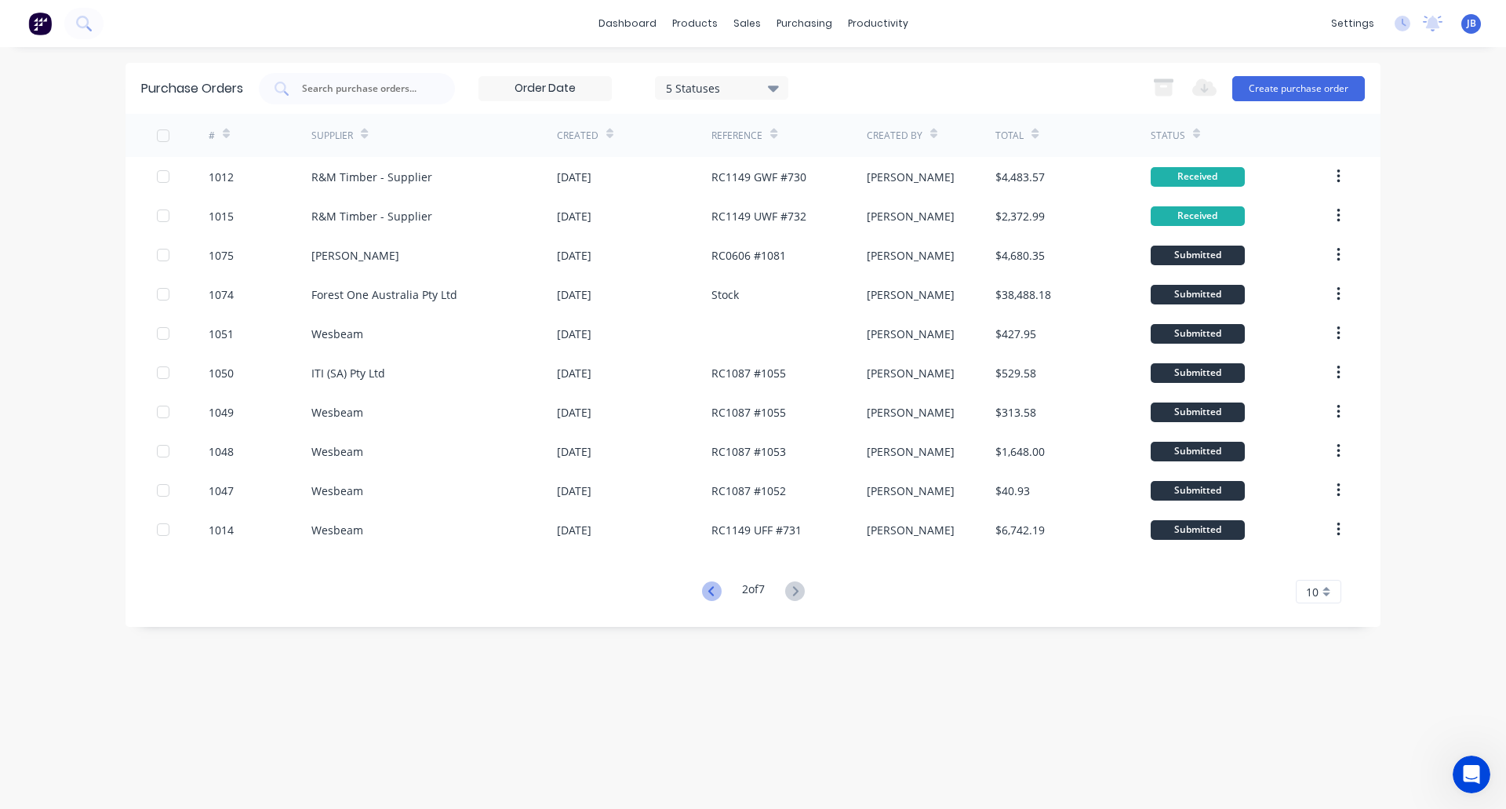
click at [712, 591] on icon at bounding box center [712, 591] width 20 height 20
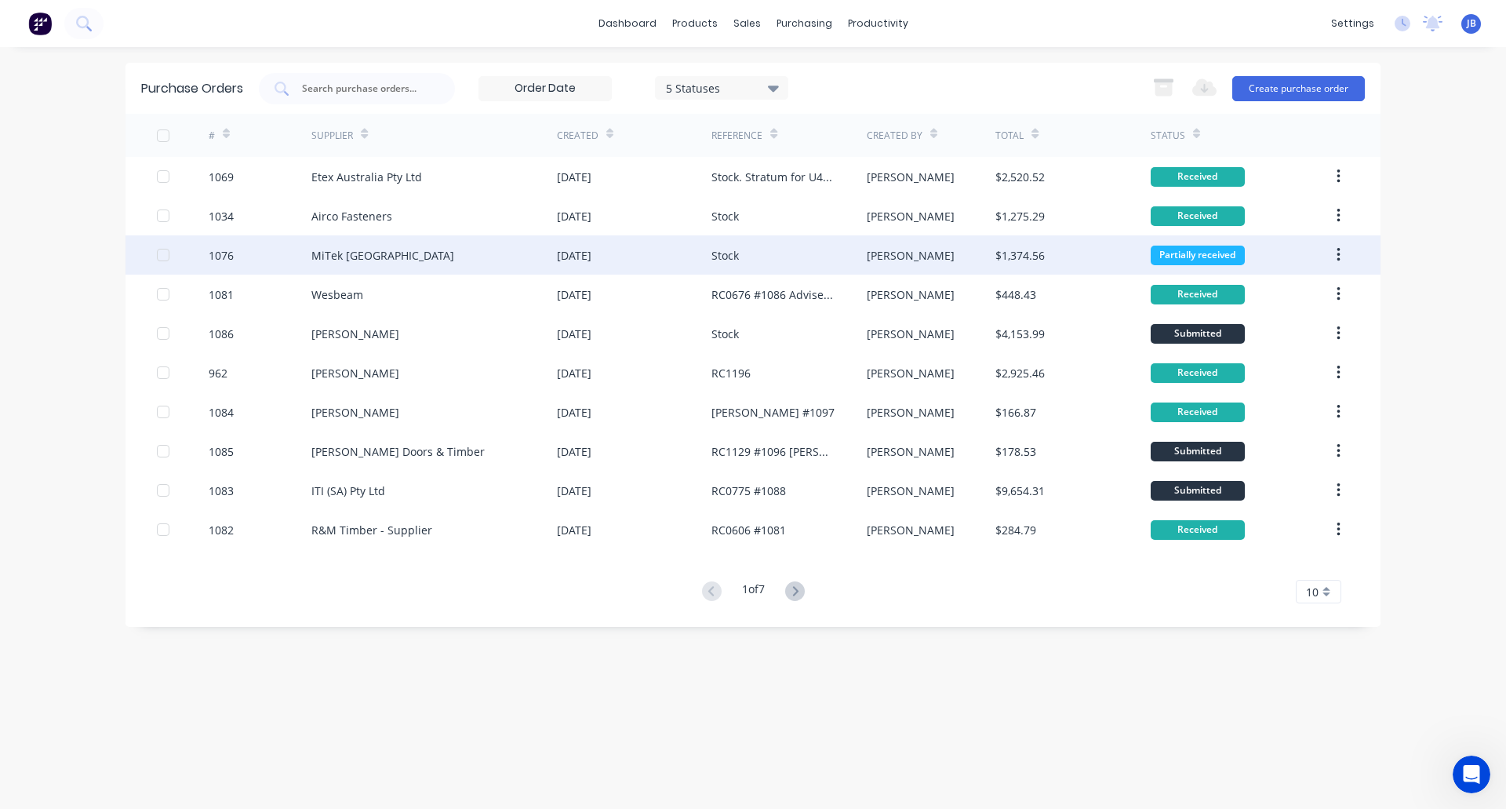
click at [423, 263] on div "MiTek [GEOGRAPHIC_DATA]" at bounding box center [434, 254] width 246 height 39
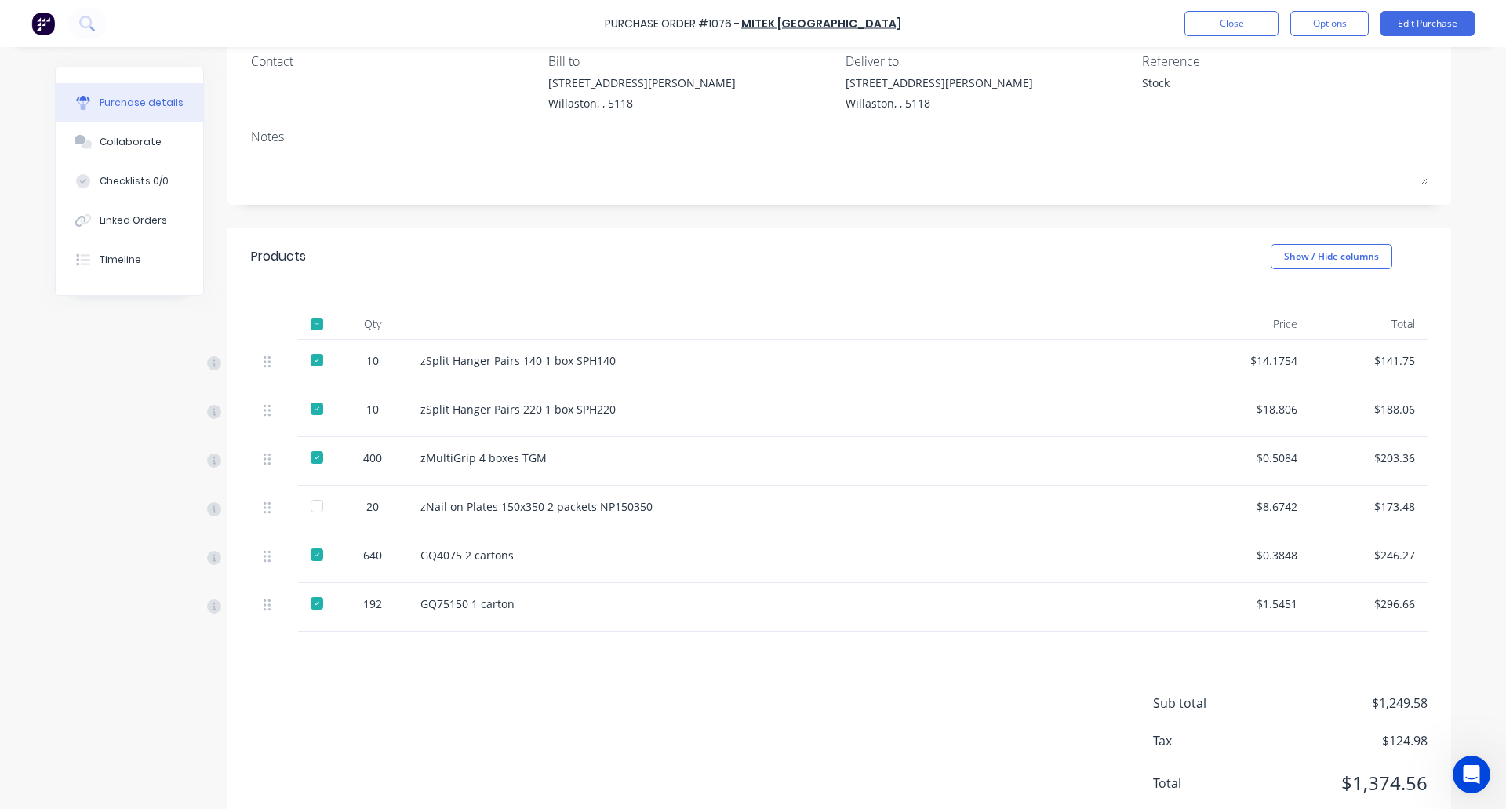
scroll to position [141, 0]
click at [1231, 21] on button "Close" at bounding box center [1231, 23] width 94 height 25
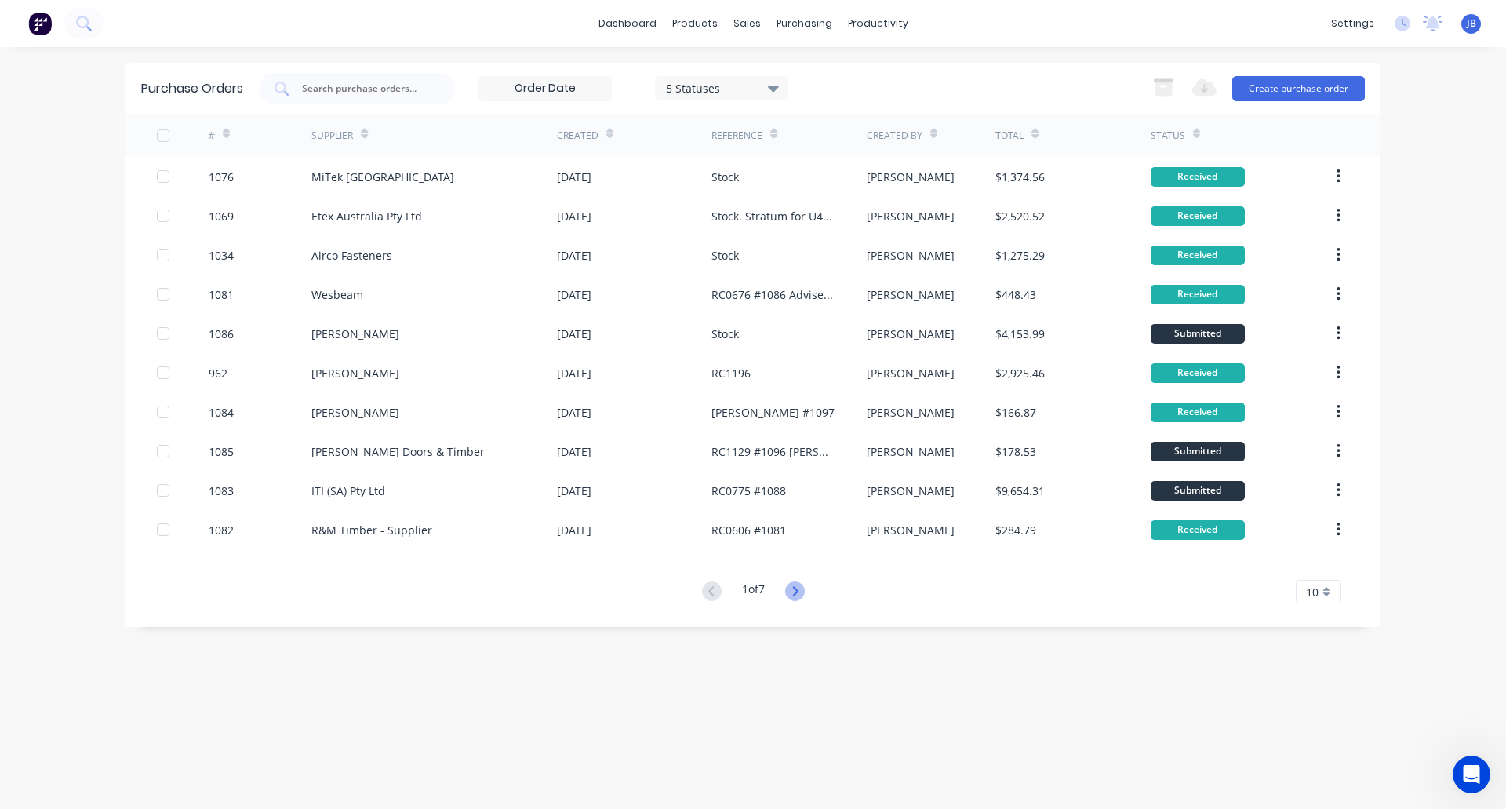
click at [796, 596] on icon at bounding box center [795, 591] width 20 height 20
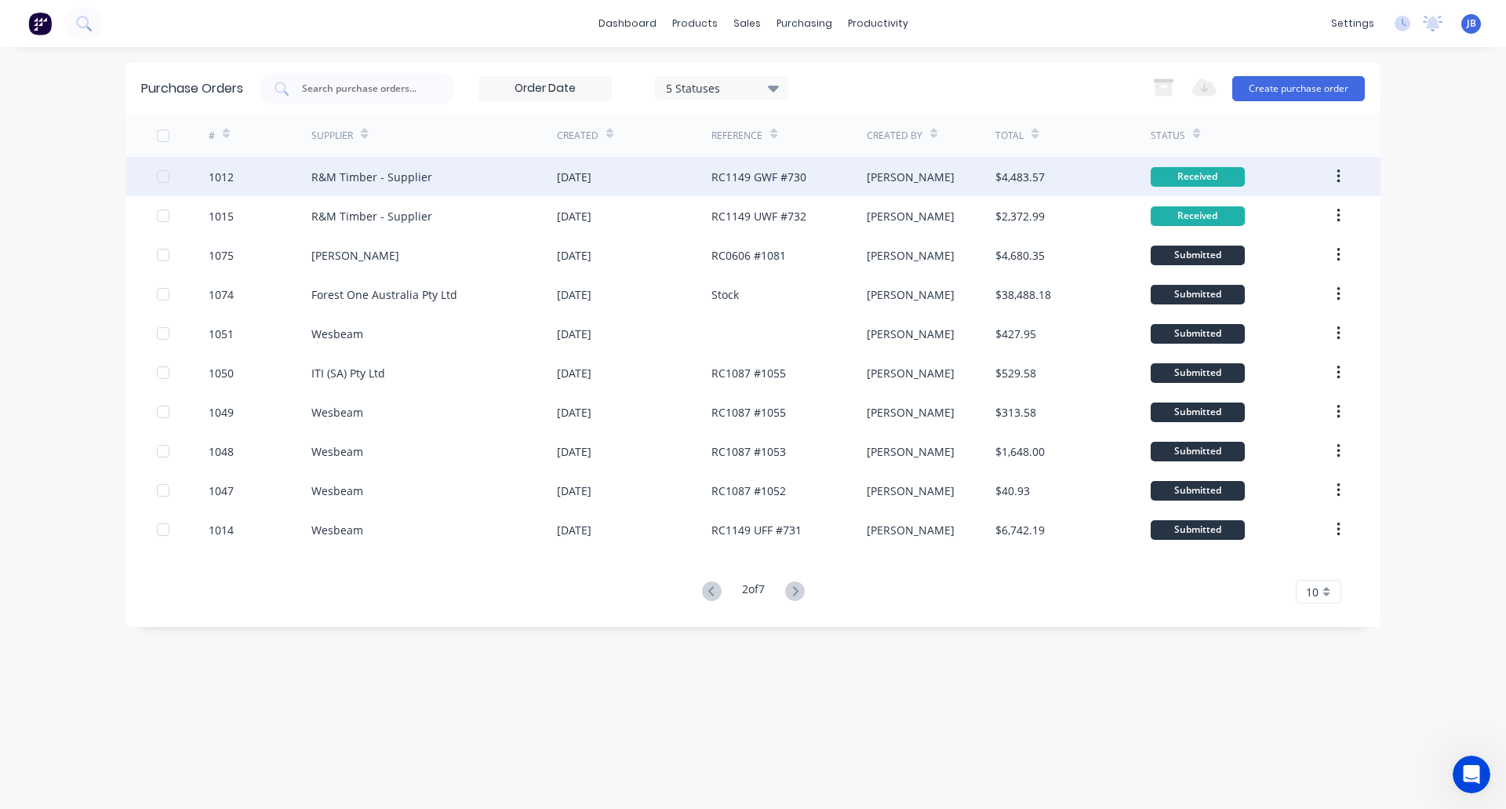
click at [492, 180] on div "R&M Timber - Supplier" at bounding box center [434, 176] width 246 height 39
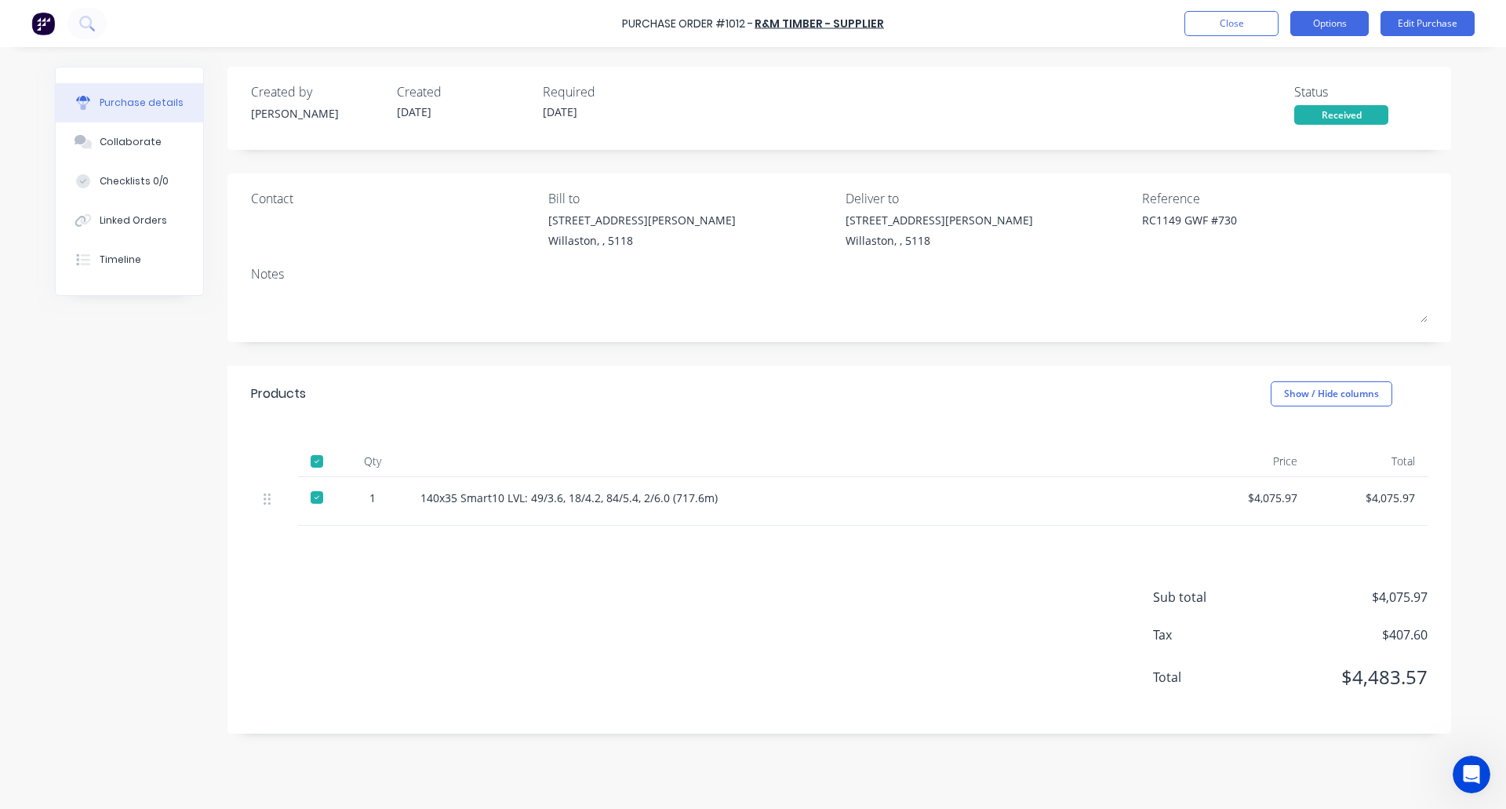
click at [1340, 26] on button "Options" at bounding box center [1329, 23] width 78 height 25
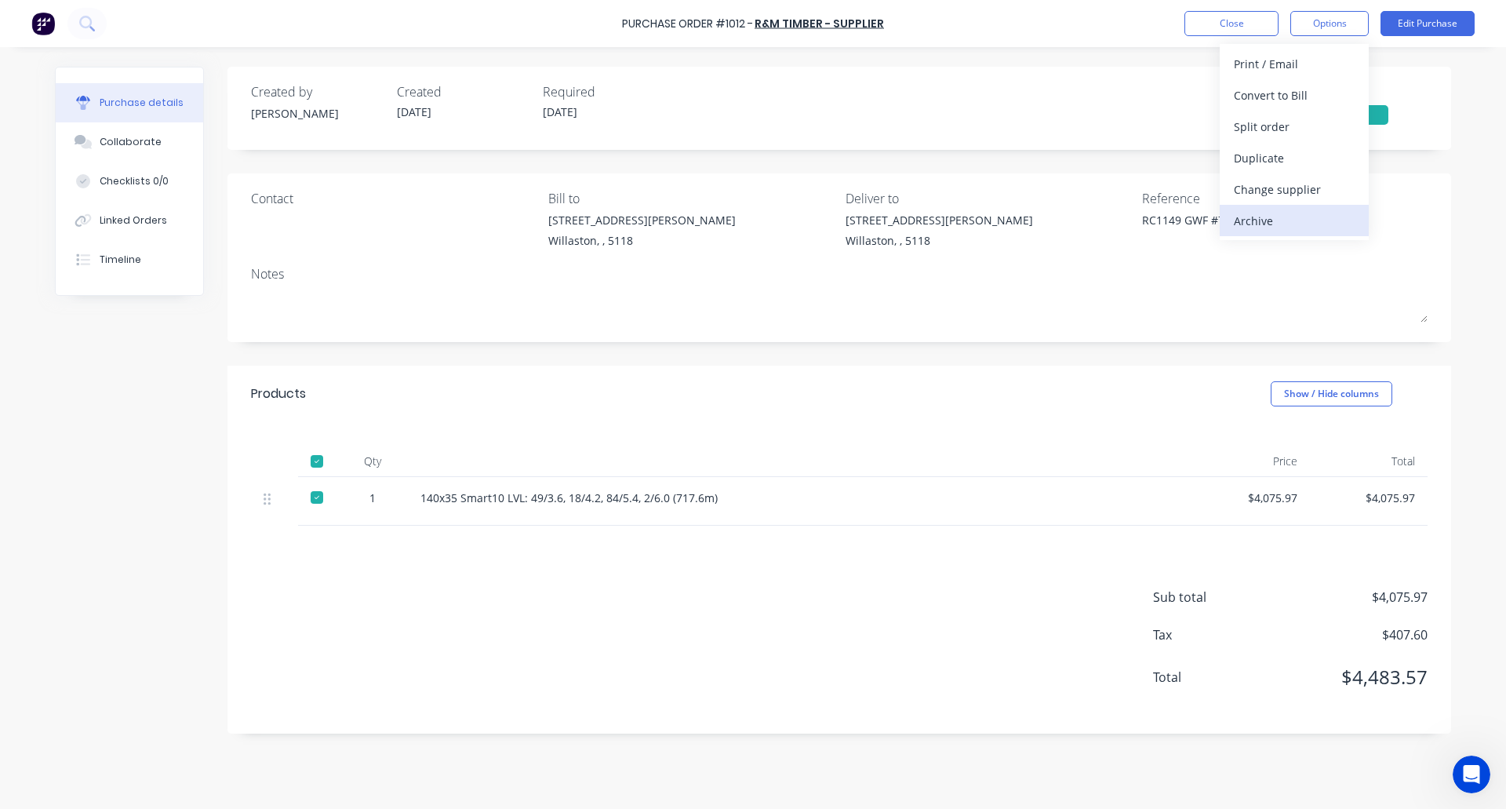
click at [1280, 215] on div "Archive" at bounding box center [1294, 220] width 121 height 23
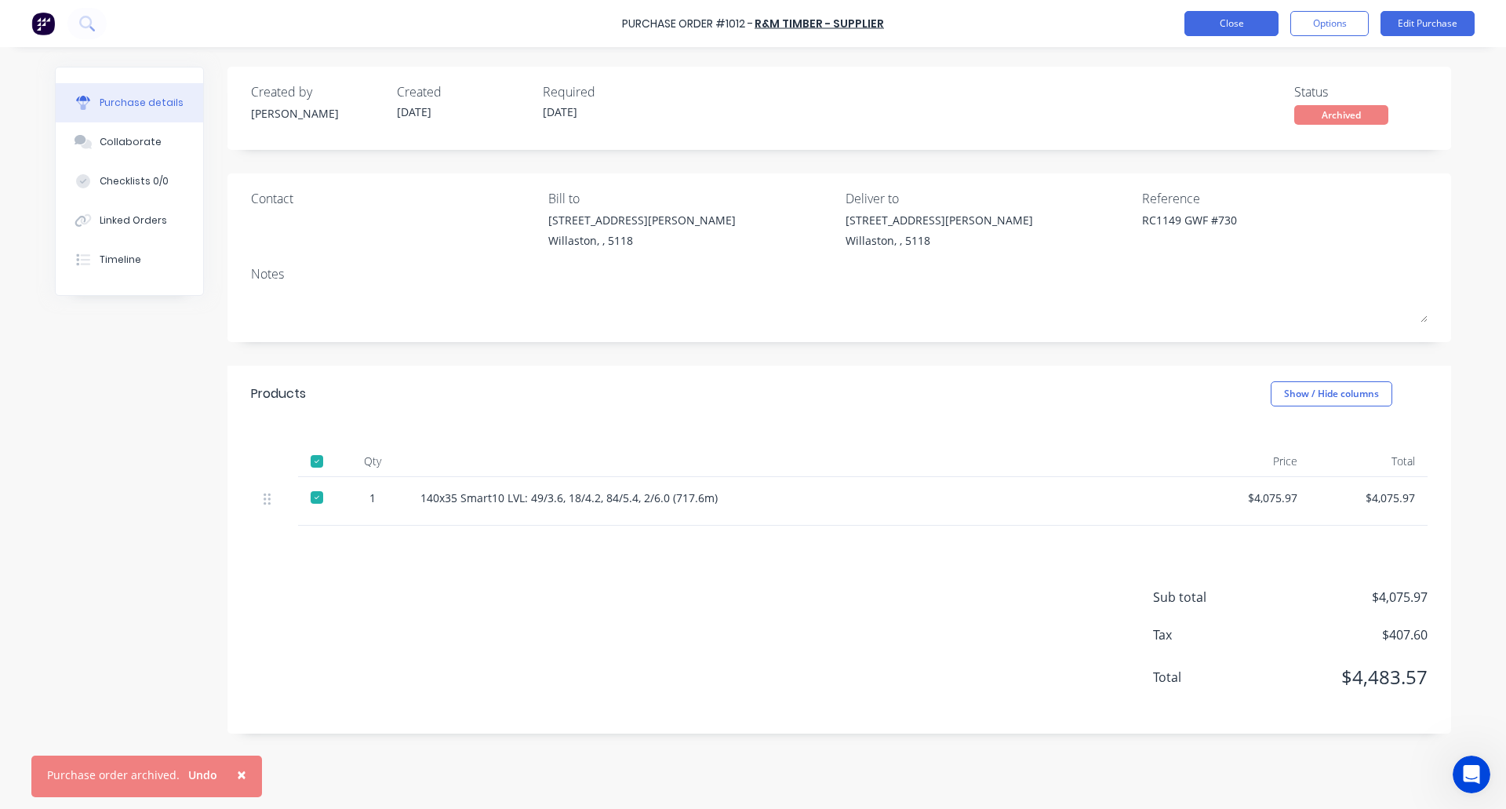
click at [1224, 27] on button "Close" at bounding box center [1231, 23] width 94 height 25
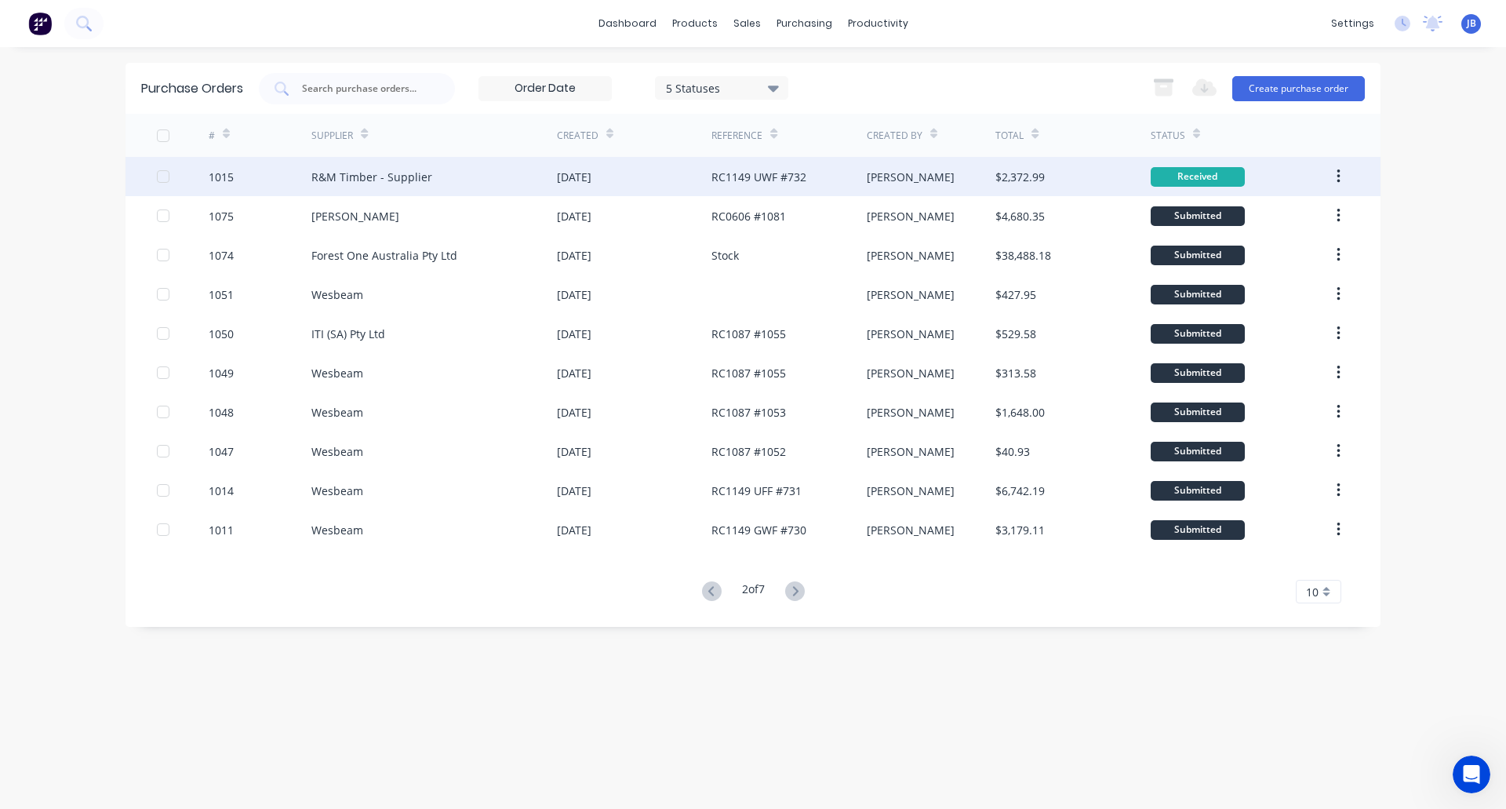
click at [455, 176] on div "R&M Timber - Supplier" at bounding box center [434, 176] width 246 height 39
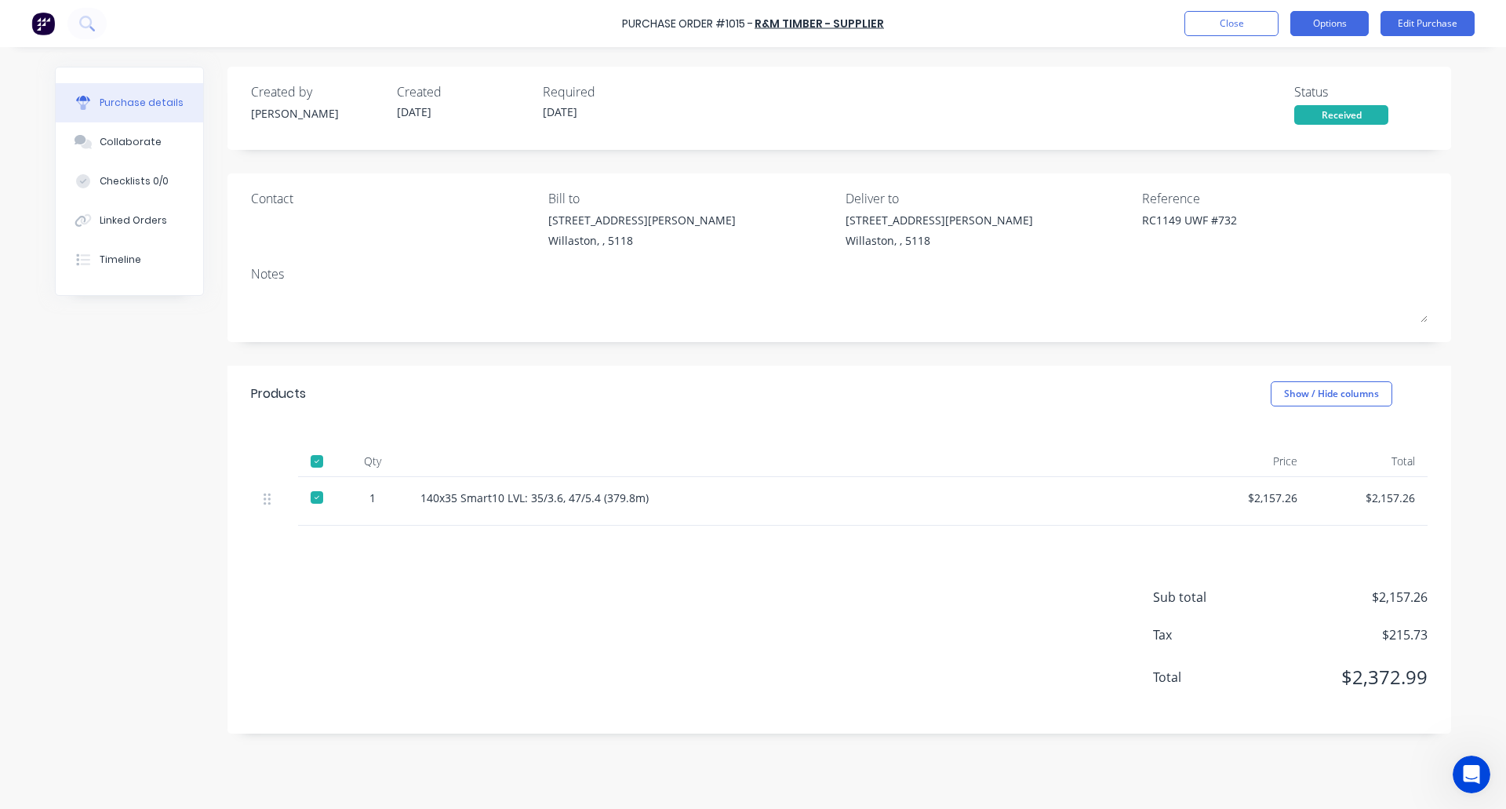
click at [1320, 23] on button "Options" at bounding box center [1329, 23] width 78 height 25
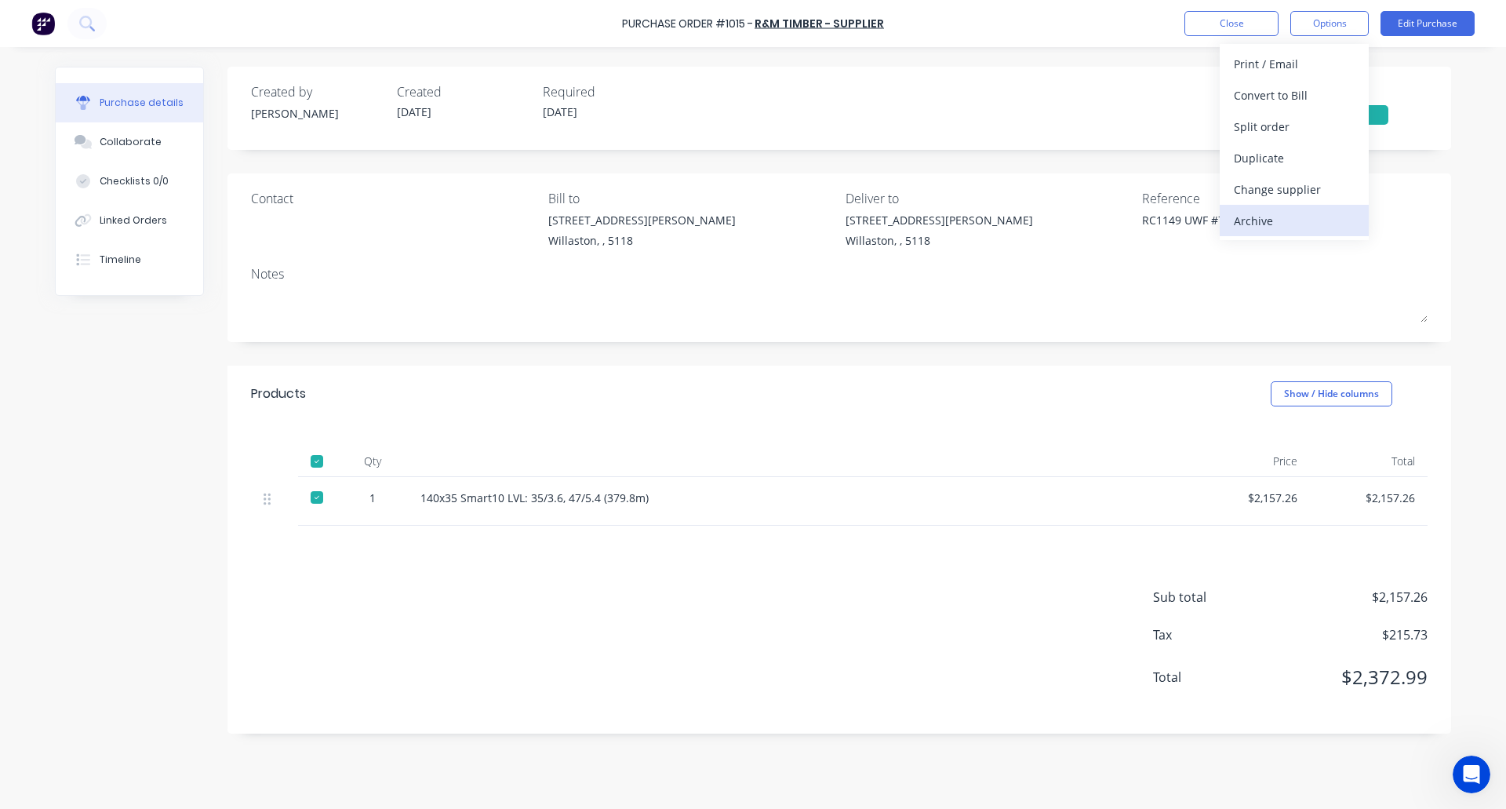
click at [1302, 220] on div "Archive" at bounding box center [1294, 220] width 121 height 23
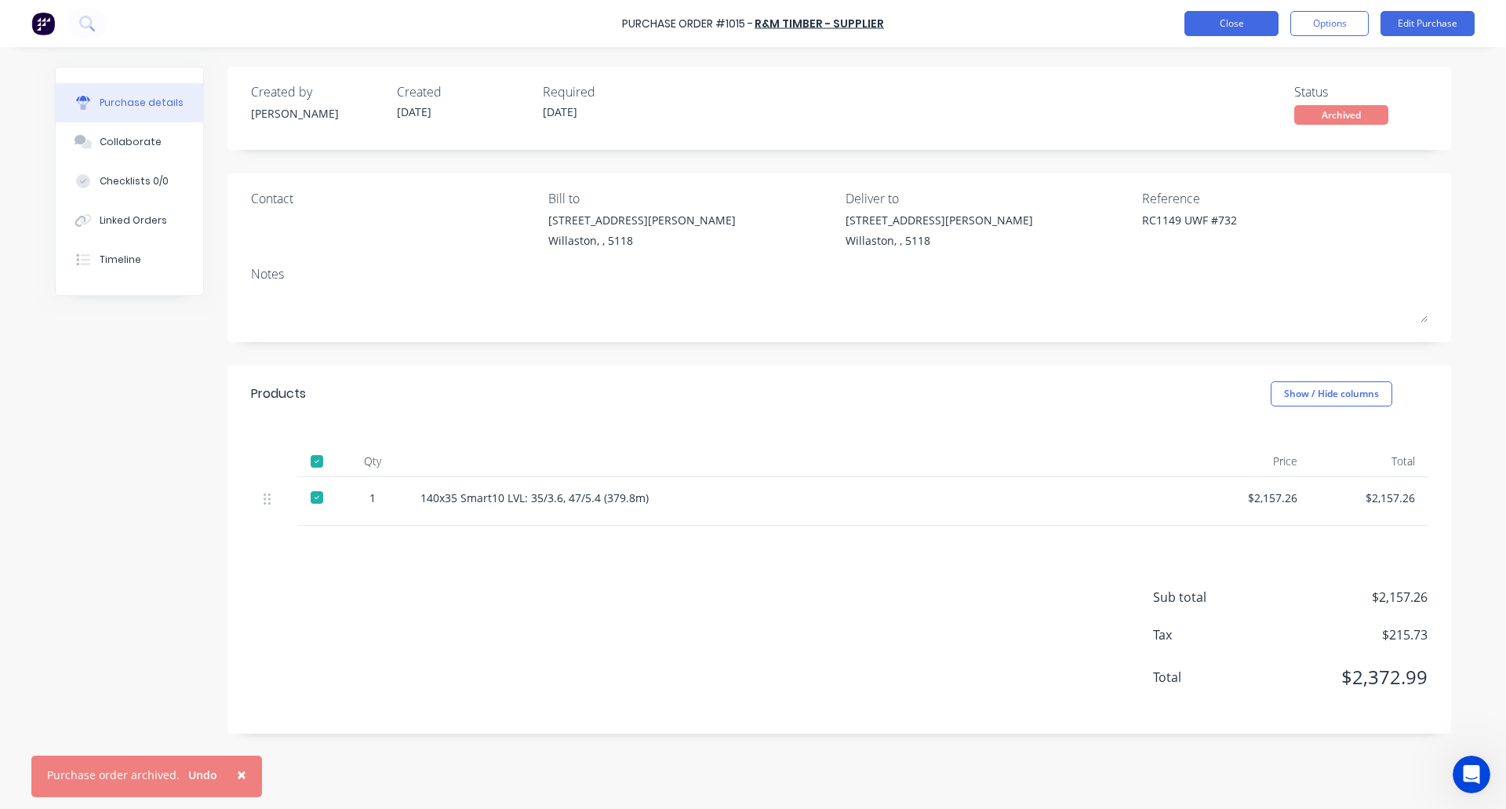
click at [1228, 20] on button "Close" at bounding box center [1231, 23] width 94 height 25
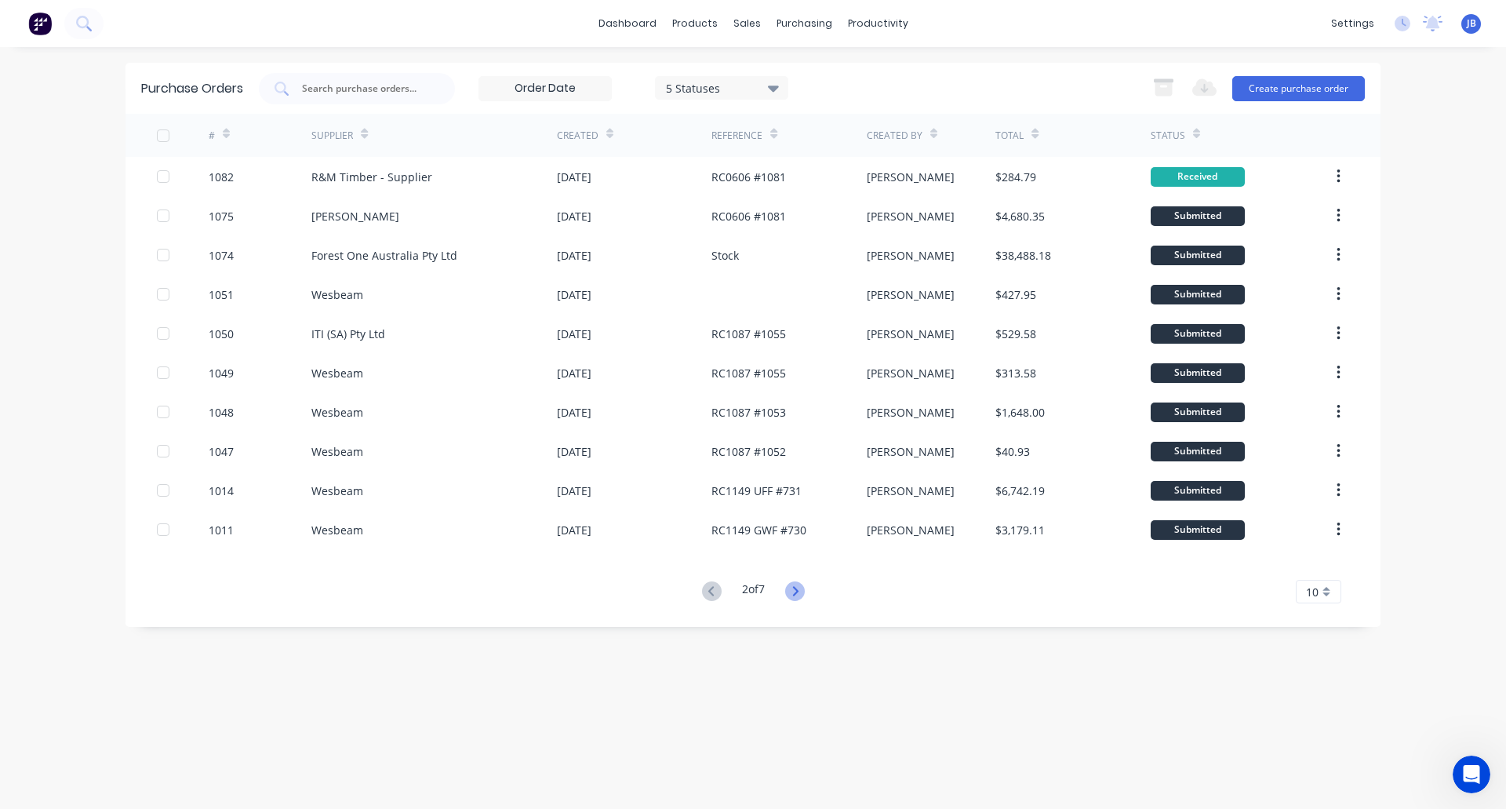
click at [797, 594] on icon at bounding box center [794, 590] width 5 height 9
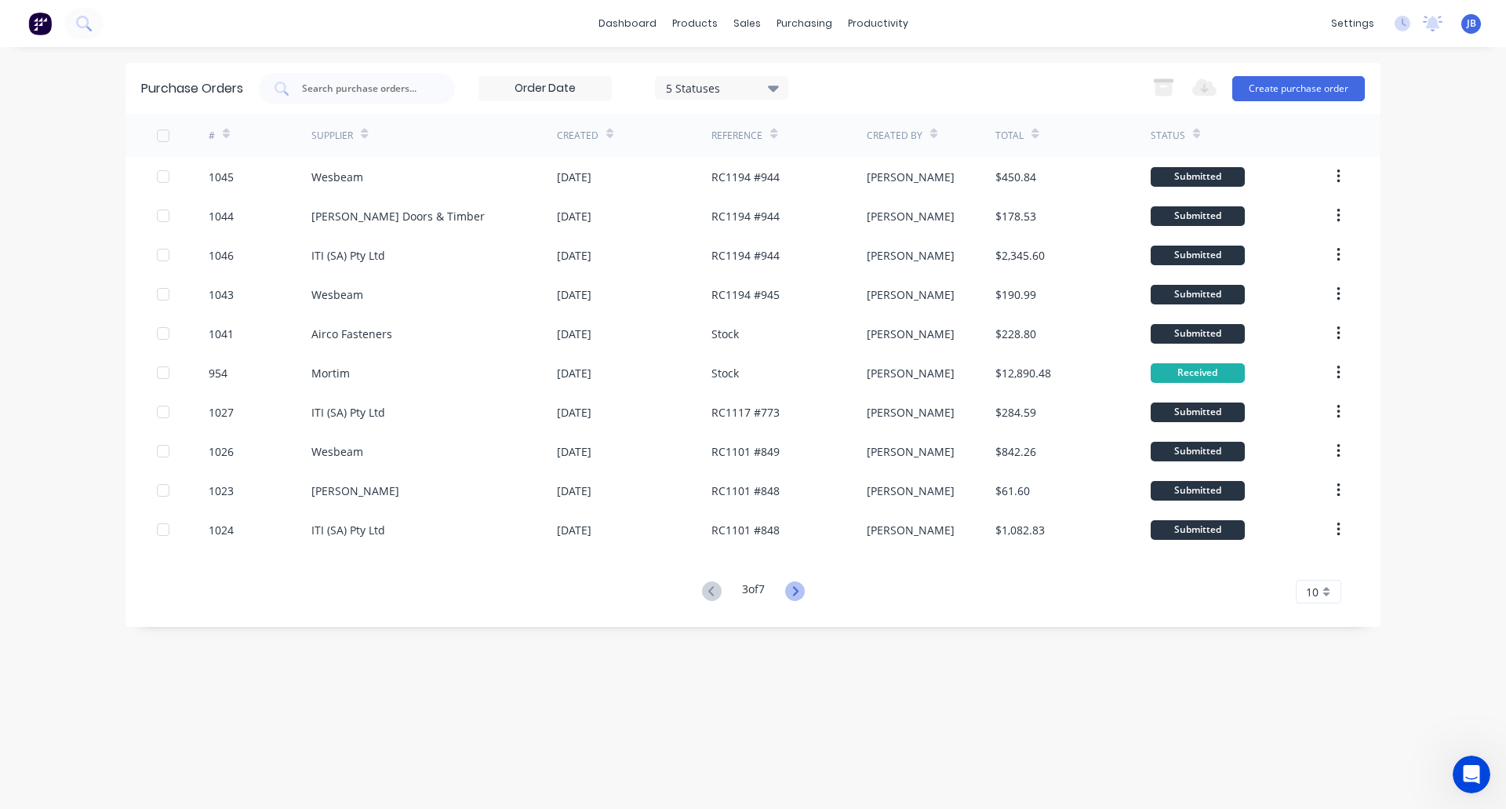
click at [797, 597] on icon at bounding box center [795, 591] width 20 height 20
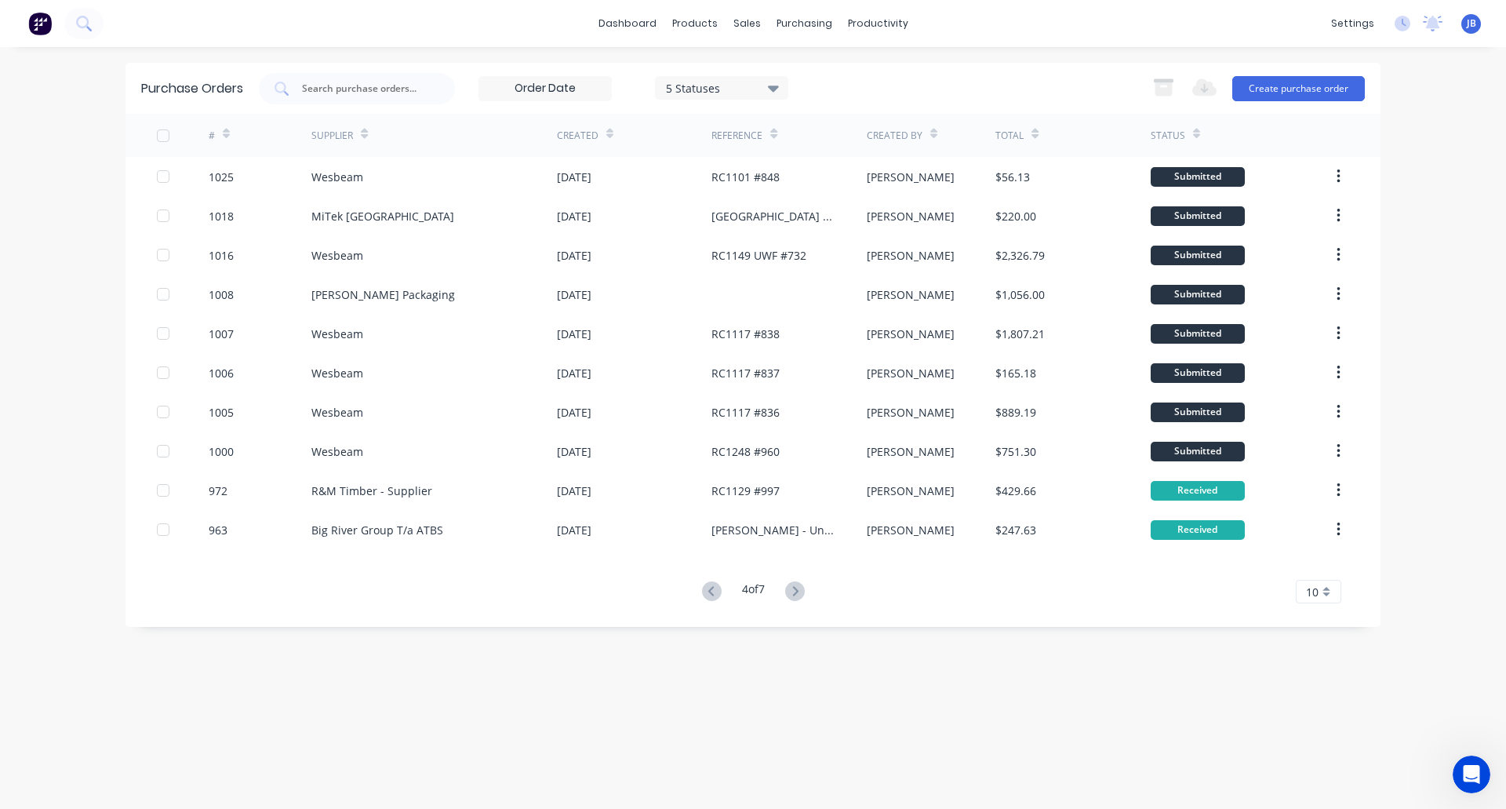
click at [797, 597] on icon at bounding box center [795, 591] width 20 height 20
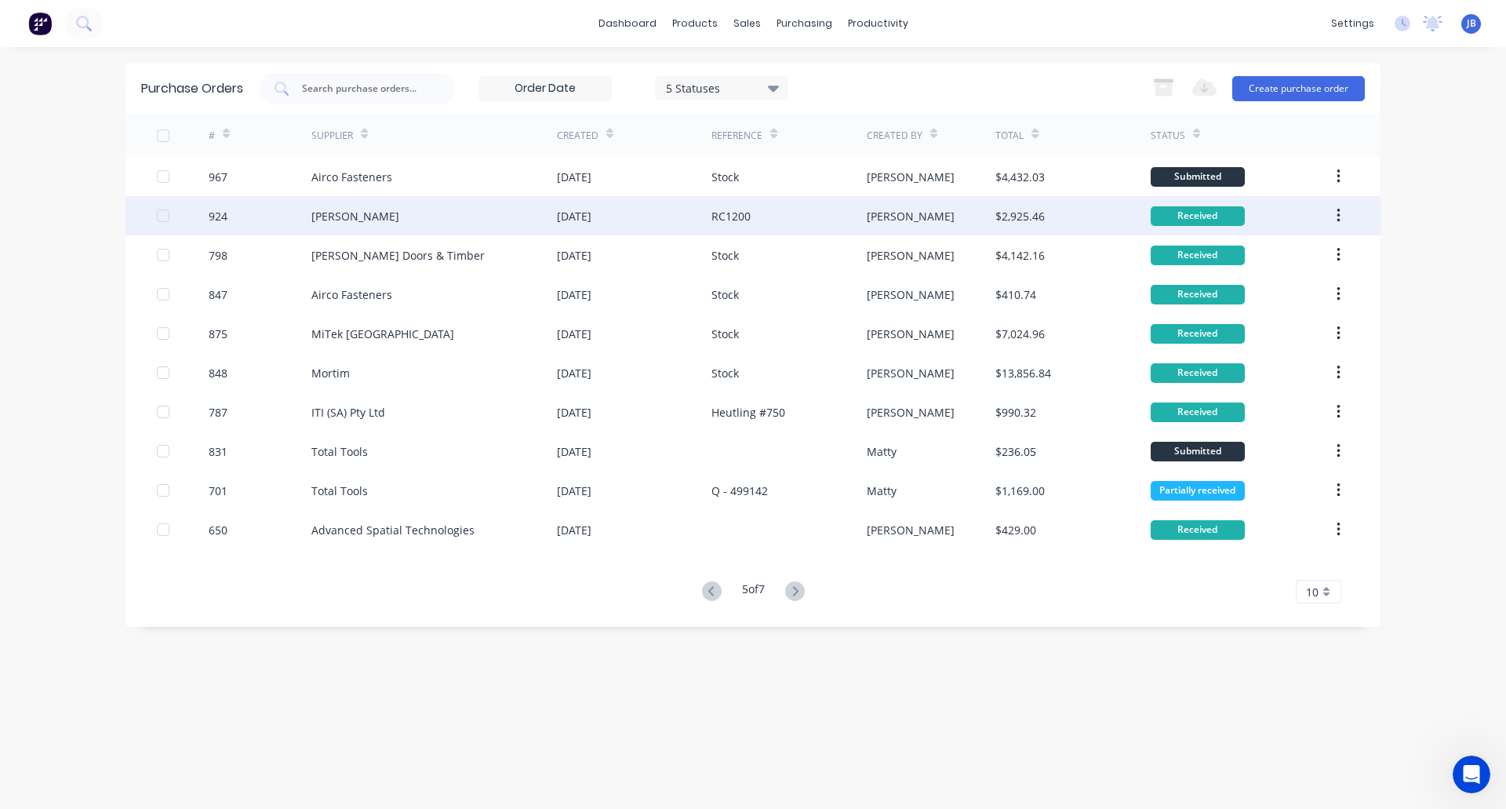
click at [363, 213] on div "[PERSON_NAME]" at bounding box center [434, 215] width 246 height 39
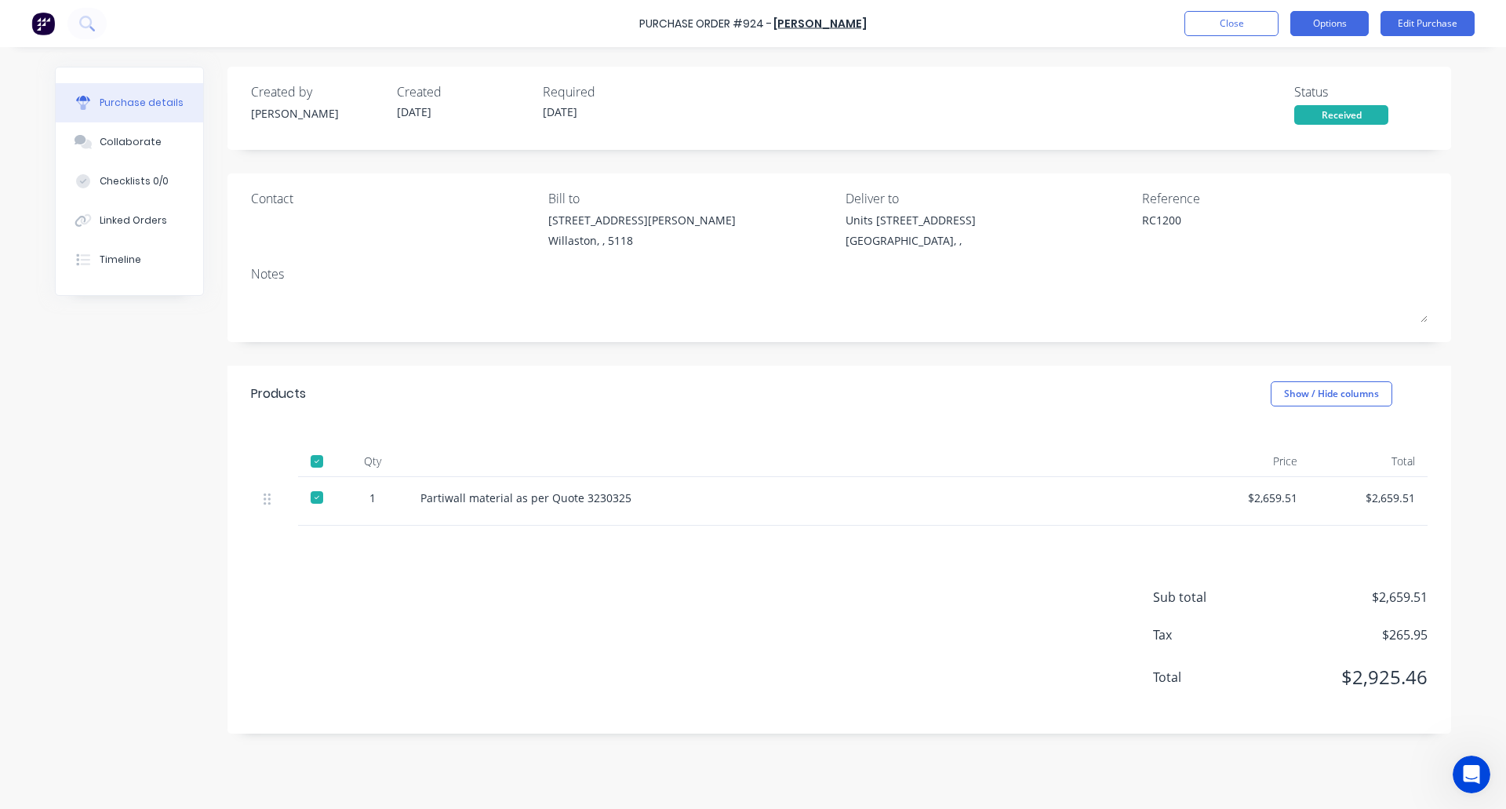
click at [1345, 24] on button "Options" at bounding box center [1329, 23] width 78 height 25
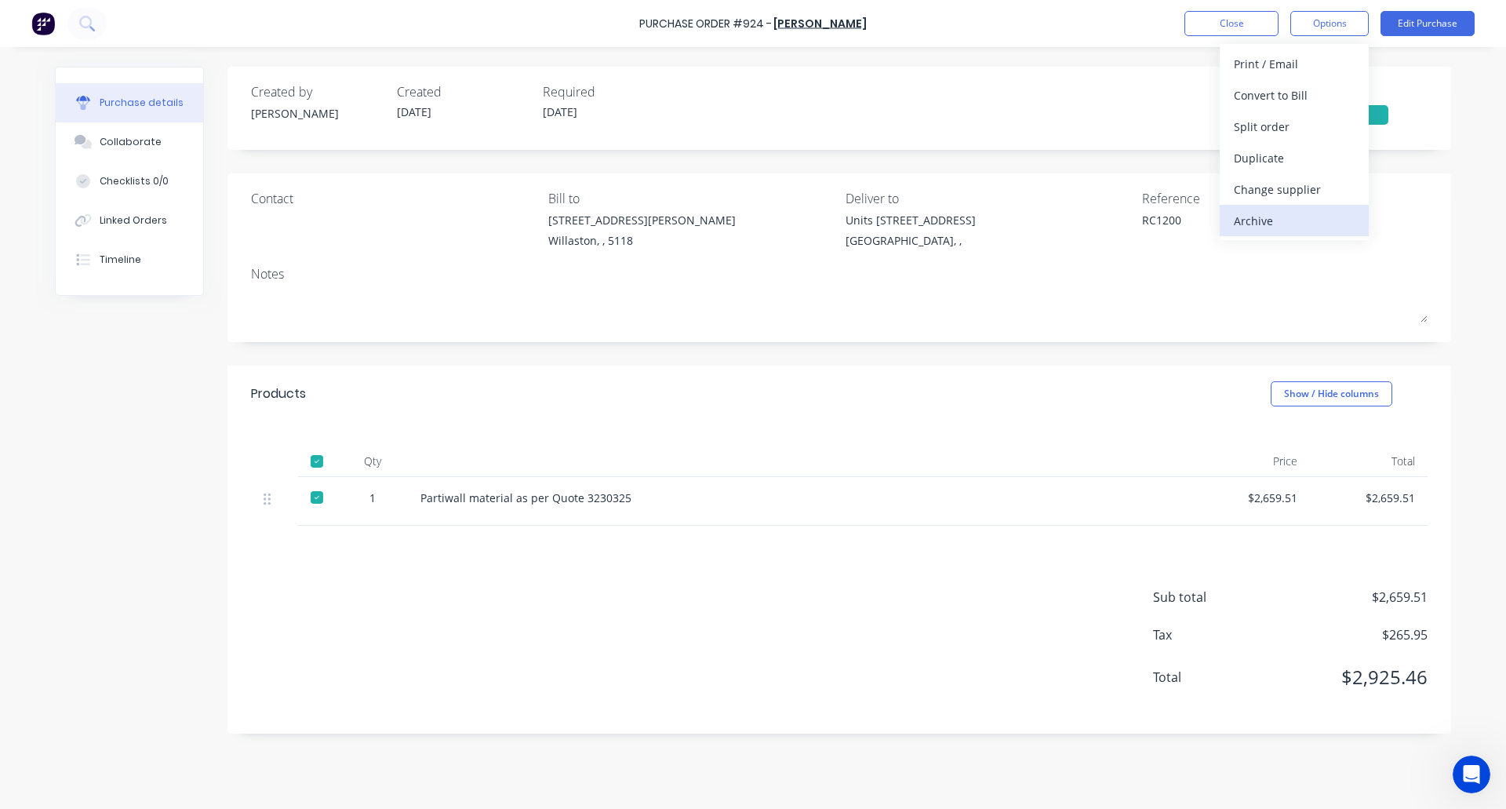
click at [1294, 213] on div "Archive" at bounding box center [1294, 220] width 121 height 23
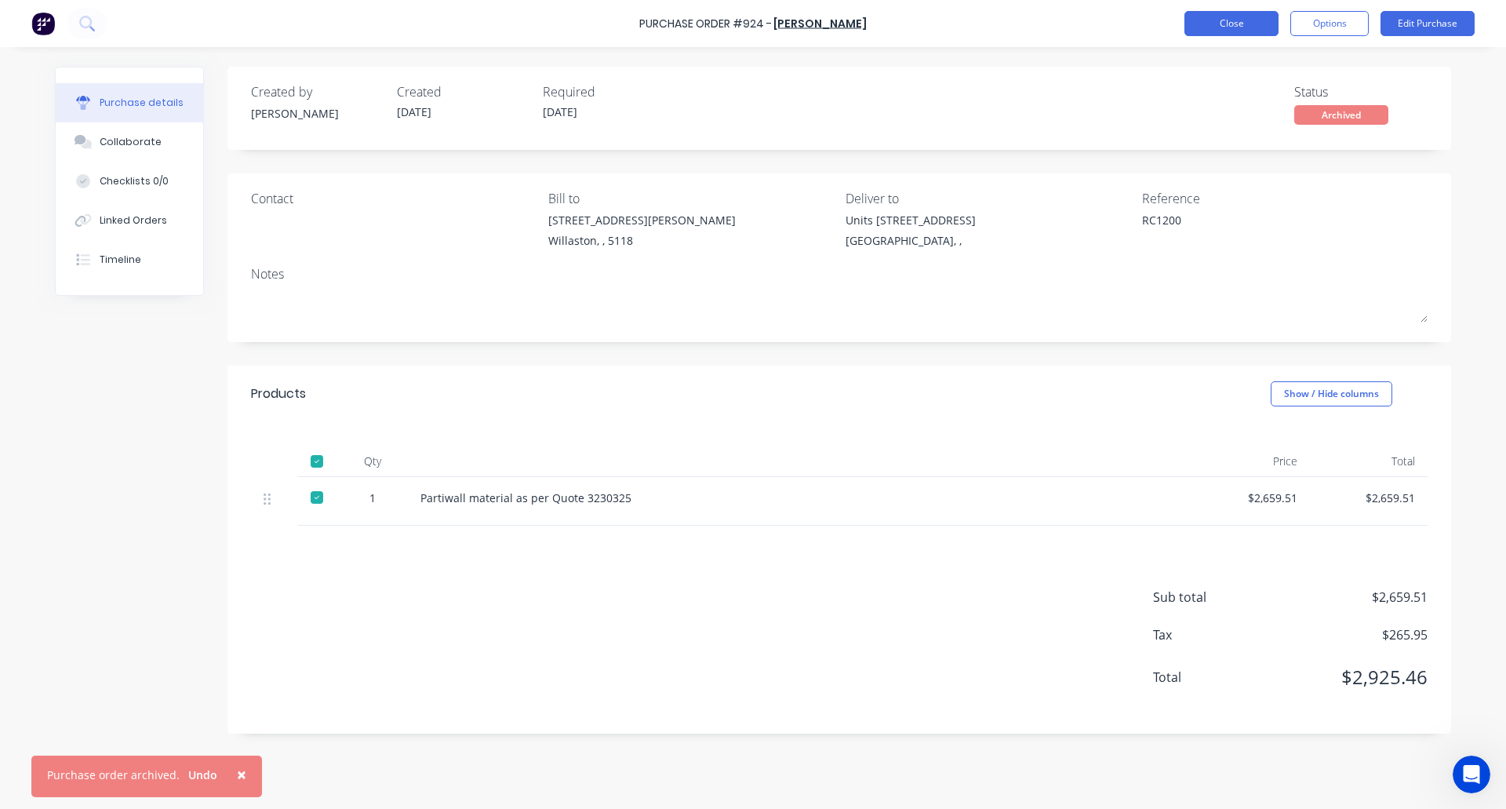
click at [1234, 23] on button "Close" at bounding box center [1231, 23] width 94 height 25
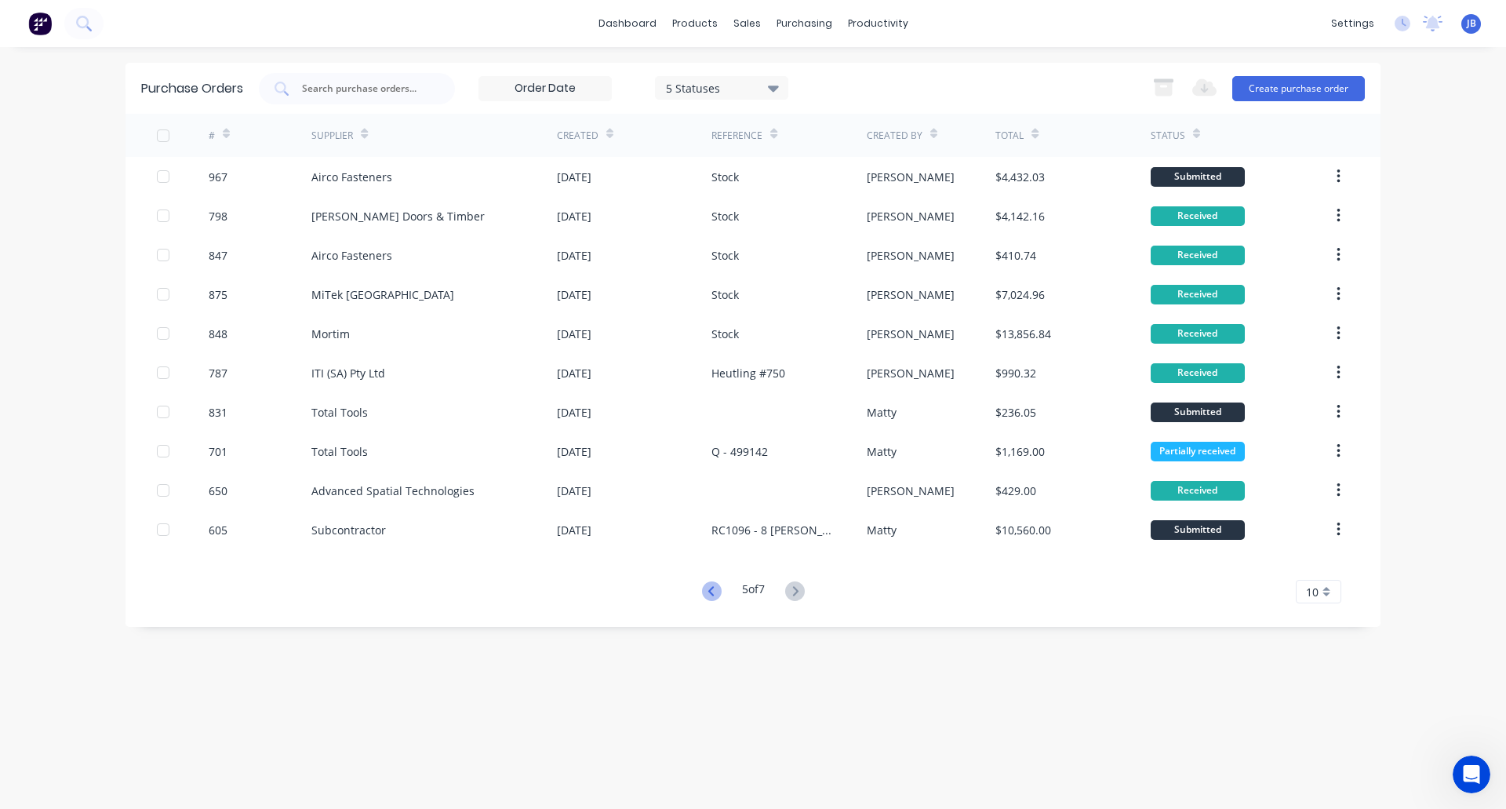
click at [708, 595] on icon at bounding box center [712, 591] width 20 height 20
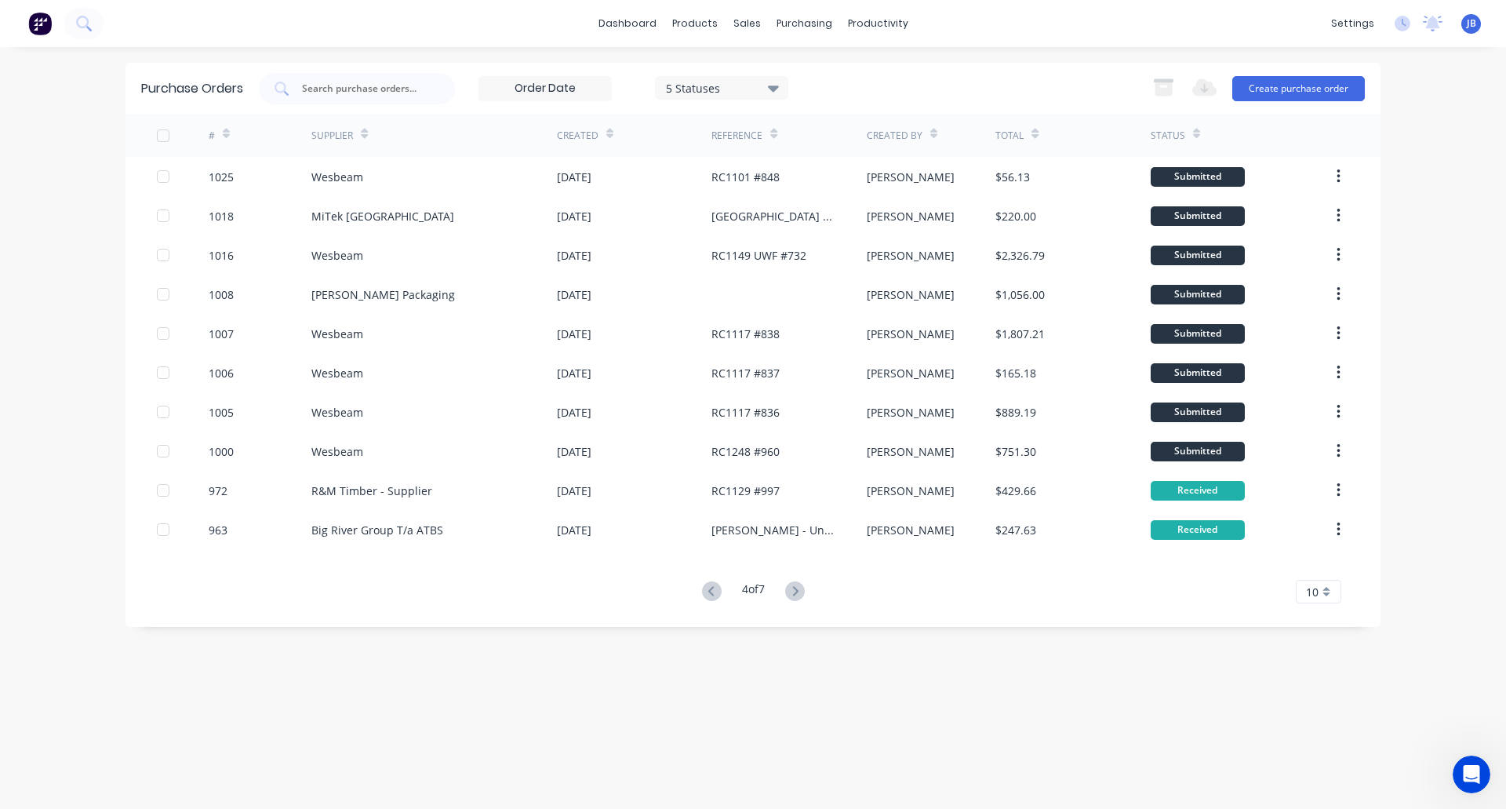
click at [708, 595] on icon at bounding box center [712, 591] width 20 height 20
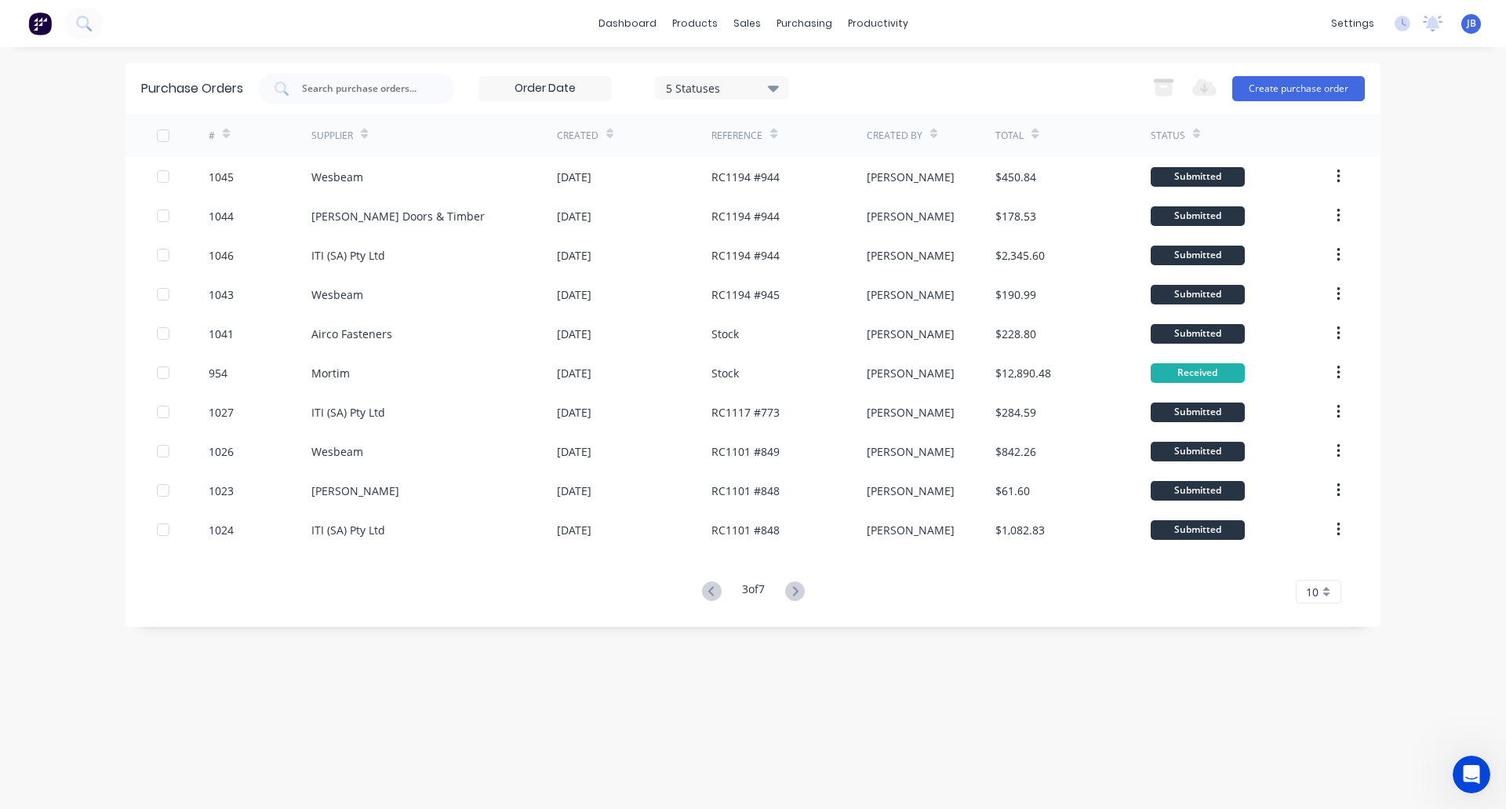
click at [708, 595] on icon at bounding box center [712, 591] width 20 height 20
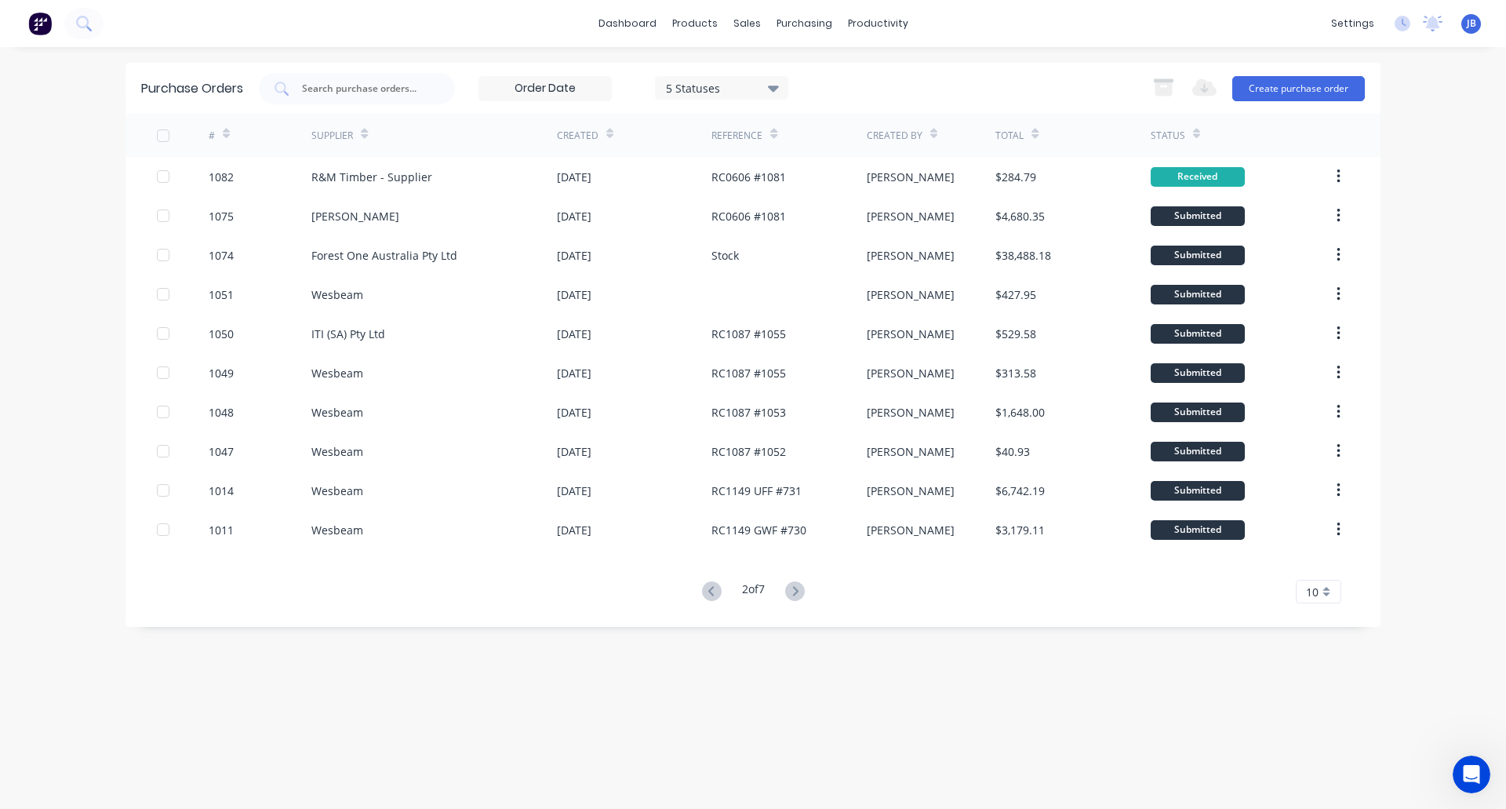
click at [708, 595] on icon at bounding box center [712, 591] width 20 height 20
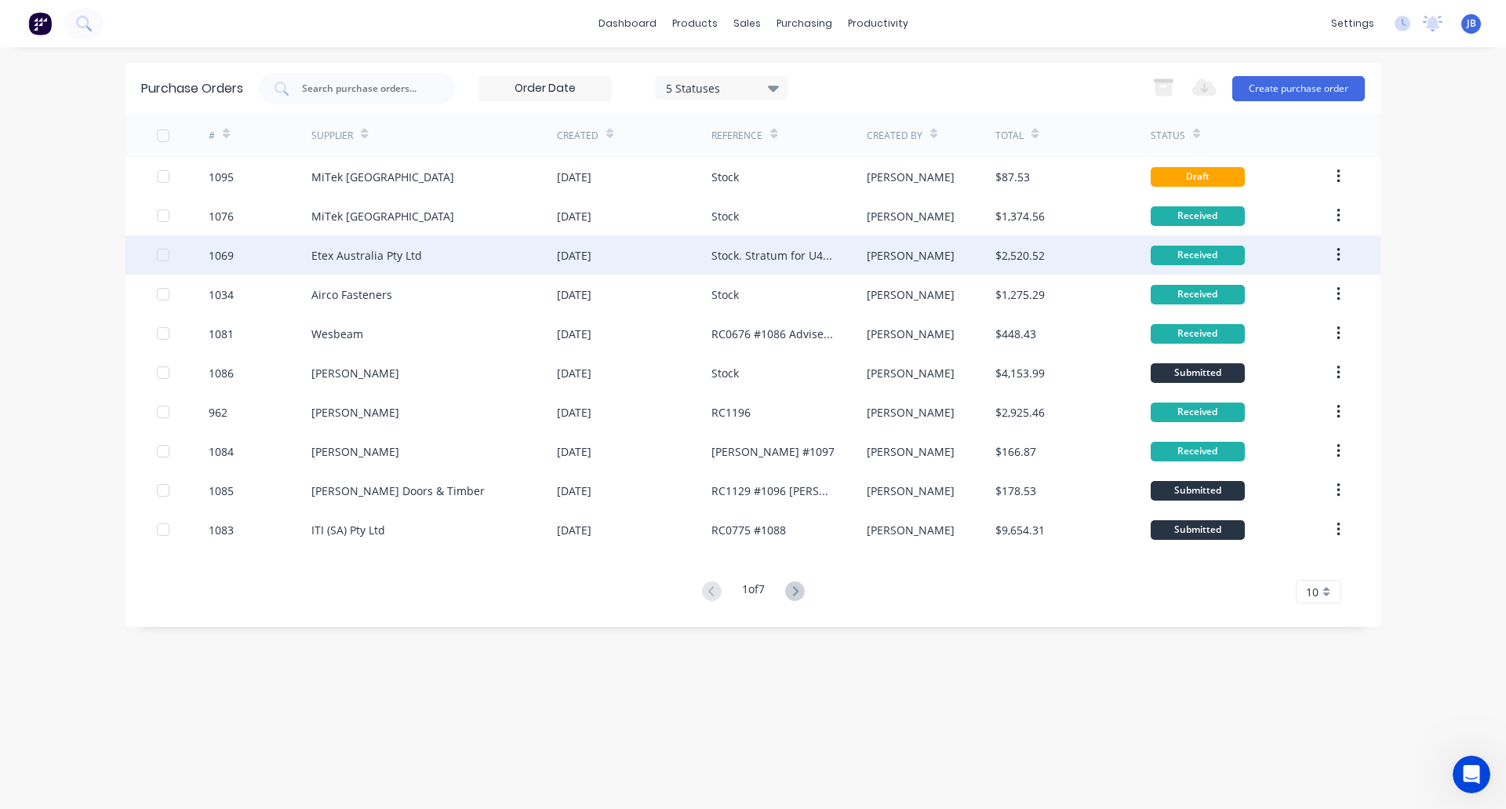
click at [445, 253] on div "Etex Australia Pty Ltd" at bounding box center [434, 254] width 246 height 39
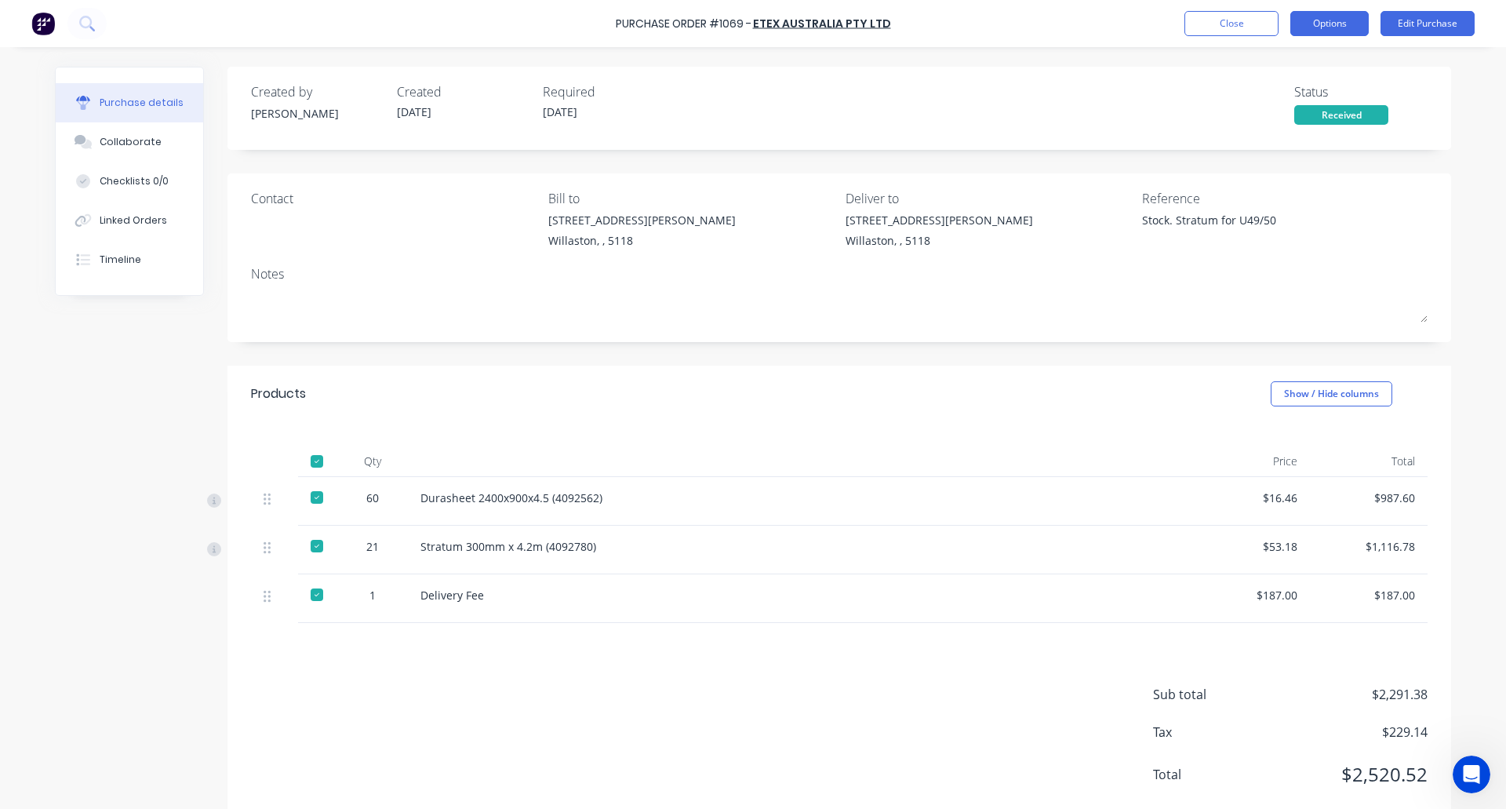
click at [1325, 18] on button "Options" at bounding box center [1329, 23] width 78 height 25
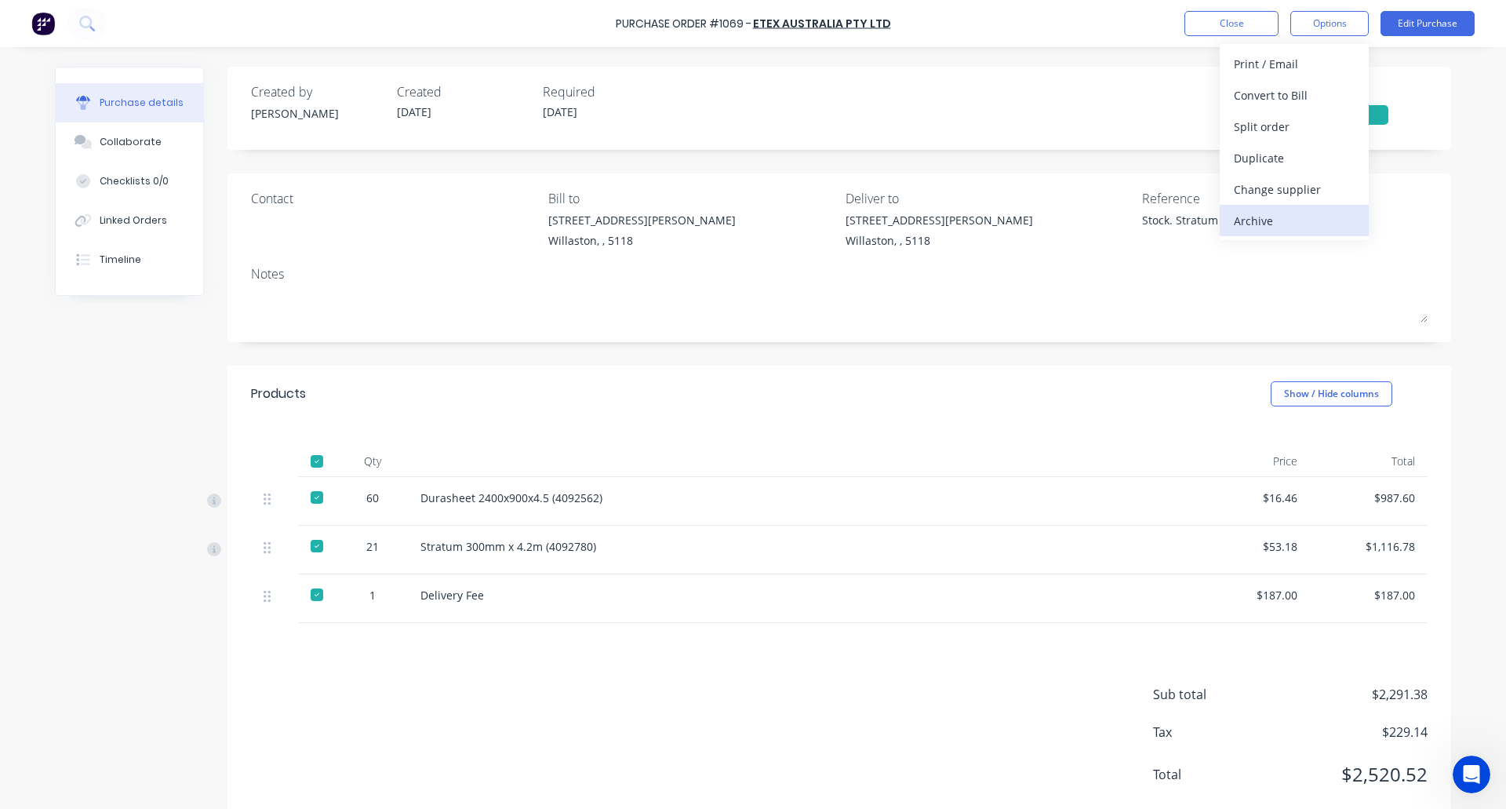
click at [1286, 229] on div "Archive" at bounding box center [1294, 220] width 121 height 23
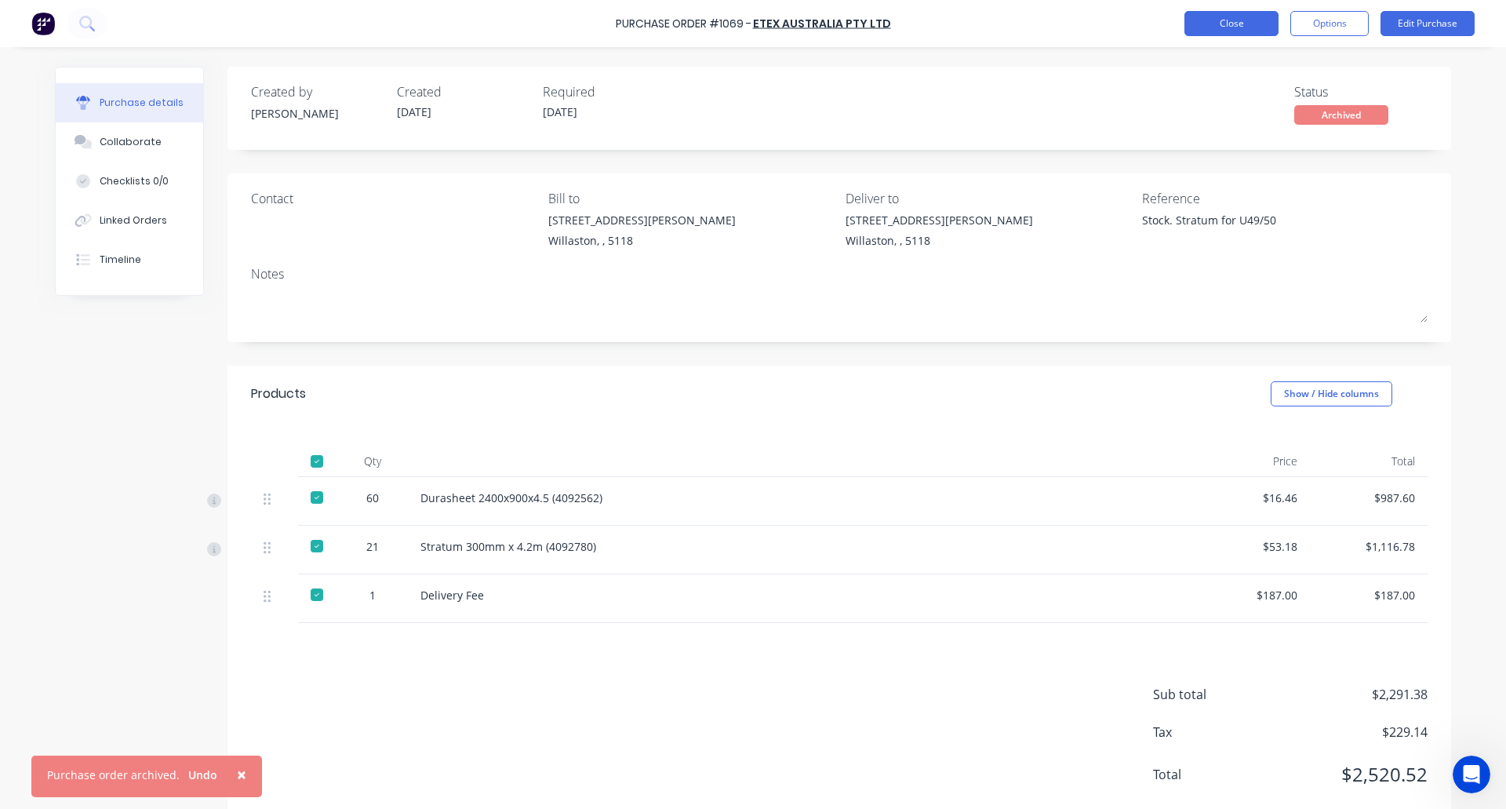
click at [1225, 22] on button "Close" at bounding box center [1231, 23] width 94 height 25
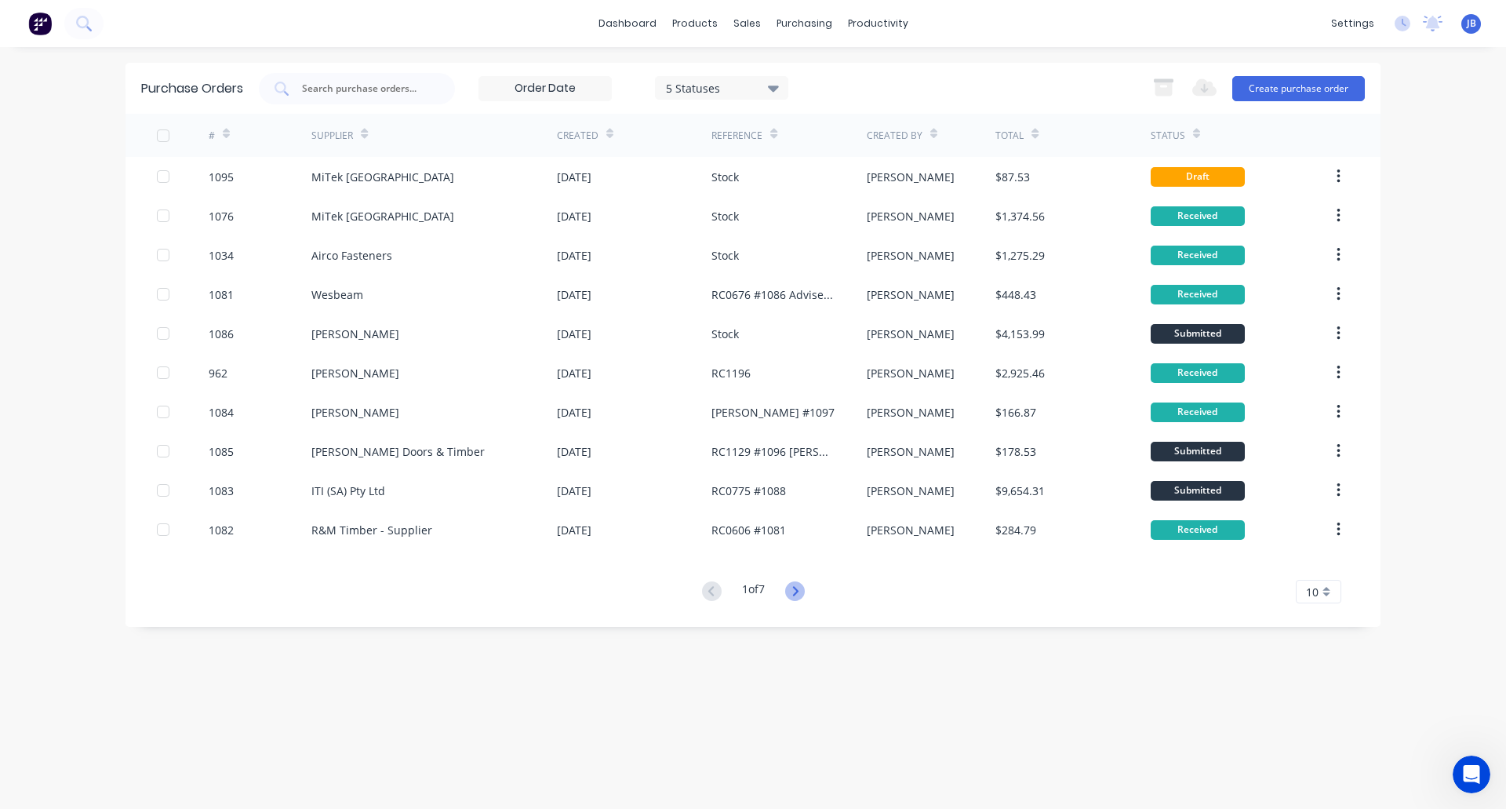
click at [793, 592] on icon at bounding box center [795, 591] width 20 height 20
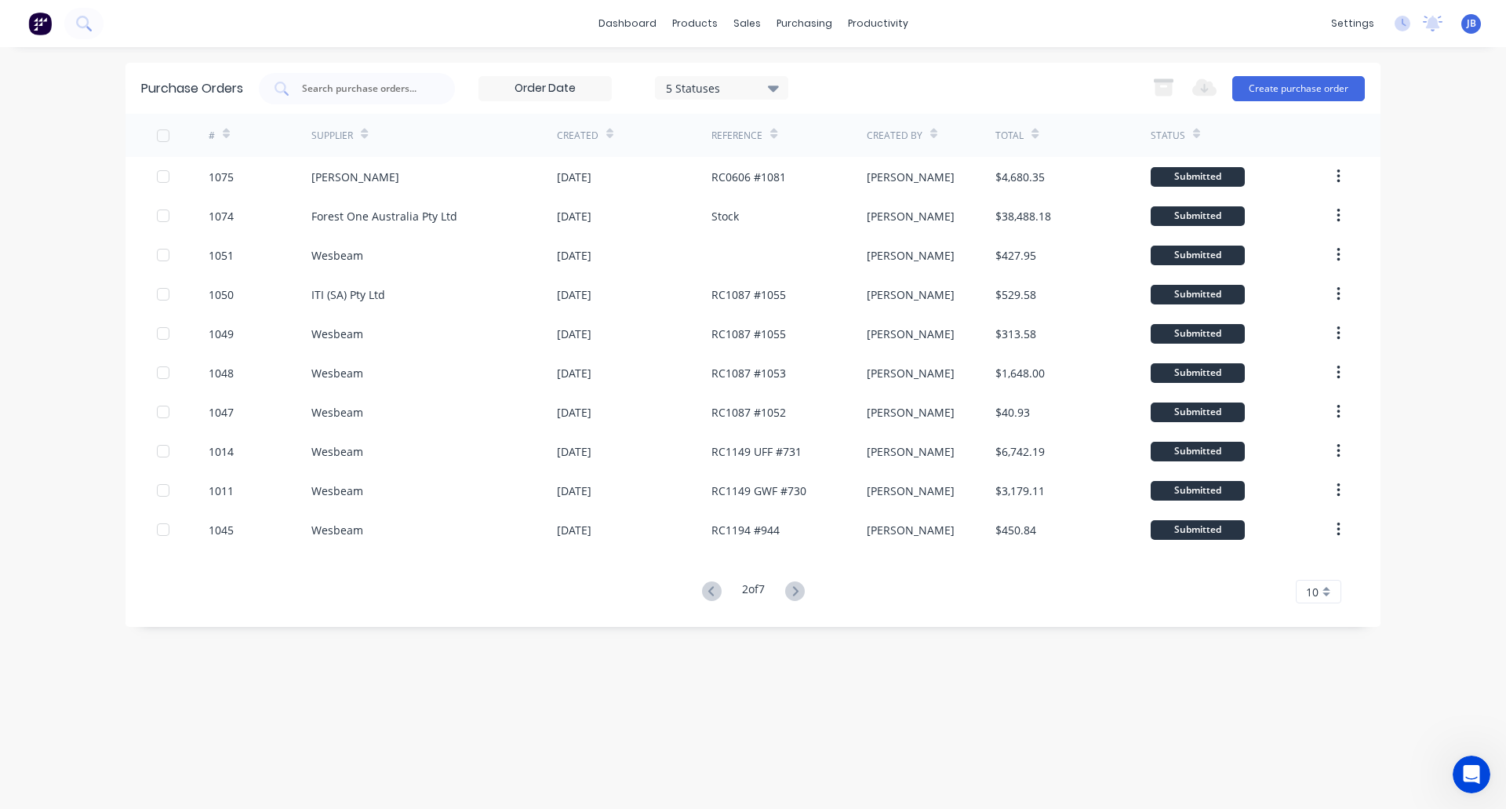
click at [793, 592] on icon at bounding box center [795, 591] width 20 height 20
click at [798, 592] on icon at bounding box center [794, 590] width 5 height 9
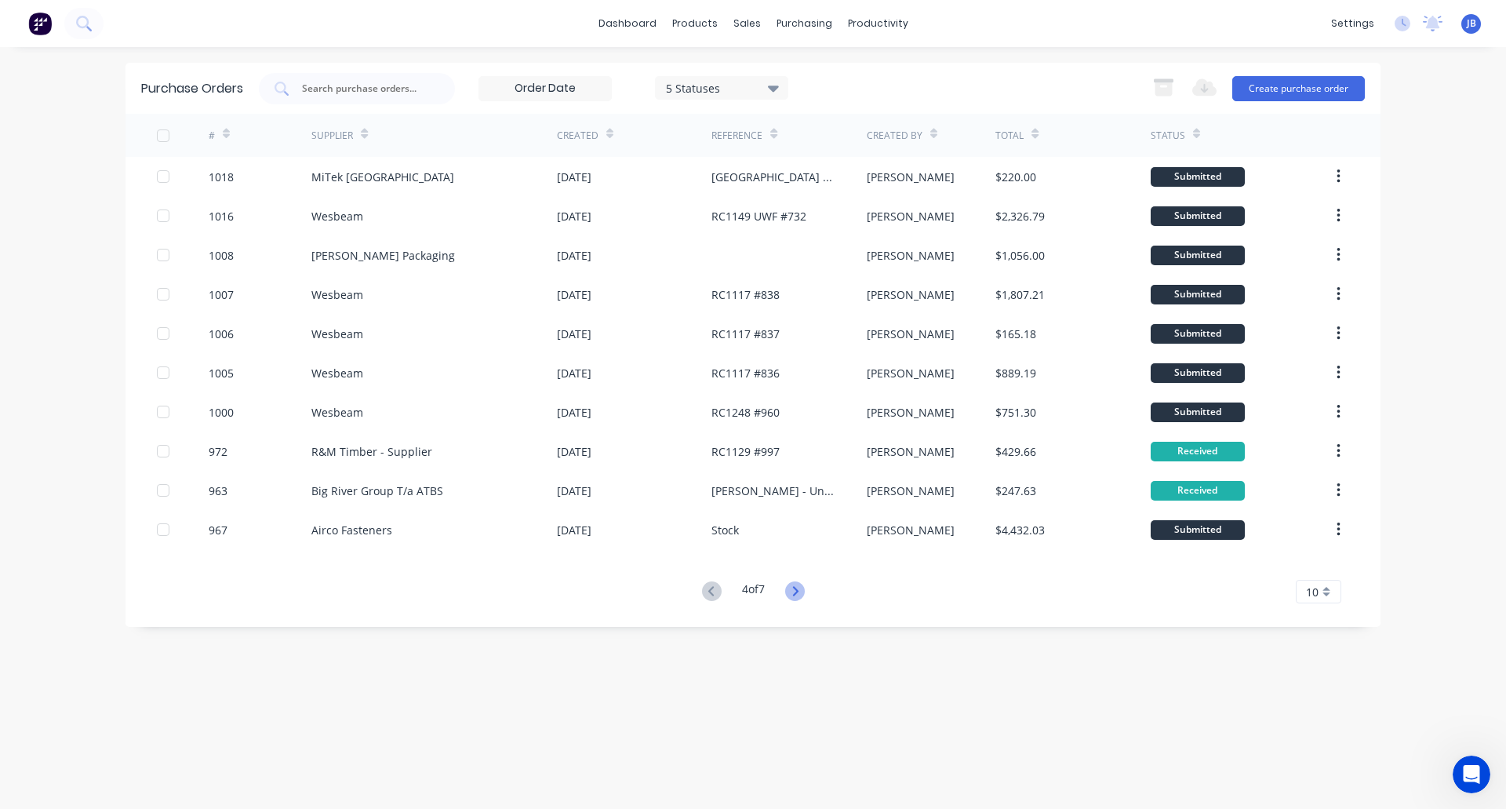
click at [796, 588] on icon at bounding box center [794, 590] width 5 height 9
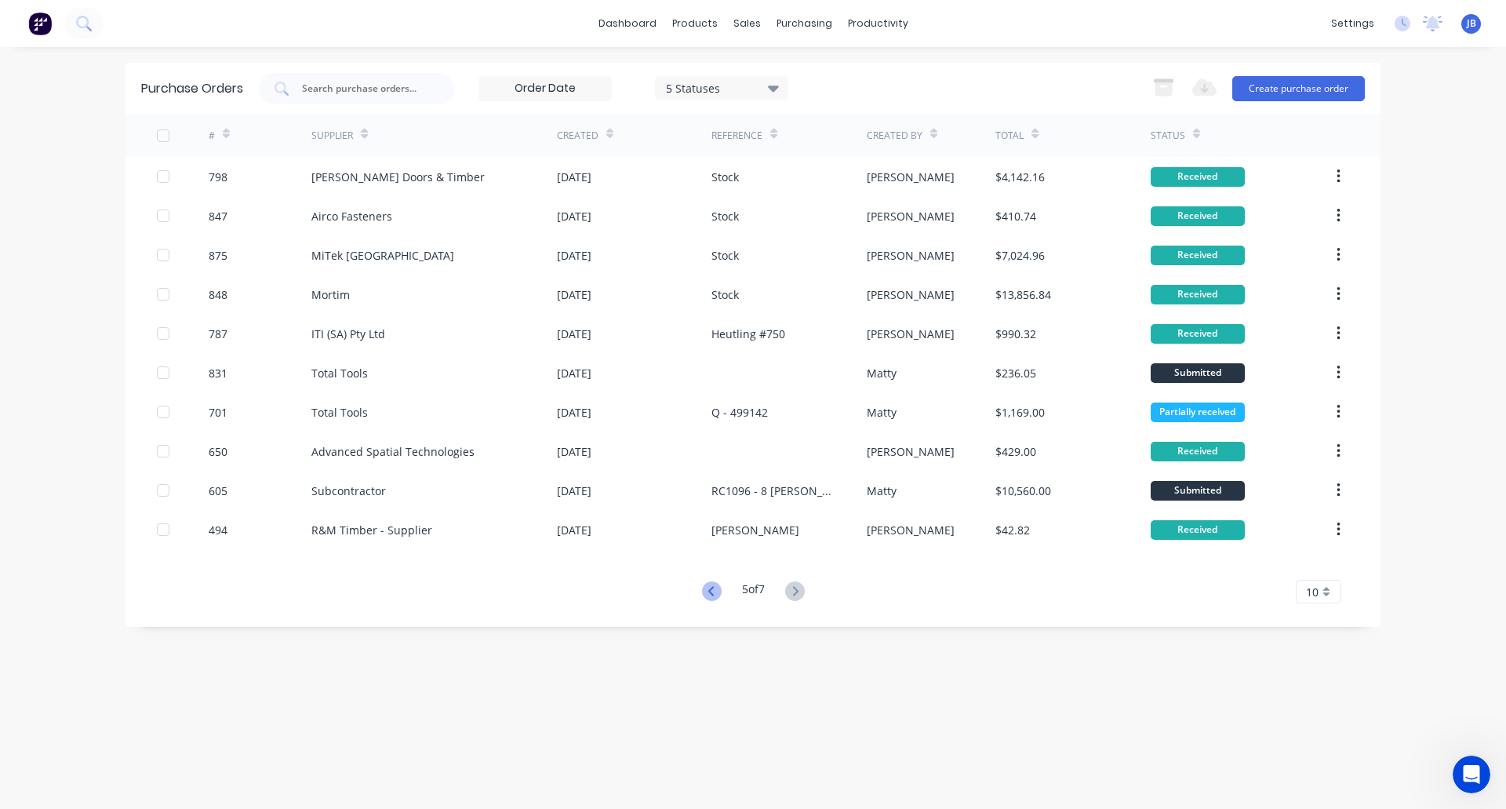
click at [708, 598] on icon at bounding box center [712, 591] width 20 height 20
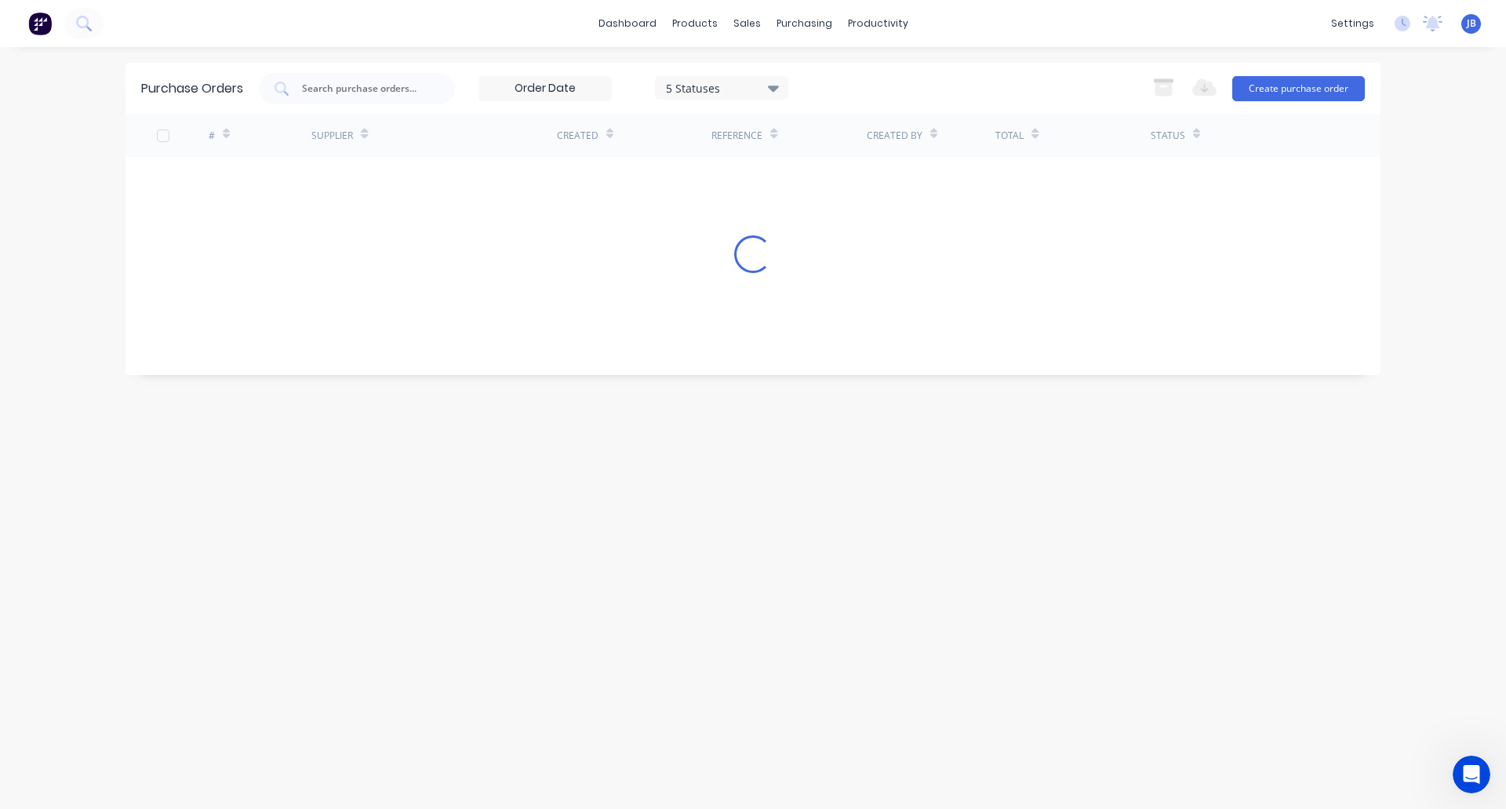
click at [708, 598] on div "Purchase Orders 5 Statuses 5 Statuses Export to Excel (XLSX) Create purchase or…" at bounding box center [753, 428] width 1255 height 730
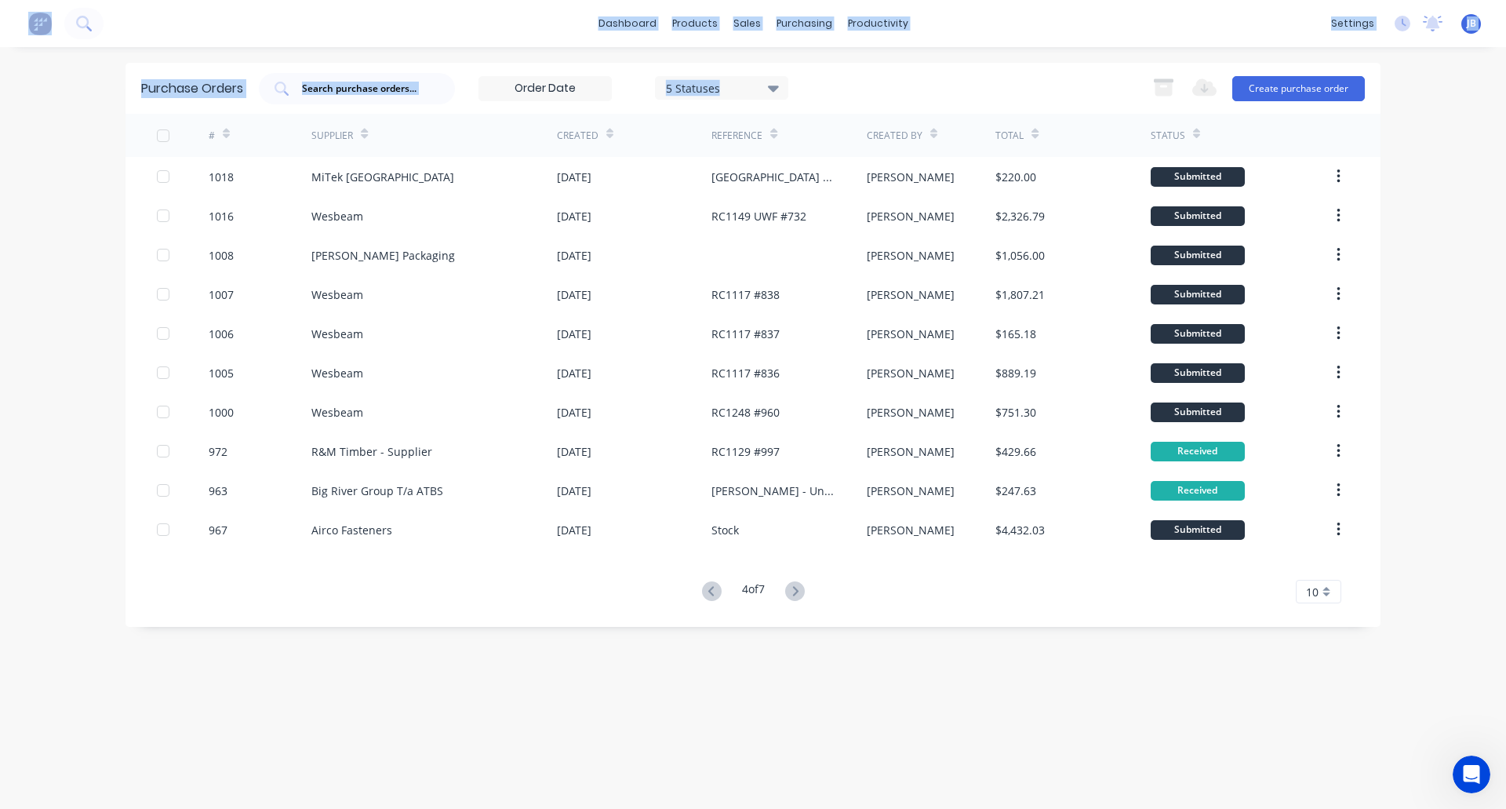
click at [708, 598] on icon at bounding box center [712, 591] width 20 height 20
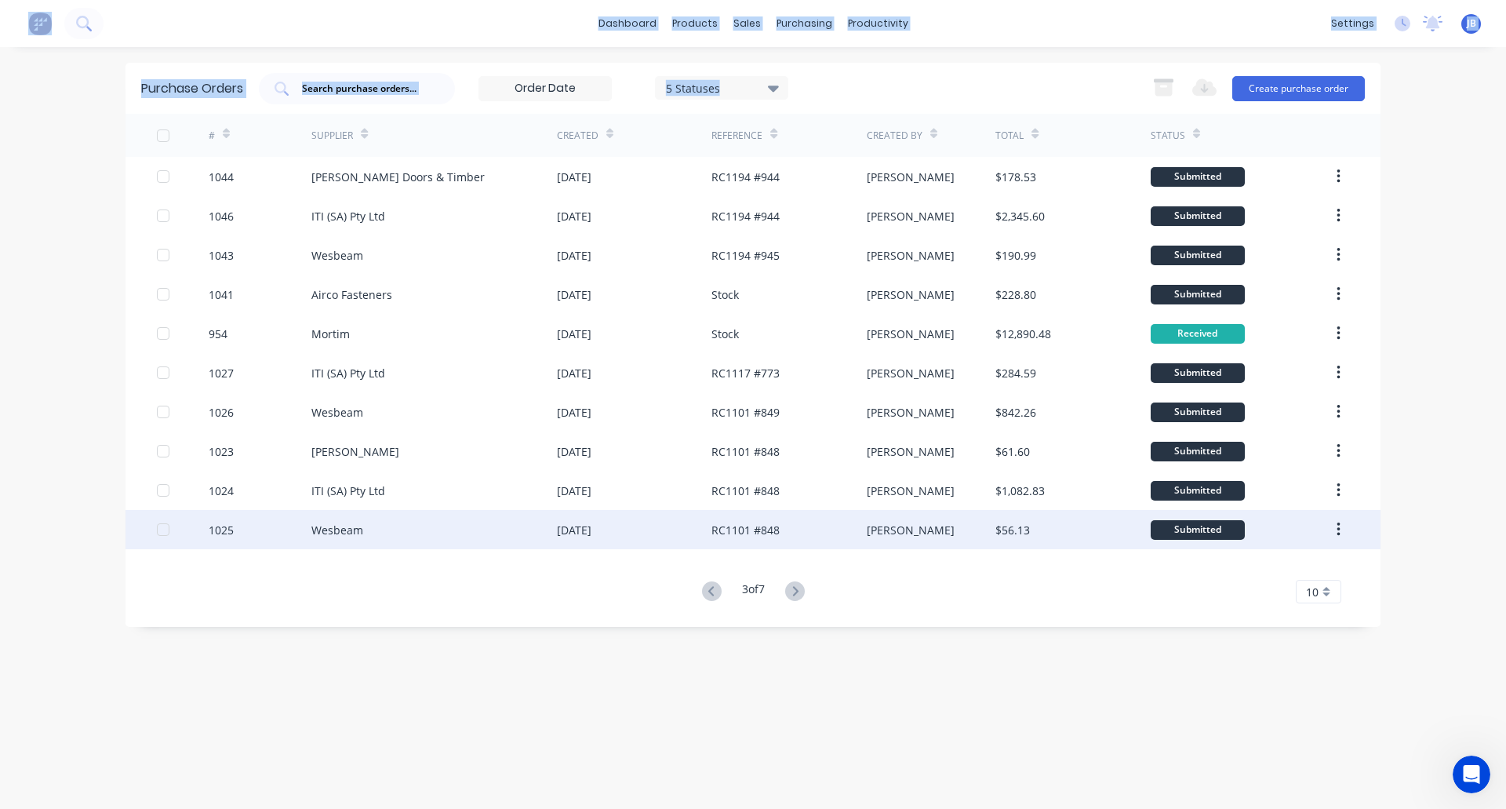
click at [700, 542] on div "[DATE]" at bounding box center [634, 529] width 155 height 39
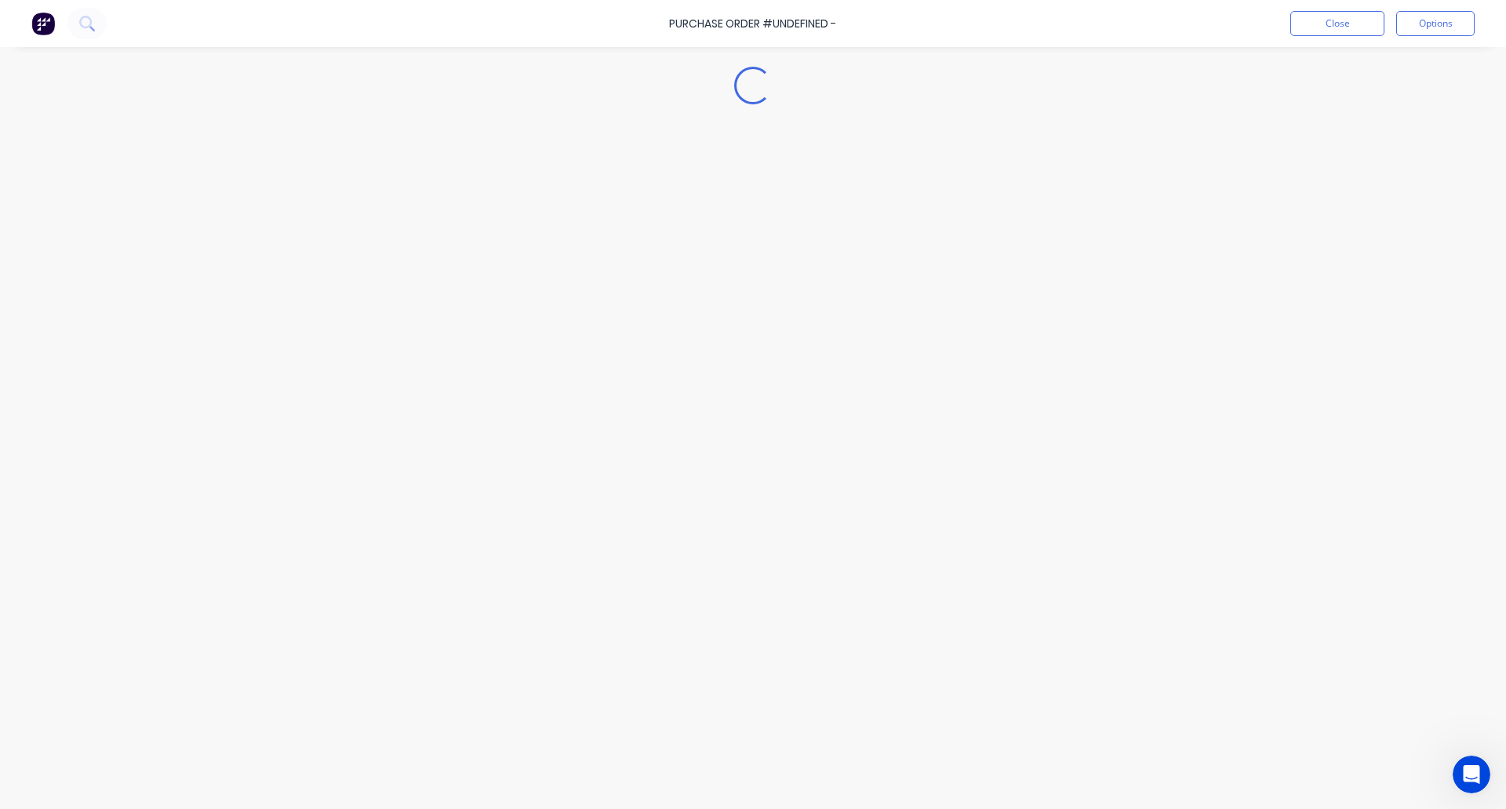
type textarea "x"
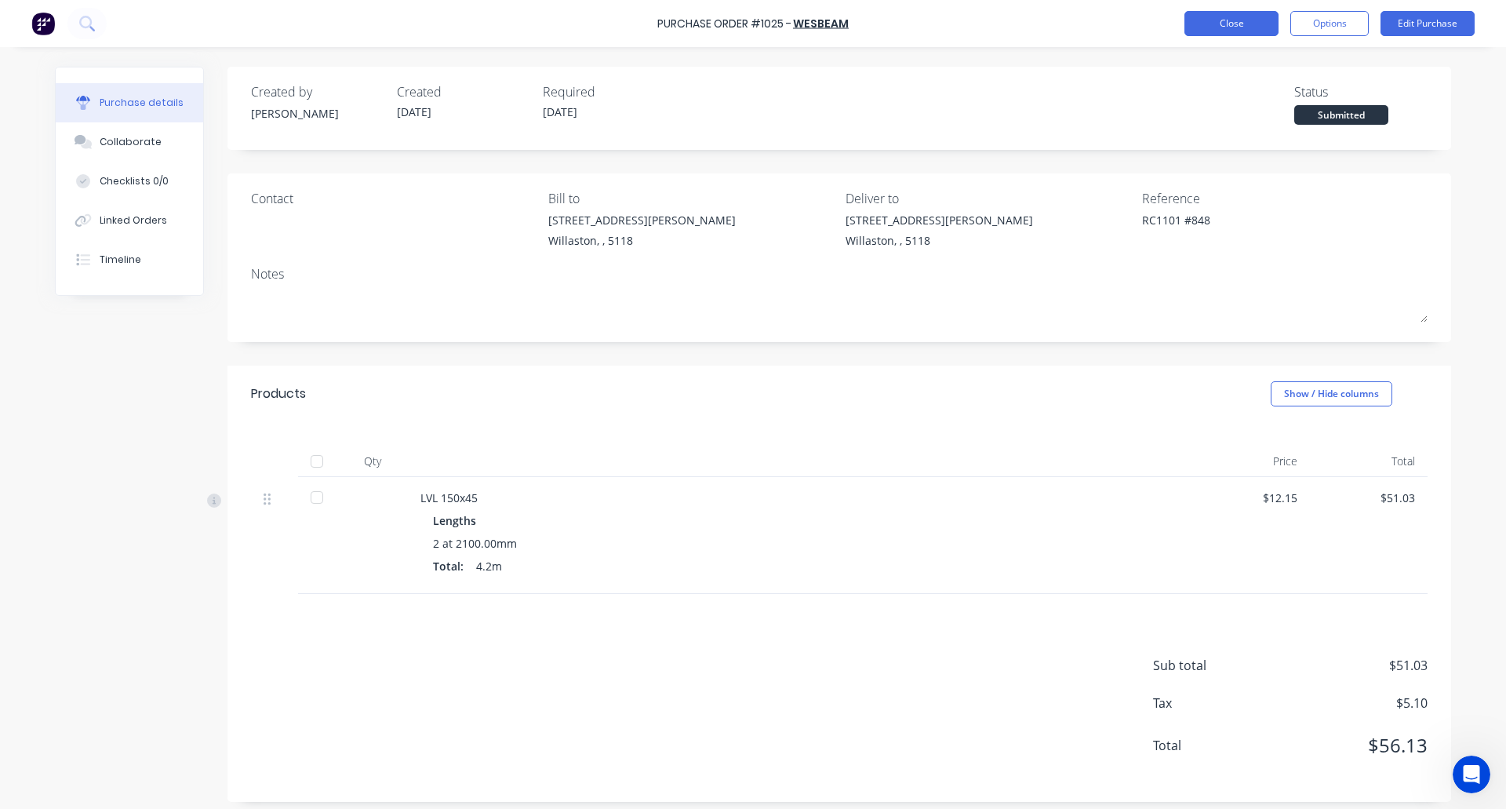
click at [1224, 21] on button "Close" at bounding box center [1231, 23] width 94 height 25
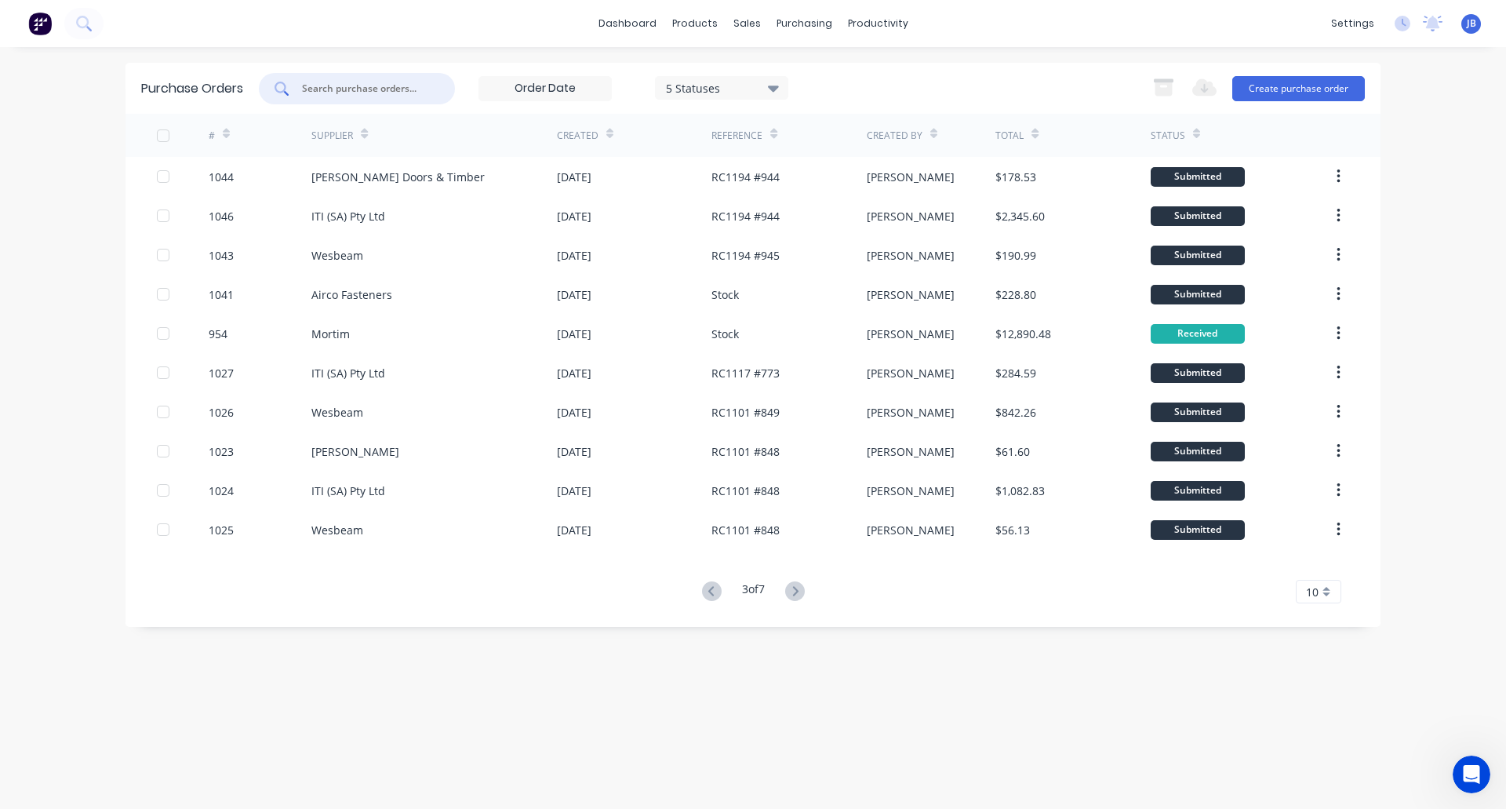
click at [391, 87] on input "text" at bounding box center [365, 89] width 130 height 16
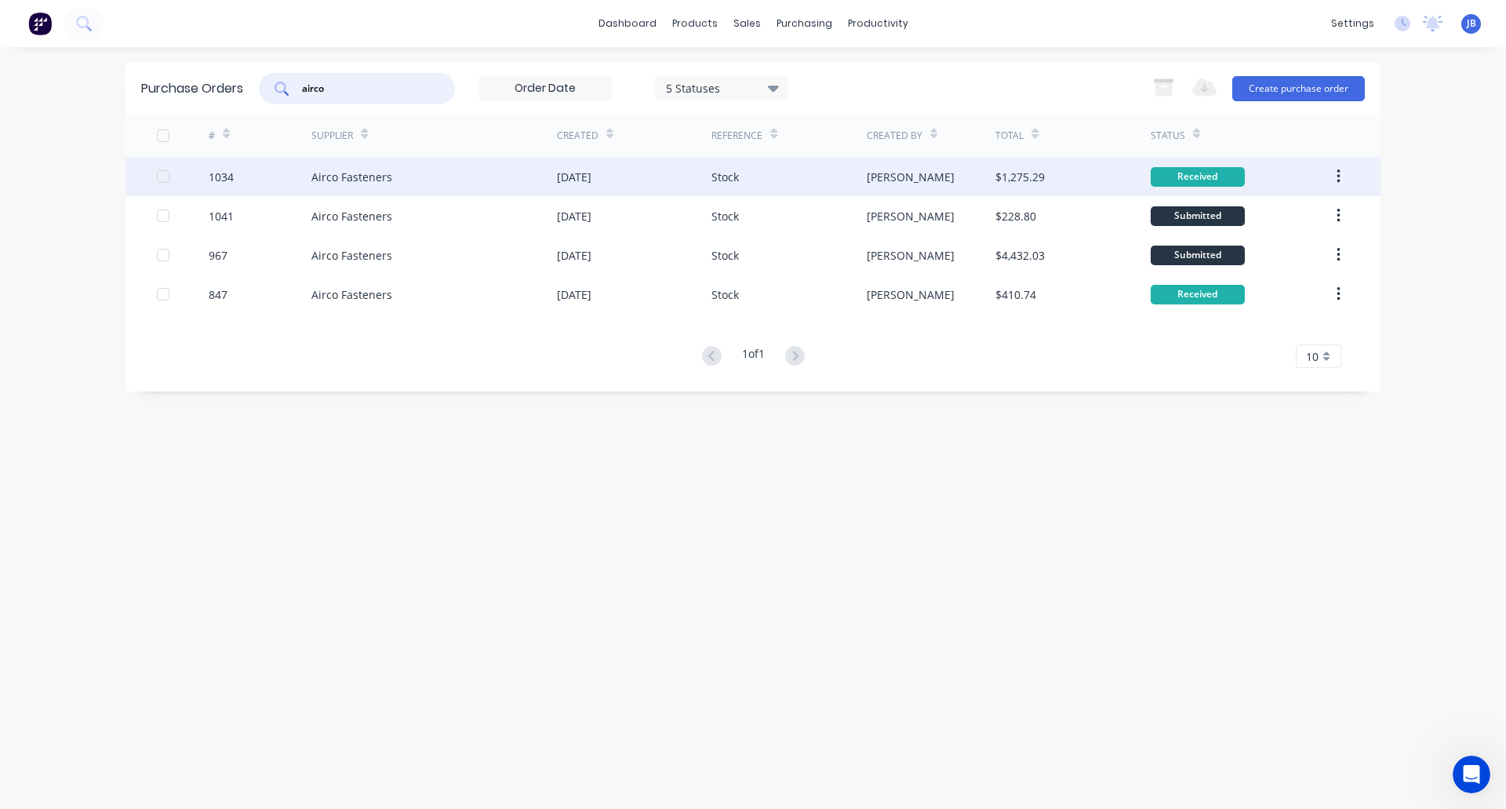
type input "airco"
click at [471, 163] on div "Airco Fasteners" at bounding box center [434, 176] width 246 height 39
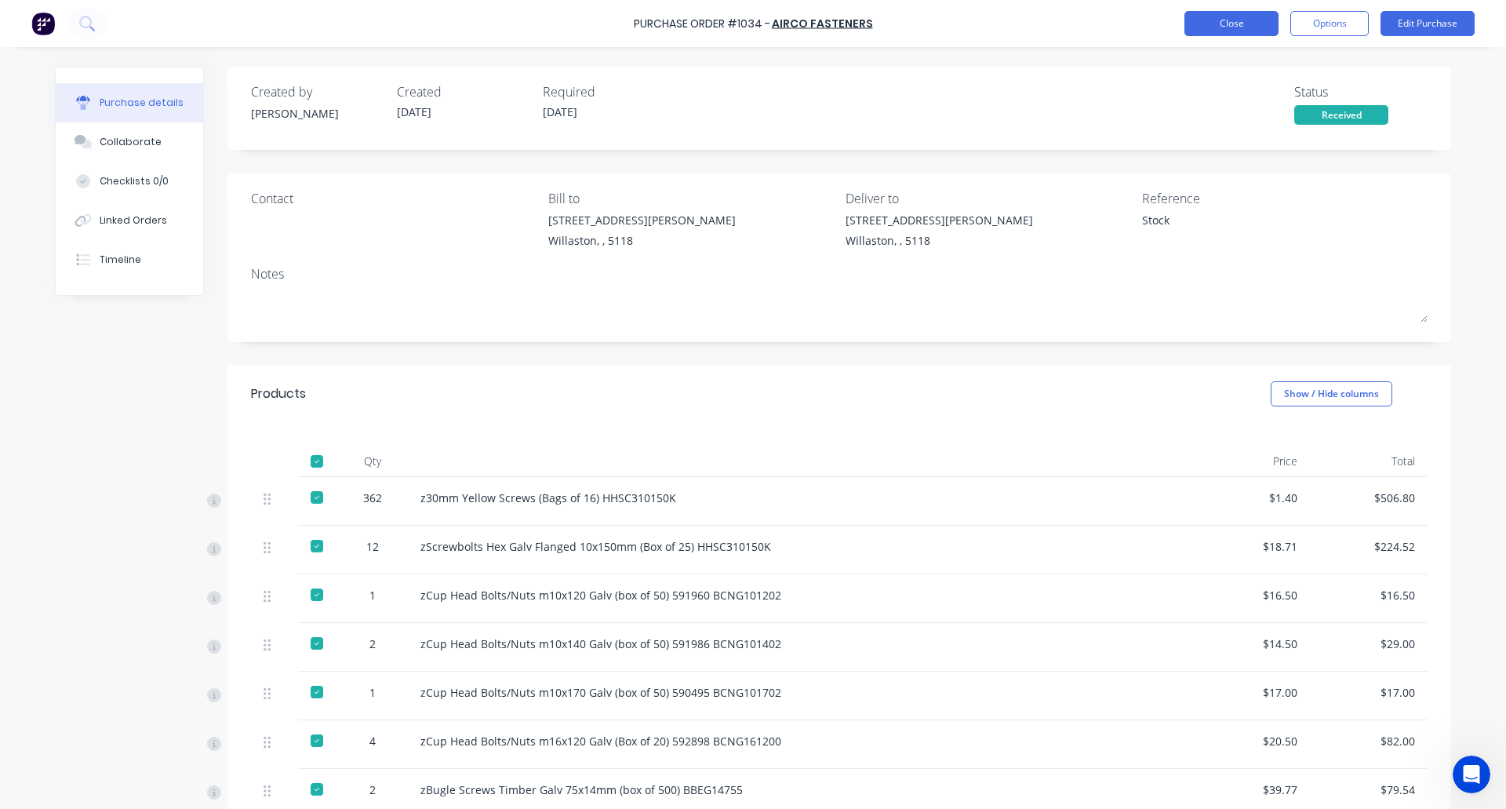
click at [1239, 20] on button "Close" at bounding box center [1231, 23] width 94 height 25
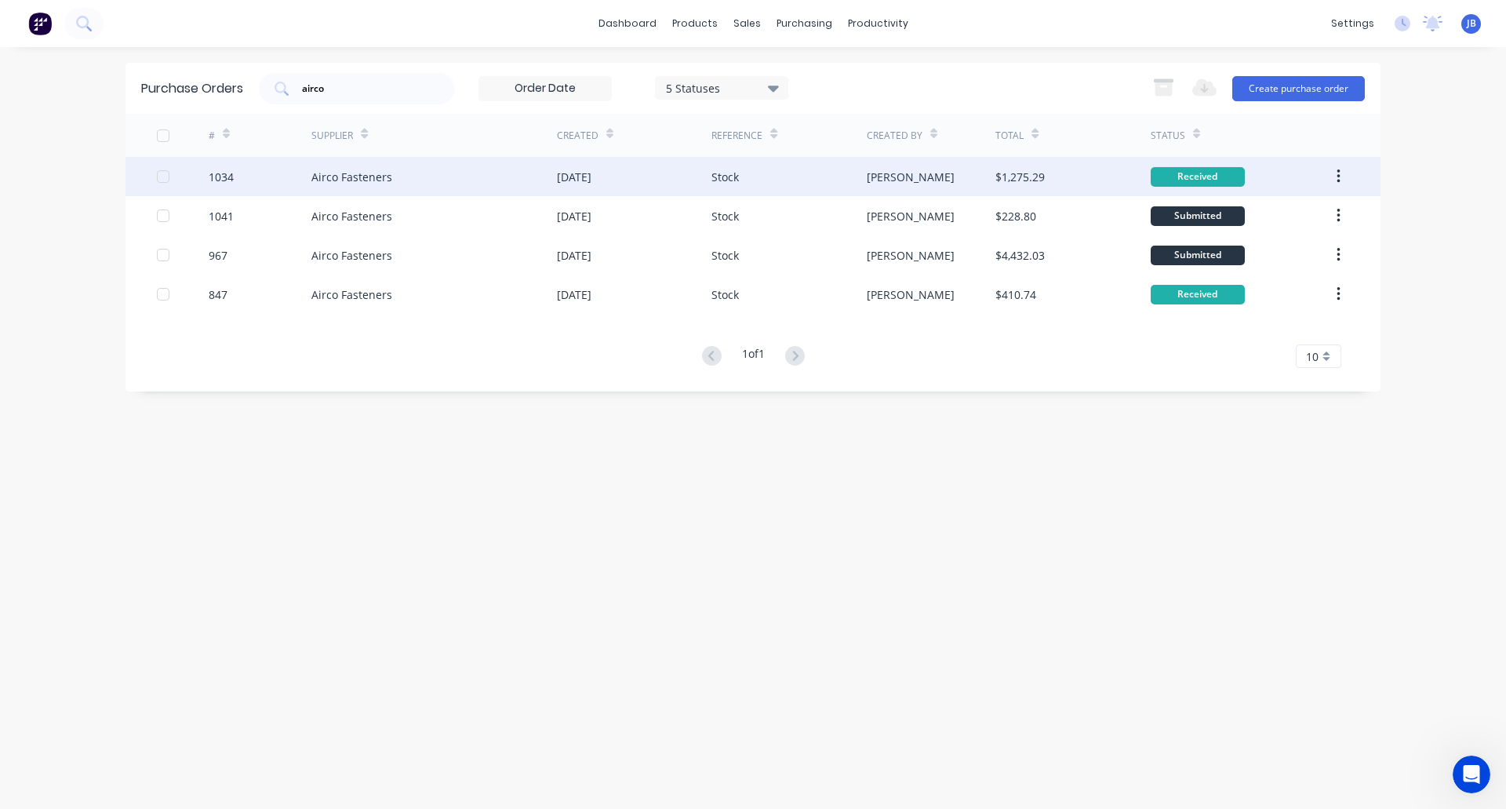
click at [490, 187] on div "Airco Fasteners" at bounding box center [434, 176] width 246 height 39
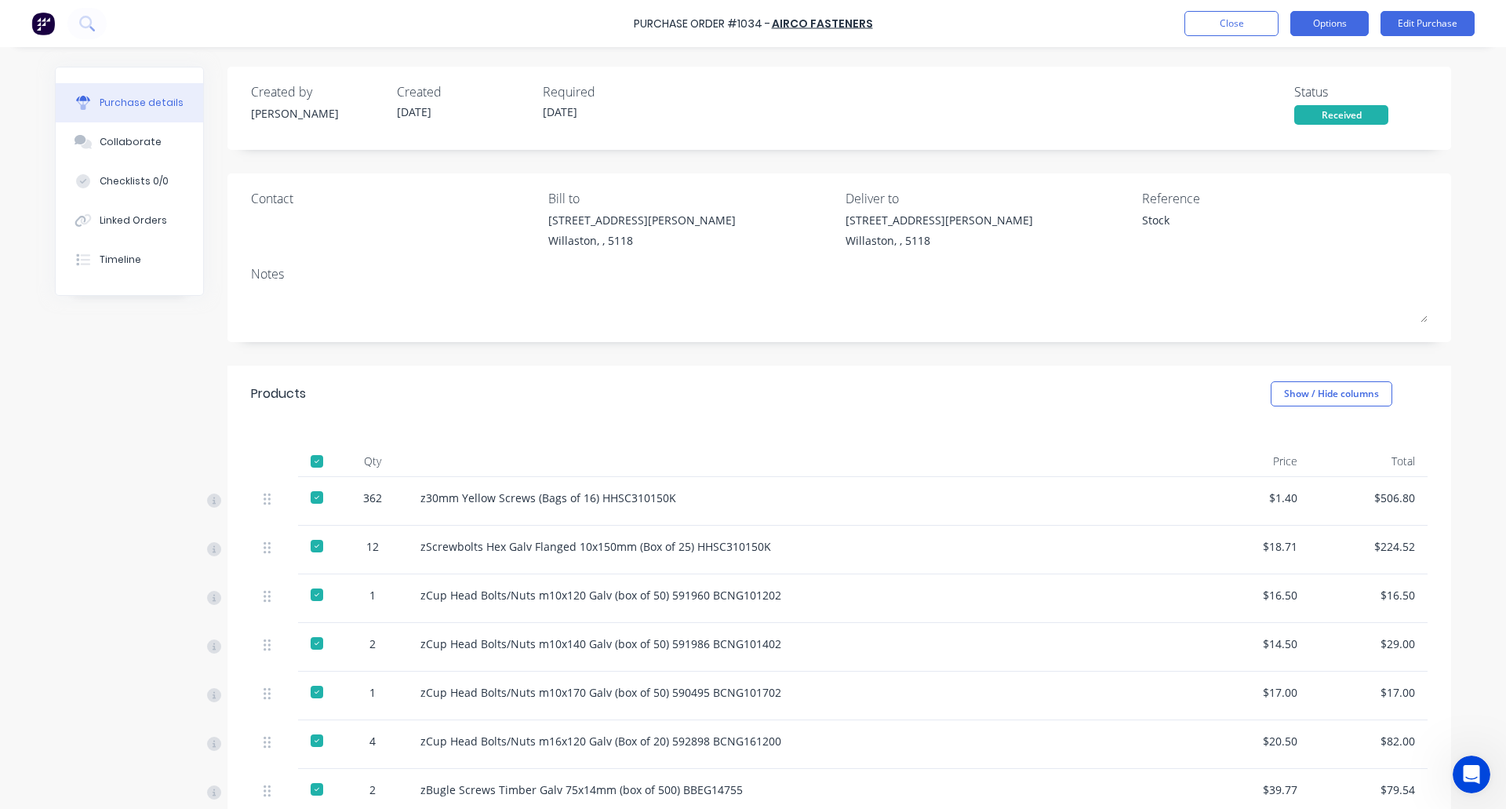
click at [1326, 23] on button "Options" at bounding box center [1329, 23] width 78 height 25
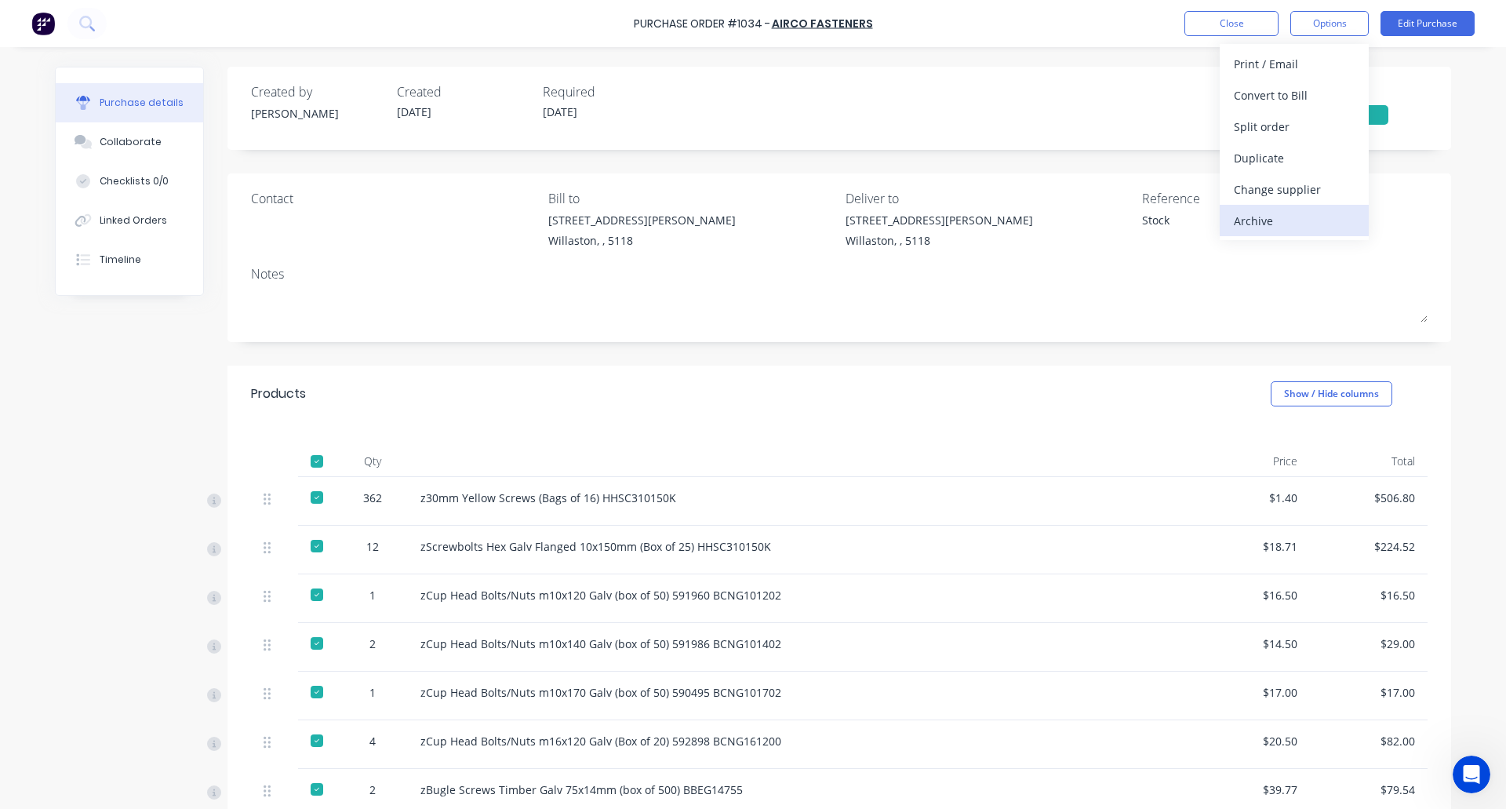
click at [1268, 210] on div "Archive" at bounding box center [1294, 220] width 121 height 23
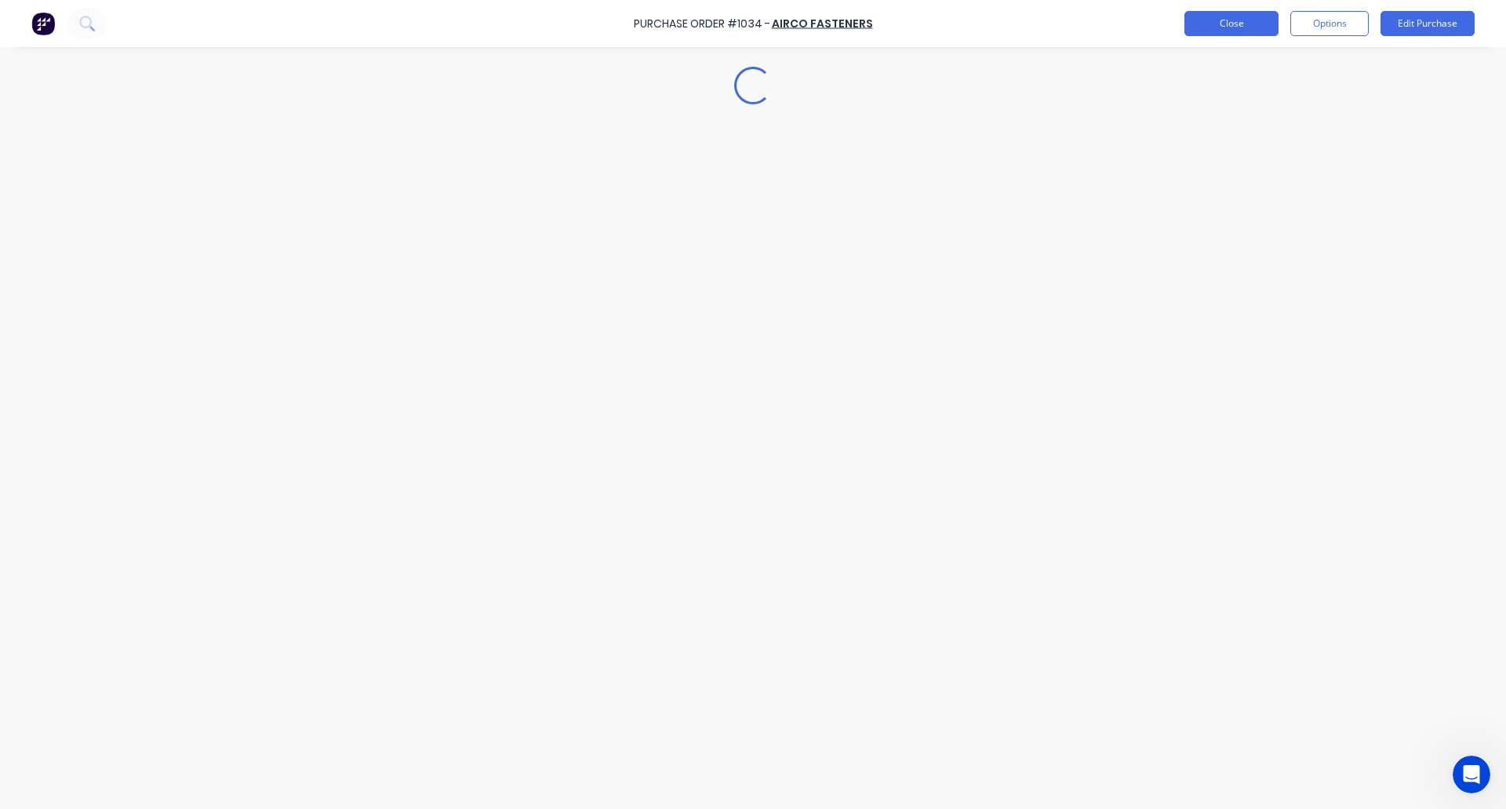
type textarea "x"
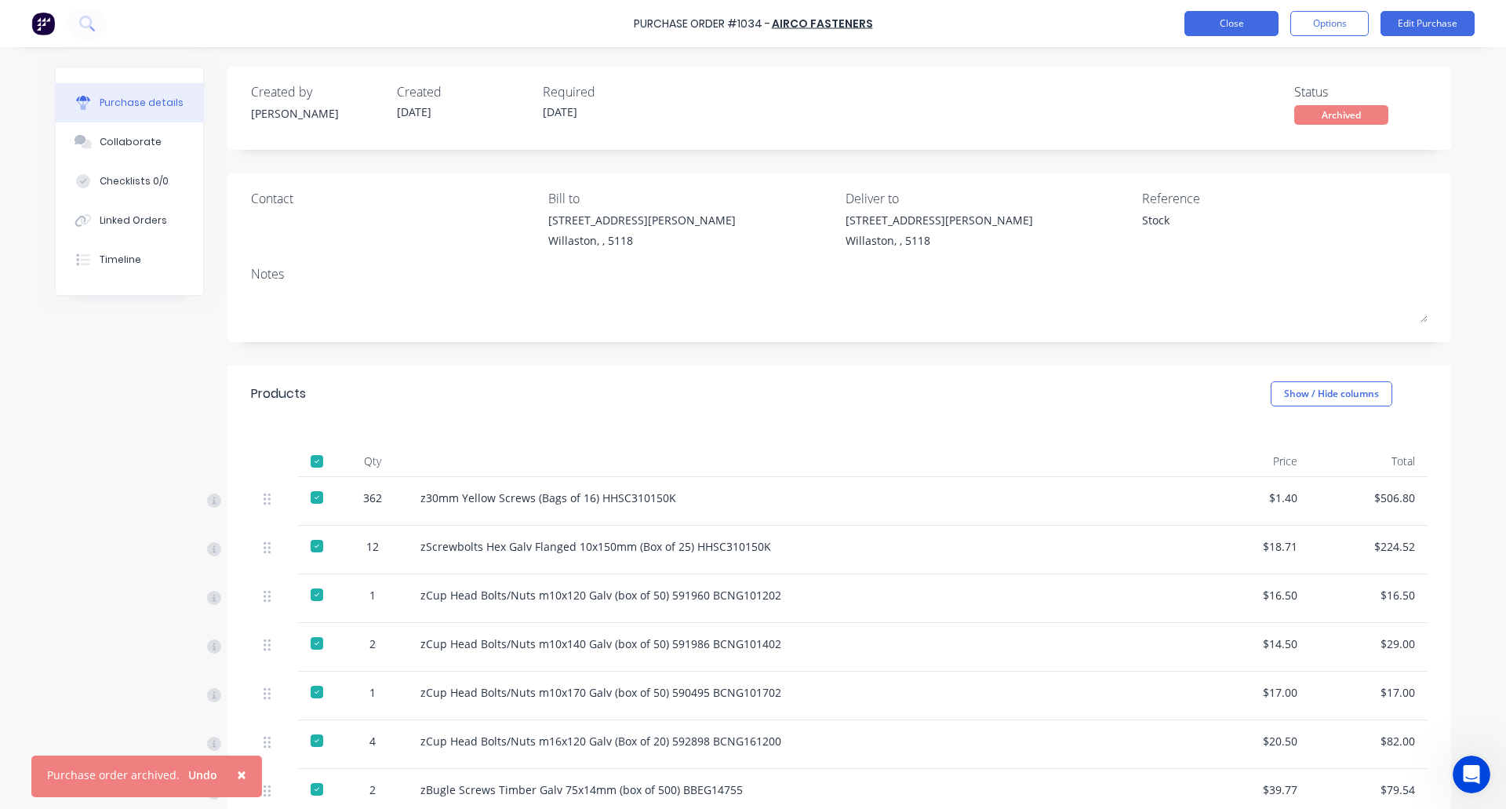
click at [1232, 13] on button "Close" at bounding box center [1231, 23] width 94 height 25
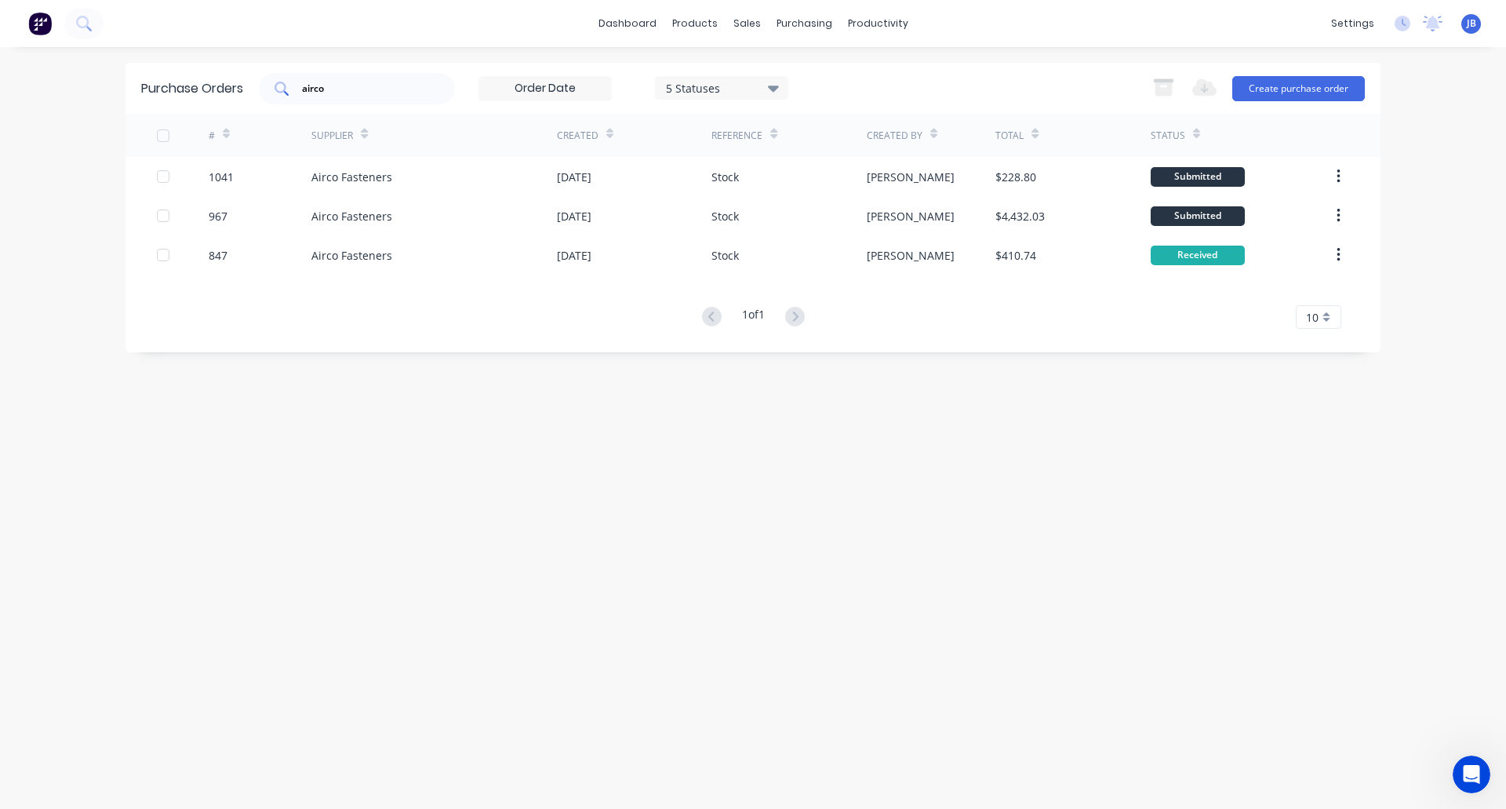
click at [373, 87] on input "airco" at bounding box center [365, 89] width 130 height 16
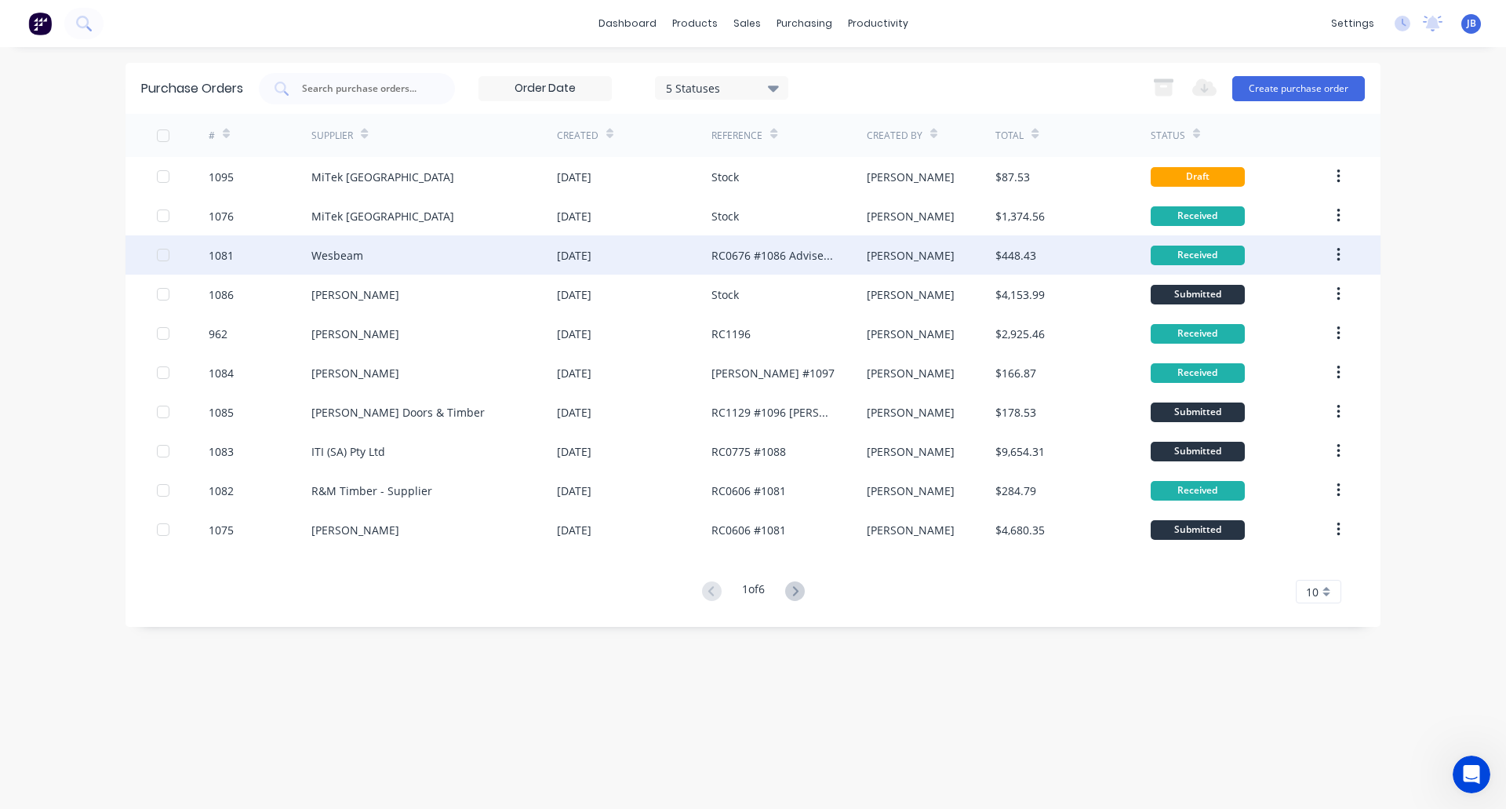
click at [661, 250] on div "[DATE]" at bounding box center [634, 254] width 155 height 39
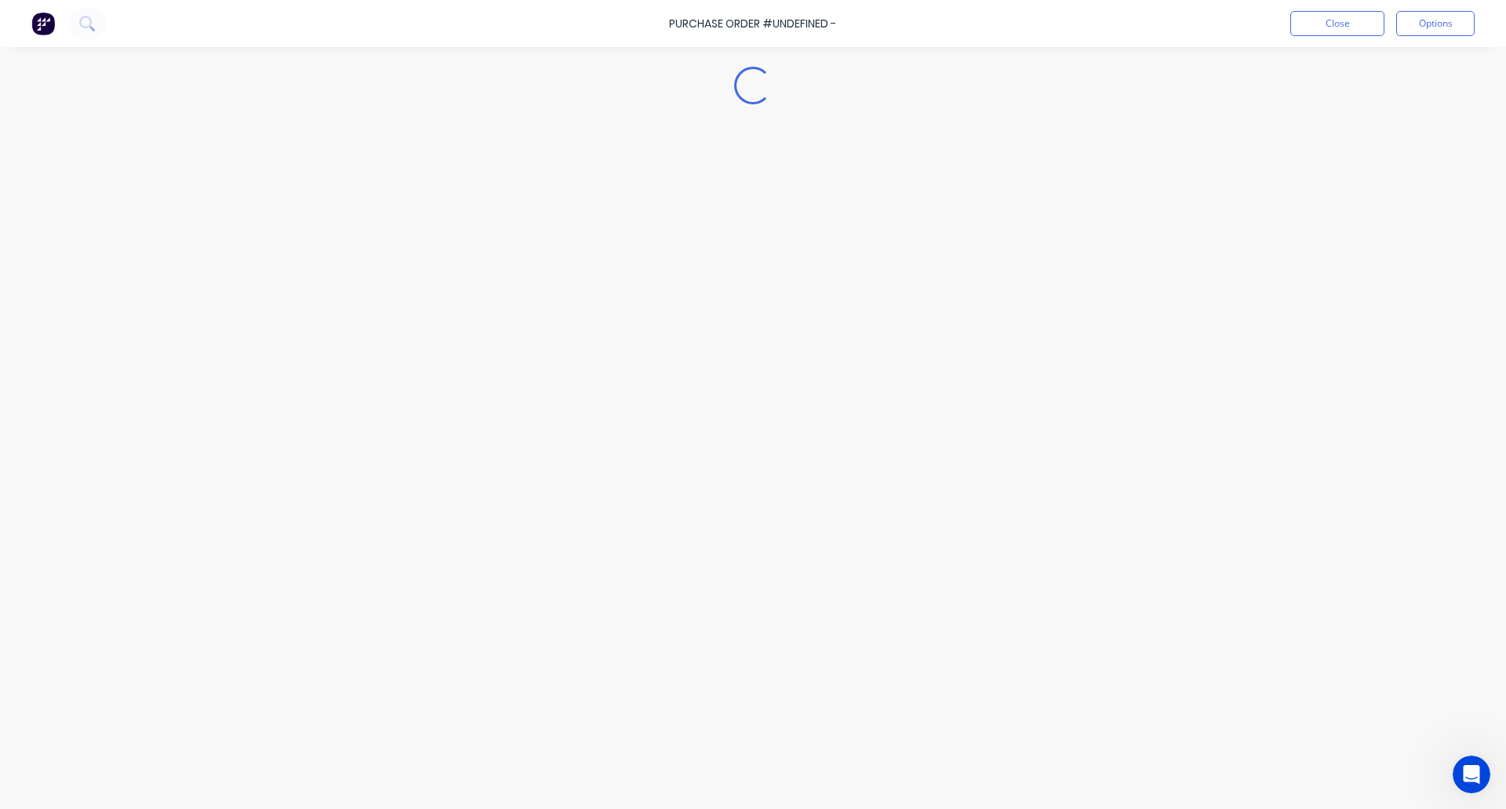
type textarea "x"
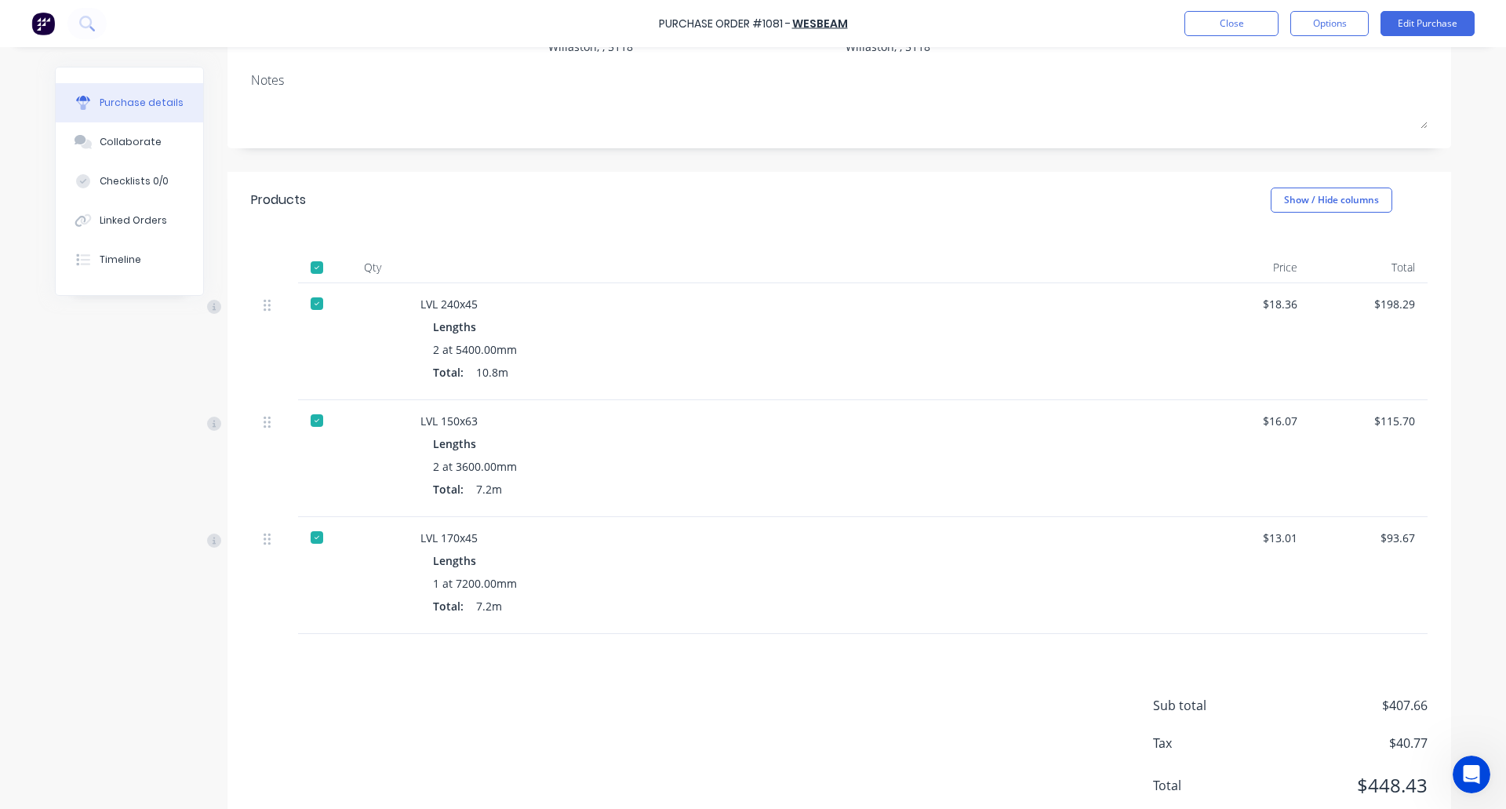
scroll to position [224, 0]
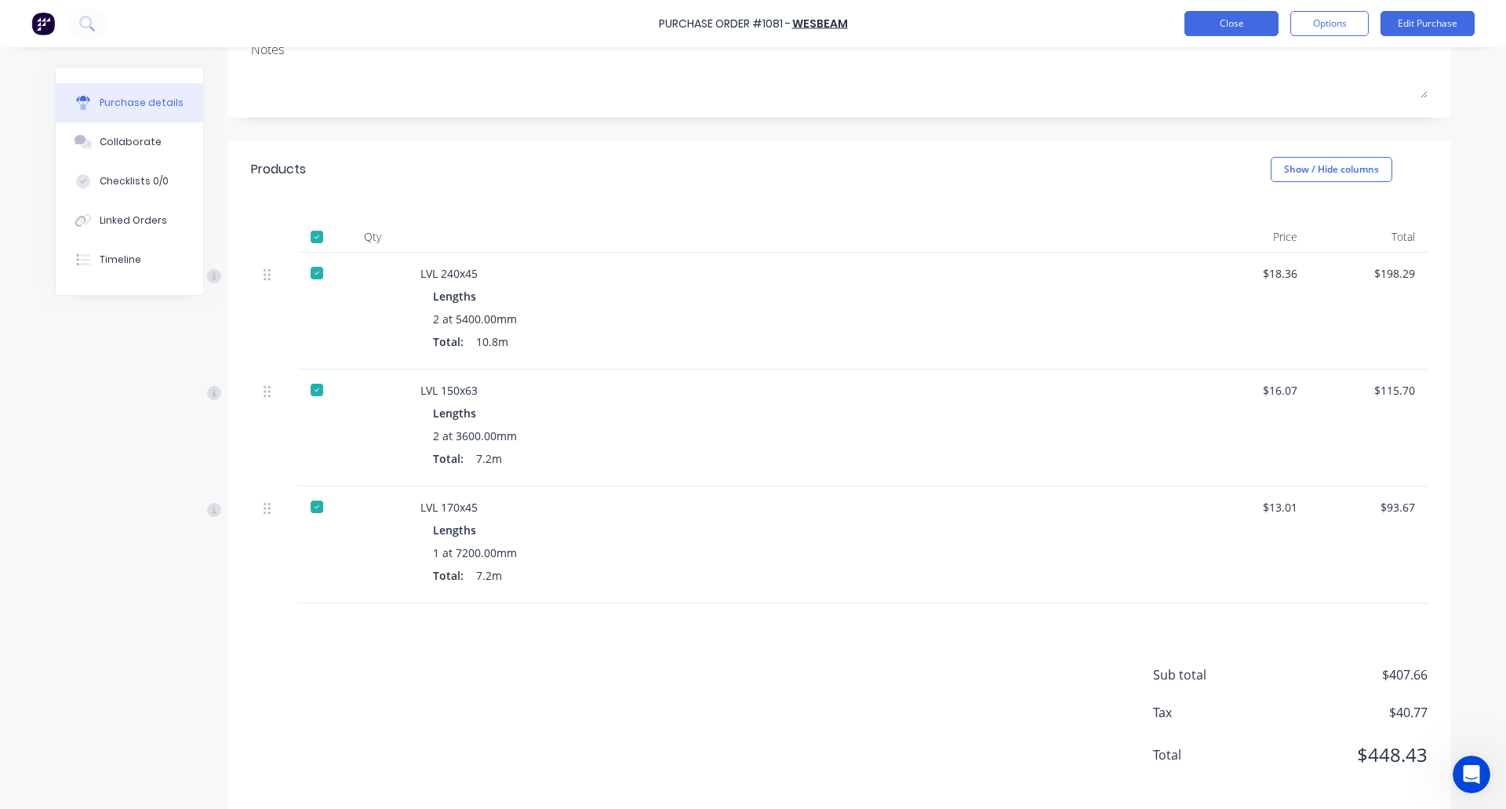
click at [1226, 27] on button "Close" at bounding box center [1231, 23] width 94 height 25
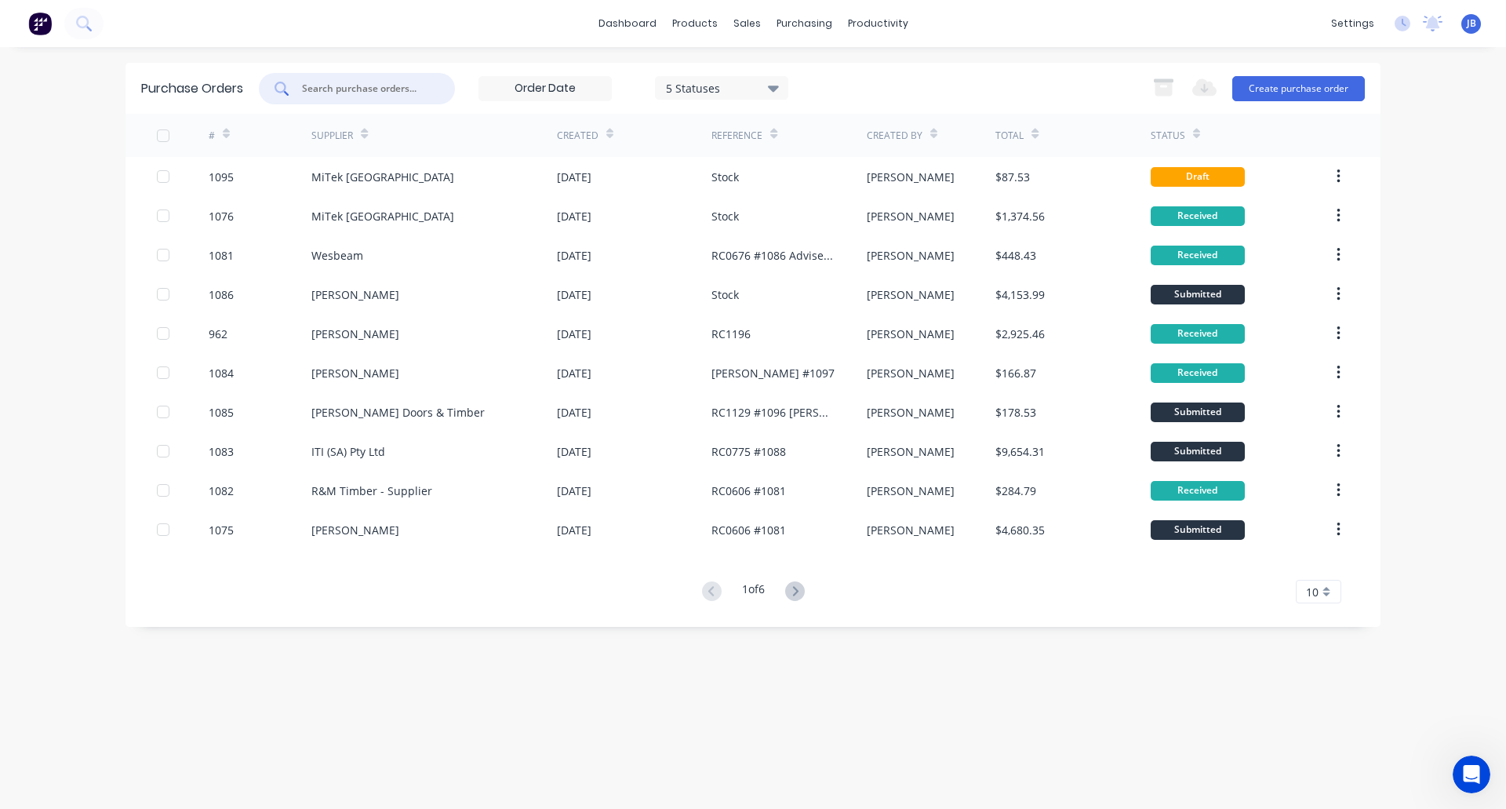
click at [366, 88] on input "text" at bounding box center [365, 89] width 130 height 16
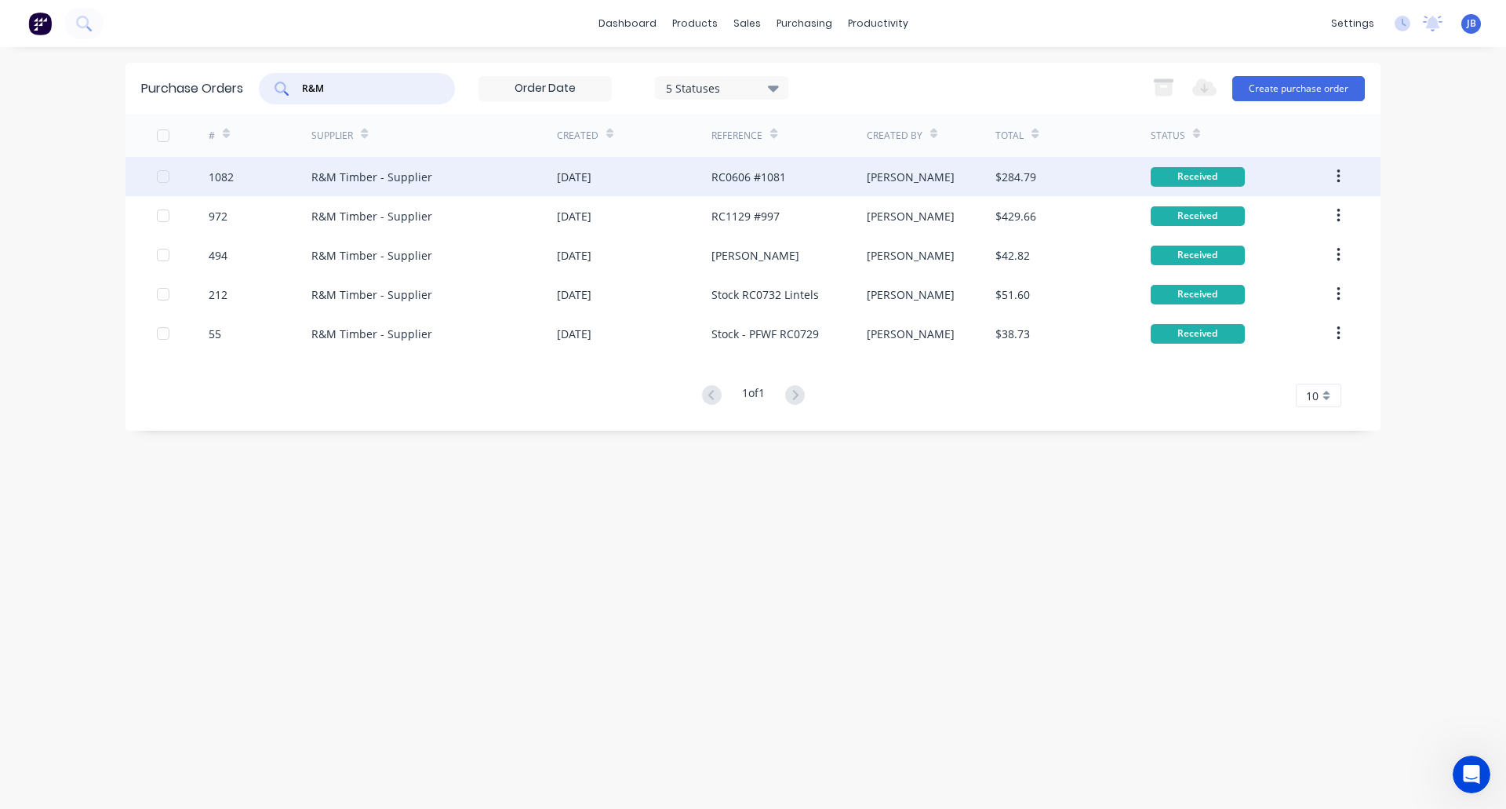
type input "R&M"
click at [477, 185] on div "R&M Timber - Supplier" at bounding box center [434, 176] width 246 height 39
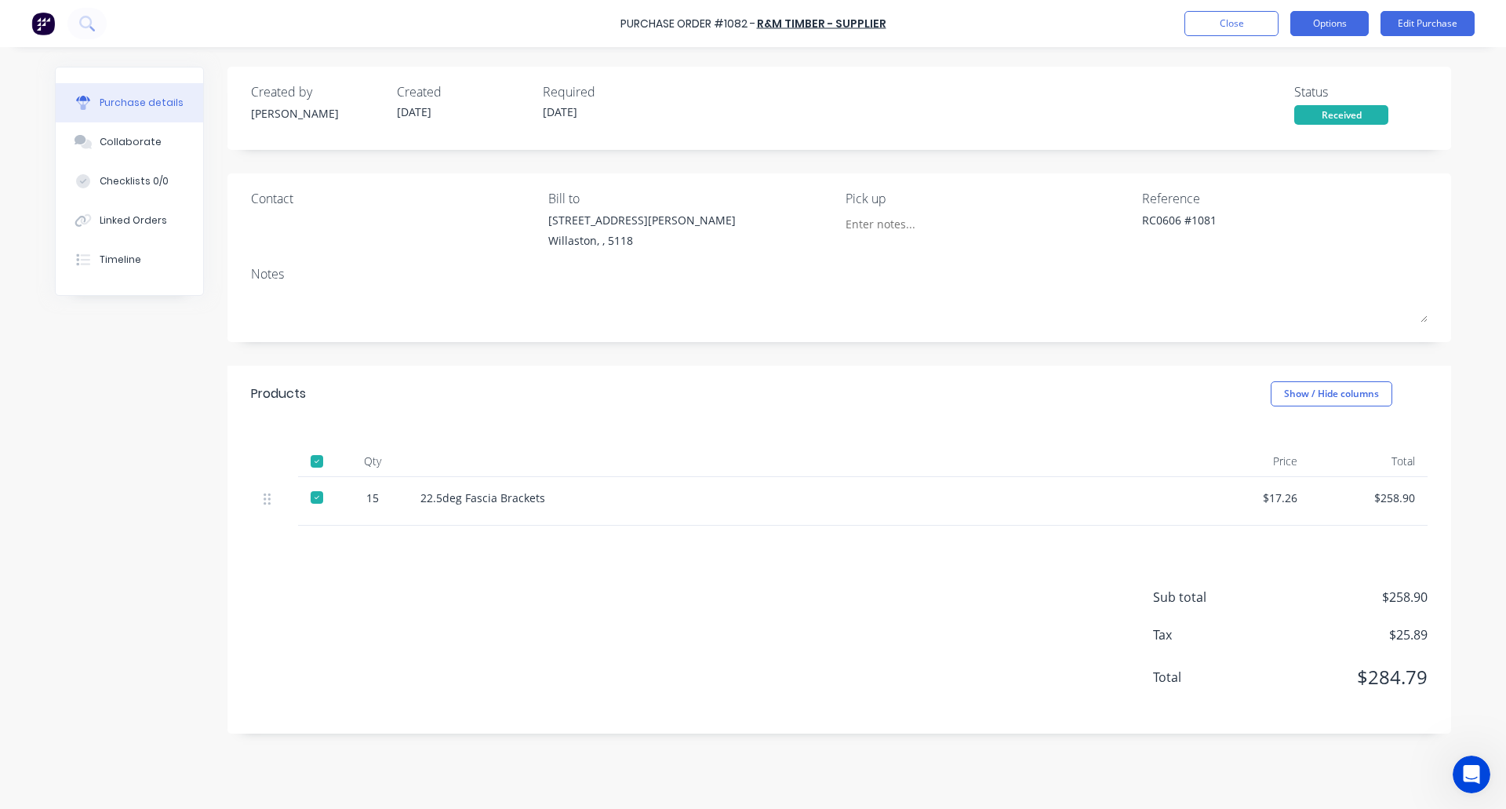
click at [1325, 21] on button "Options" at bounding box center [1329, 23] width 78 height 25
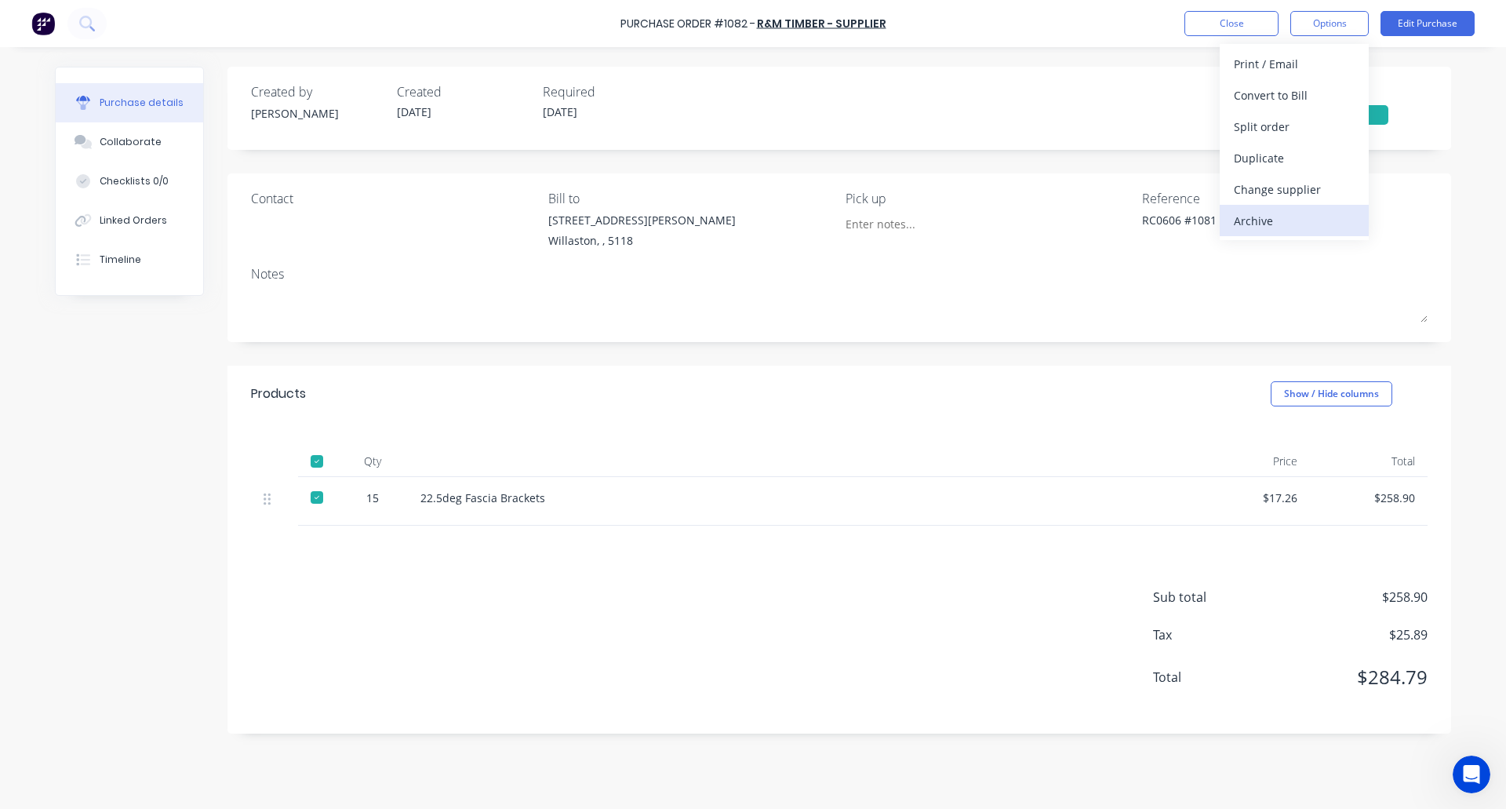
click at [1276, 224] on div "Archive" at bounding box center [1294, 220] width 121 height 23
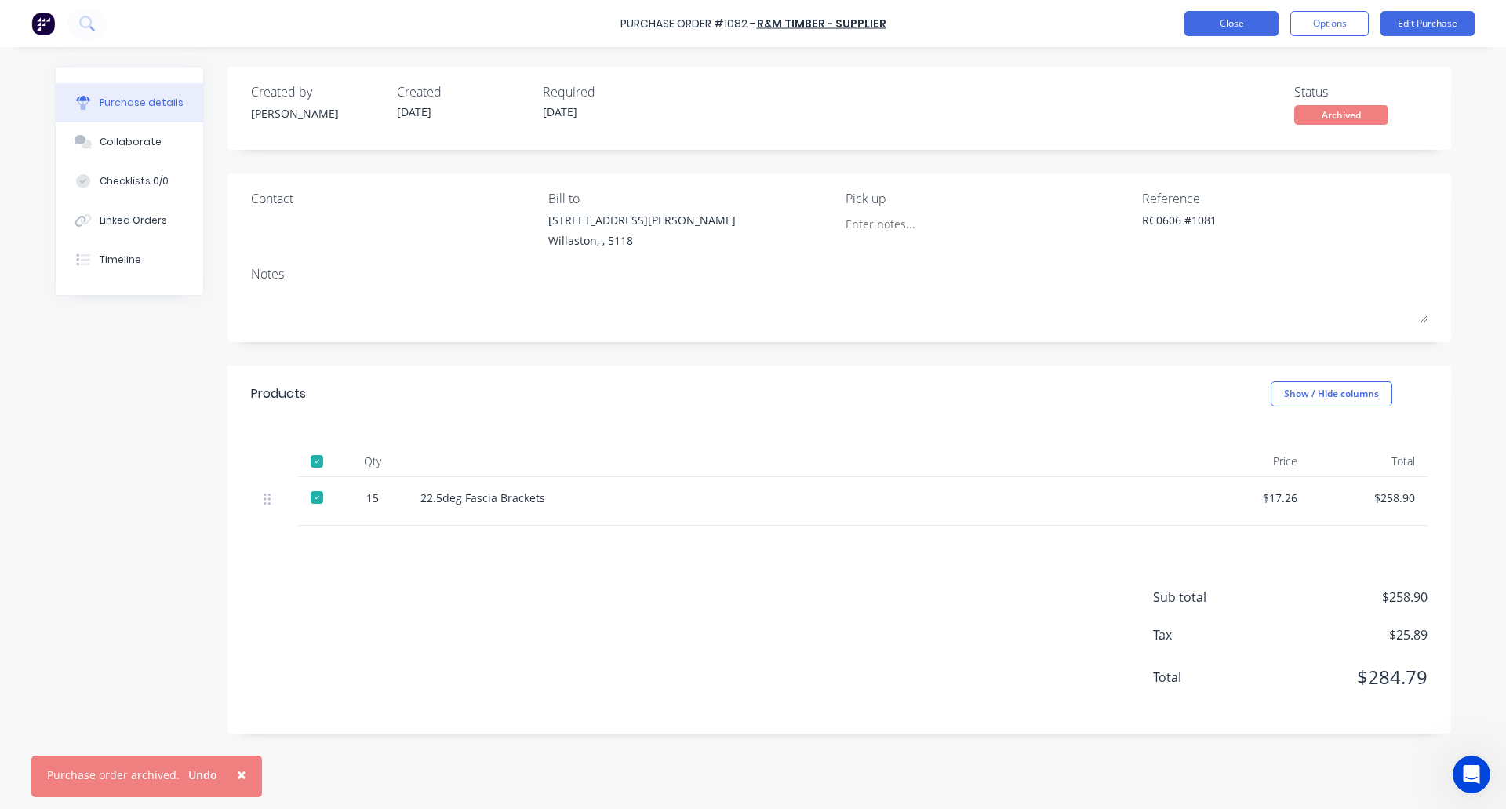
click at [1249, 20] on button "Close" at bounding box center [1231, 23] width 94 height 25
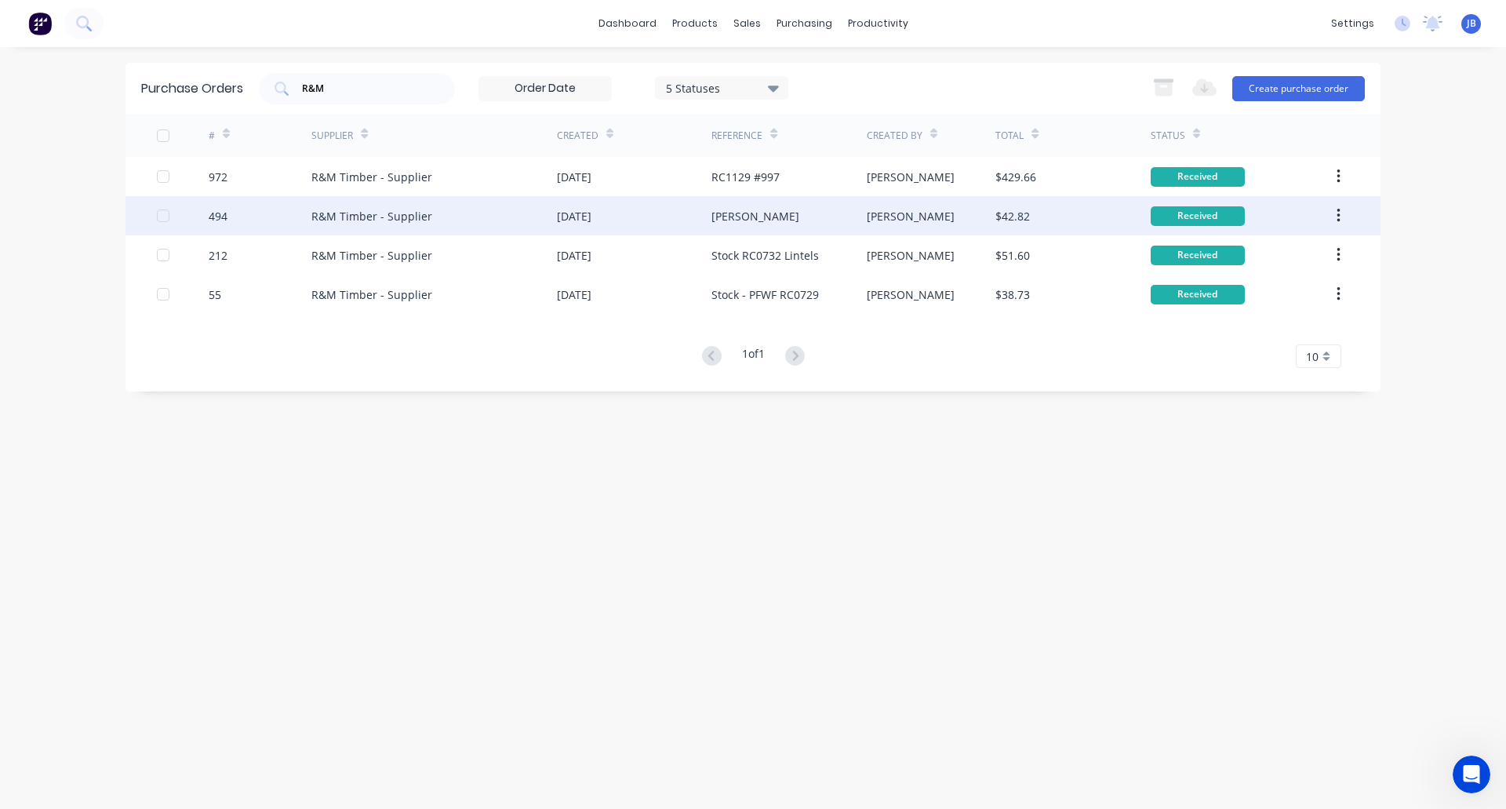
click at [952, 212] on div "[PERSON_NAME]" at bounding box center [931, 215] width 129 height 39
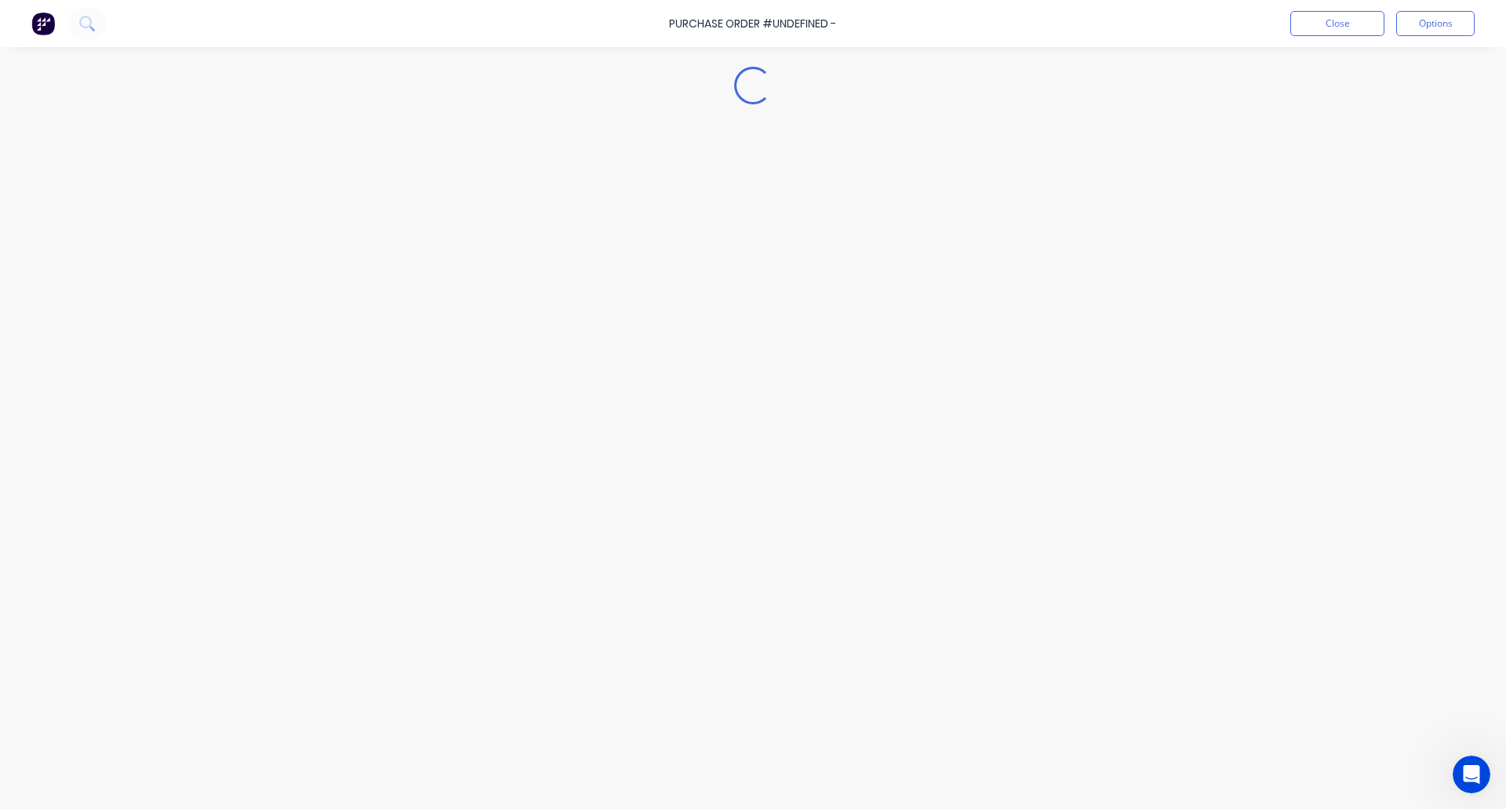
type textarea "x"
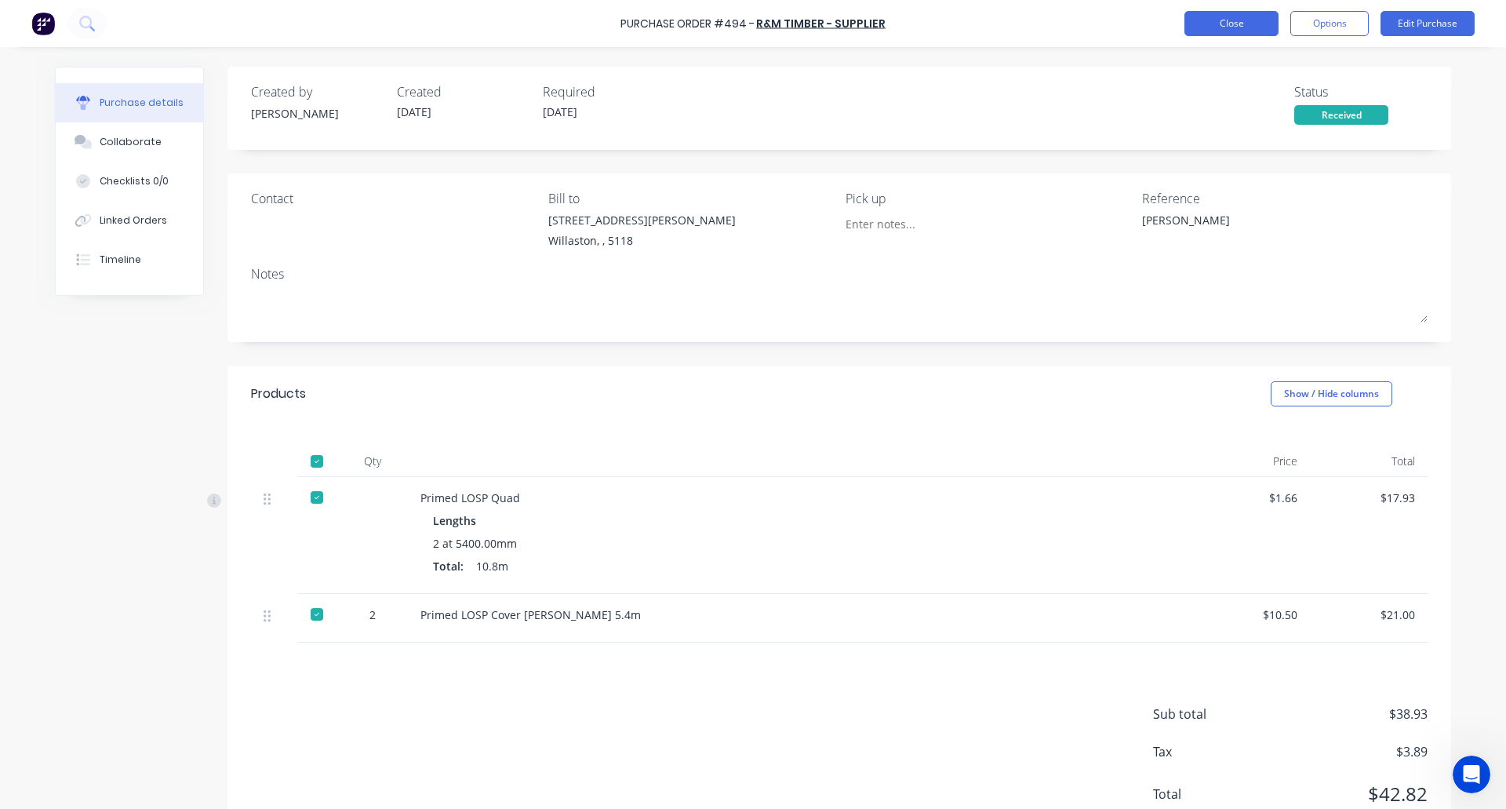
click at [1226, 33] on button "Close" at bounding box center [1231, 23] width 94 height 25
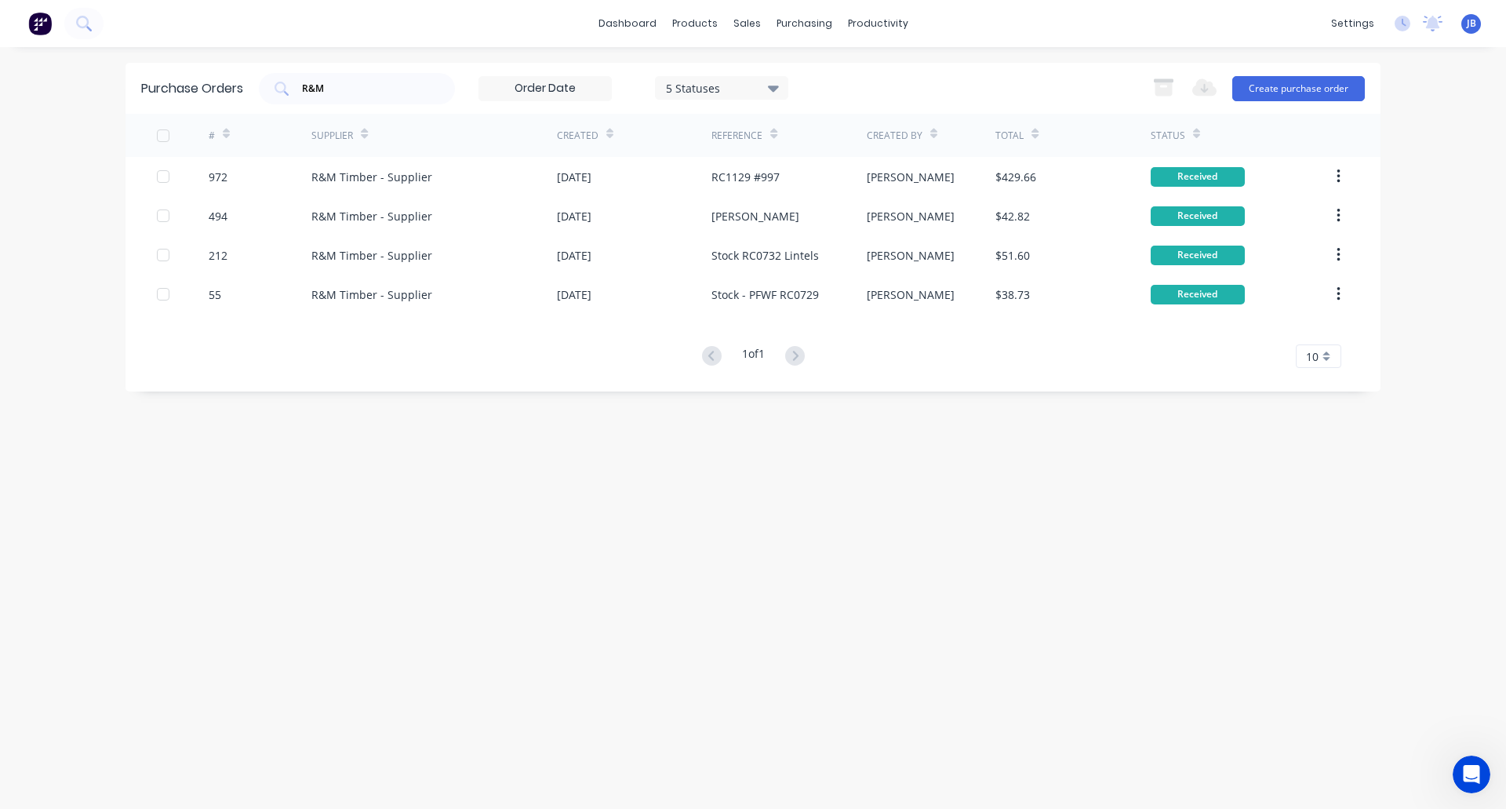
click at [757, 83] on div "5 Statuses" at bounding box center [722, 87] width 112 height 16
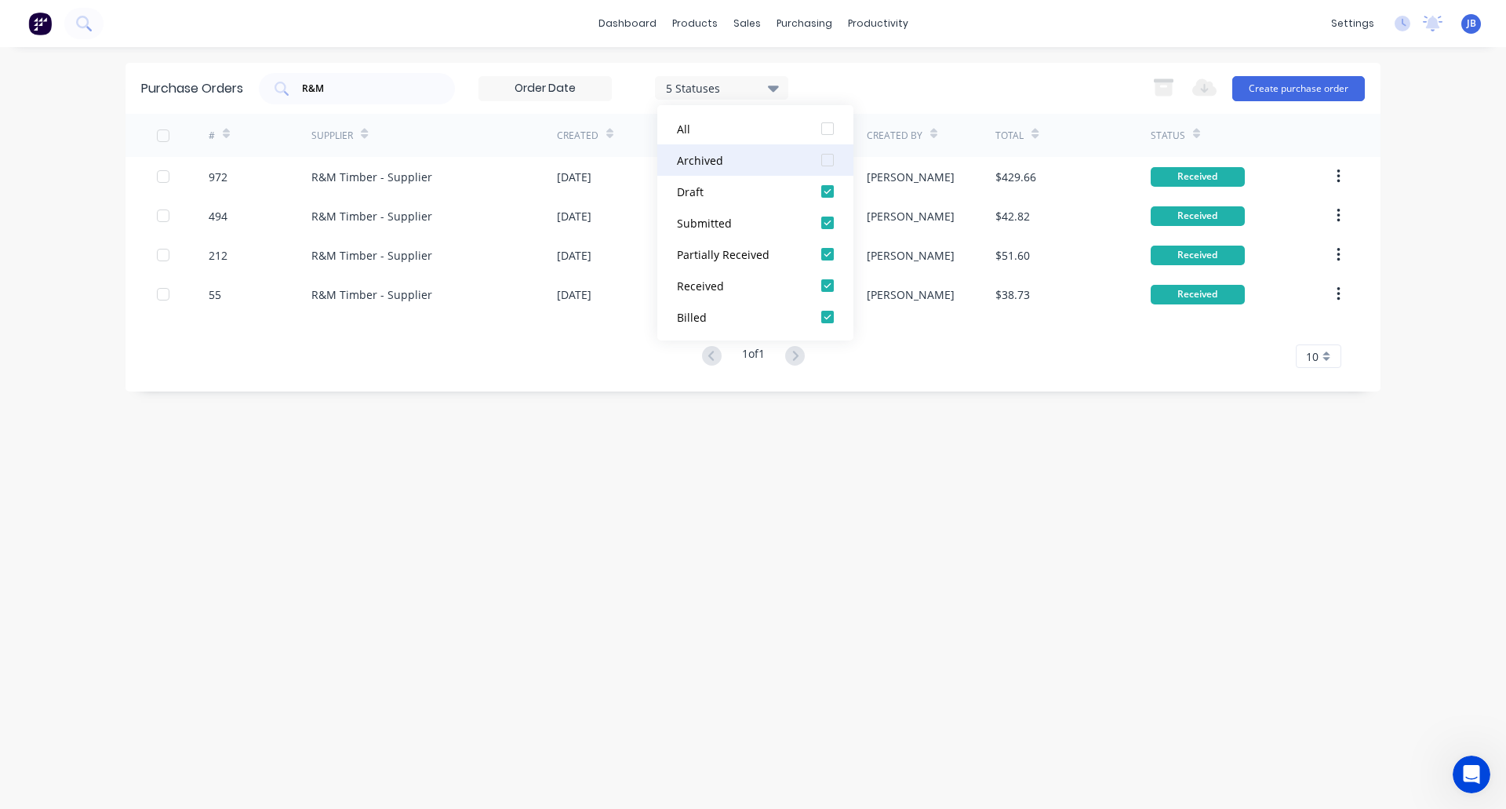
click at [828, 157] on div at bounding box center [827, 159] width 31 height 31
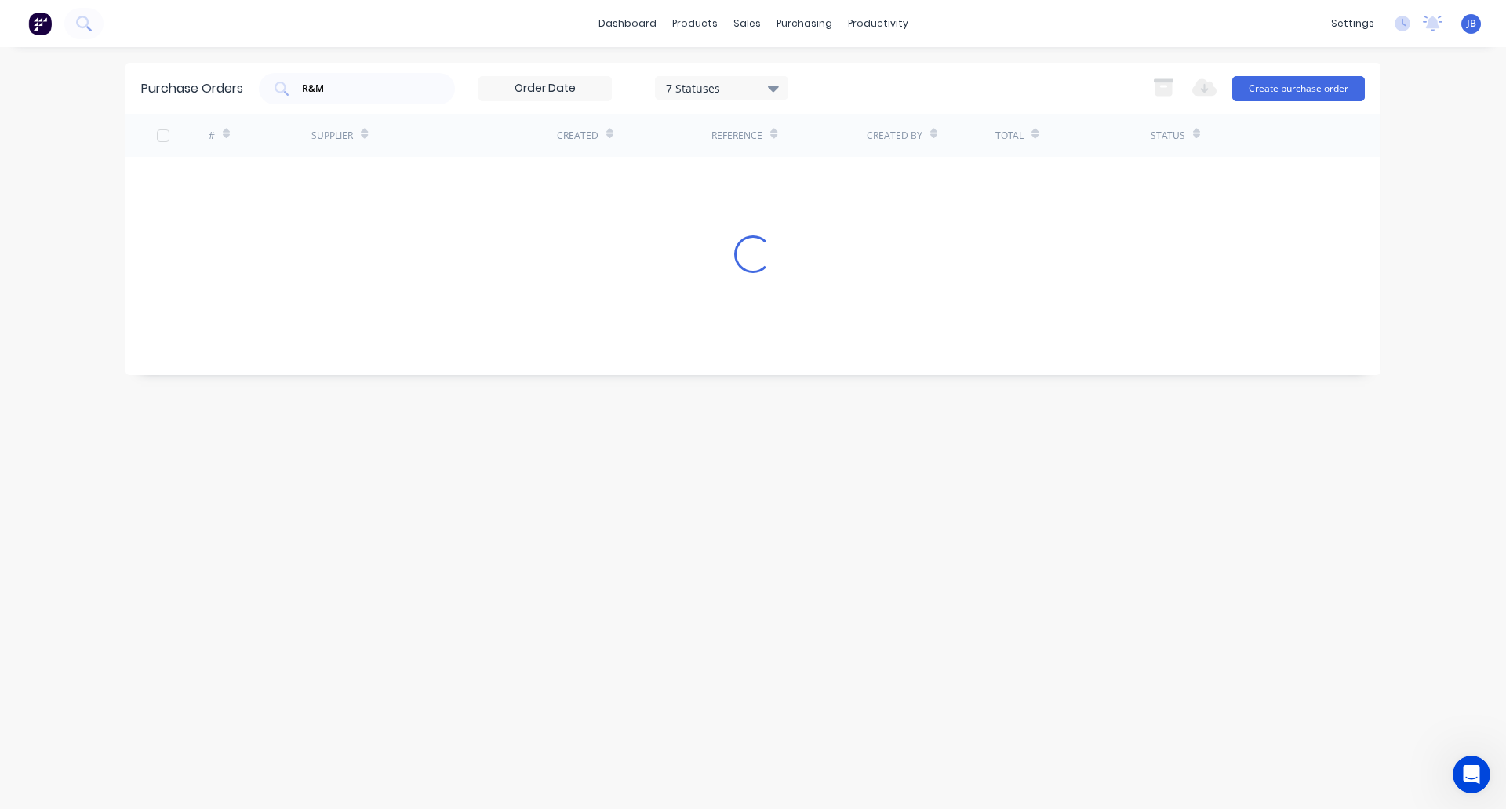
click at [883, 89] on div "R&M 7 Statuses 7 Statuses Export to Excel (XLSX) Create purchase order" at bounding box center [812, 88] width 1106 height 31
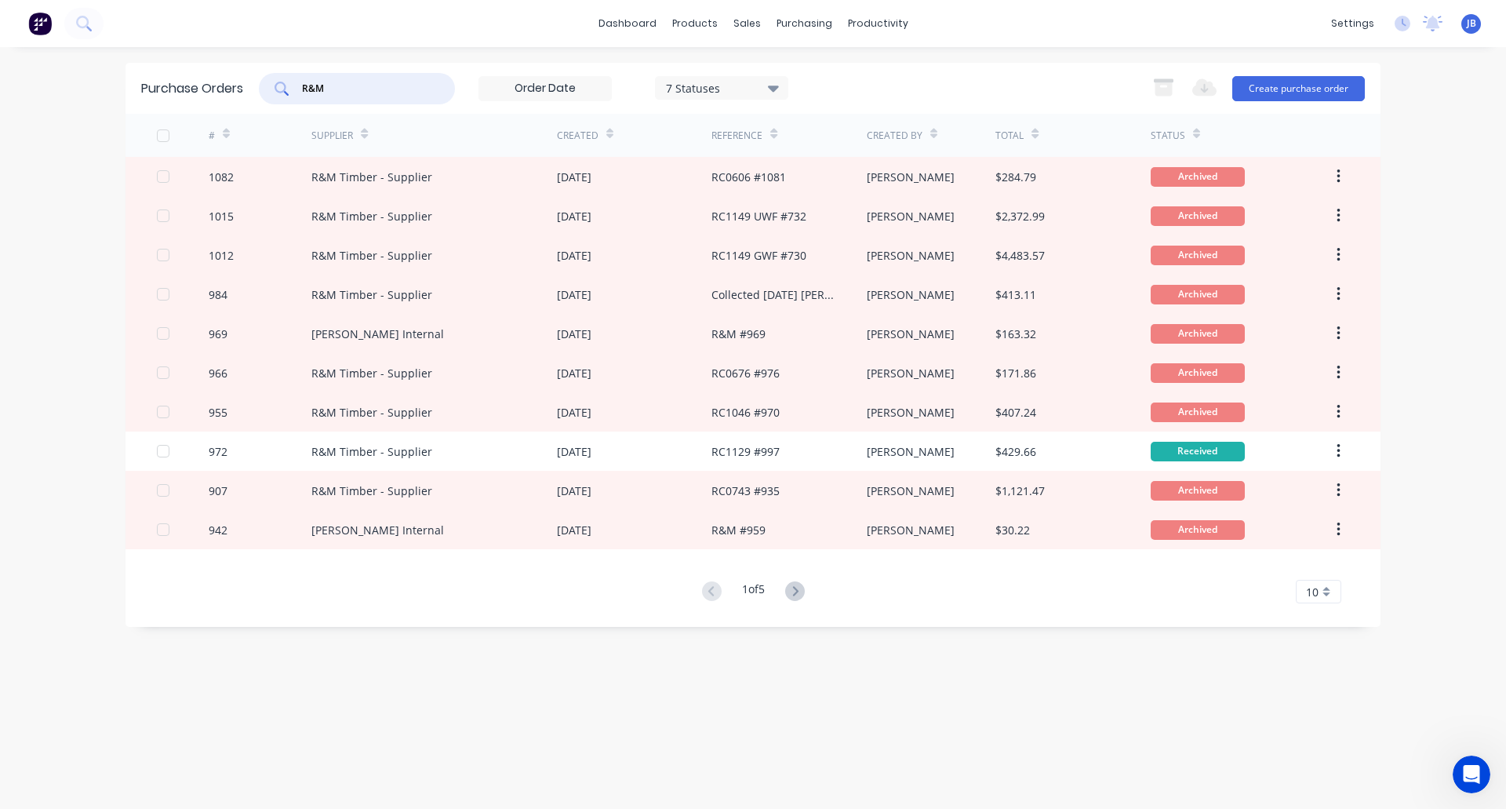
click at [408, 94] on input "R&M" at bounding box center [365, 89] width 130 height 16
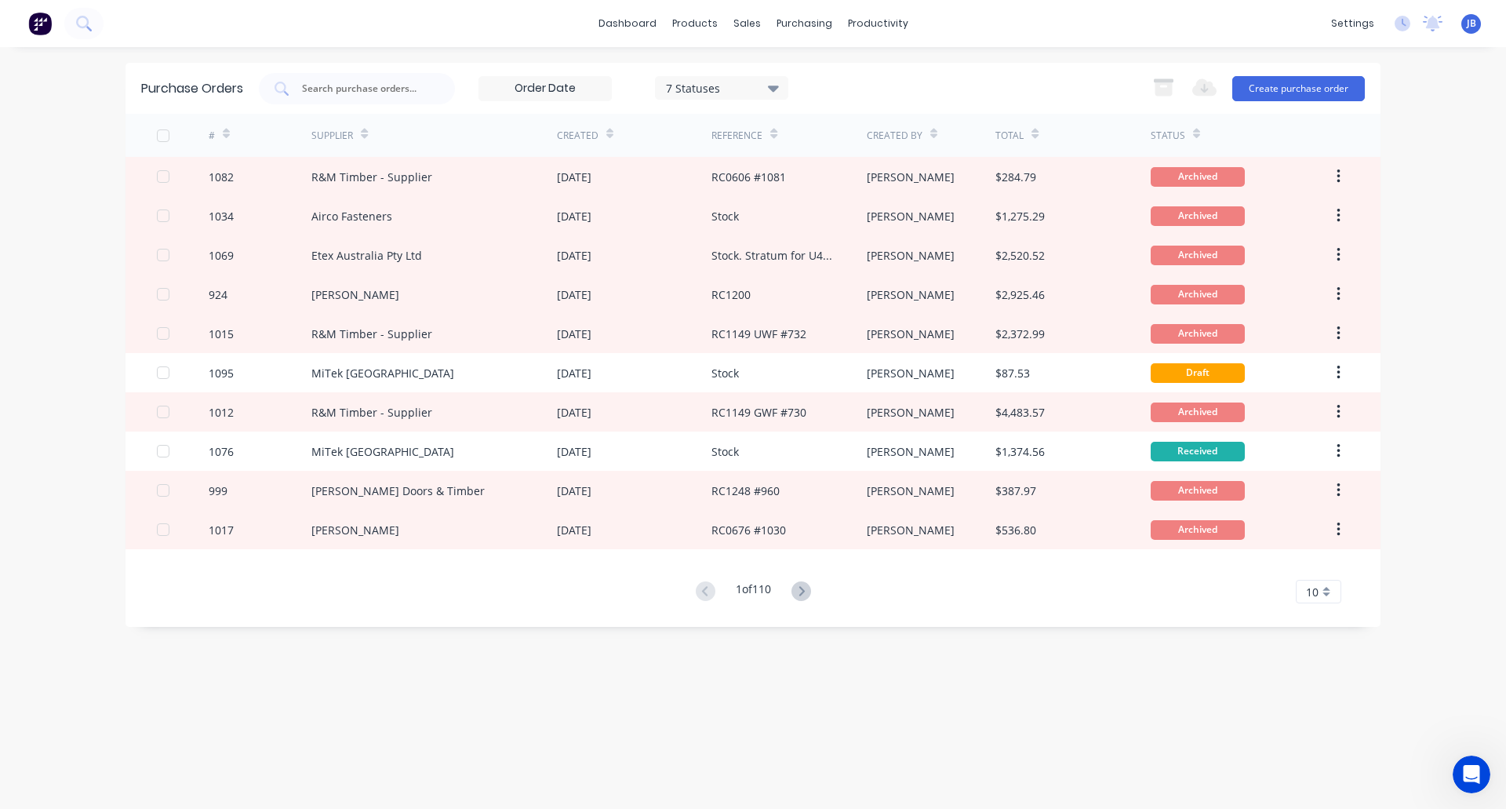
click at [745, 78] on div "7 Statuses" at bounding box center [721, 88] width 133 height 24
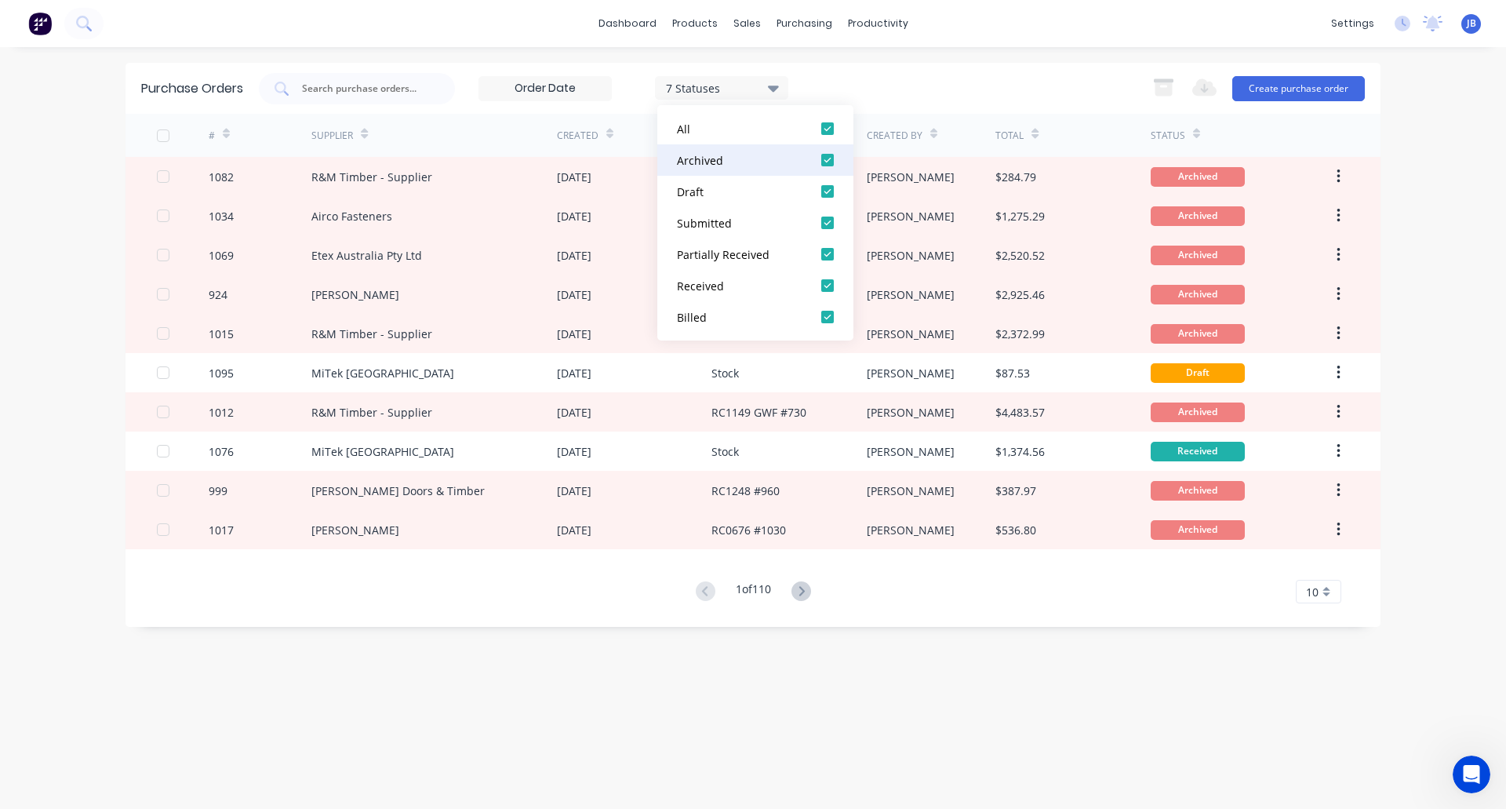
click at [823, 159] on div at bounding box center [827, 159] width 31 height 31
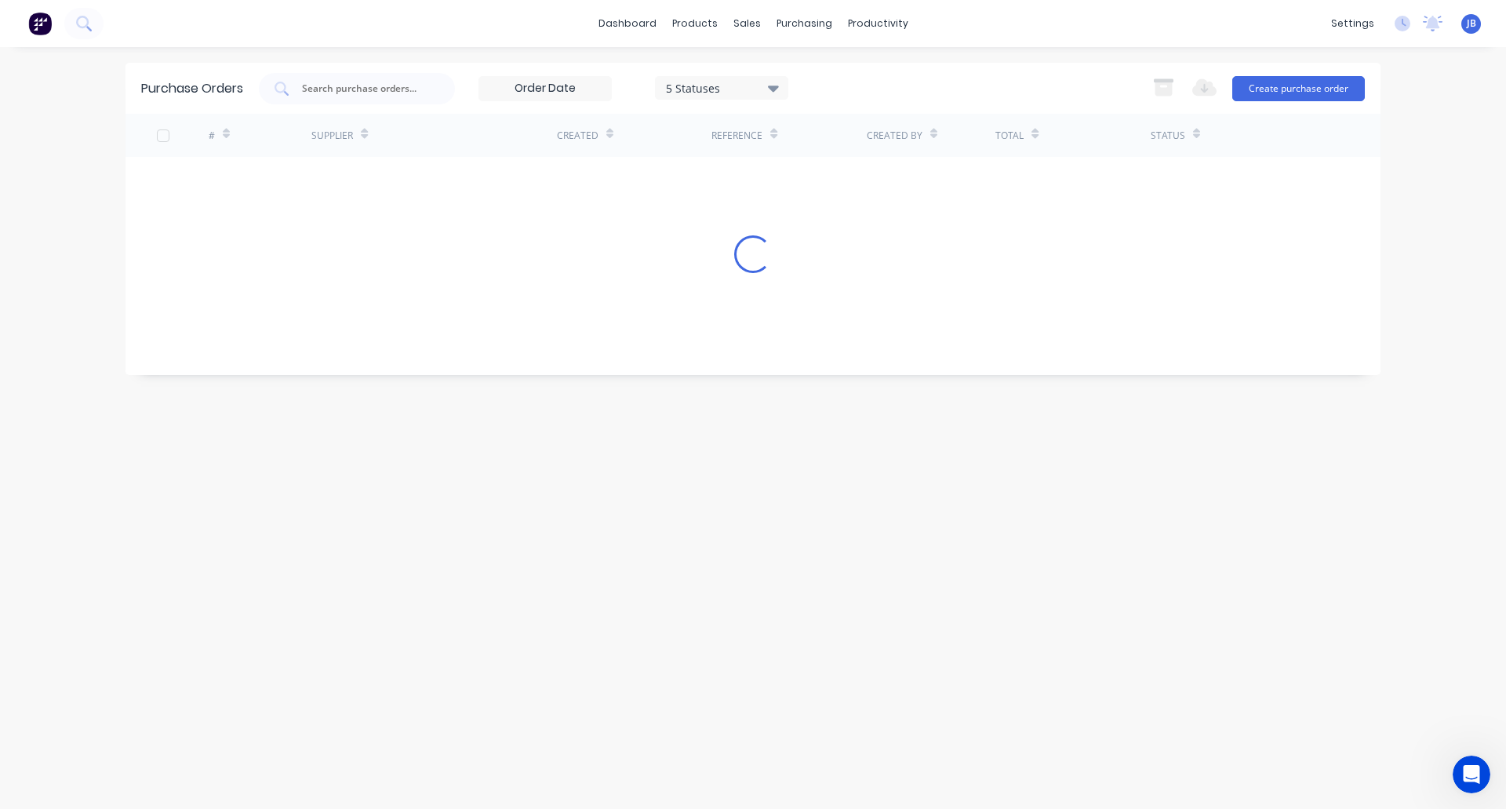
click at [875, 86] on div "5 Statuses 5 Statuses Export to Excel (XLSX) Create purchase order" at bounding box center [812, 88] width 1106 height 31
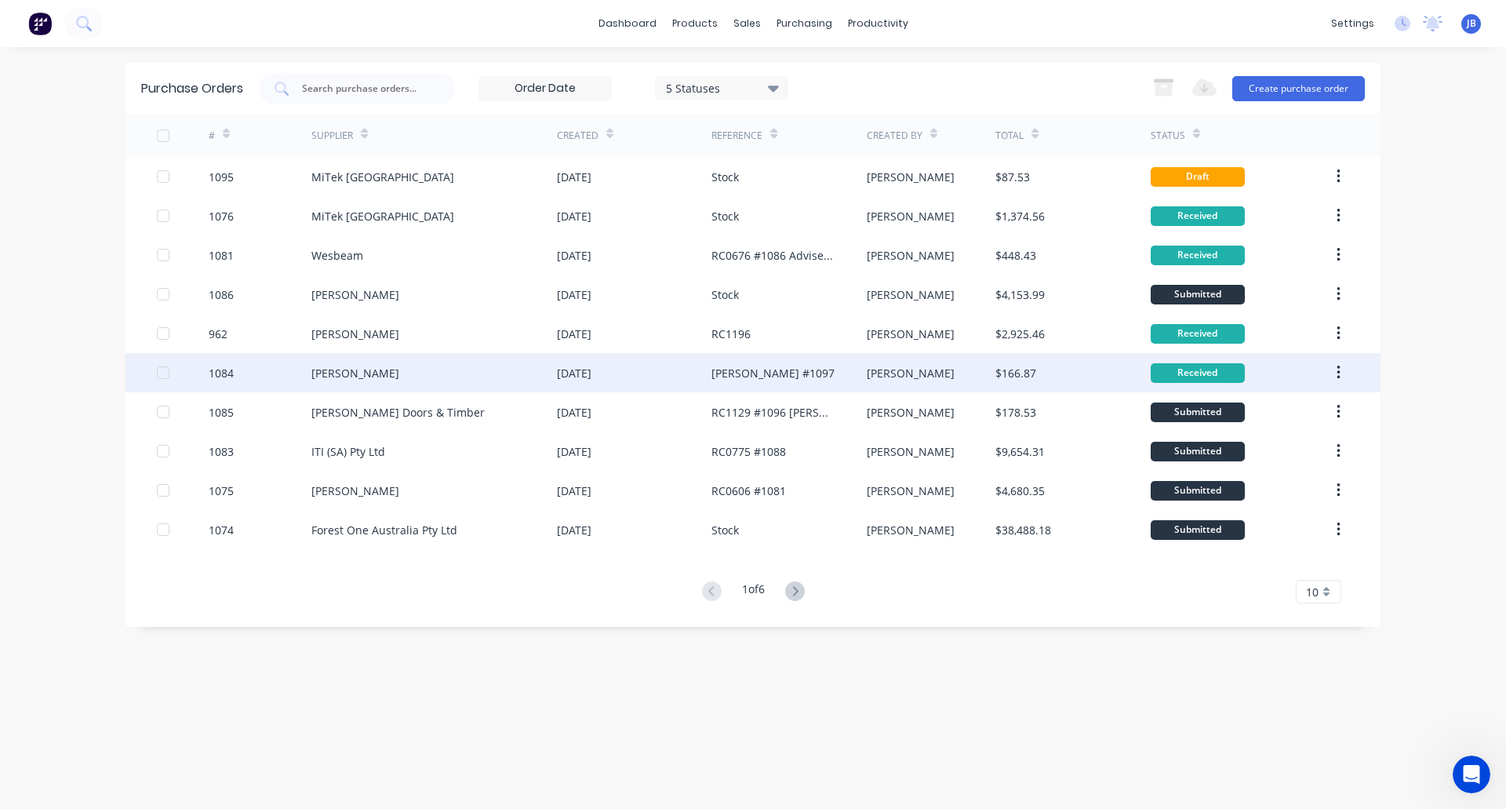
click at [406, 374] on div "[PERSON_NAME]" at bounding box center [434, 372] width 246 height 39
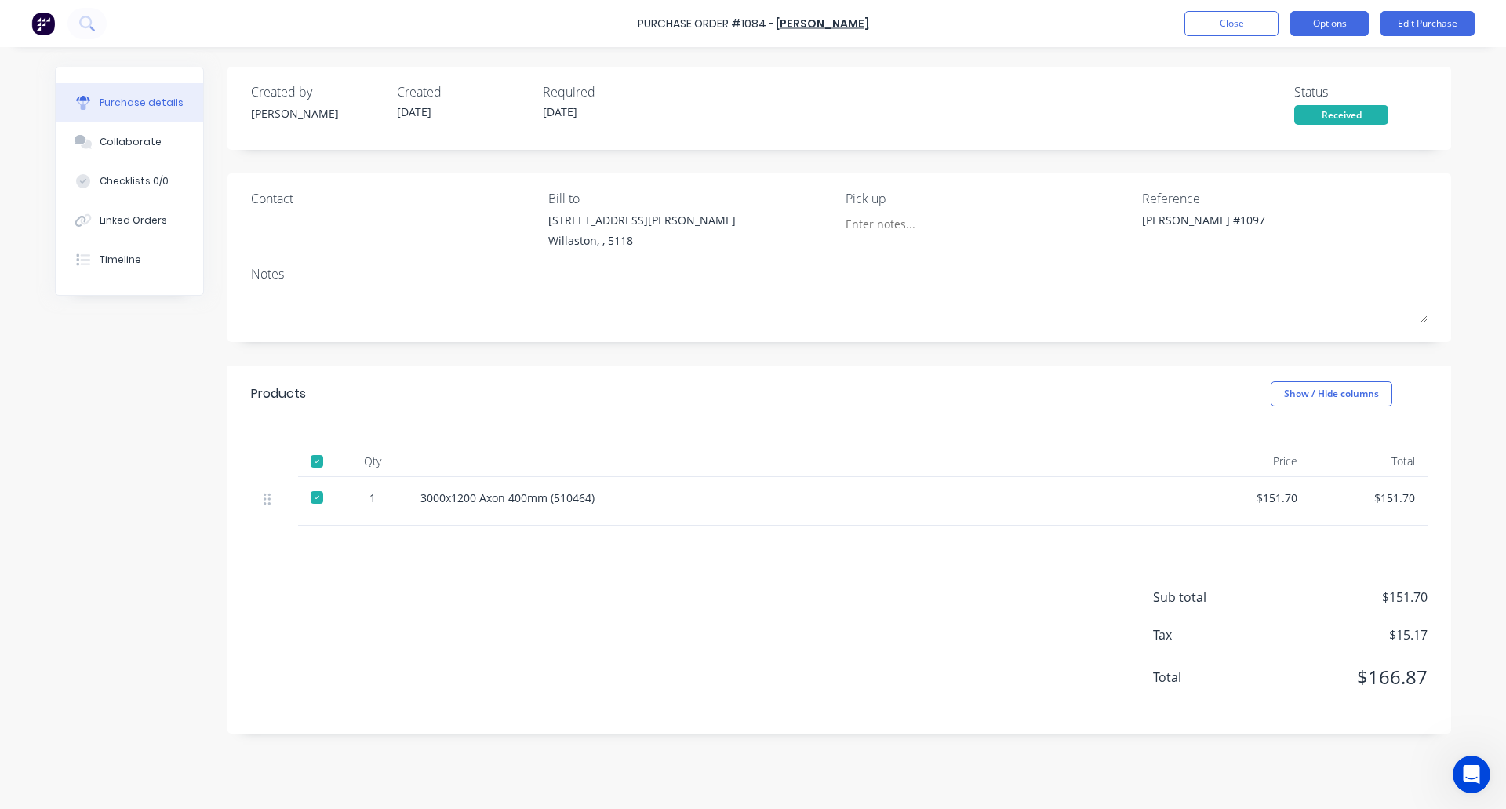
click at [1329, 27] on button "Options" at bounding box center [1329, 23] width 78 height 25
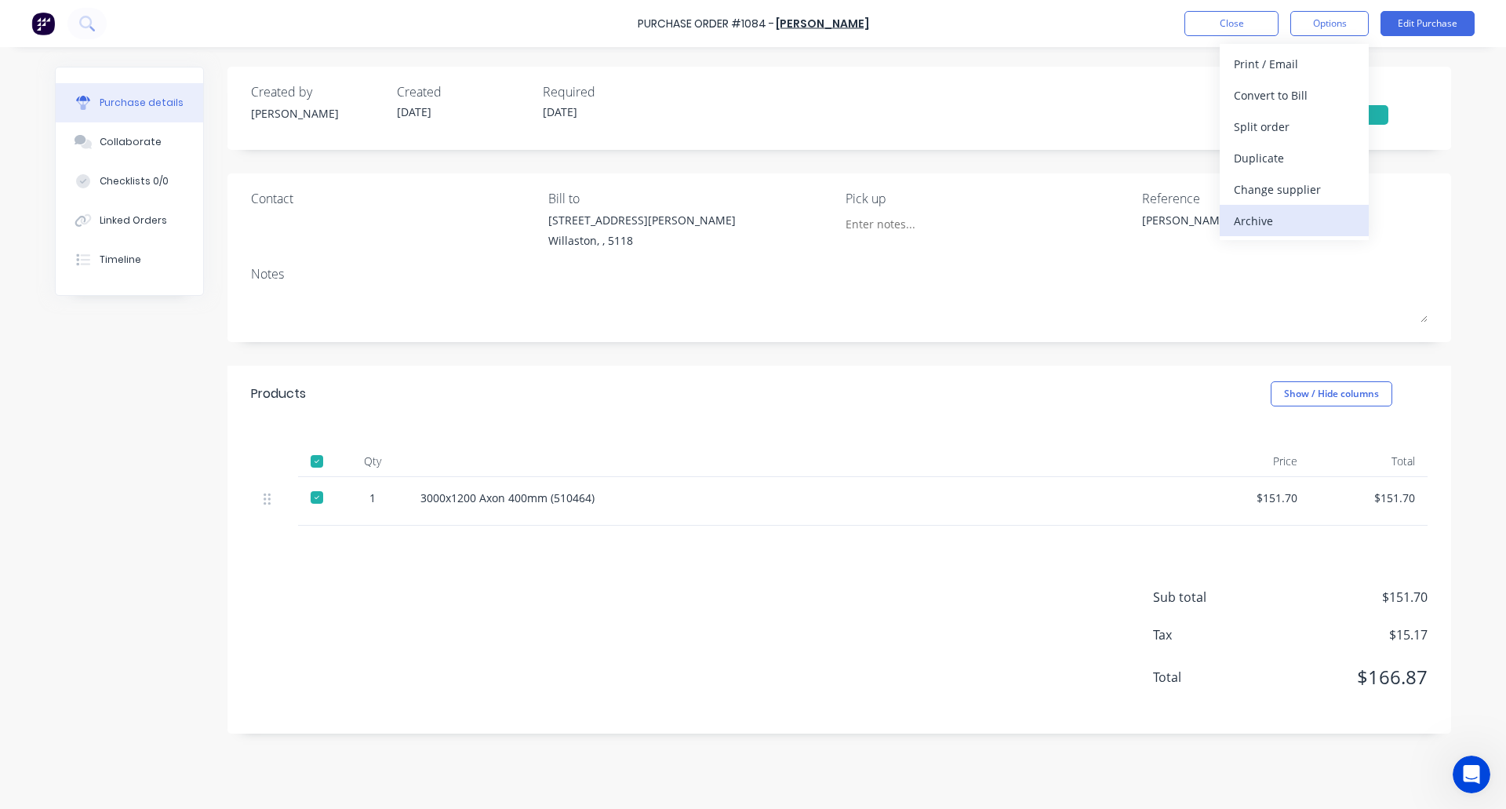
click at [1308, 222] on div "Archive" at bounding box center [1294, 220] width 121 height 23
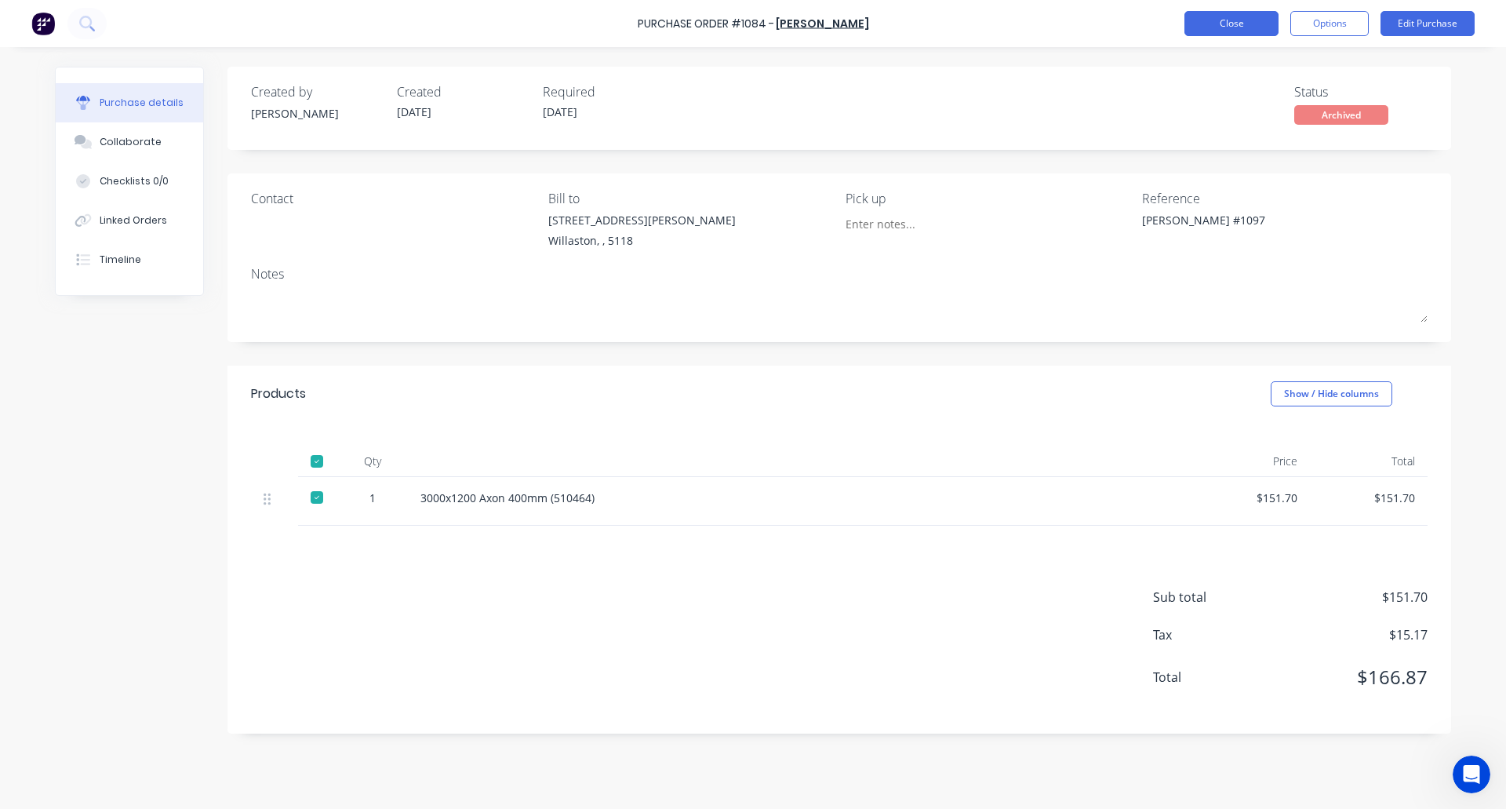
click at [1231, 16] on button "Close" at bounding box center [1231, 23] width 94 height 25
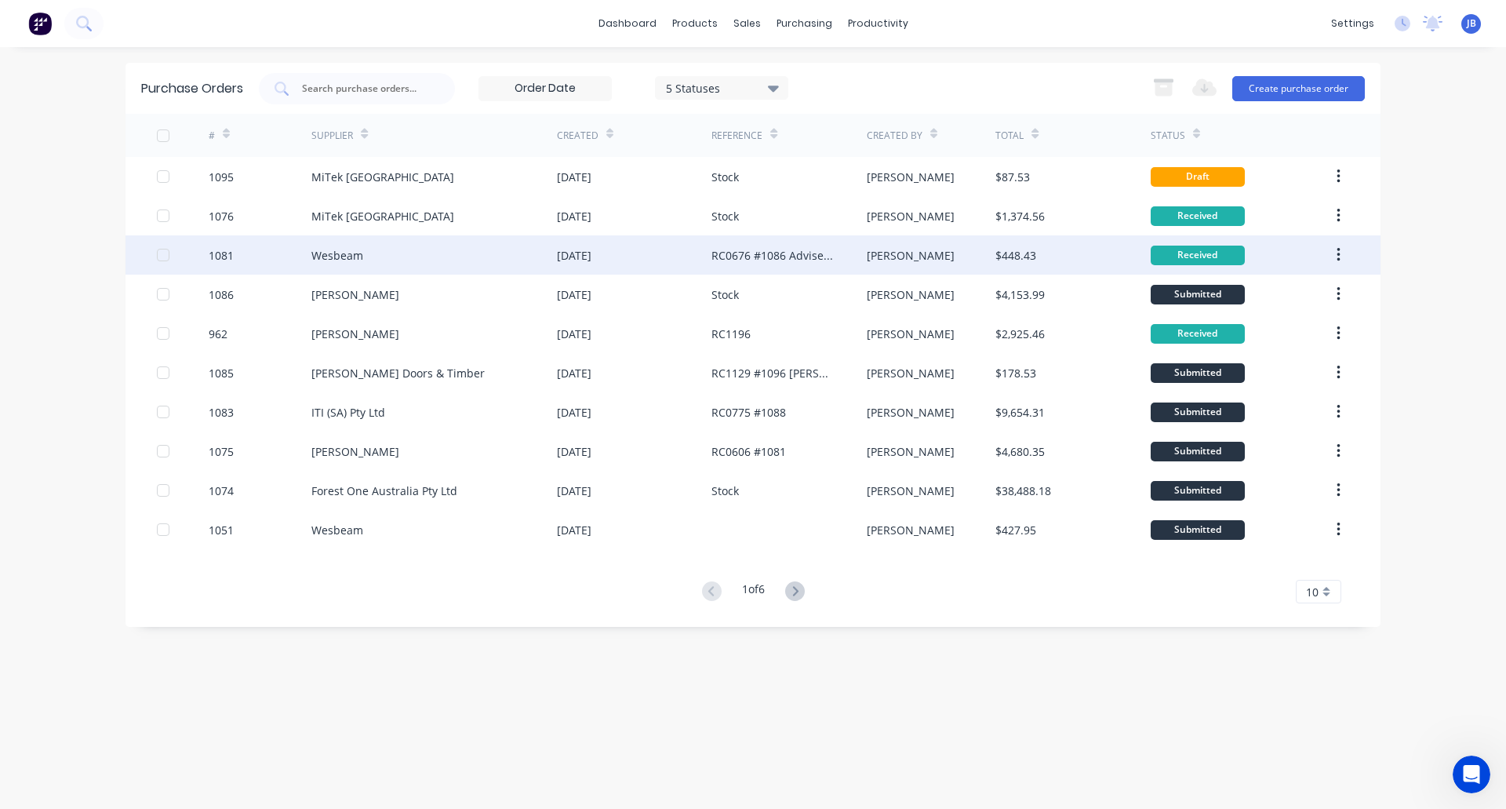
click at [407, 247] on div "Wesbeam" at bounding box center [434, 254] width 246 height 39
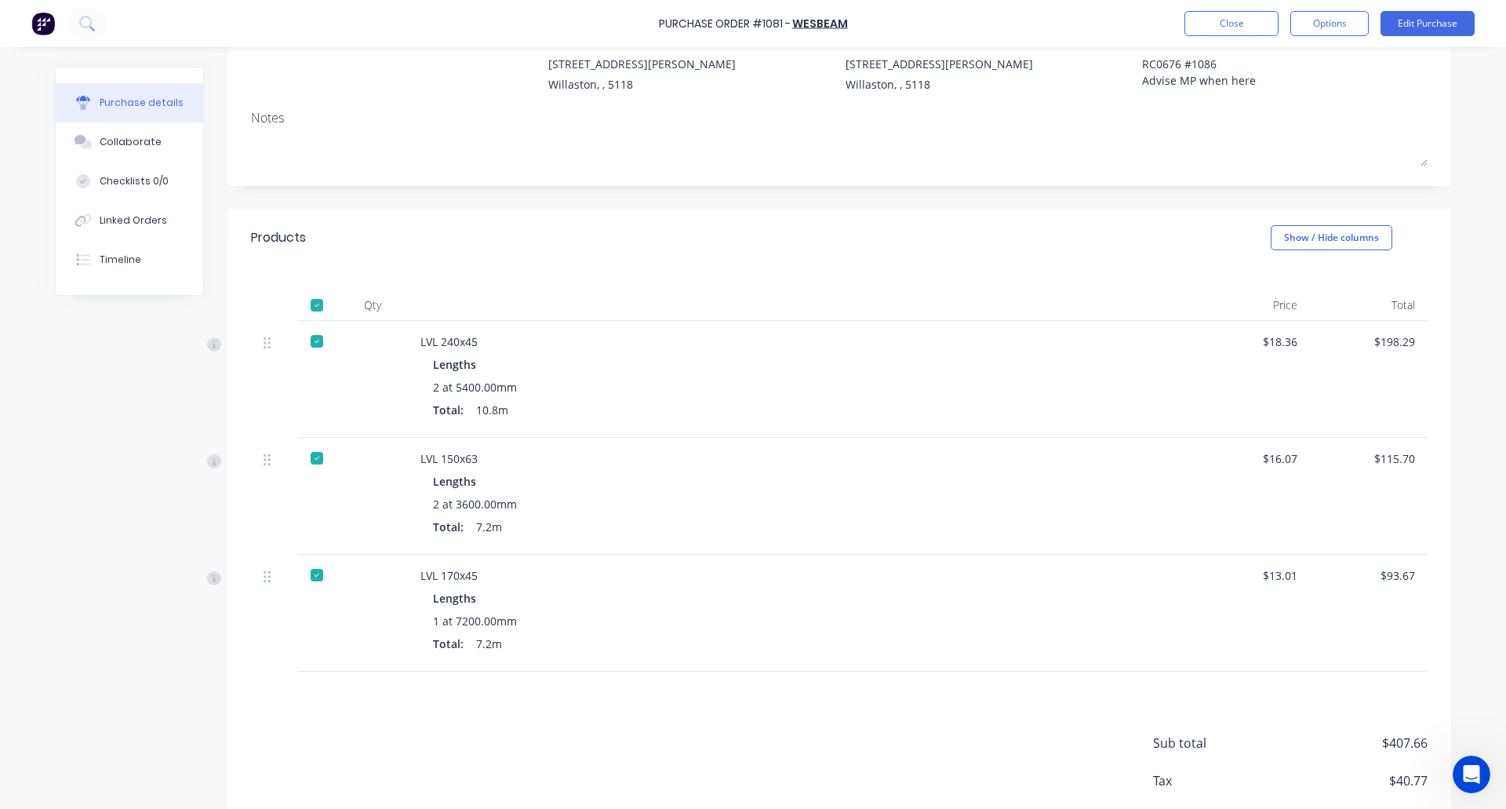
scroll to position [158, 0]
click at [1348, 31] on button "Options" at bounding box center [1329, 23] width 78 height 25
click at [1268, 223] on div "Archive" at bounding box center [1294, 220] width 121 height 23
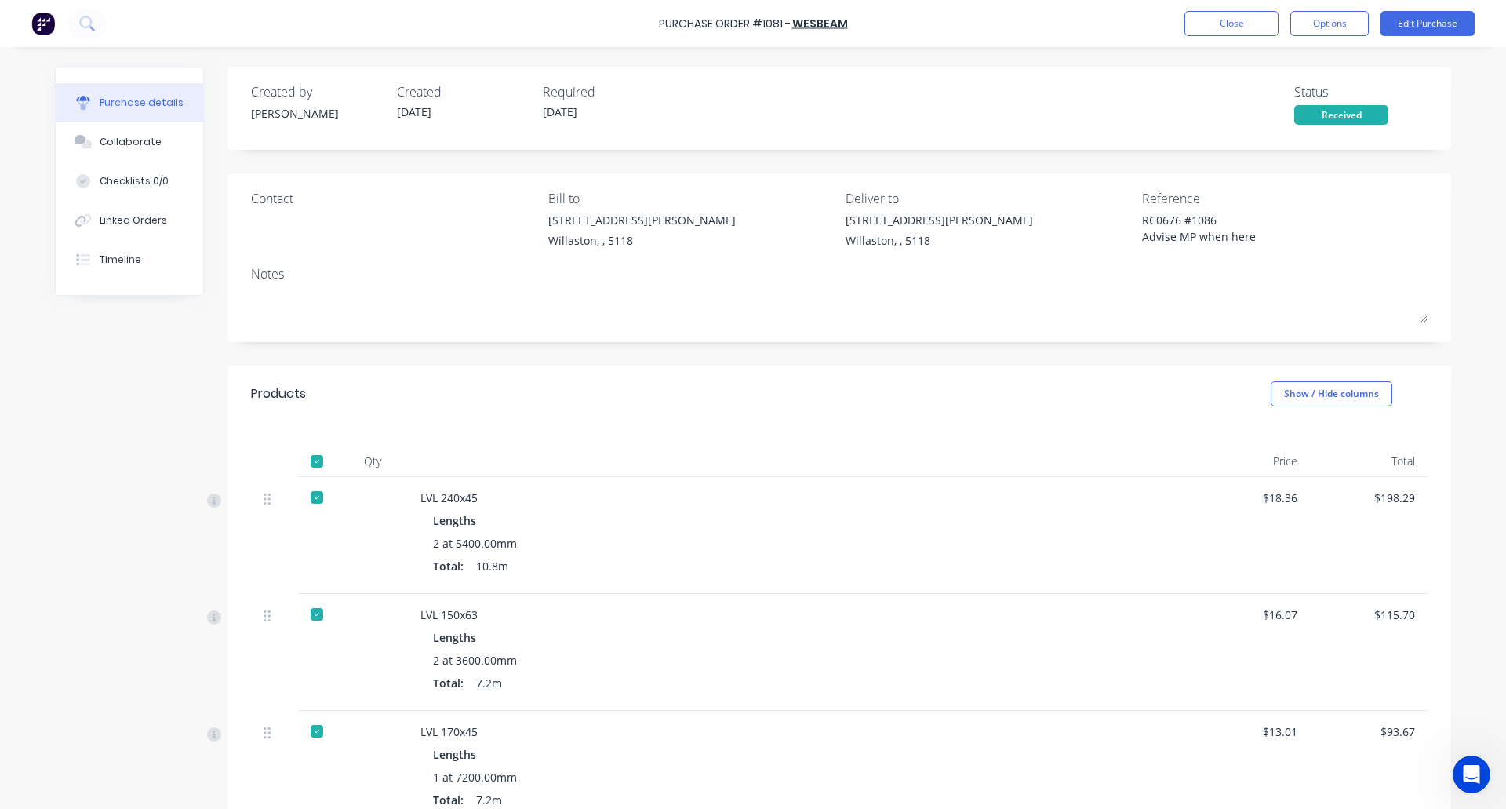
type textarea "x"
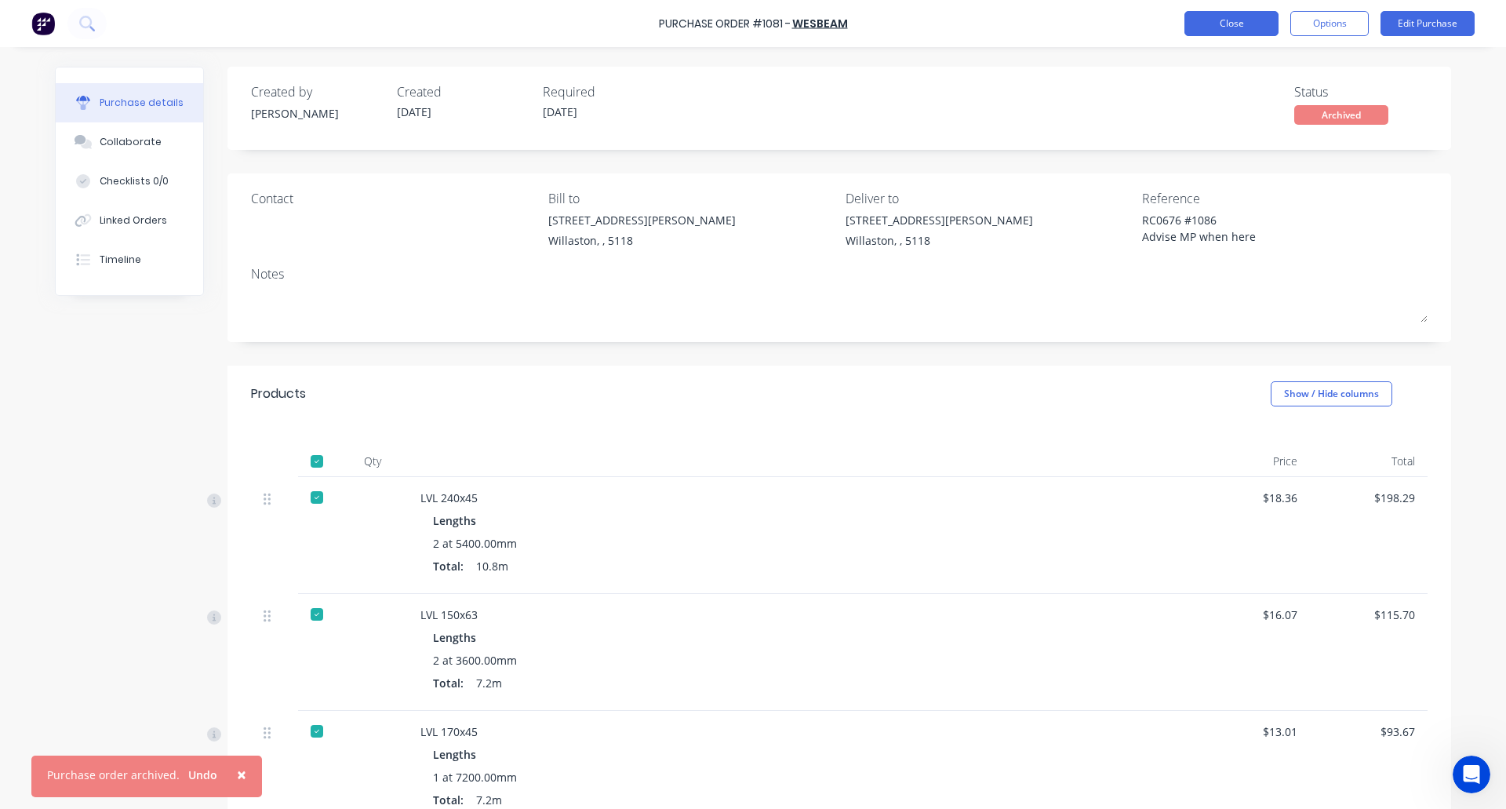
click at [1227, 16] on button "Close" at bounding box center [1231, 23] width 94 height 25
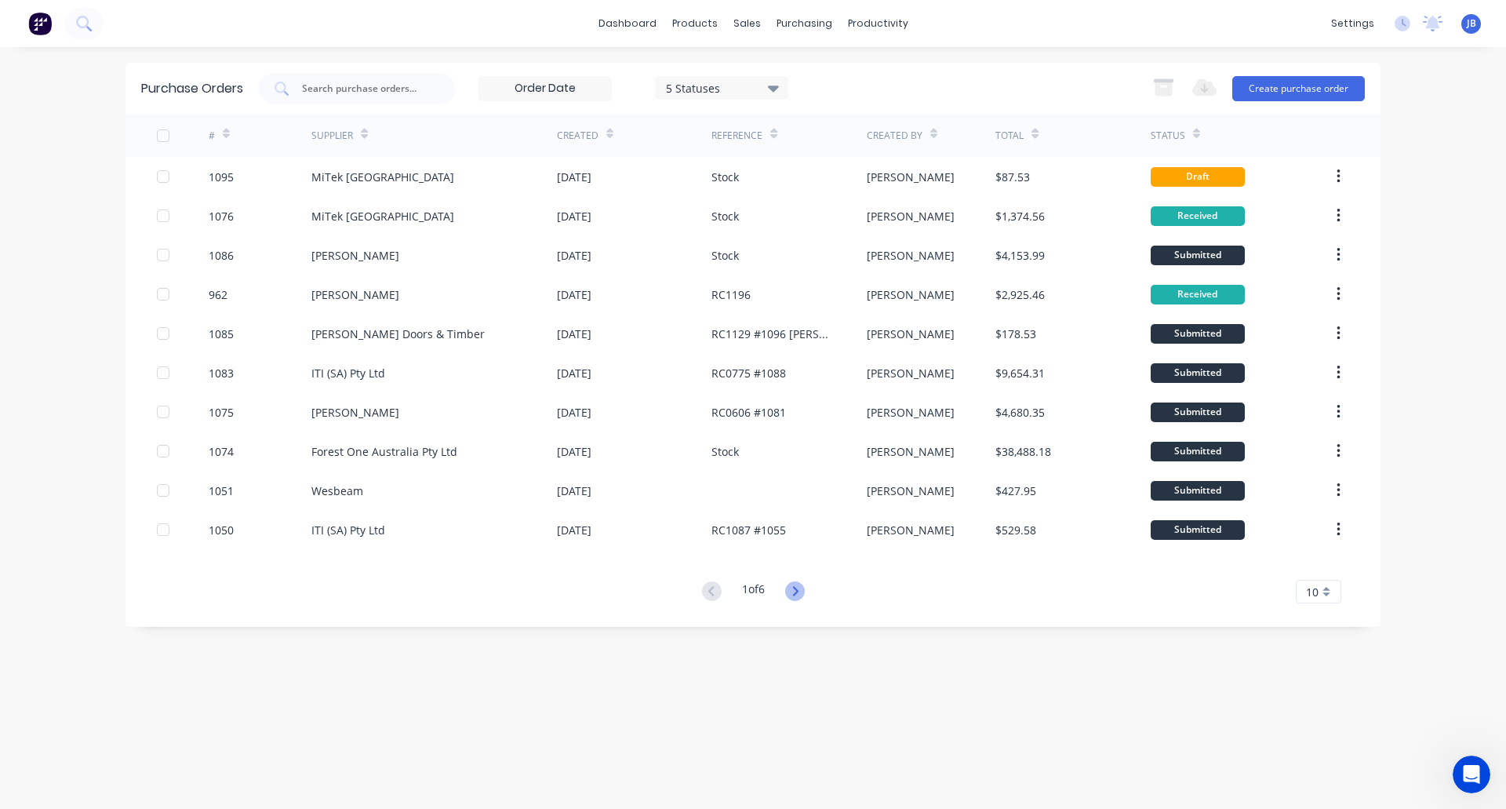
click at [795, 592] on icon at bounding box center [795, 591] width 20 height 20
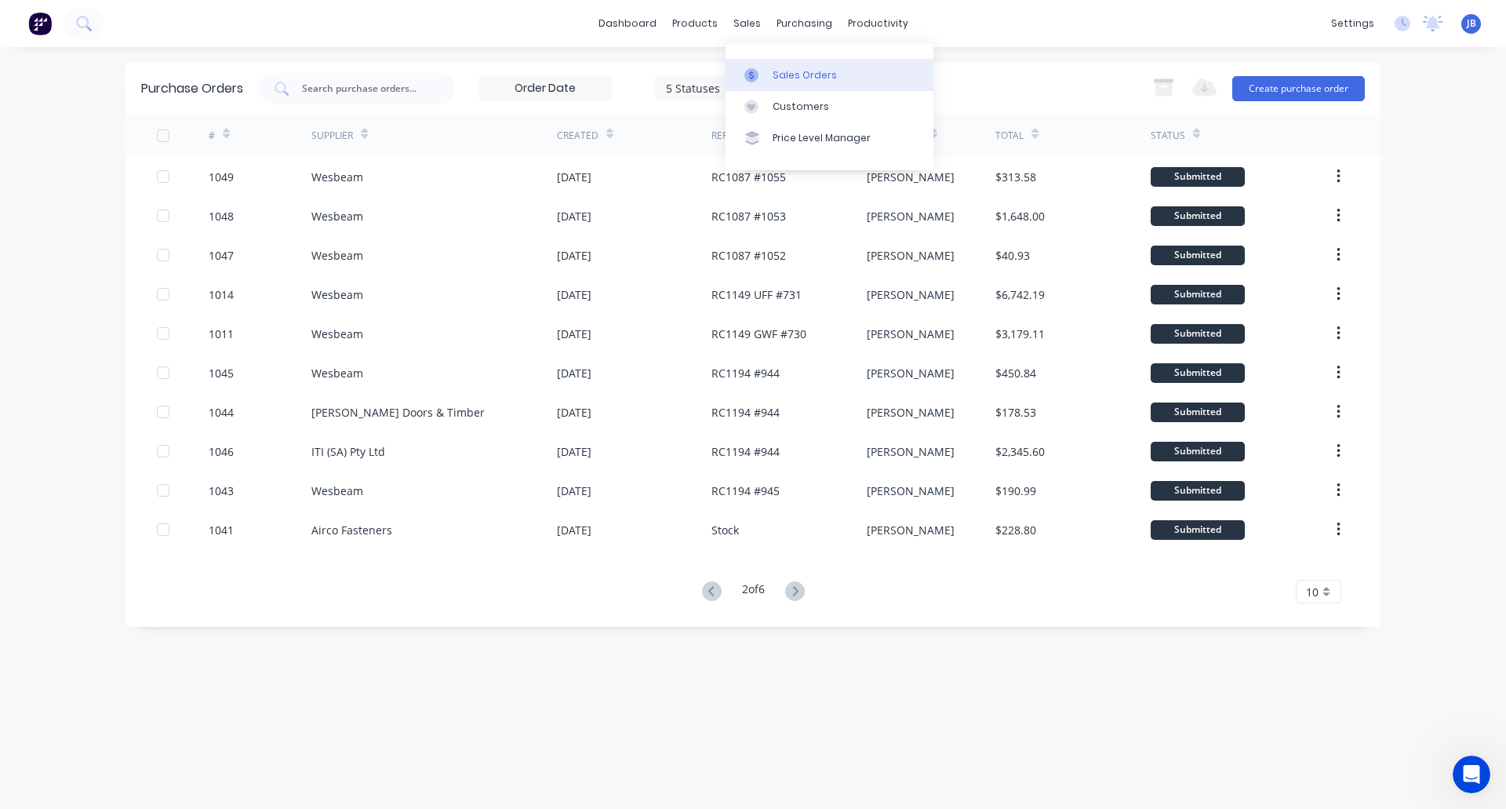
click at [786, 71] on div "Sales Orders" at bounding box center [805, 75] width 64 height 14
